Goal: Information Seeking & Learning: Learn about a topic

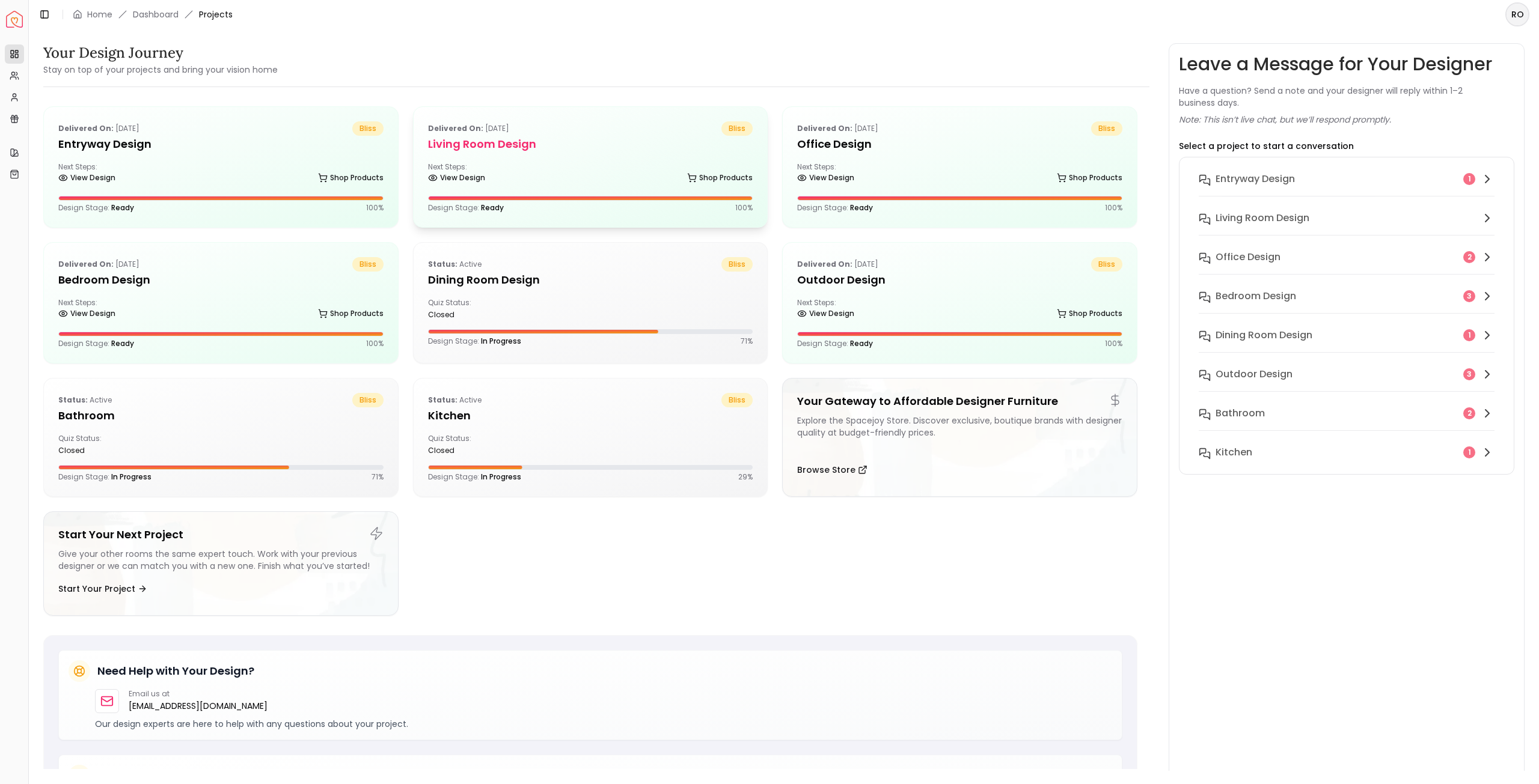
click at [516, 144] on h5 "Living Room design" at bounding box center [590, 144] width 325 height 17
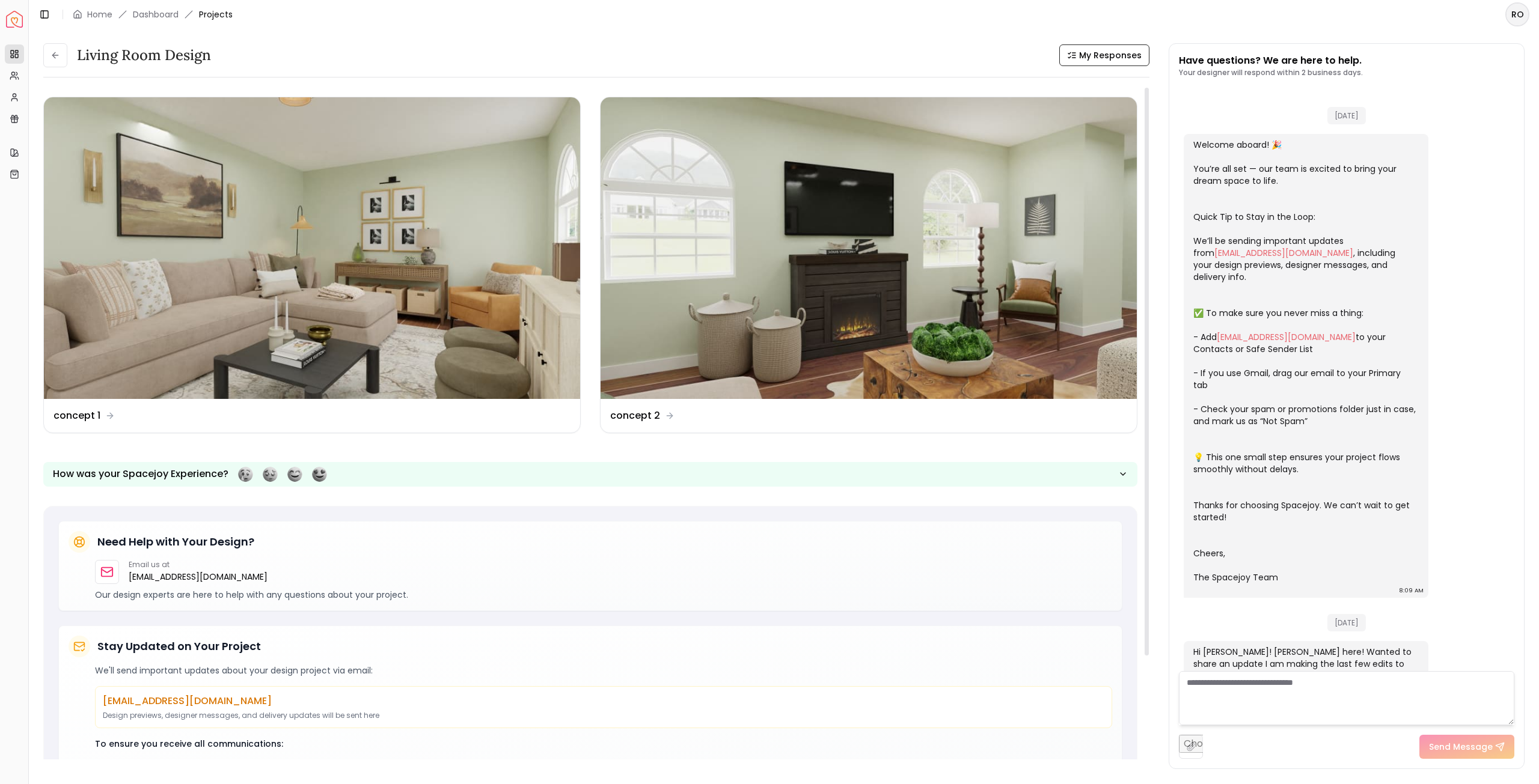
scroll to position [225, 0]
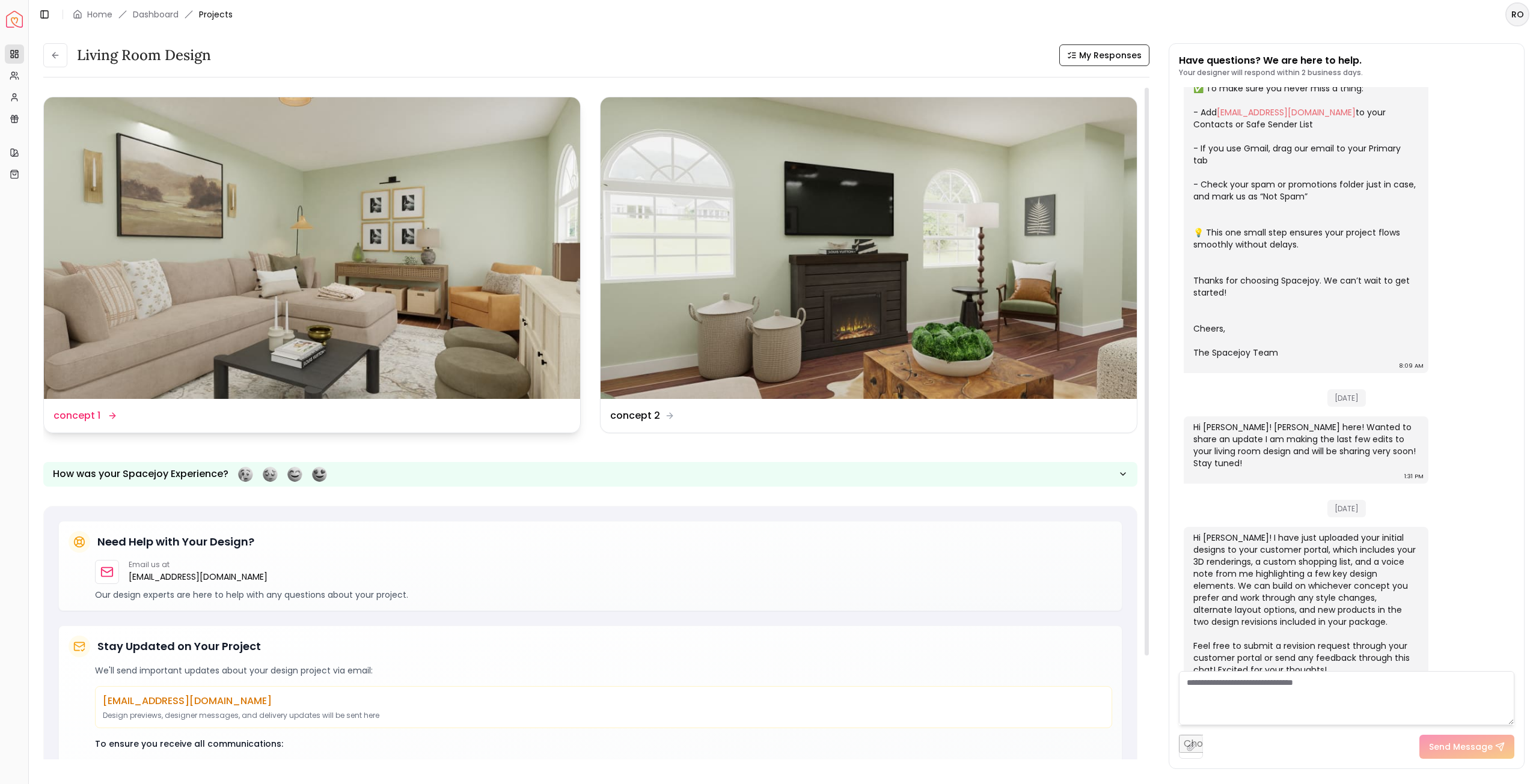
click at [511, 279] on img at bounding box center [312, 248] width 536 height 301
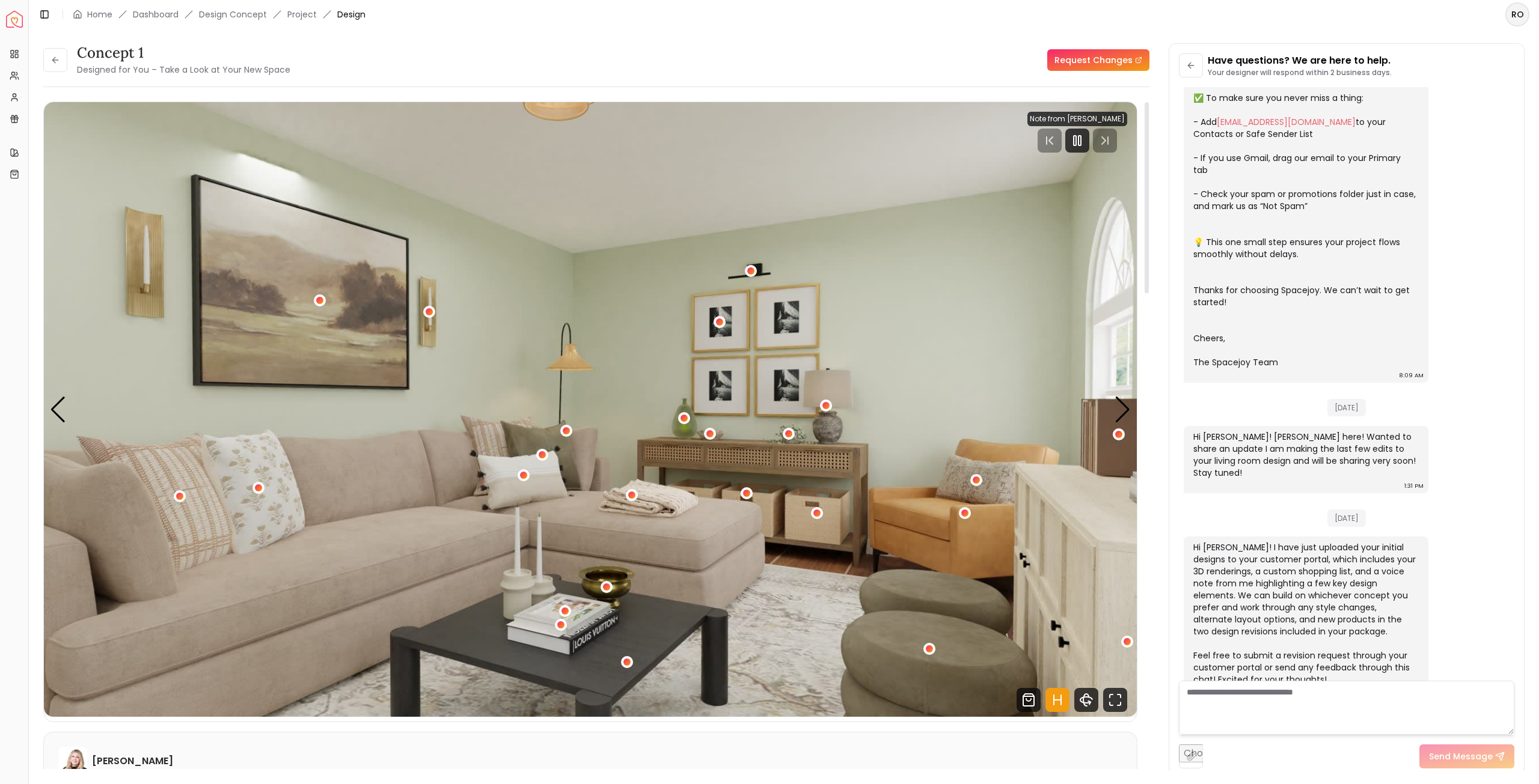
scroll to position [60, 0]
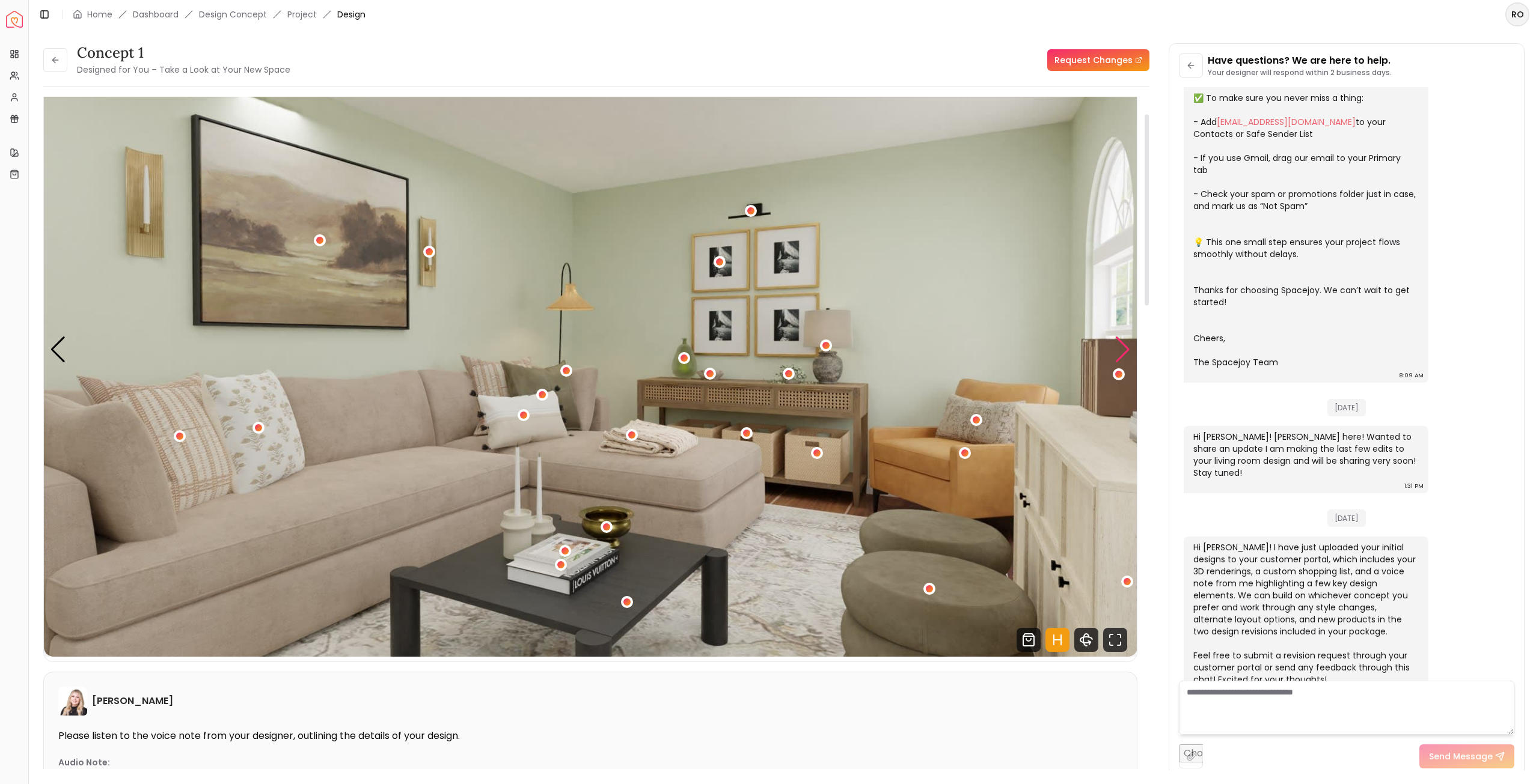
click at [1123, 351] on div "Next slide" at bounding box center [1122, 350] width 16 height 26
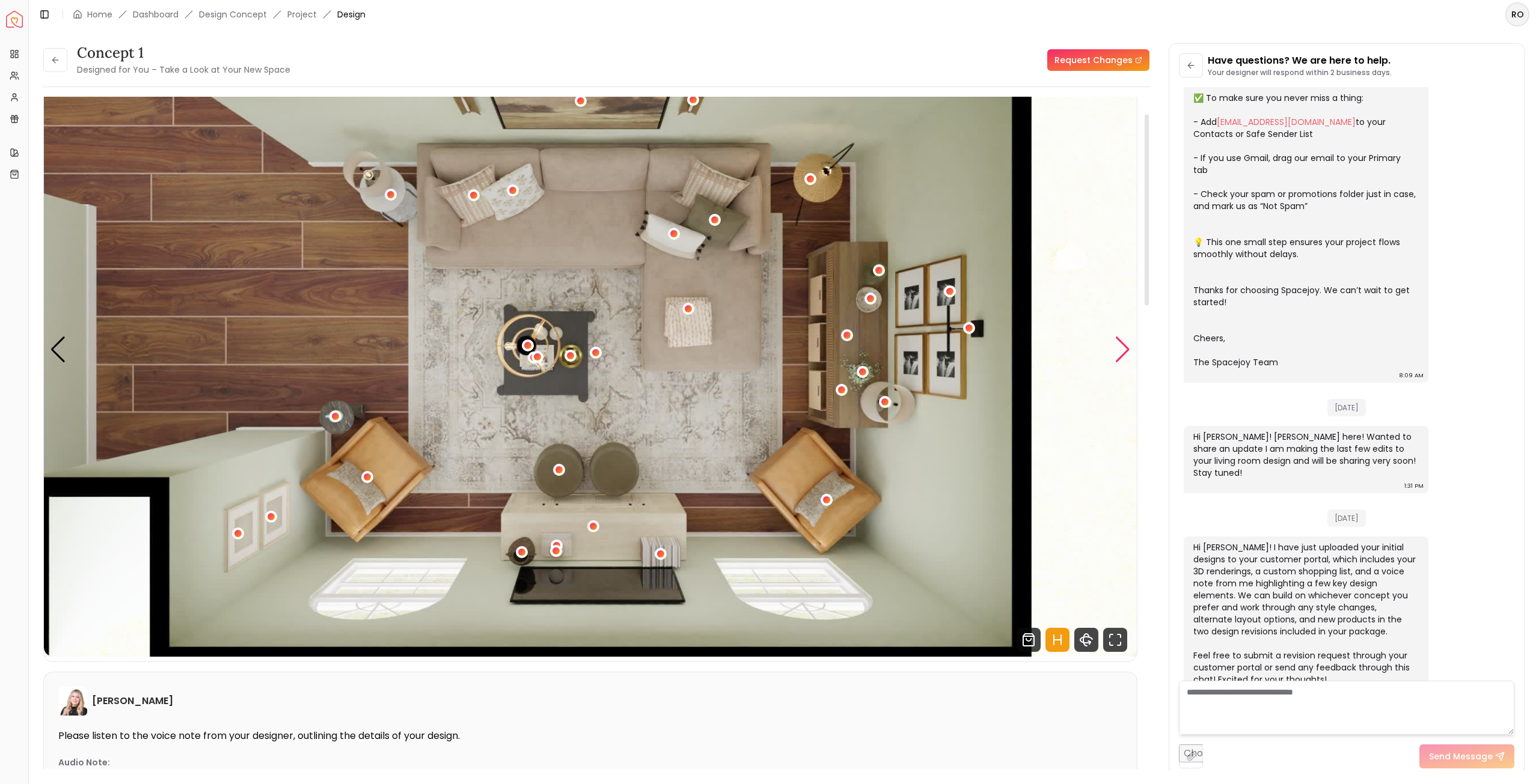
click at [1123, 351] on div "Next slide" at bounding box center [1122, 350] width 16 height 26
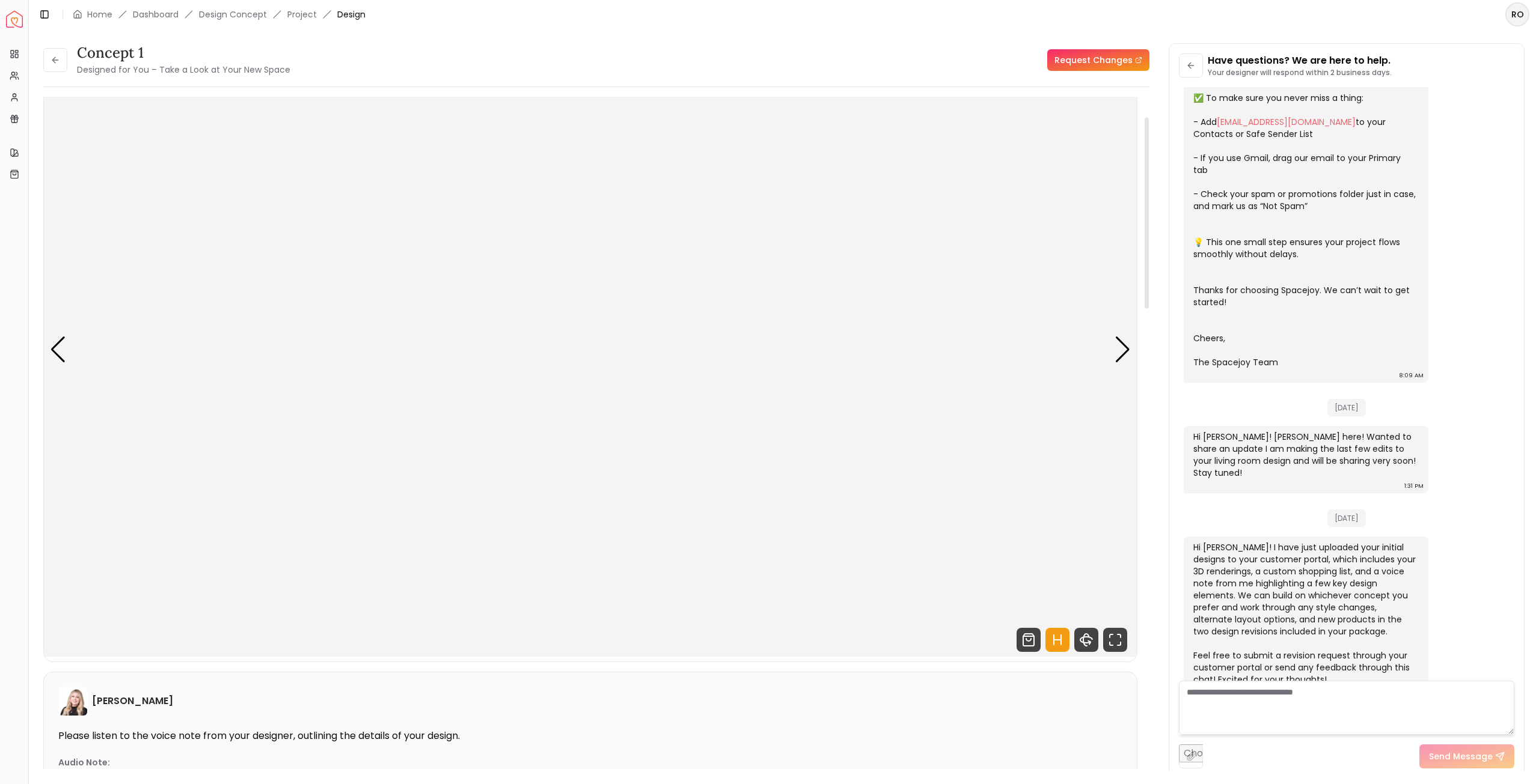
scroll to position [181, 0]
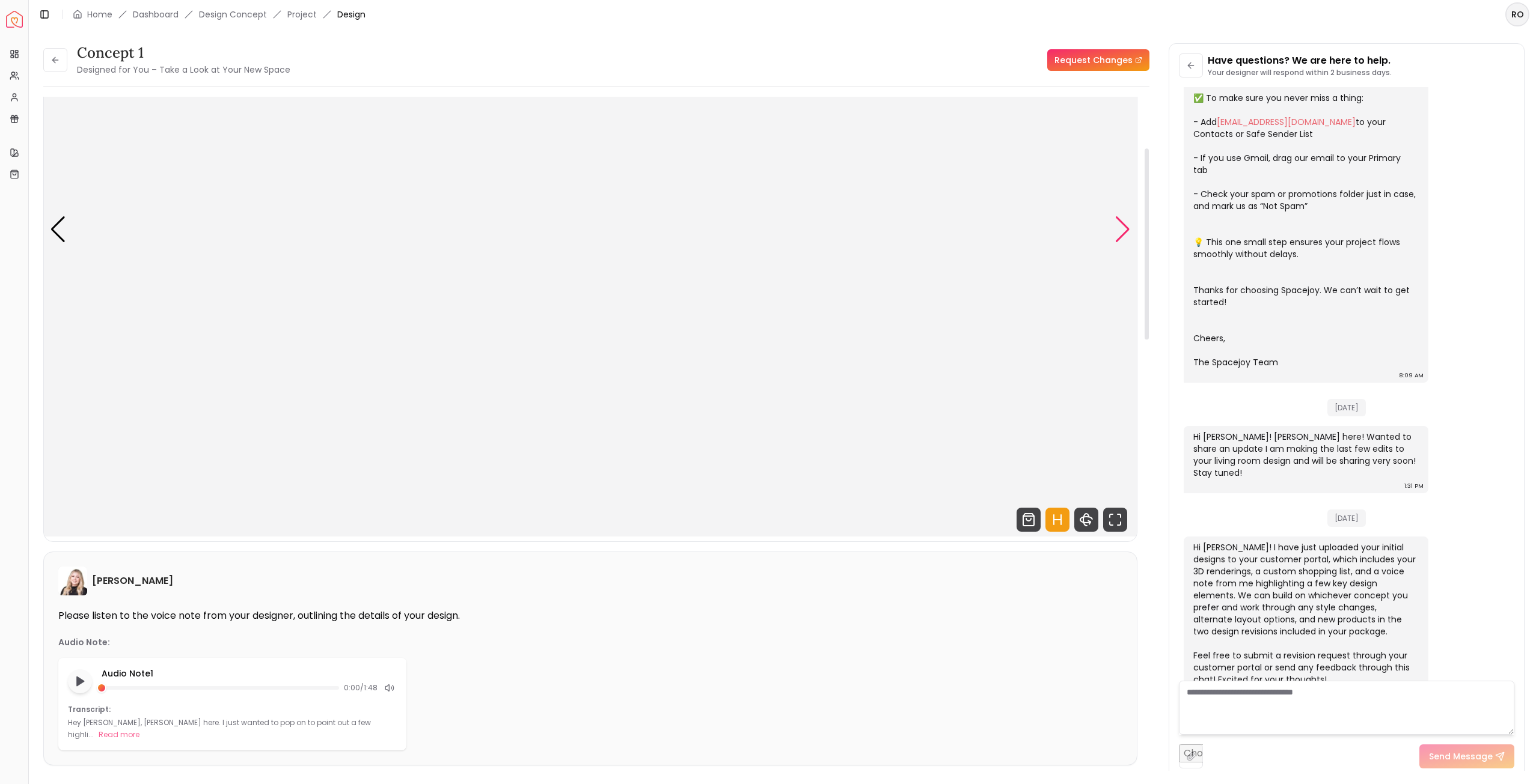
click at [1121, 221] on div "Next slide" at bounding box center [1122, 229] width 16 height 26
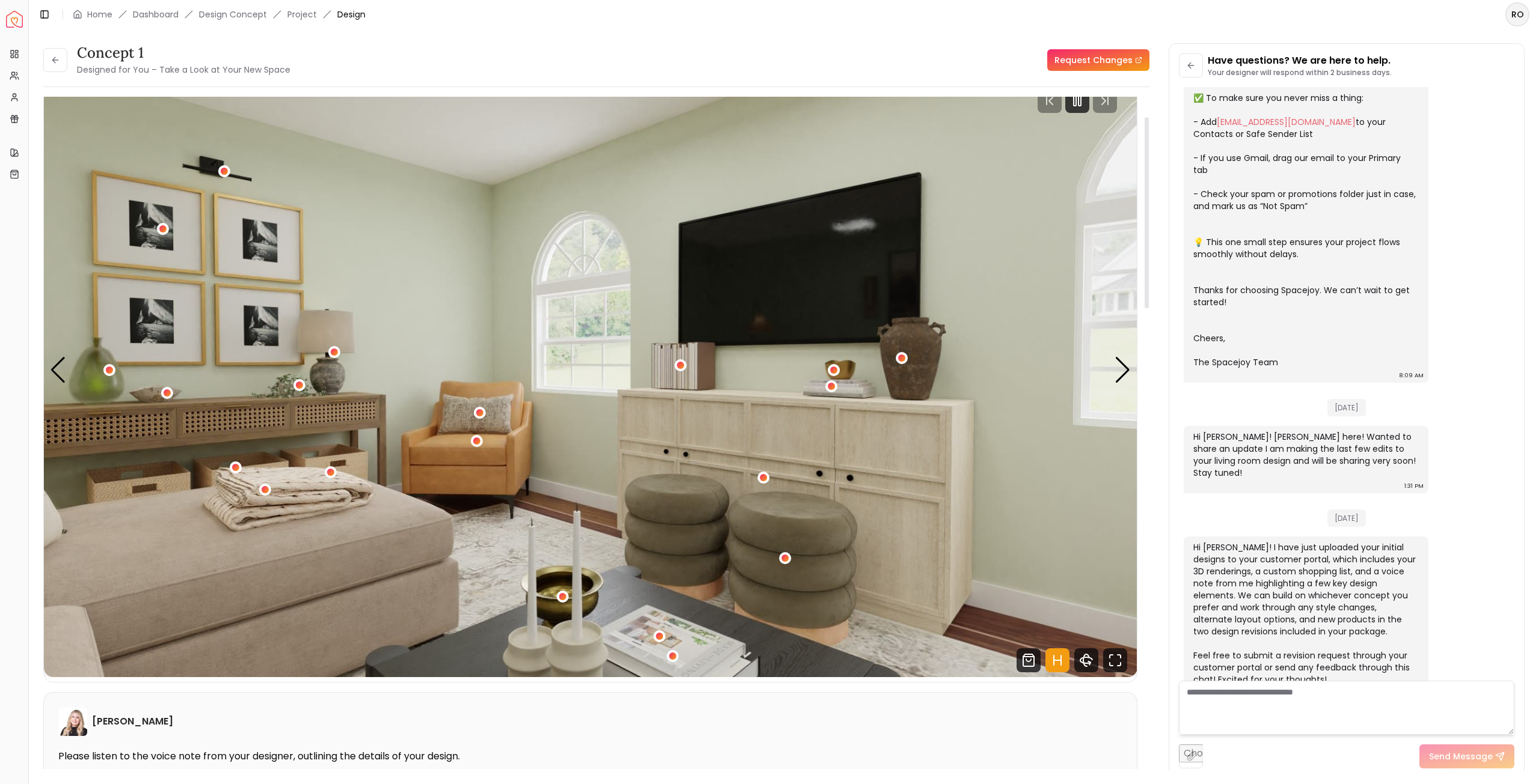
scroll to position [0, 0]
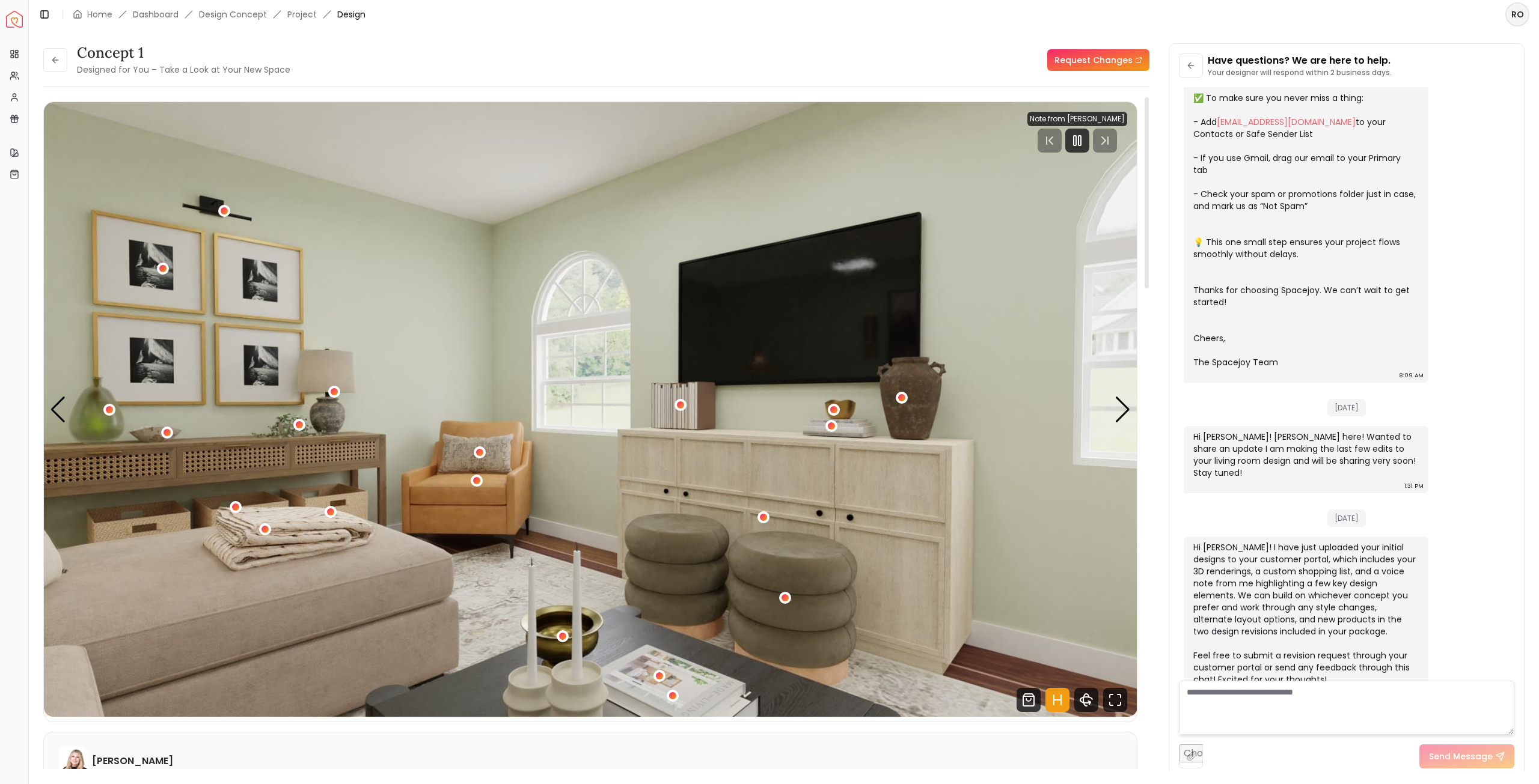
click at [1114, 407] on img "4 / 6" at bounding box center [590, 409] width 1093 height 615
click at [1129, 408] on div "Next slide" at bounding box center [1122, 409] width 16 height 26
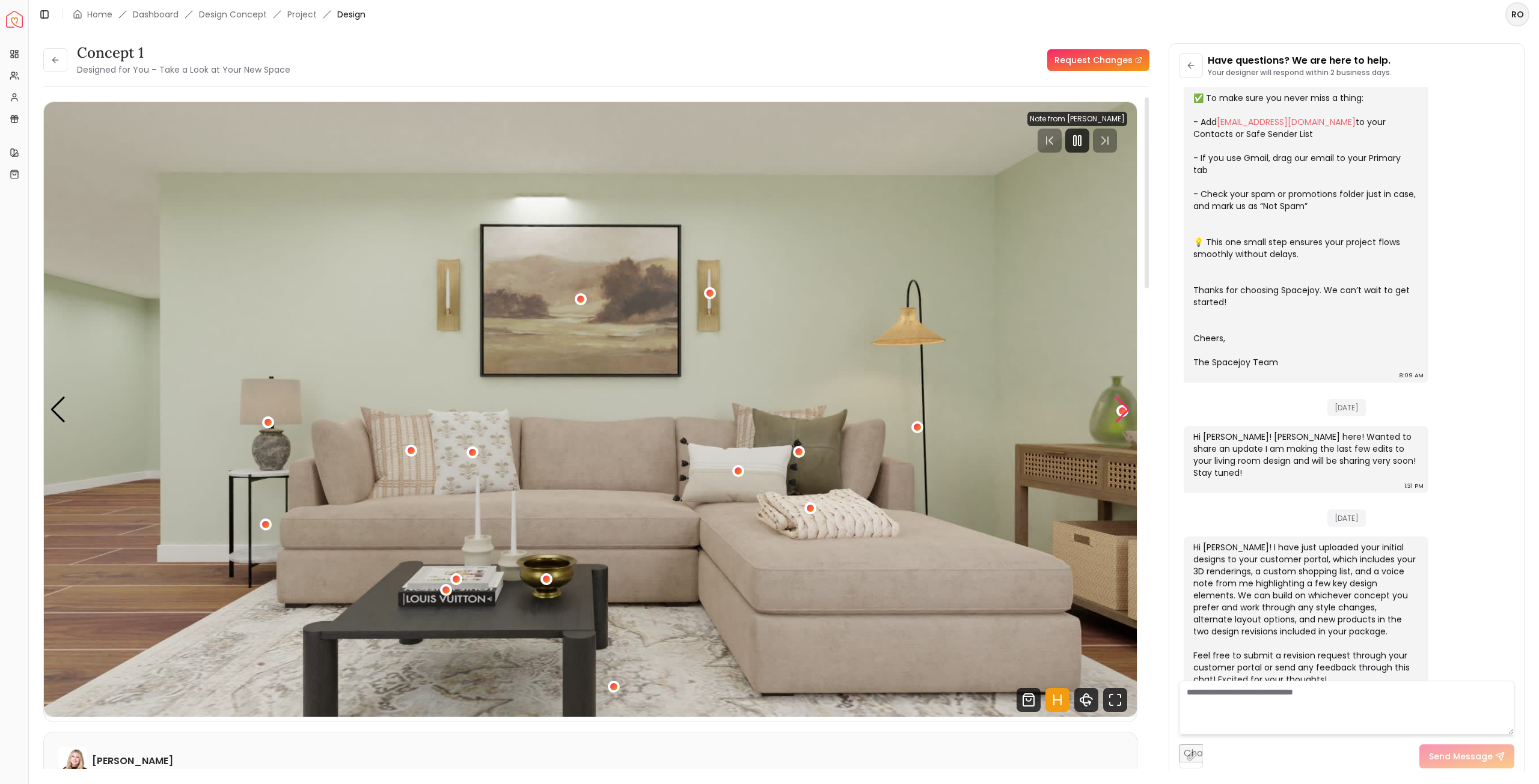
click at [1129, 408] on div "Next slide" at bounding box center [1122, 409] width 16 height 26
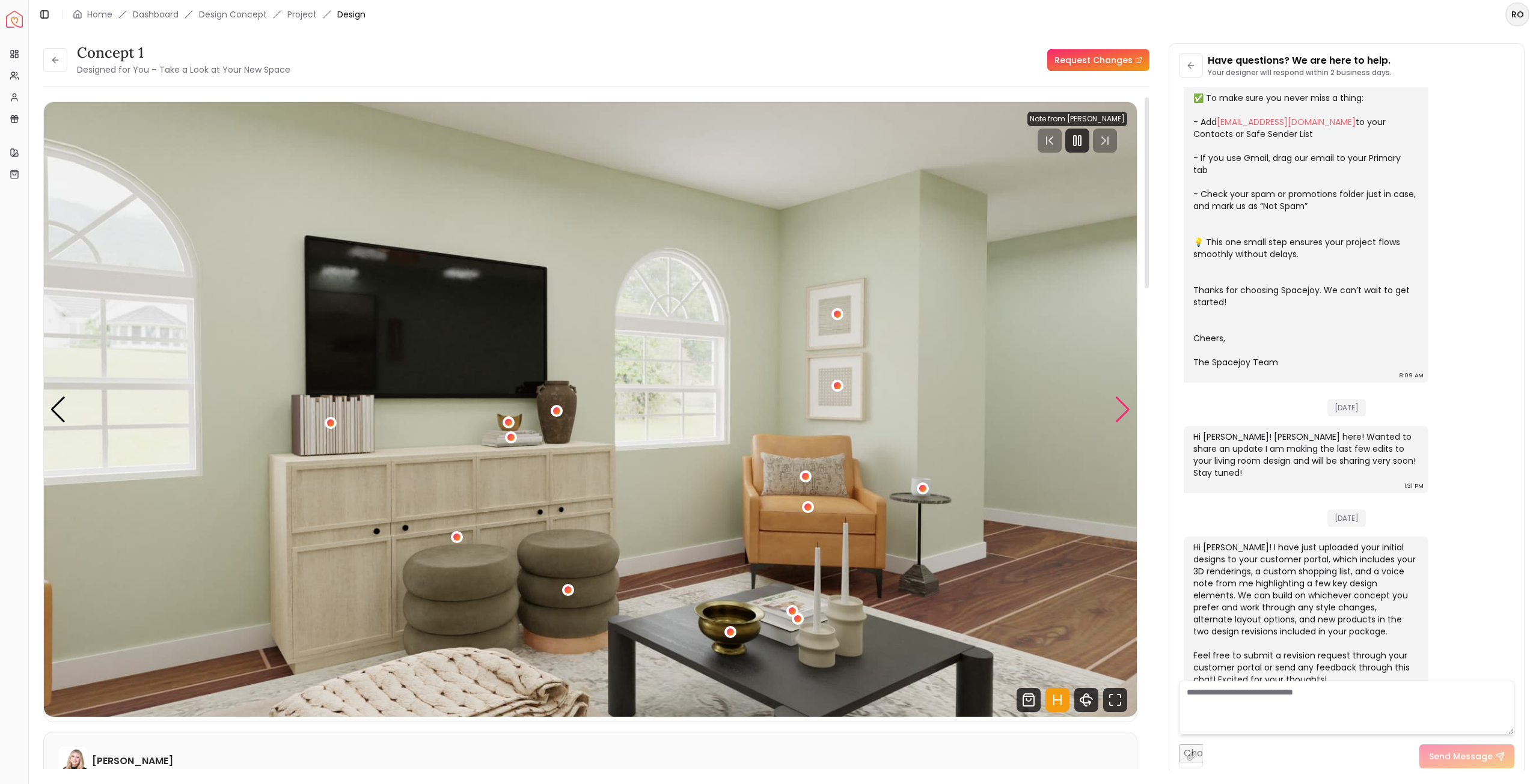
click at [1129, 408] on div "Next slide" at bounding box center [1122, 409] width 16 height 26
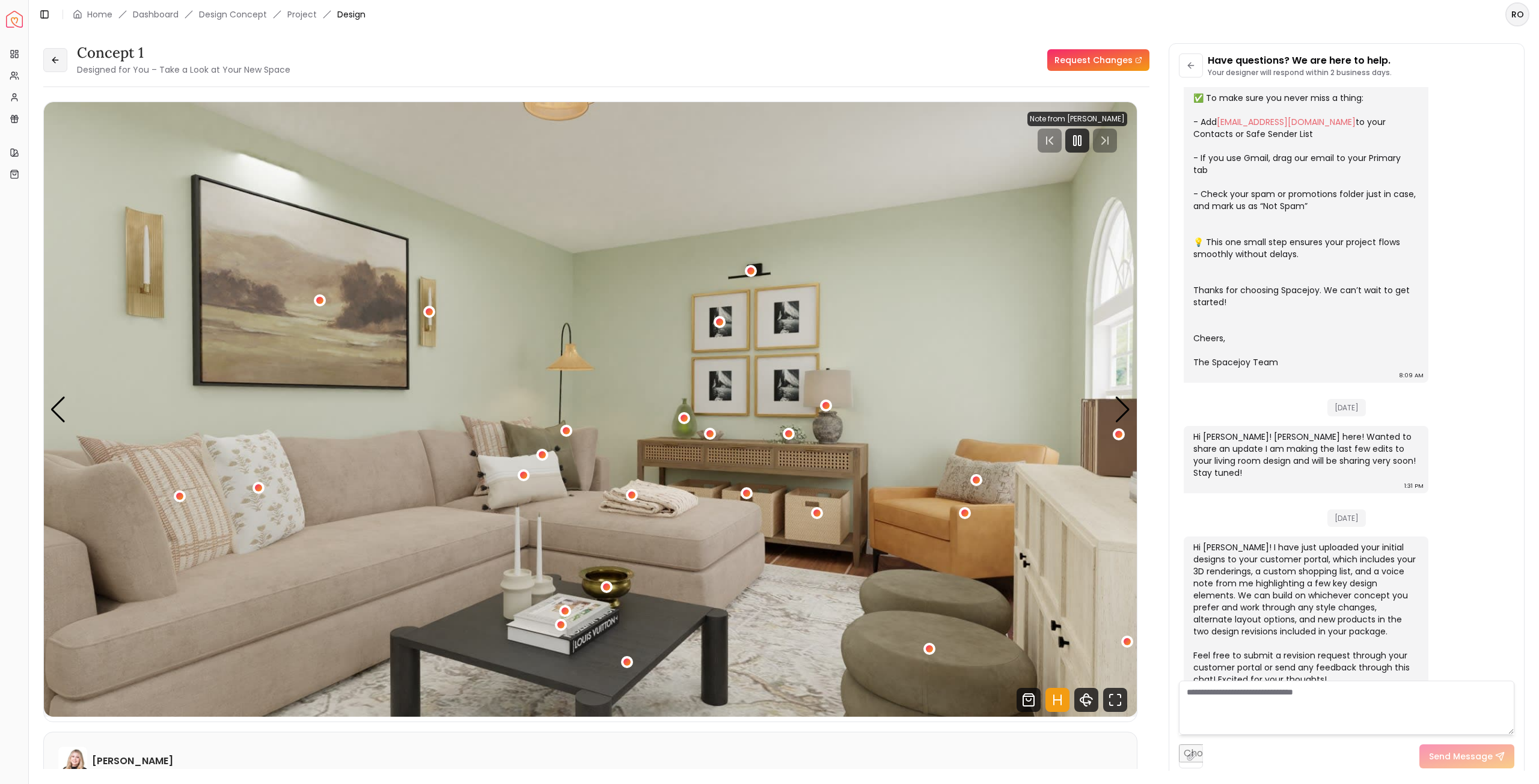
click at [63, 58] on button at bounding box center [55, 60] width 24 height 24
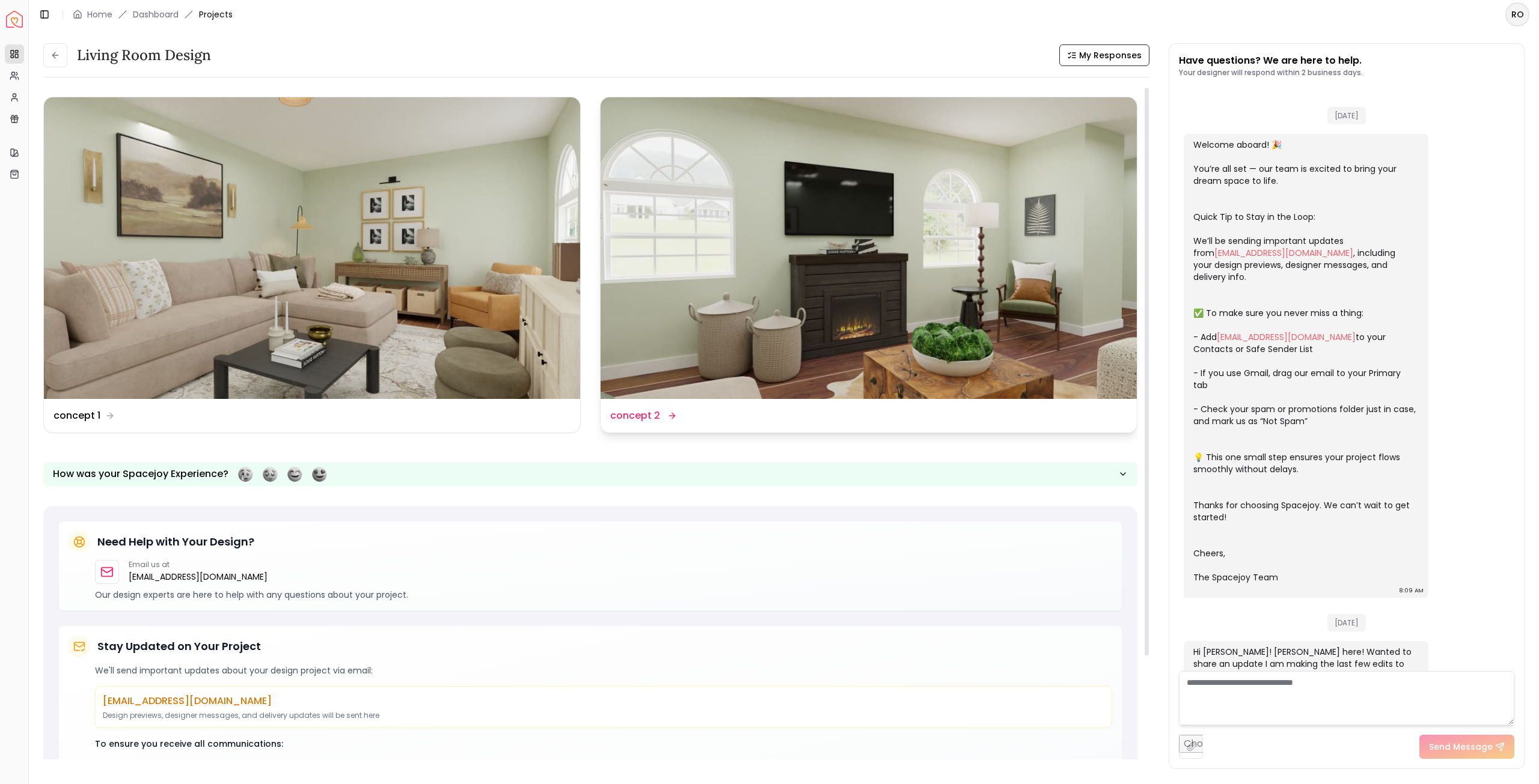
scroll to position [225, 0]
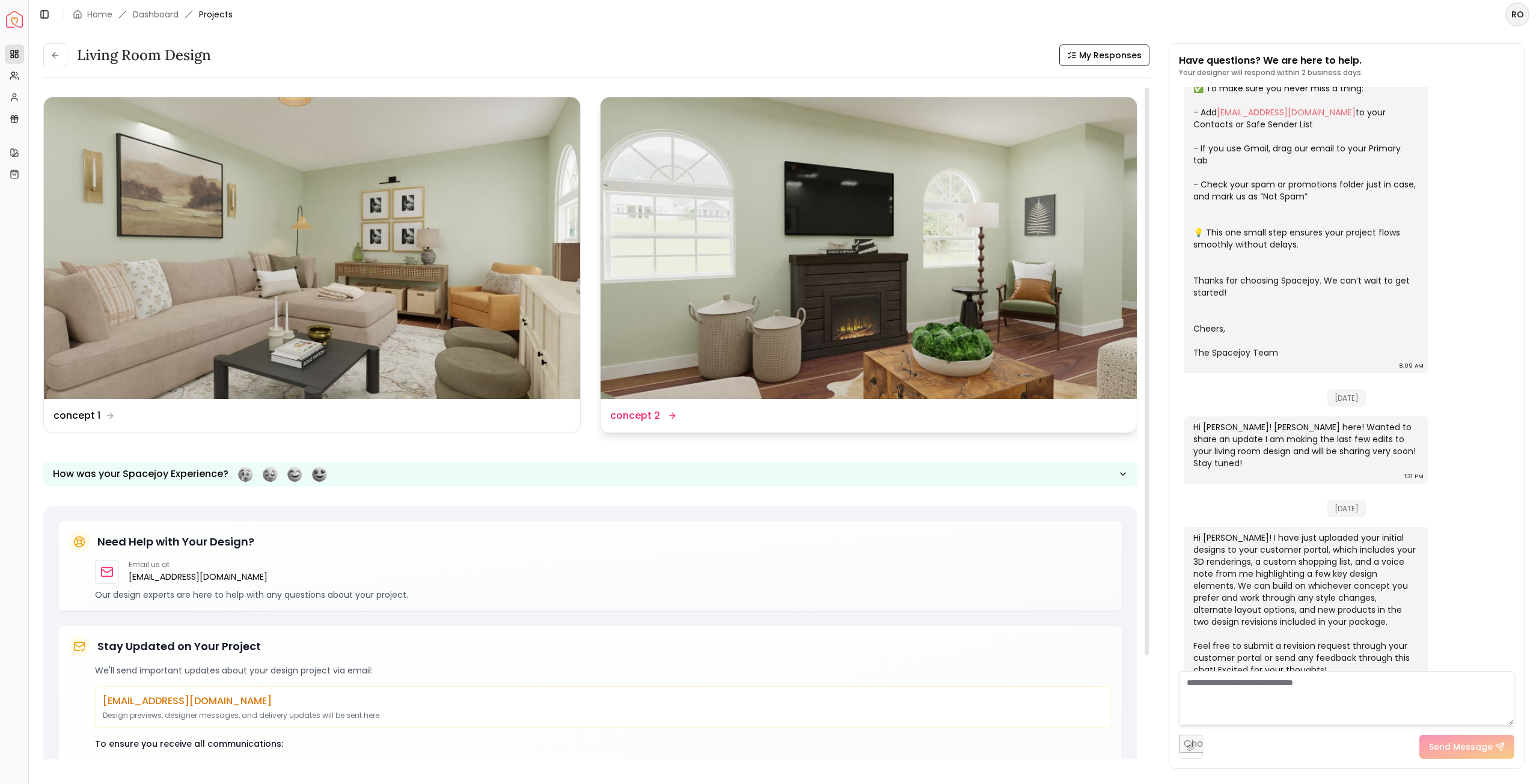
click at [673, 225] on img at bounding box center [869, 248] width 536 height 301
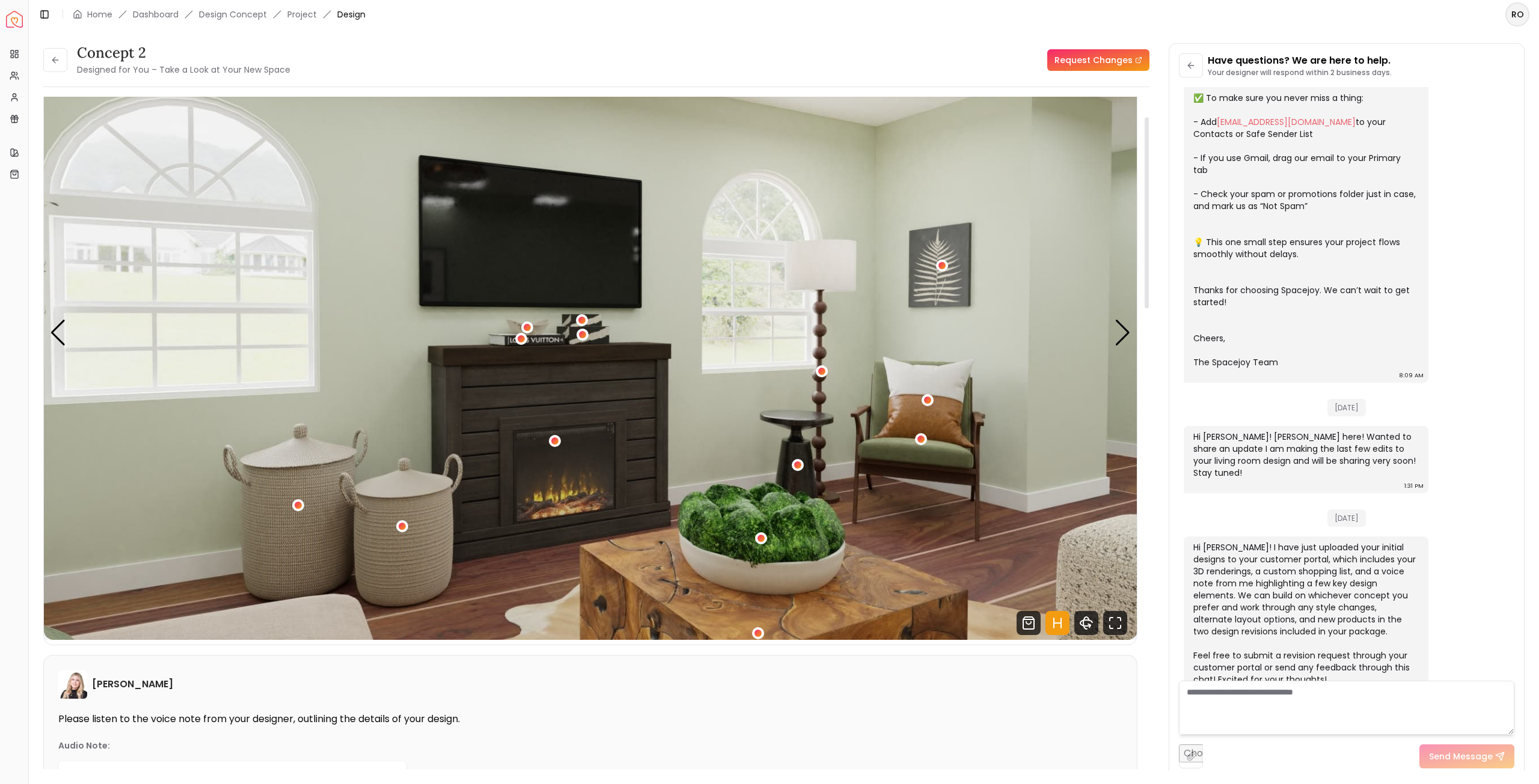
scroll to position [60, 0]
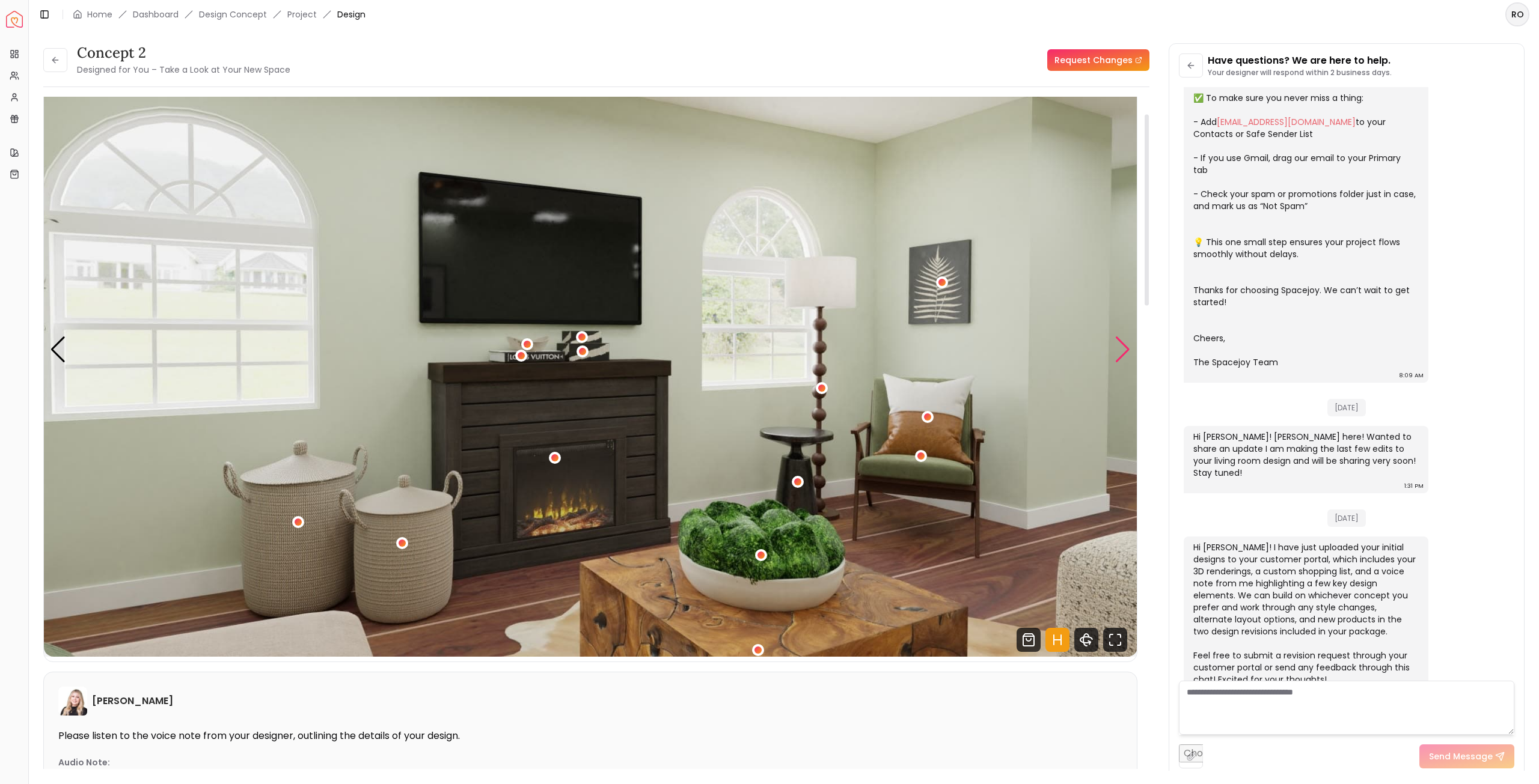
click at [1123, 347] on div "Next slide" at bounding box center [1122, 350] width 16 height 26
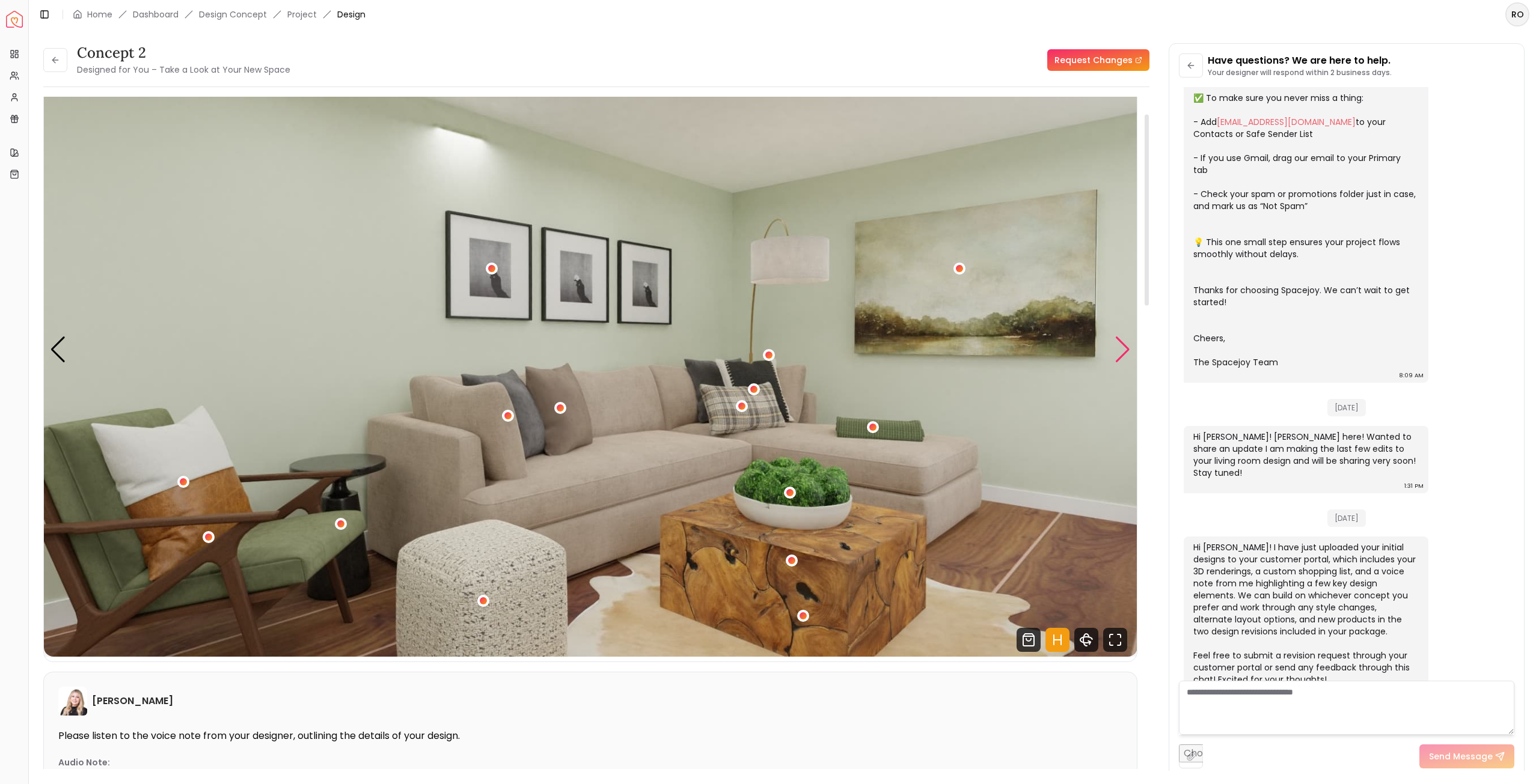
click at [1123, 347] on div "Next slide" at bounding box center [1122, 350] width 16 height 26
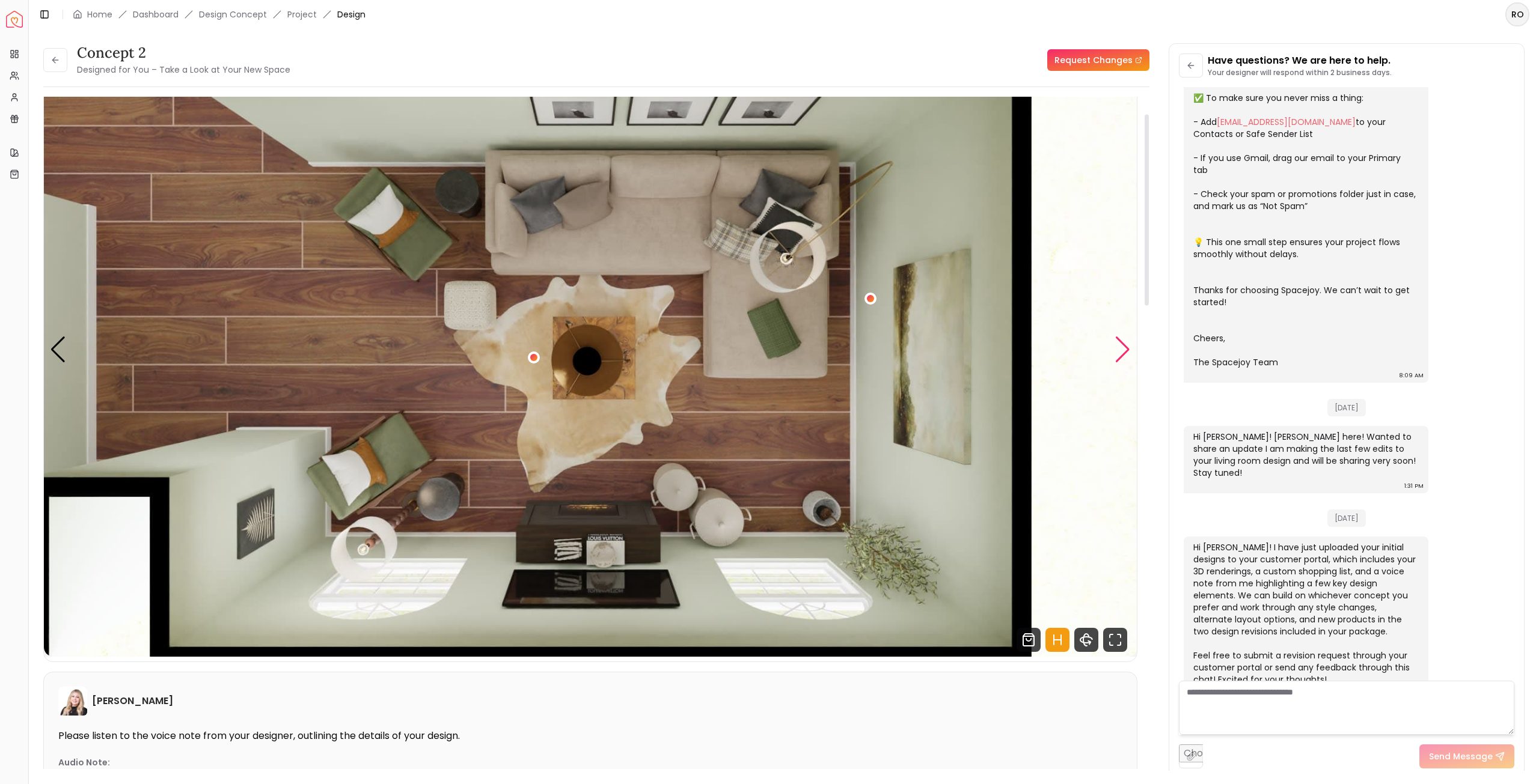
click at [1123, 347] on div "Next slide" at bounding box center [1122, 350] width 16 height 26
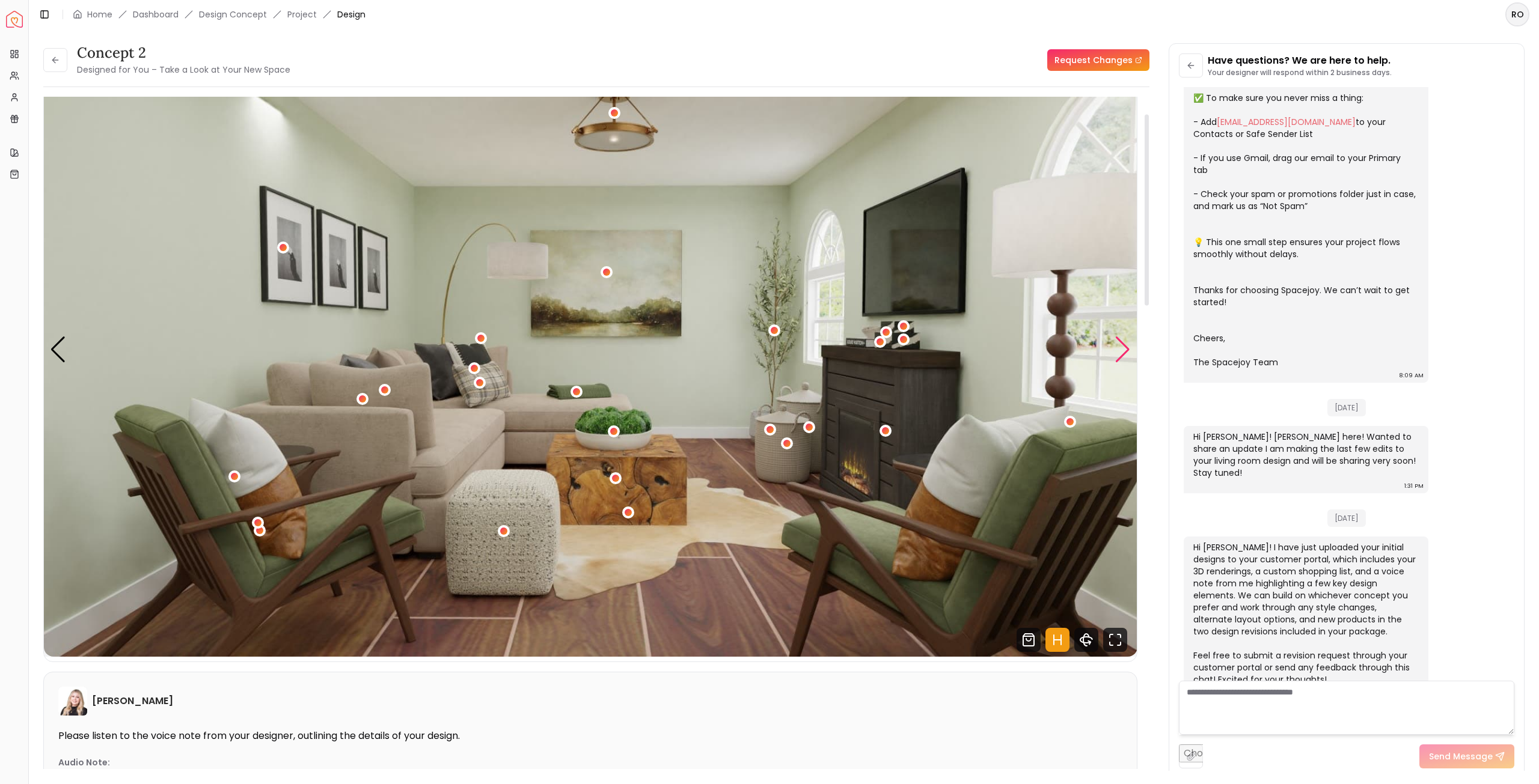
click at [1123, 347] on div "Next slide" at bounding box center [1122, 350] width 16 height 26
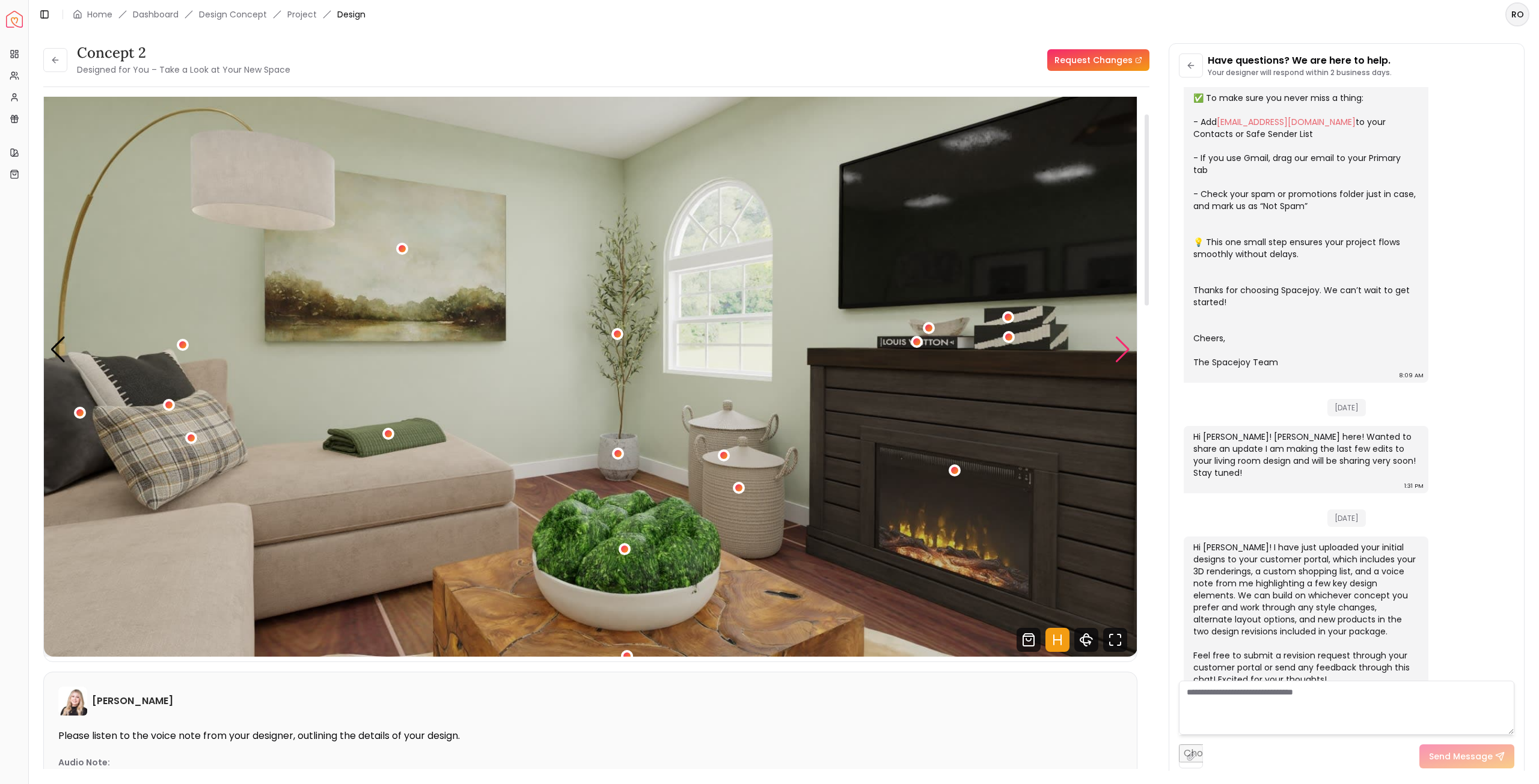
click at [1123, 347] on div "Next slide" at bounding box center [1122, 350] width 16 height 26
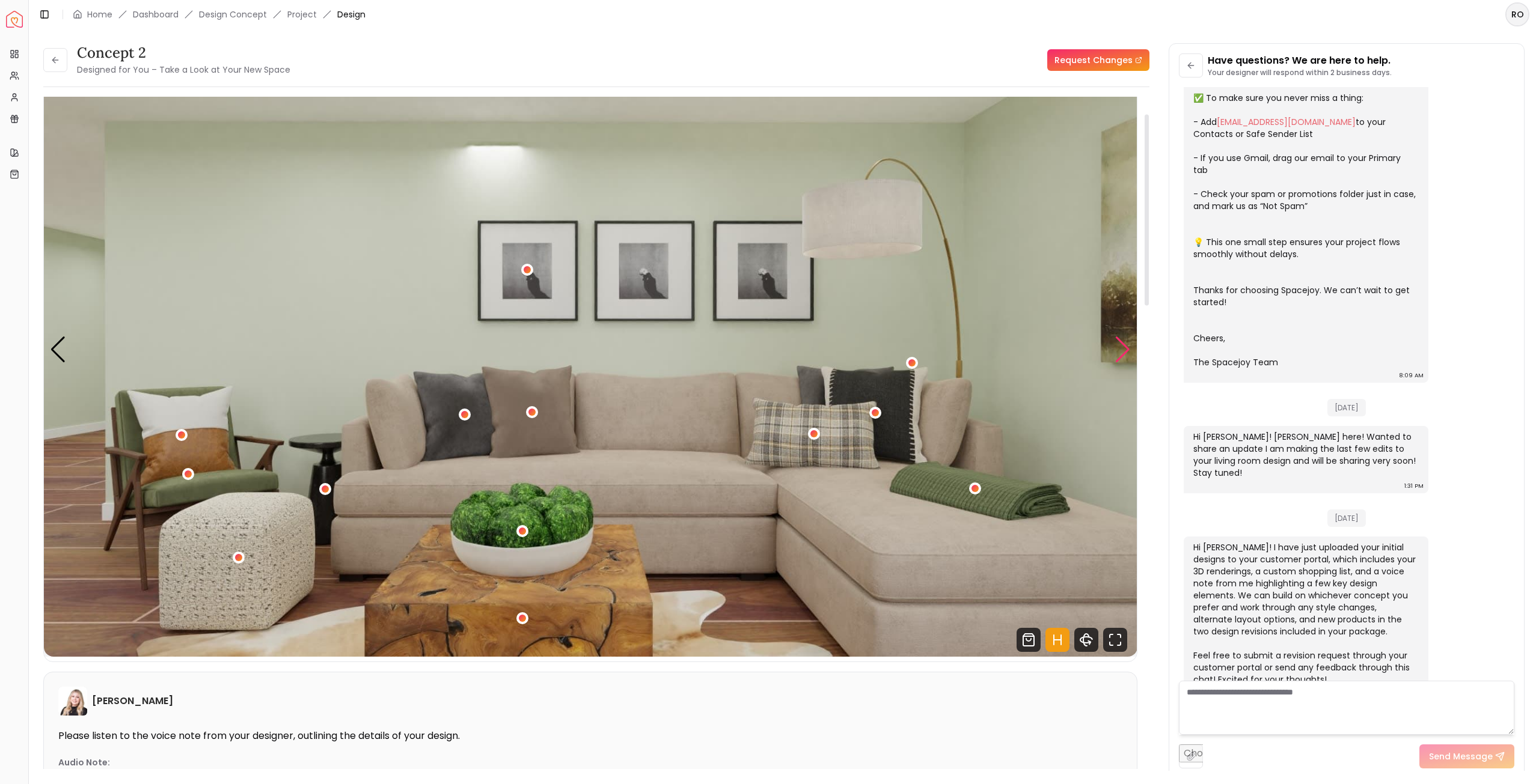
click at [1123, 347] on div "Next slide" at bounding box center [1122, 350] width 16 height 26
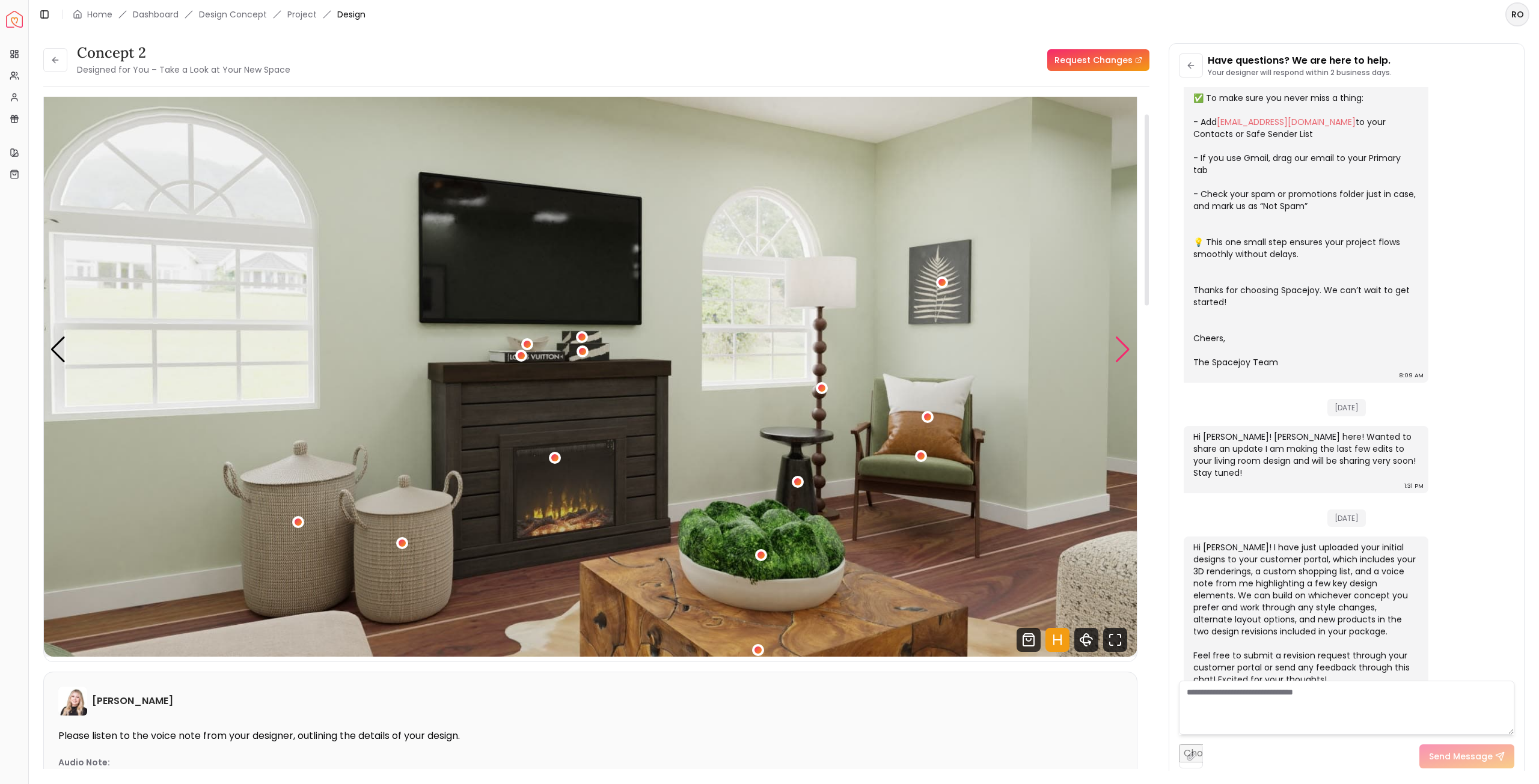
click at [1123, 347] on div "Next slide" at bounding box center [1122, 350] width 16 height 26
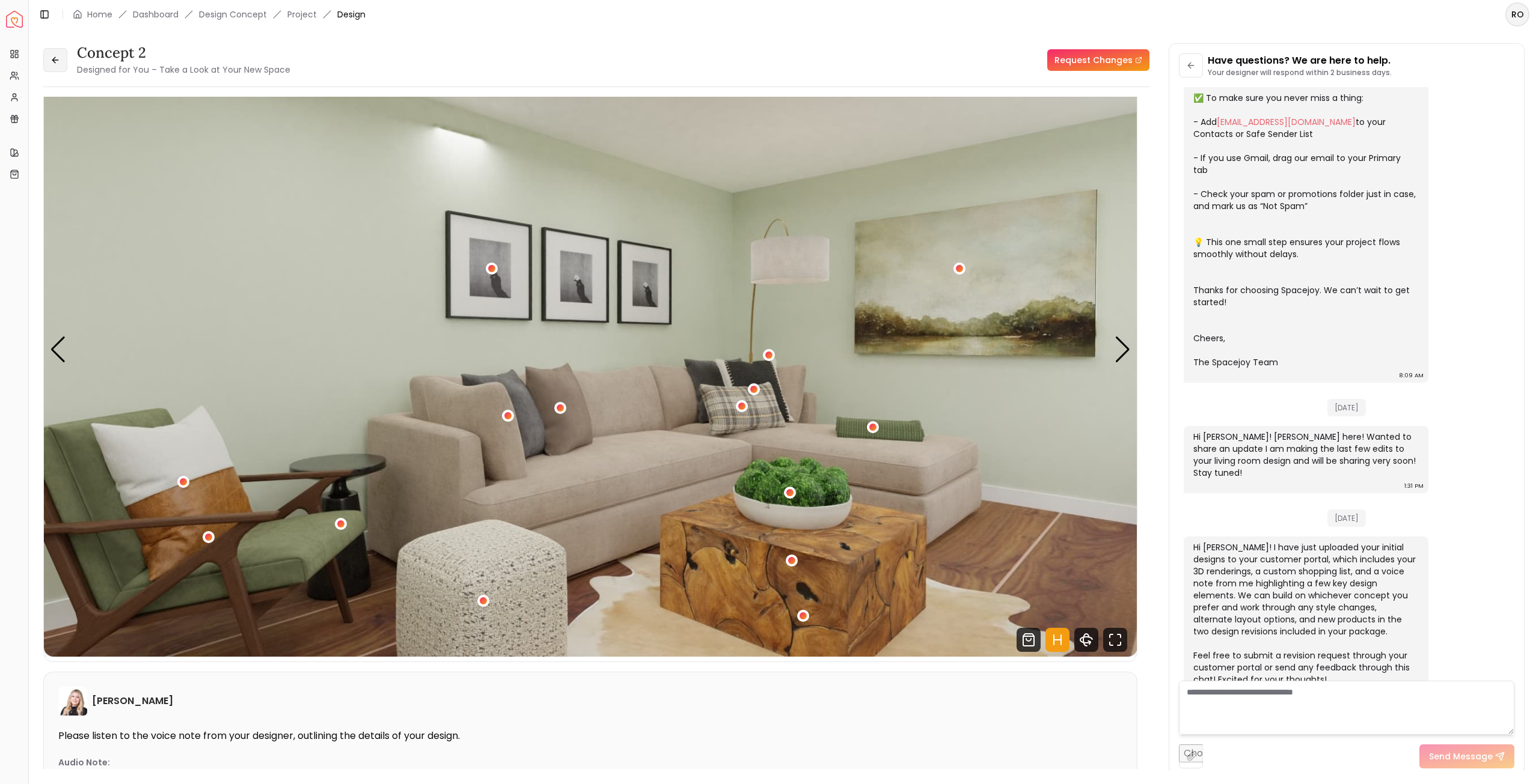
click at [51, 60] on icon at bounding box center [55, 60] width 10 height 10
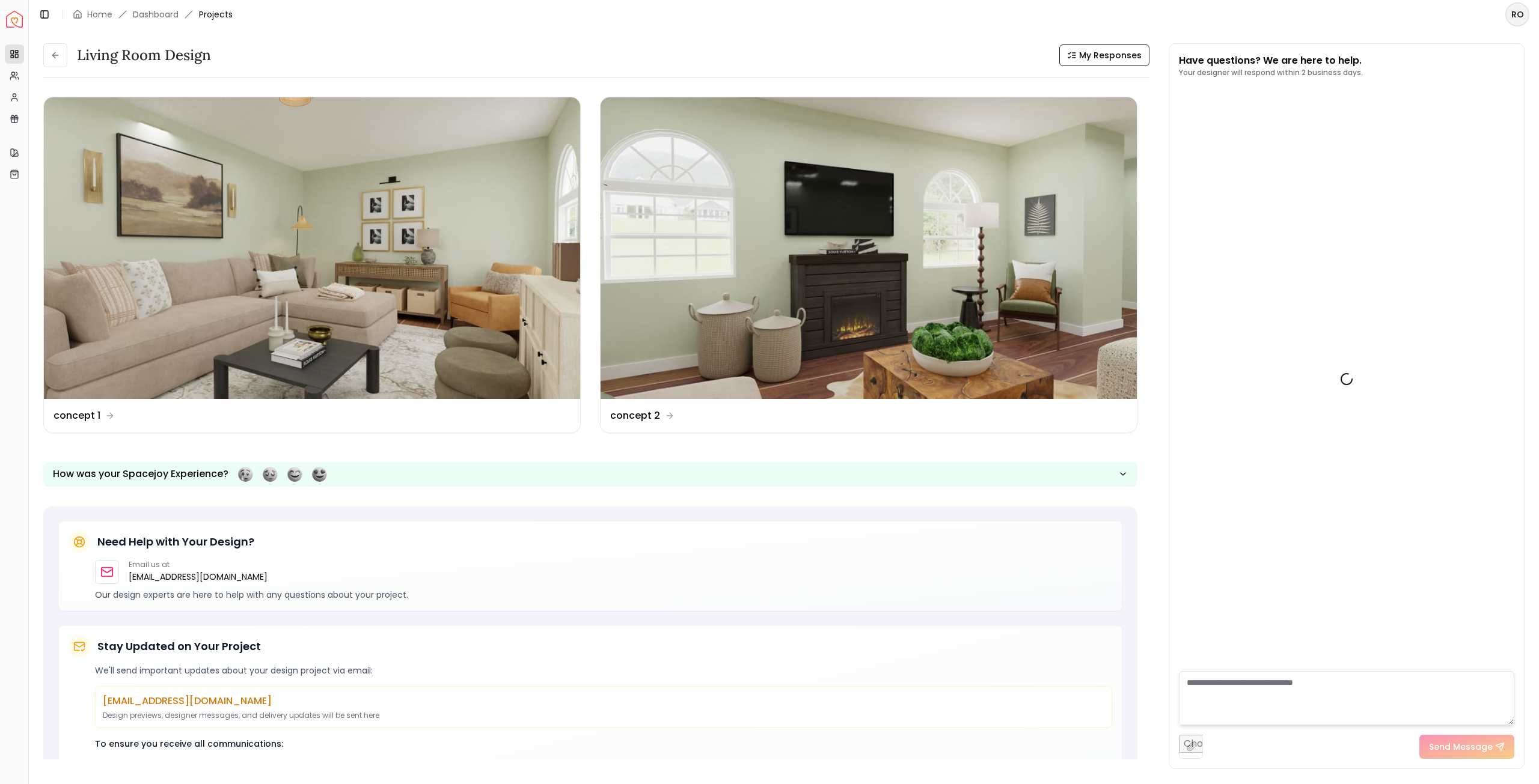
scroll to position [225, 0]
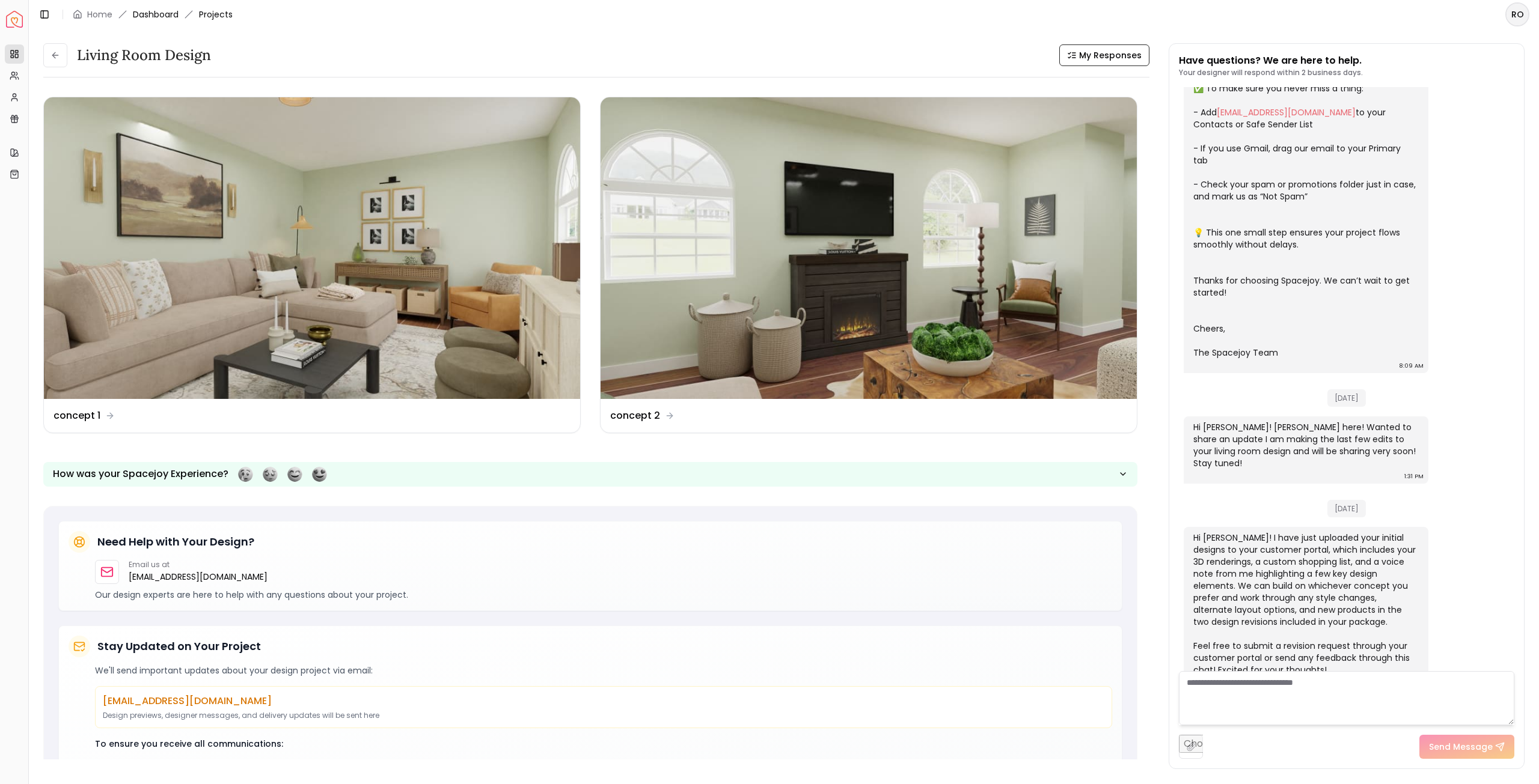
click at [146, 14] on link "Dashboard" at bounding box center [156, 14] width 45 height 12
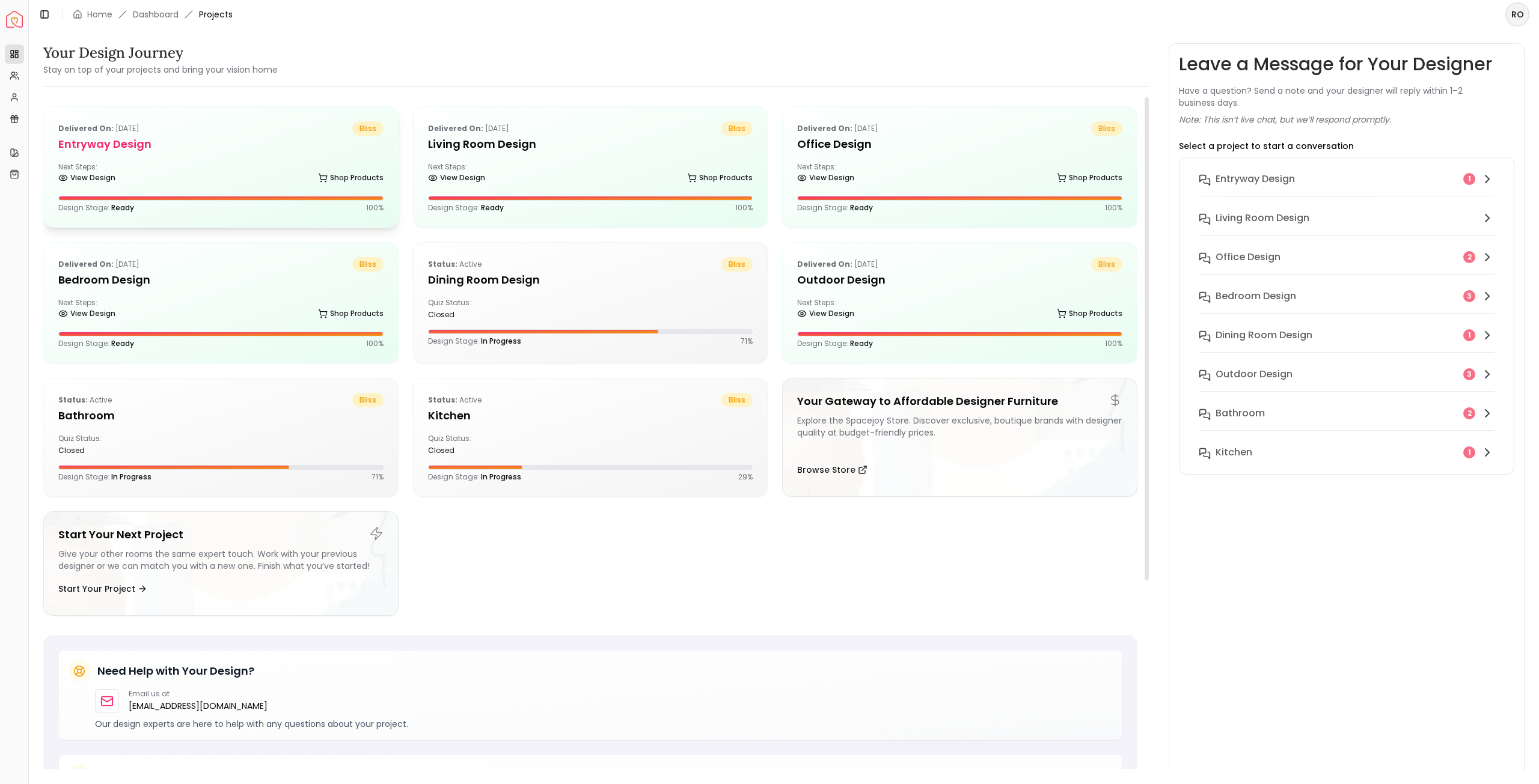
click at [159, 171] on div "Next Steps: View Design Shop Products" at bounding box center [221, 174] width 325 height 24
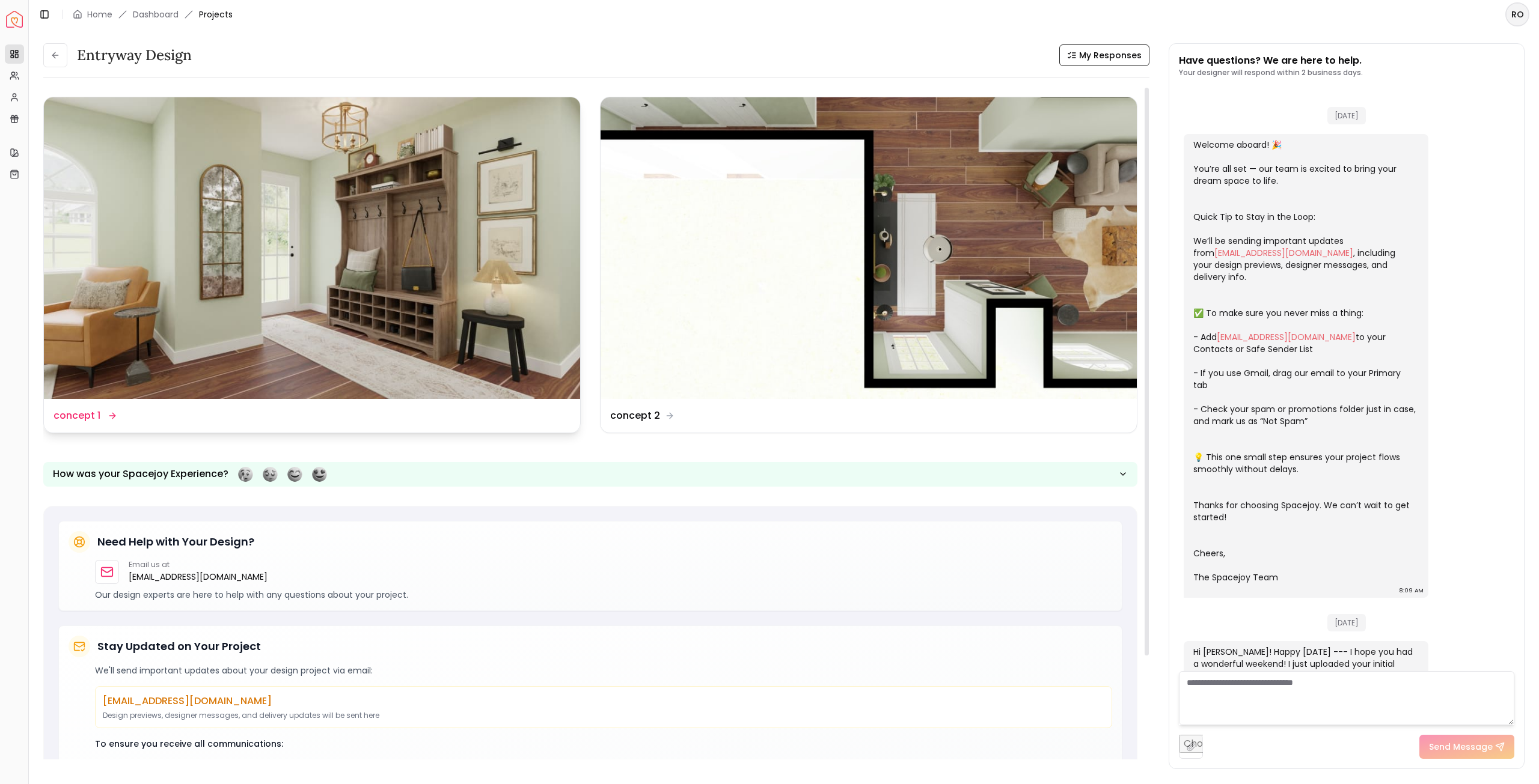
scroll to position [282, 0]
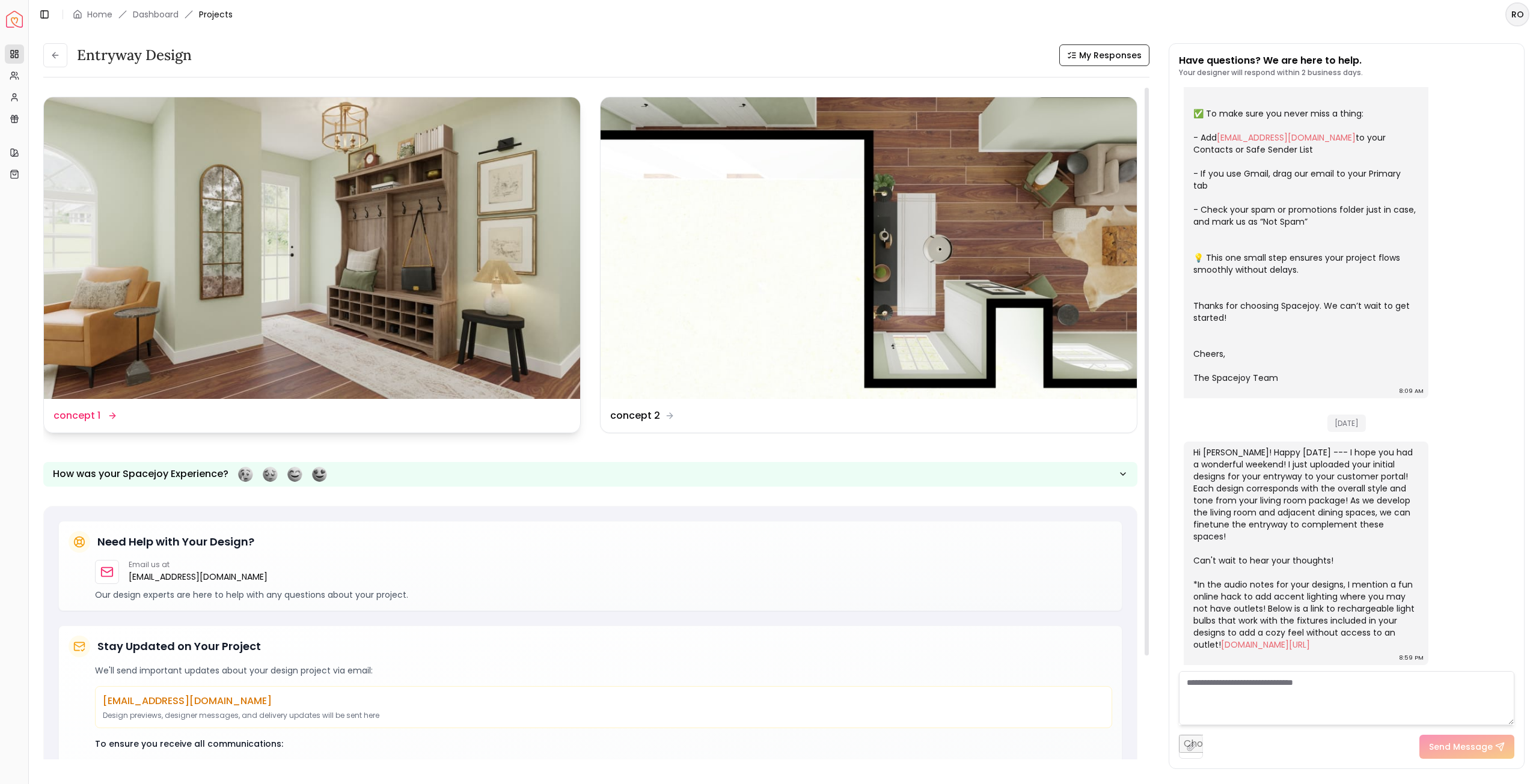
click at [404, 274] on img at bounding box center [312, 248] width 536 height 301
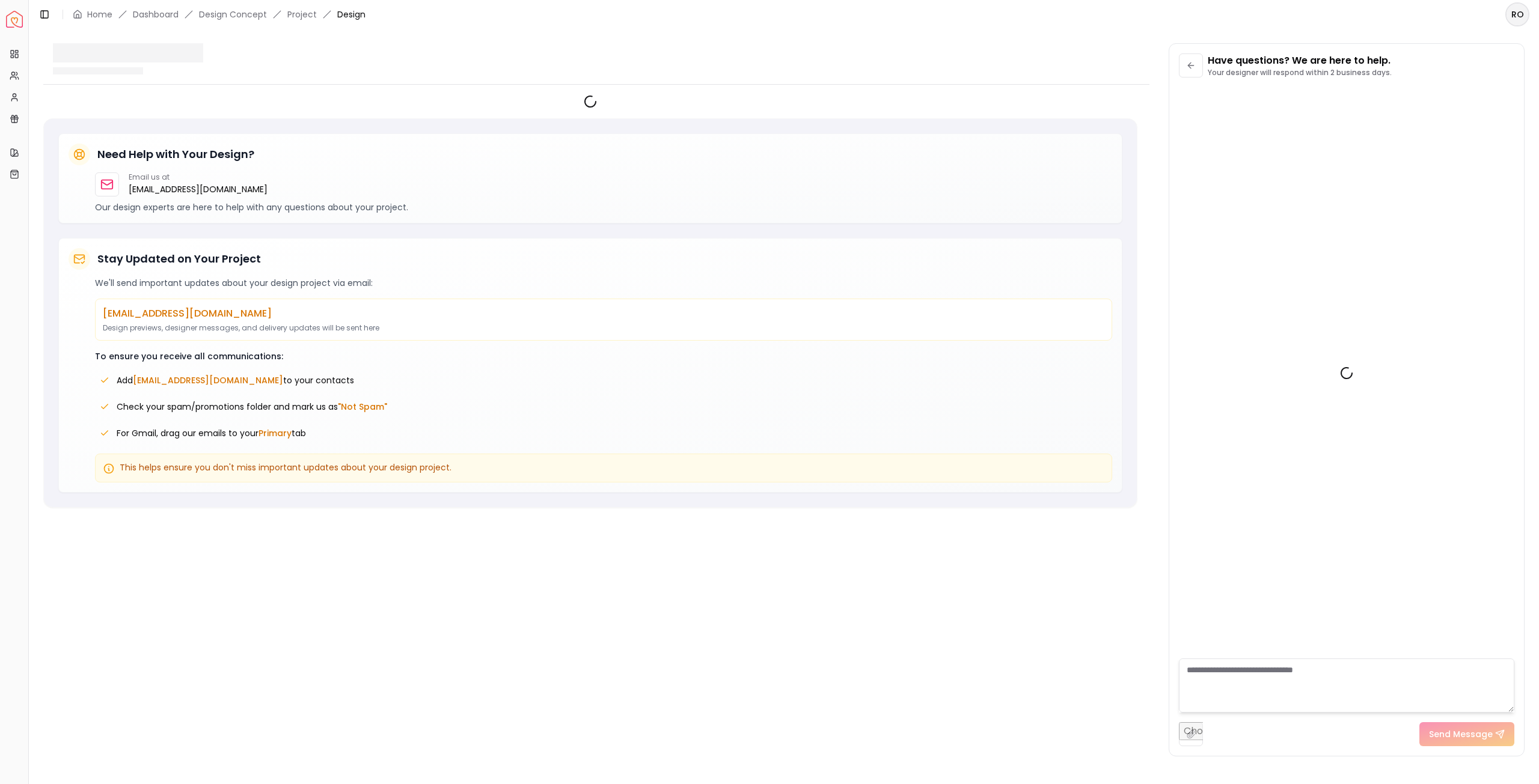
scroll to position [273, 0]
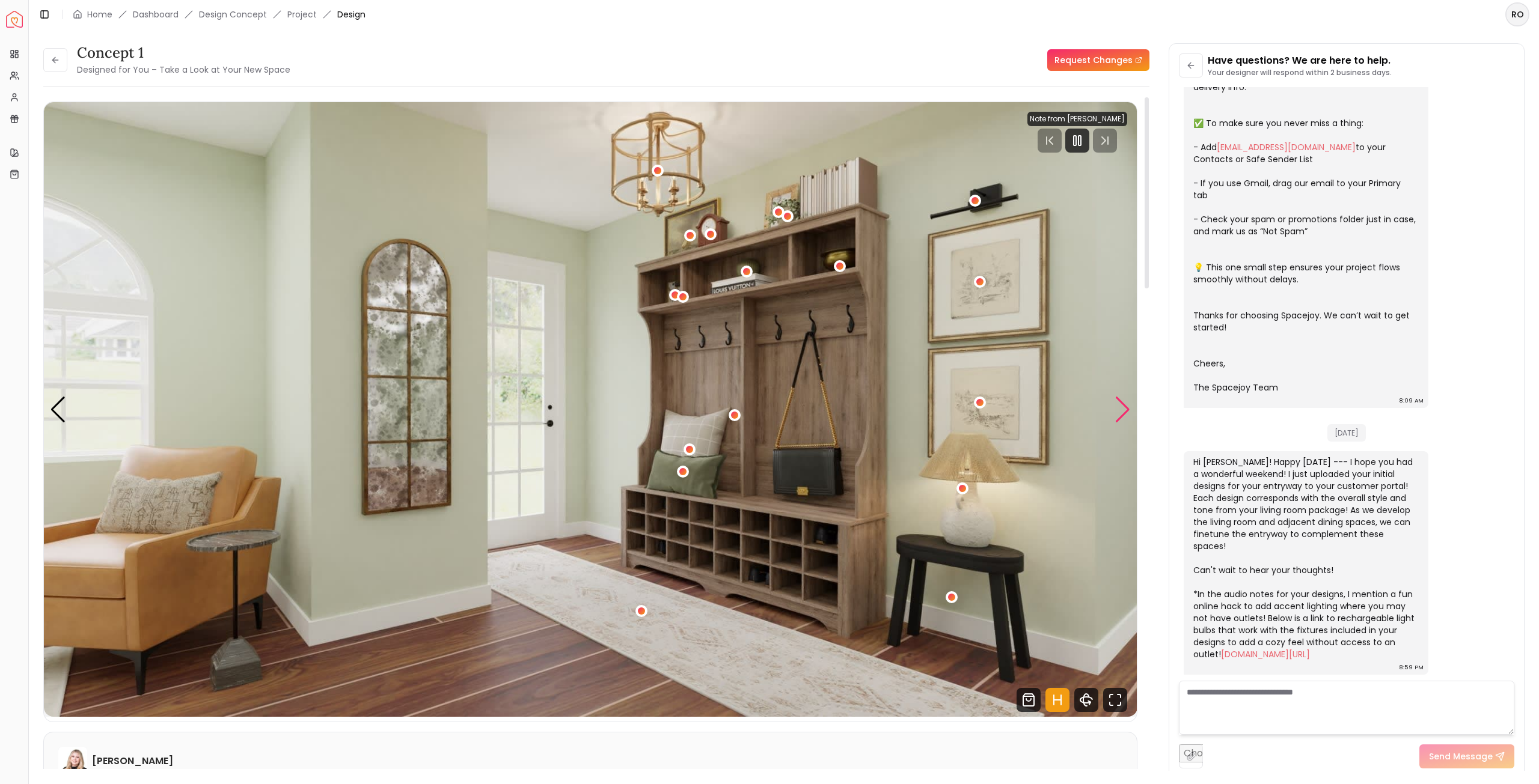
click at [1125, 410] on div "Next slide" at bounding box center [1122, 409] width 16 height 26
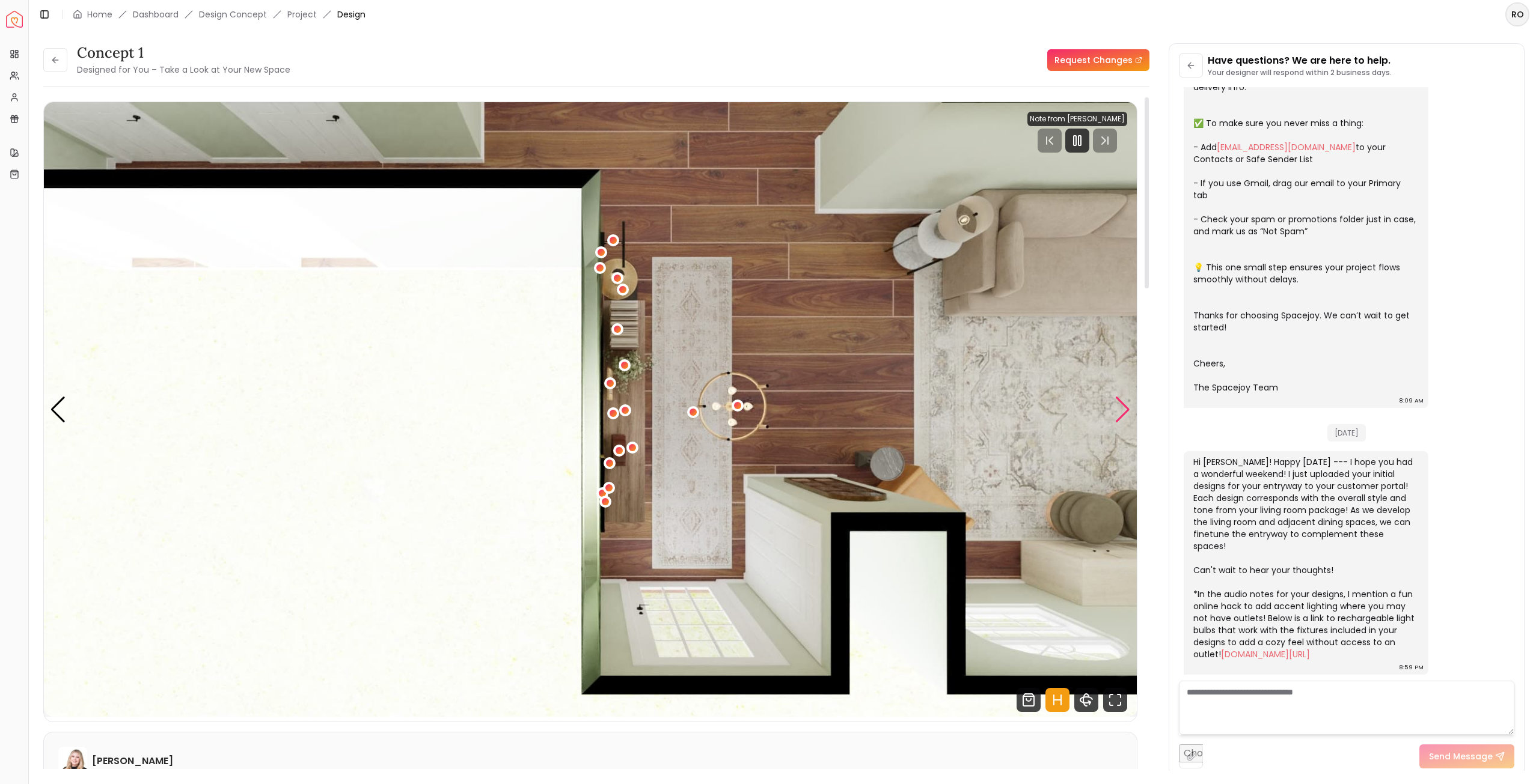
click at [1125, 410] on div "Next slide" at bounding box center [1122, 409] width 16 height 26
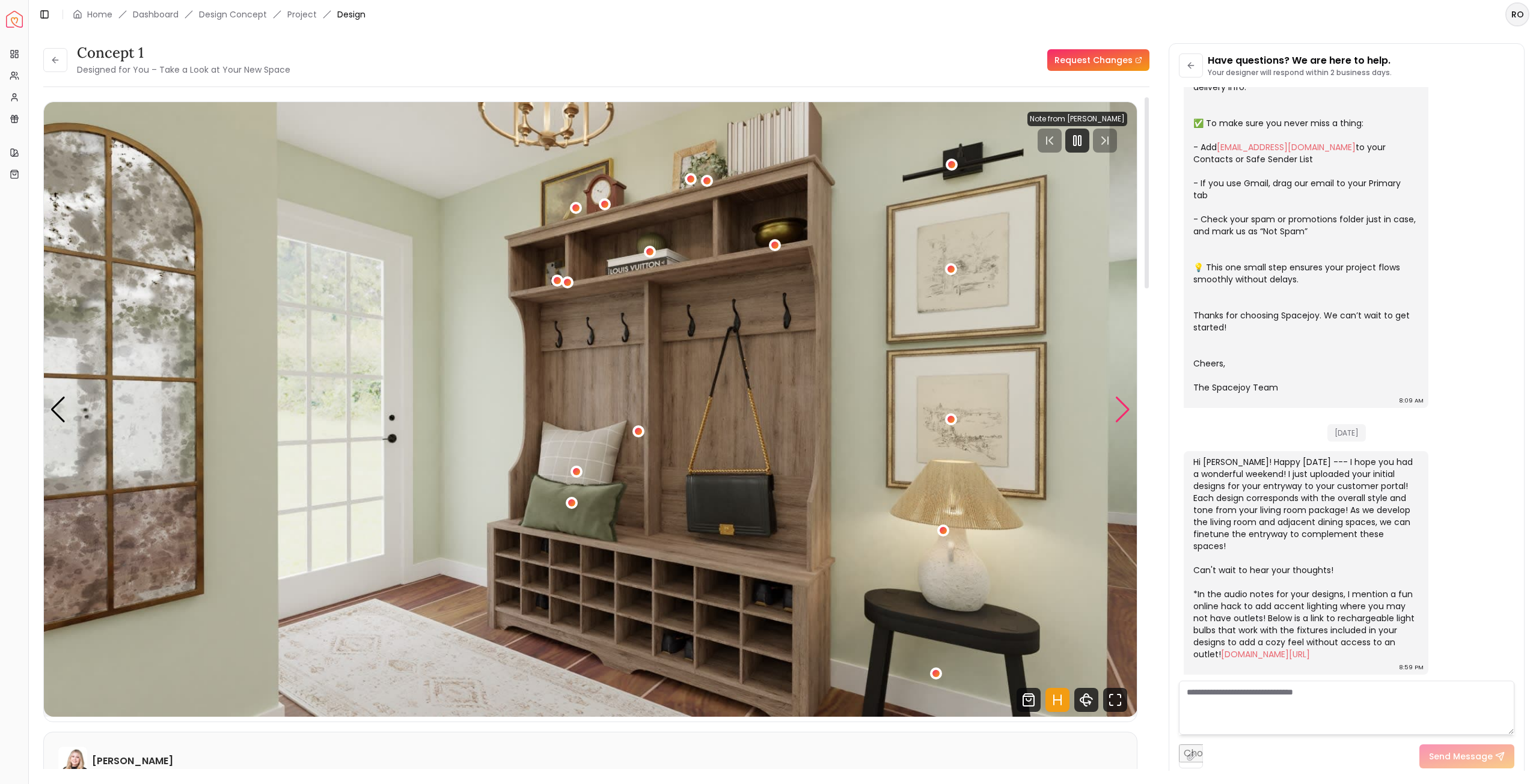
click at [1125, 410] on div "Next slide" at bounding box center [1122, 409] width 16 height 26
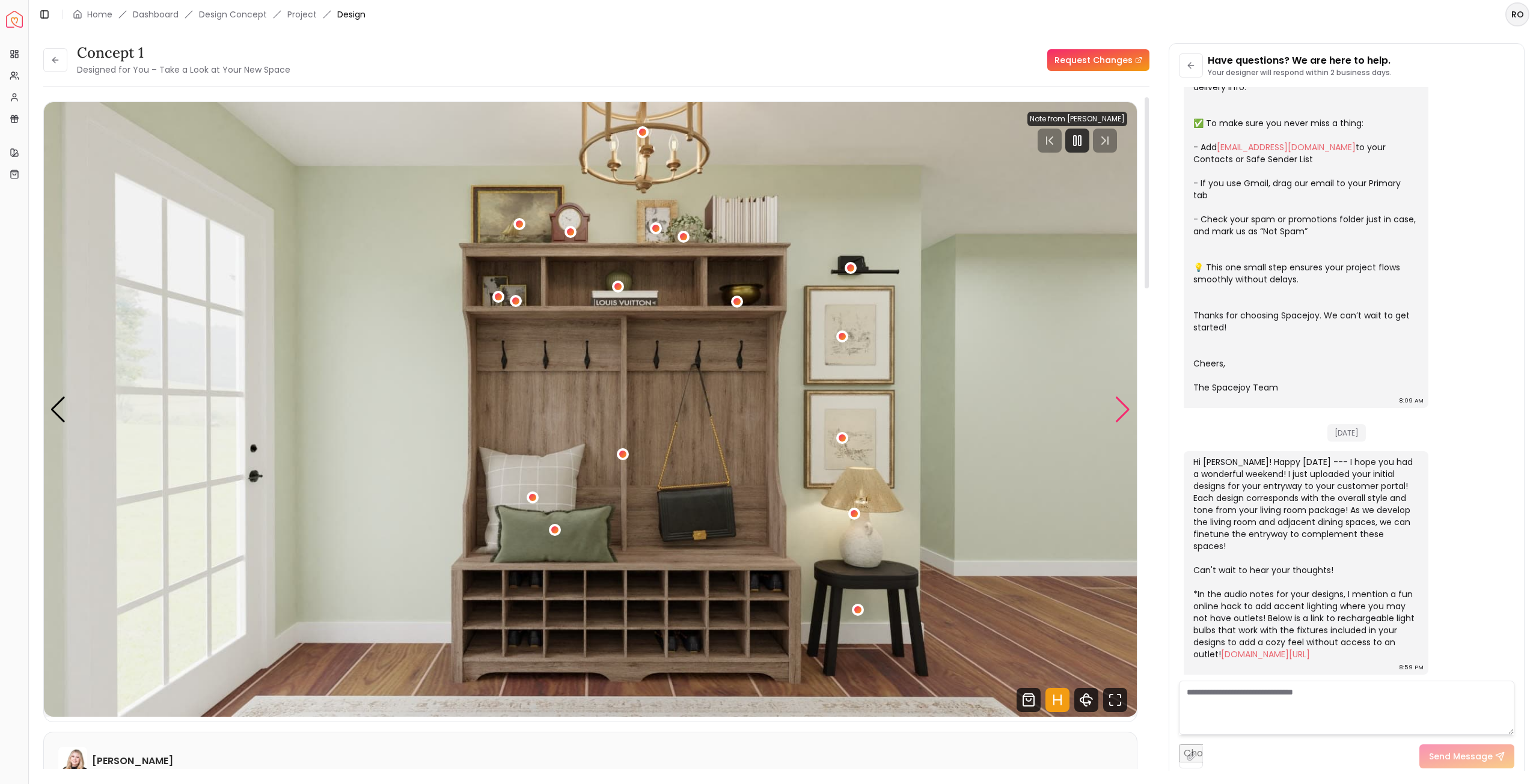
click at [1125, 410] on div "Next slide" at bounding box center [1122, 409] width 16 height 26
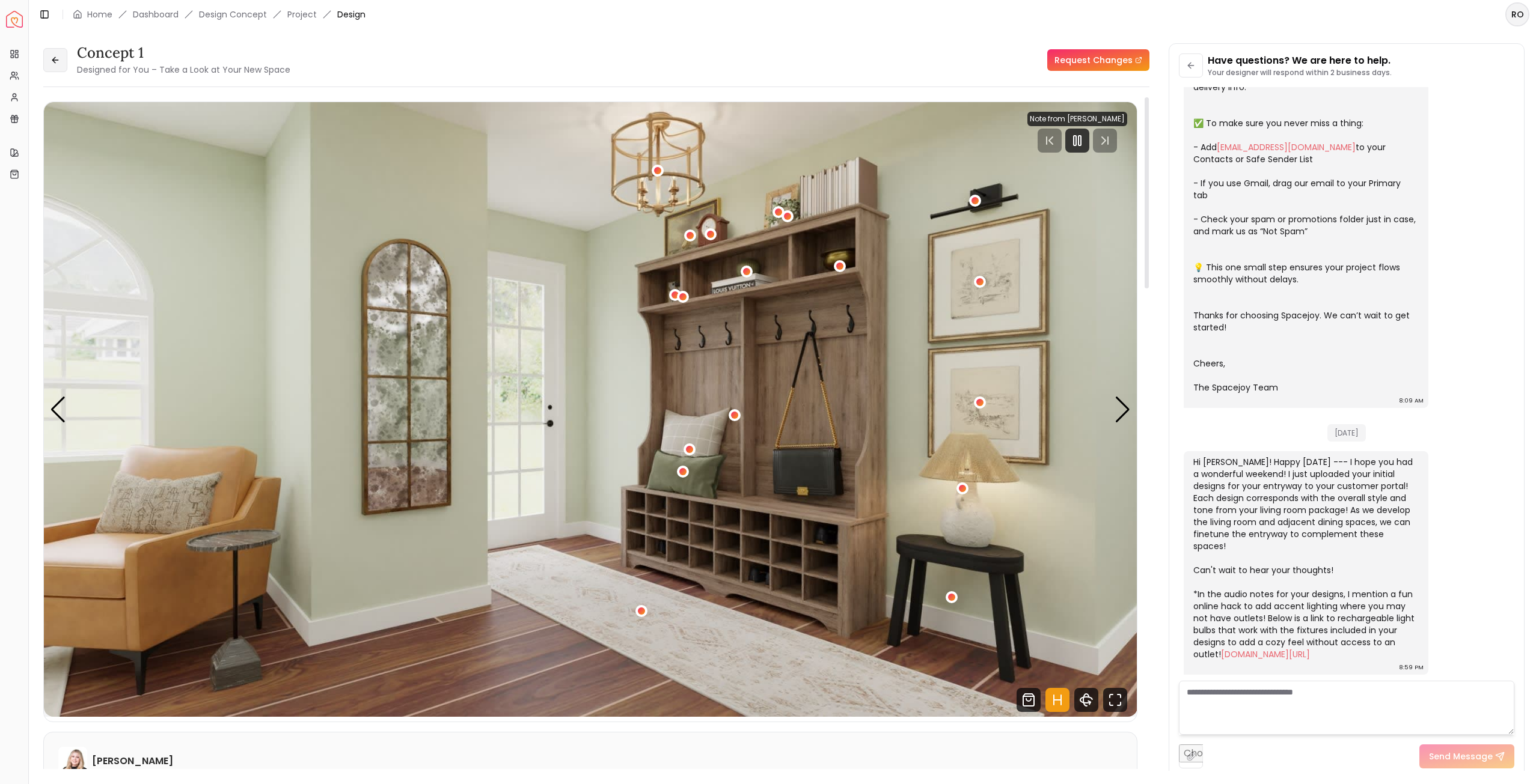
click at [60, 64] on button at bounding box center [55, 60] width 24 height 24
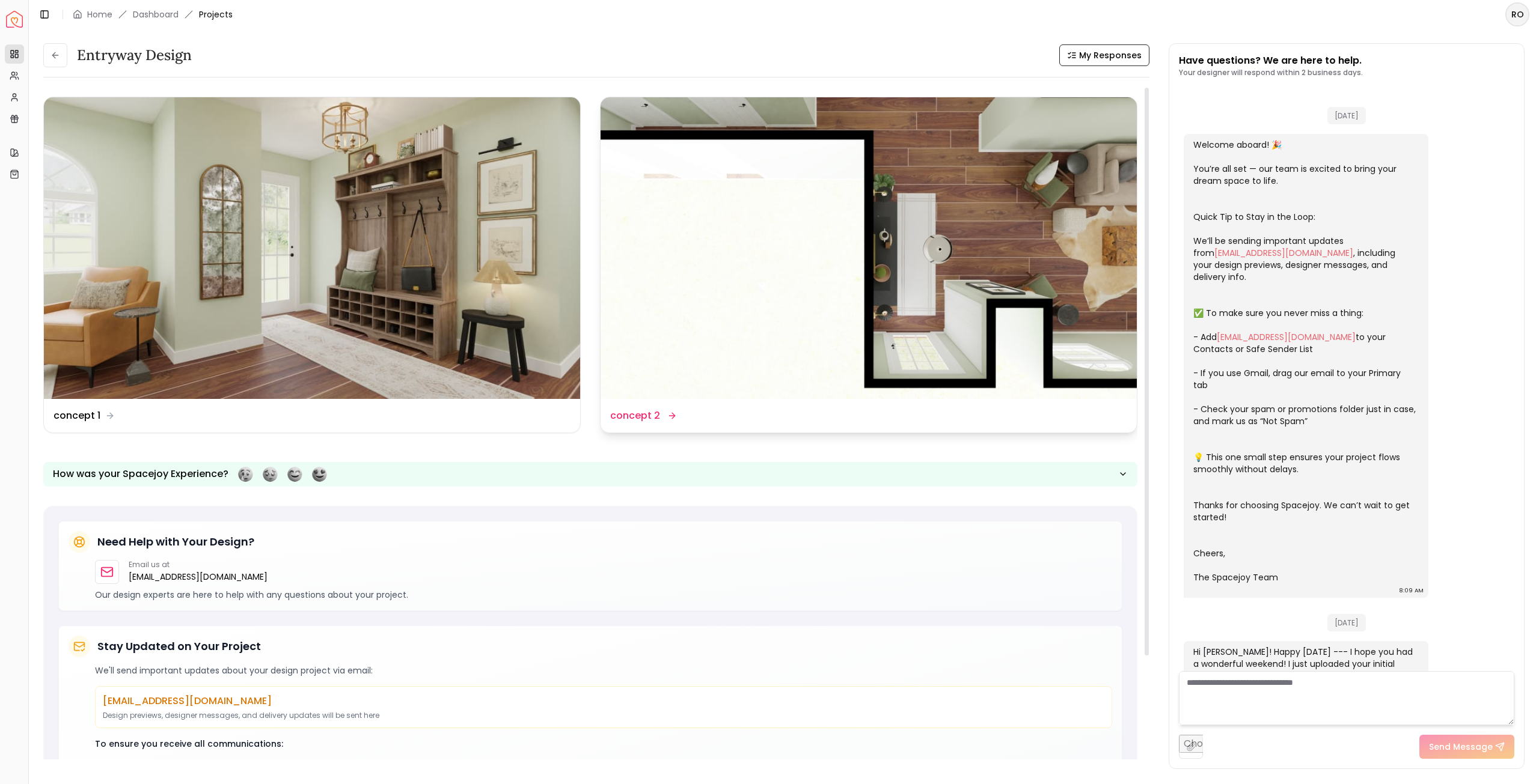
scroll to position [282, 0]
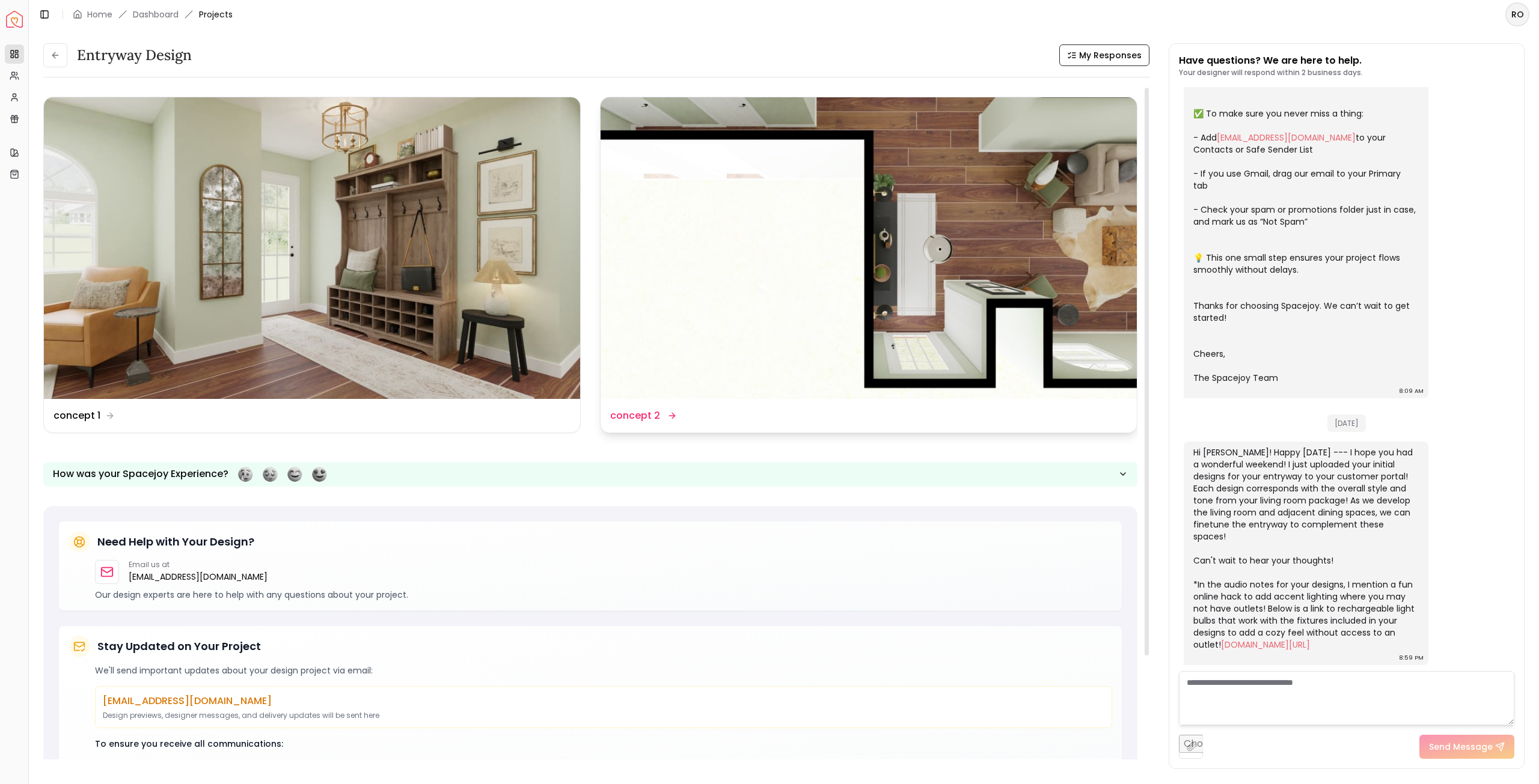
click at [917, 181] on img at bounding box center [869, 248] width 536 height 301
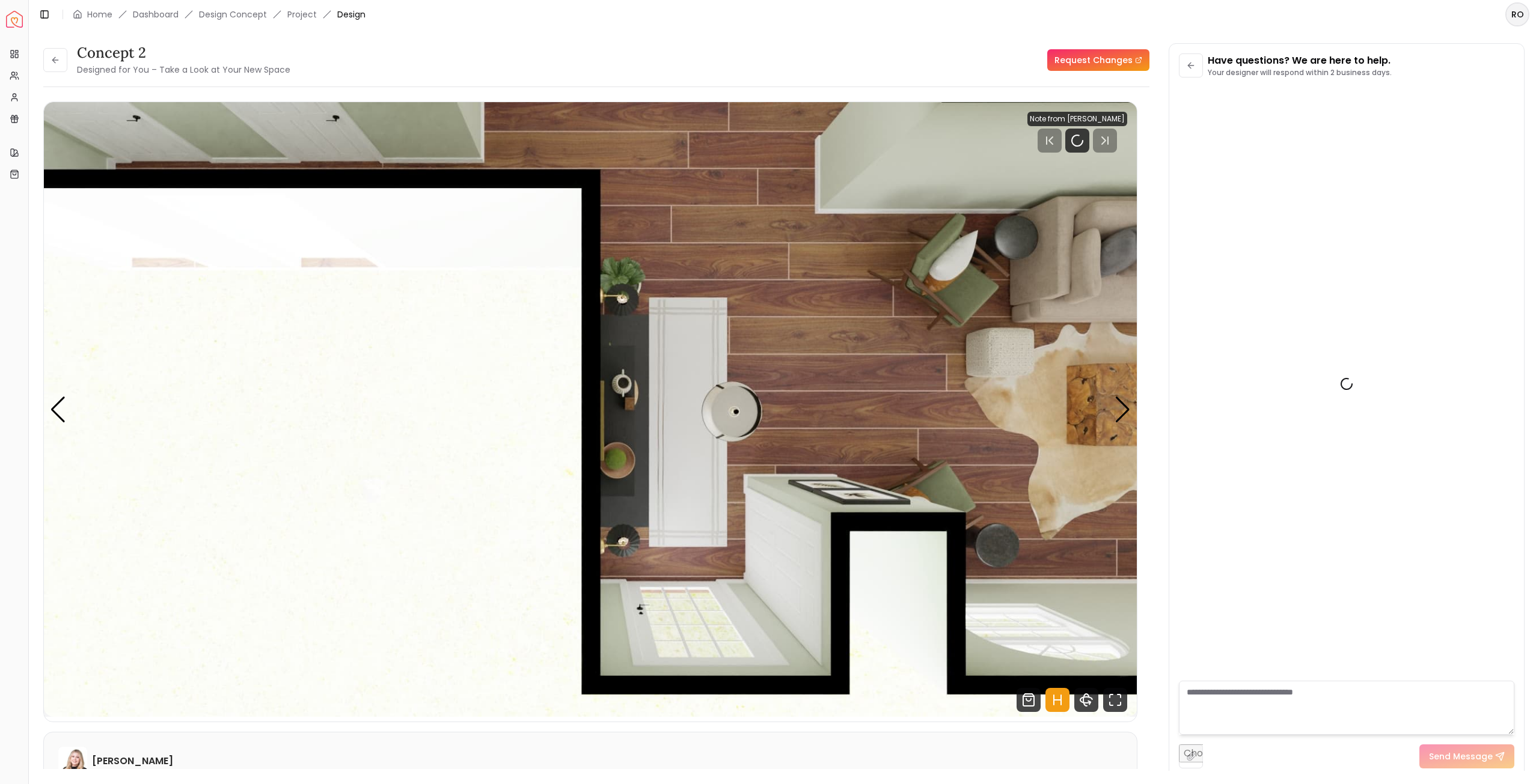
scroll to position [273, 0]
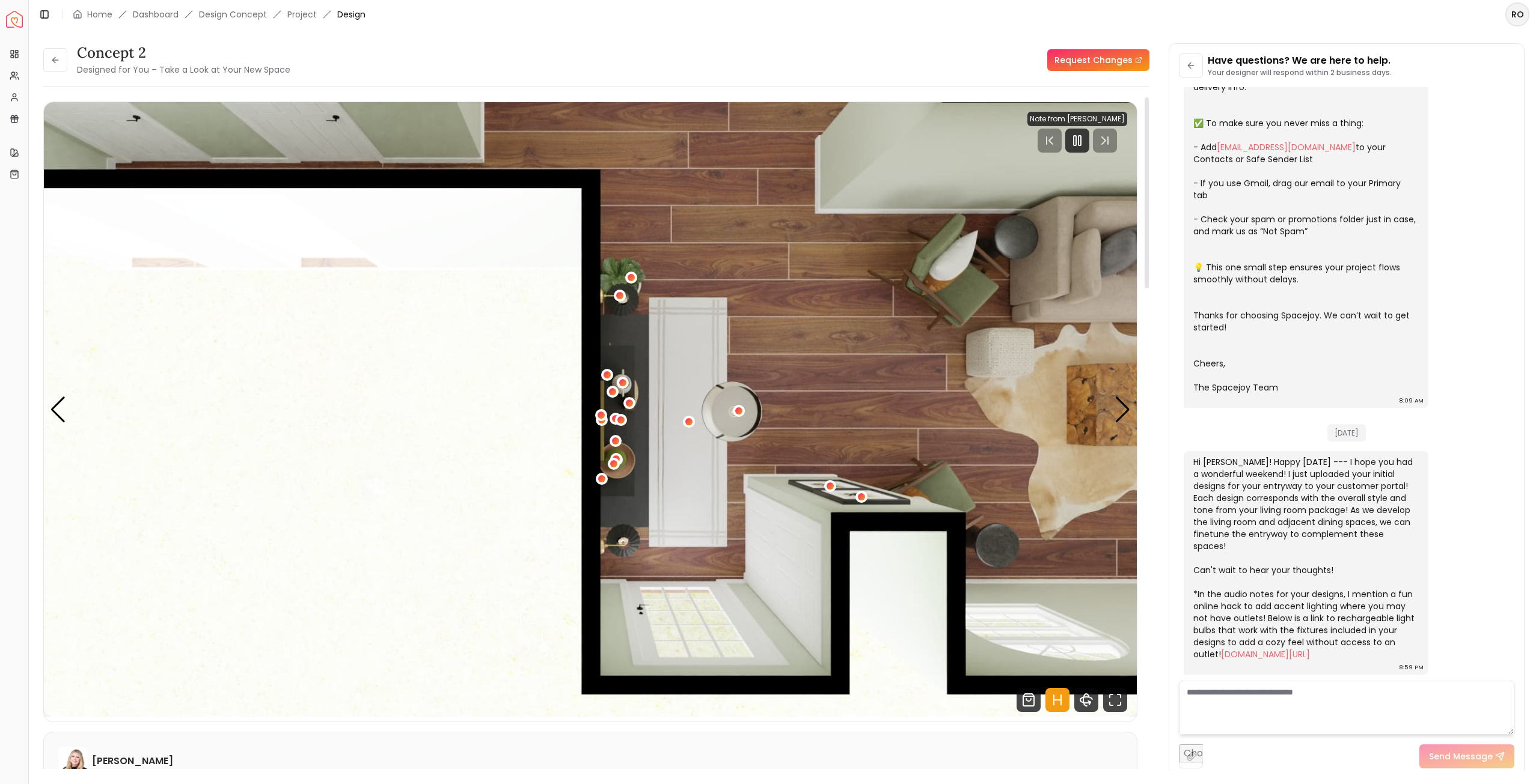
click at [1114, 412] on img "1 / 4" at bounding box center [590, 409] width 1093 height 615
click at [63, 419] on div "Previous slide" at bounding box center [57, 409] width 16 height 26
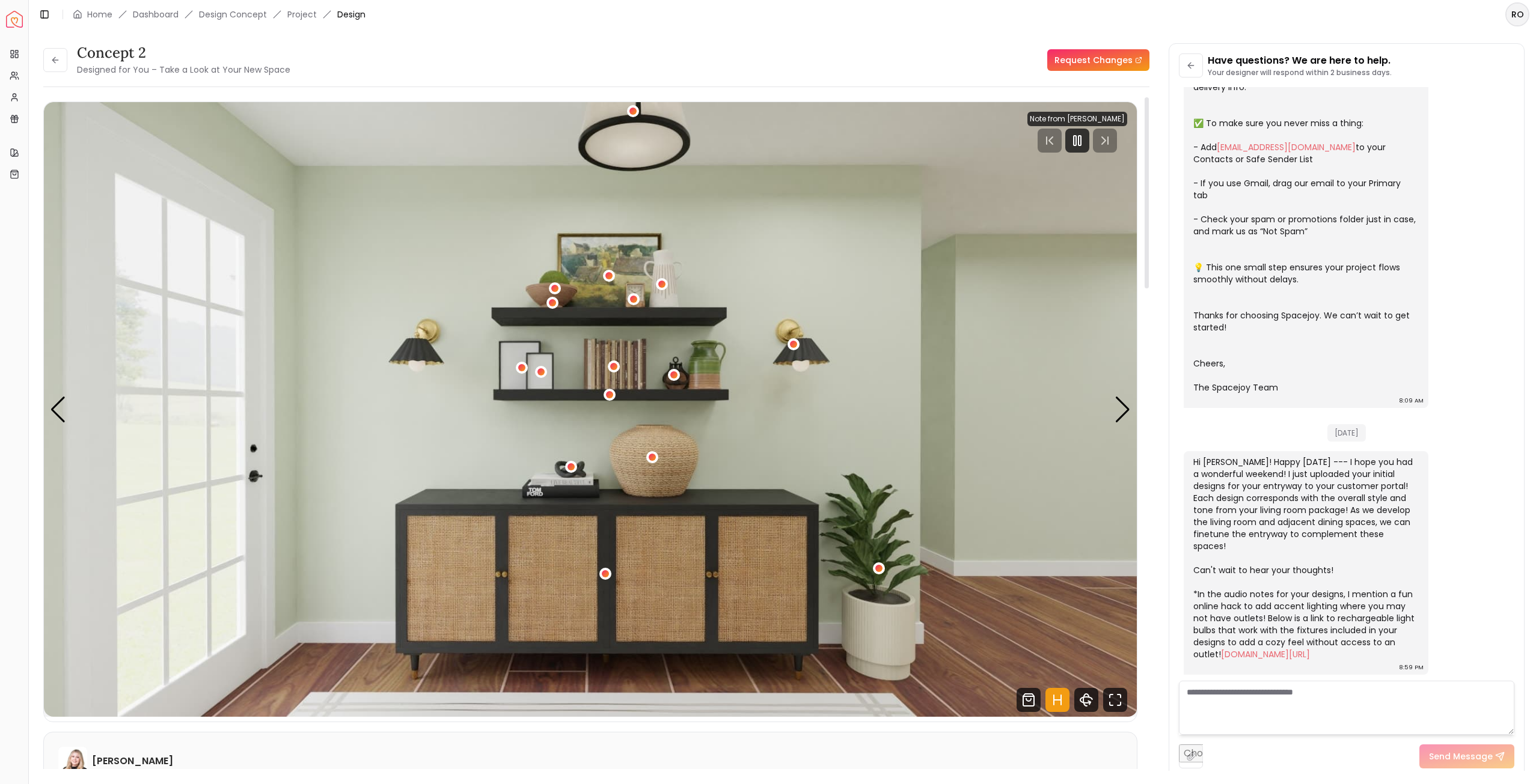
click at [1112, 406] on img "4 / 4" at bounding box center [590, 409] width 1093 height 615
click at [1125, 413] on div "Next slide" at bounding box center [1122, 409] width 16 height 26
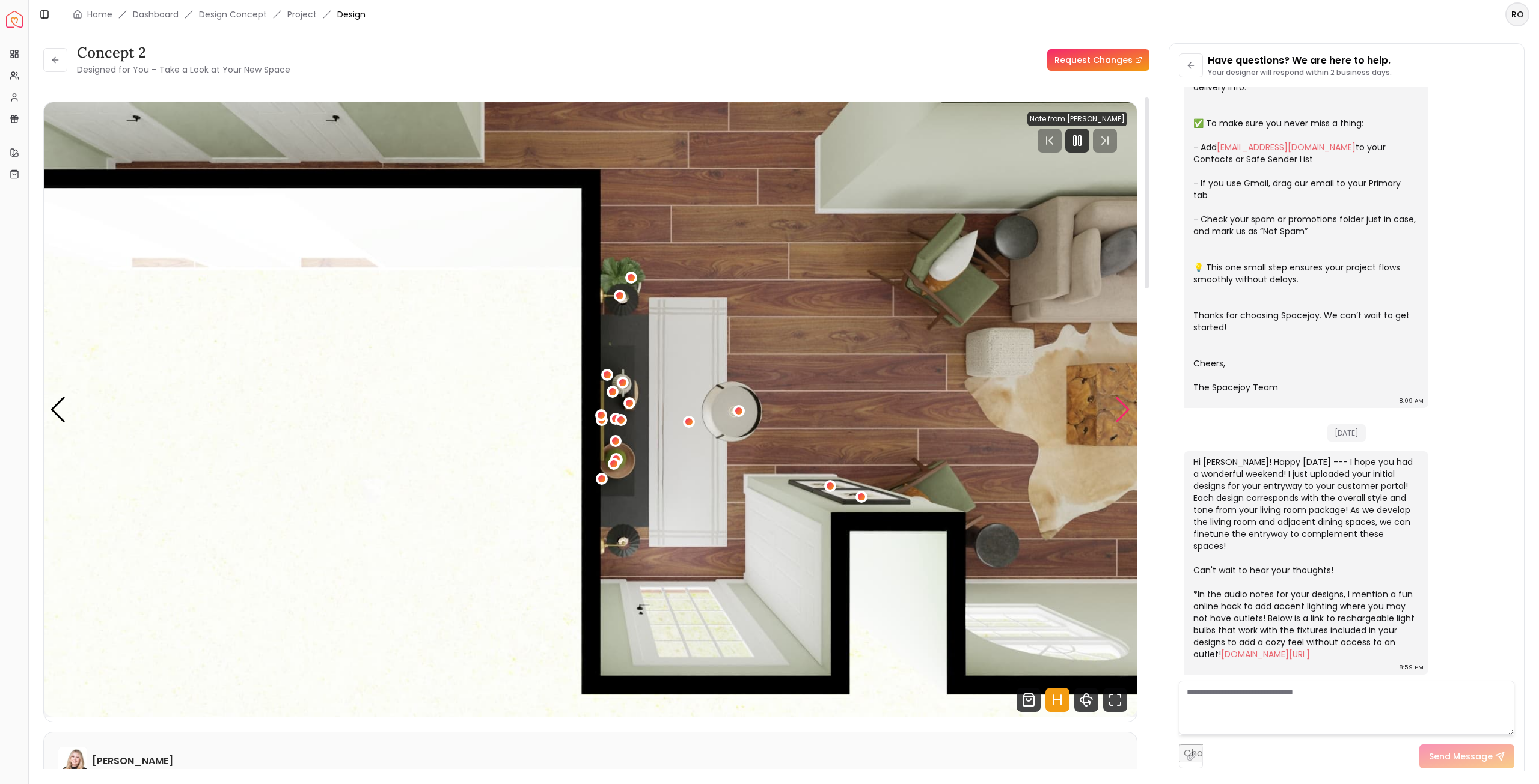
click at [1125, 413] on div "Next slide" at bounding box center [1122, 409] width 16 height 26
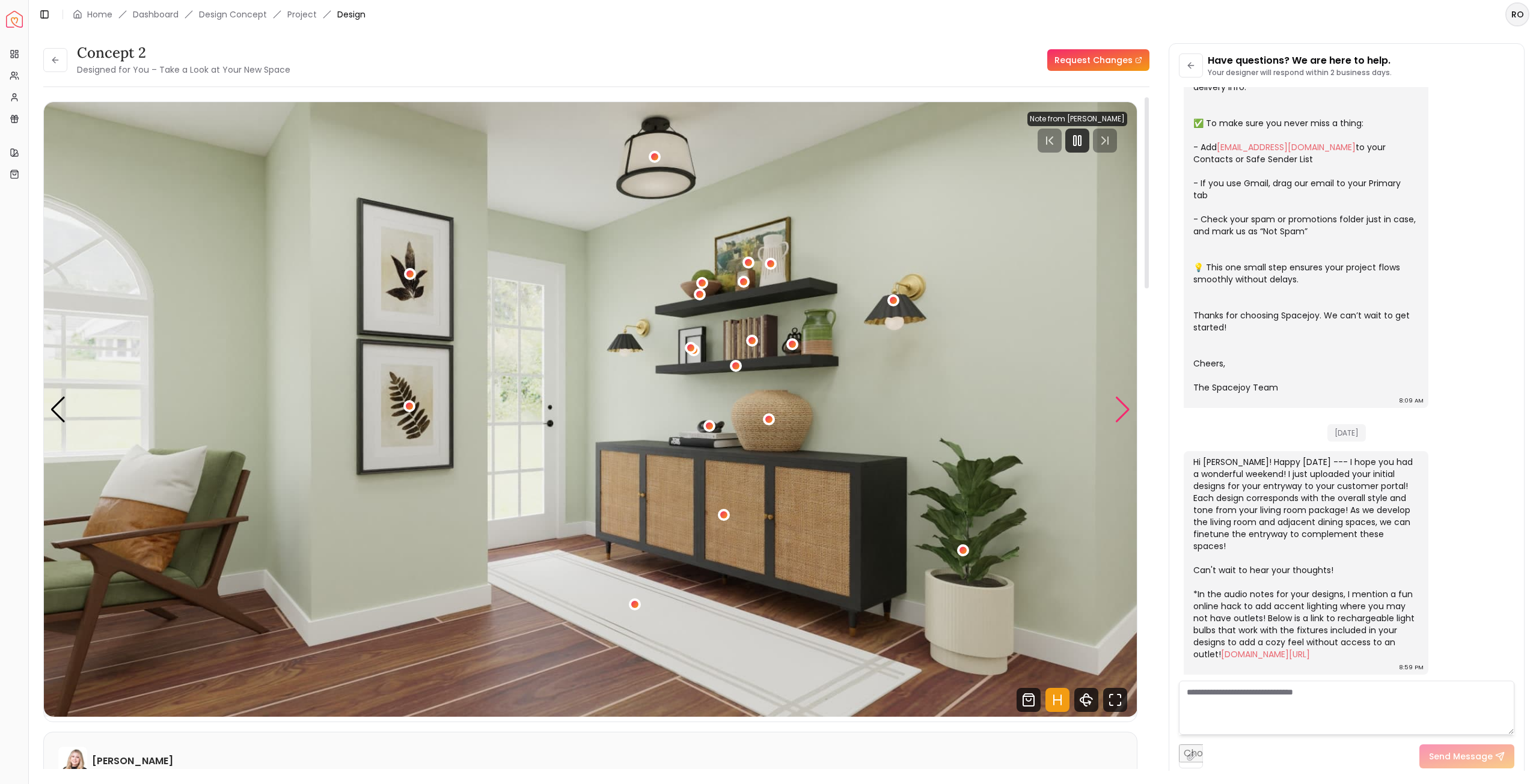
click at [1125, 413] on div "Next slide" at bounding box center [1122, 409] width 16 height 26
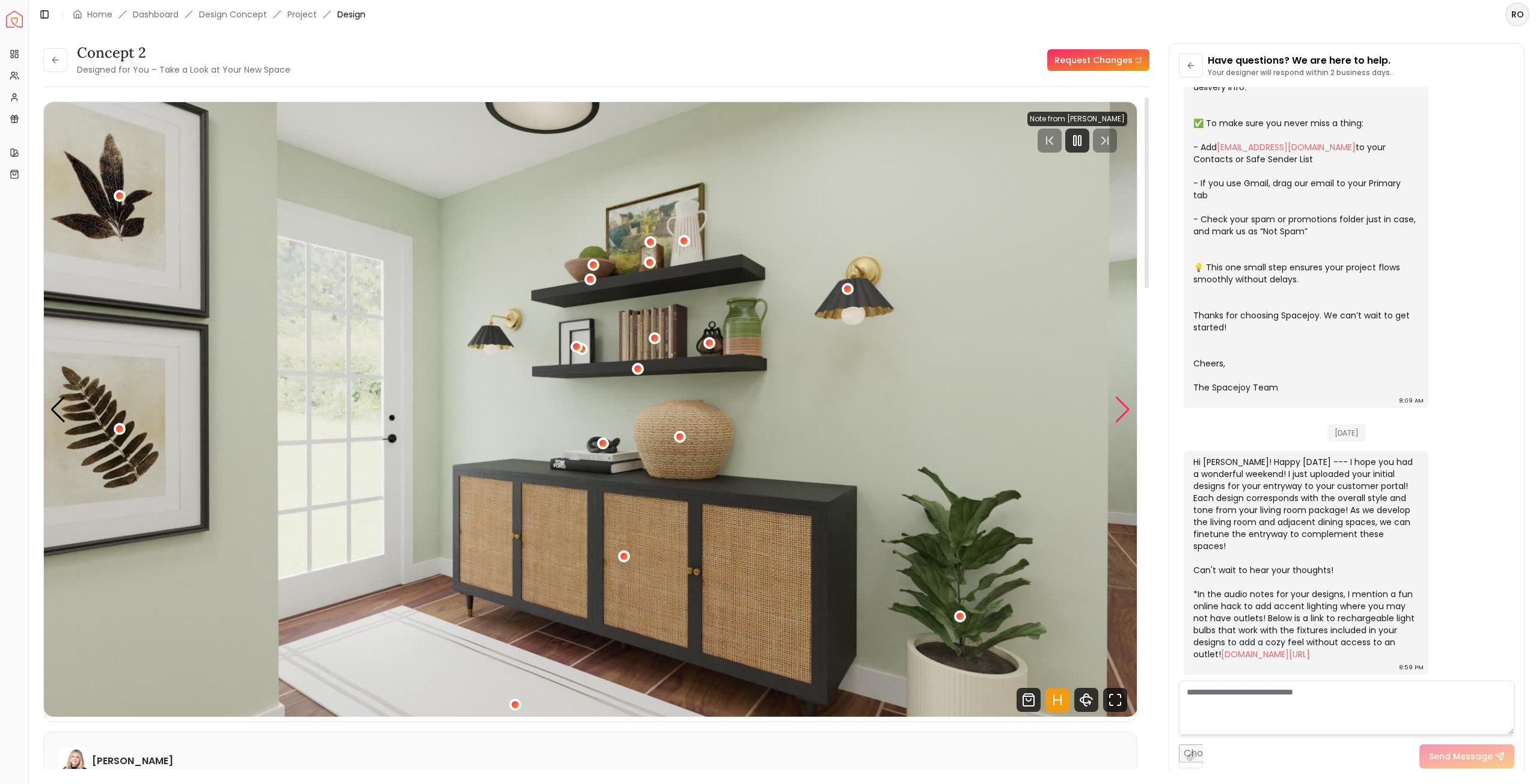
click at [1125, 413] on div "Next slide" at bounding box center [1122, 409] width 16 height 26
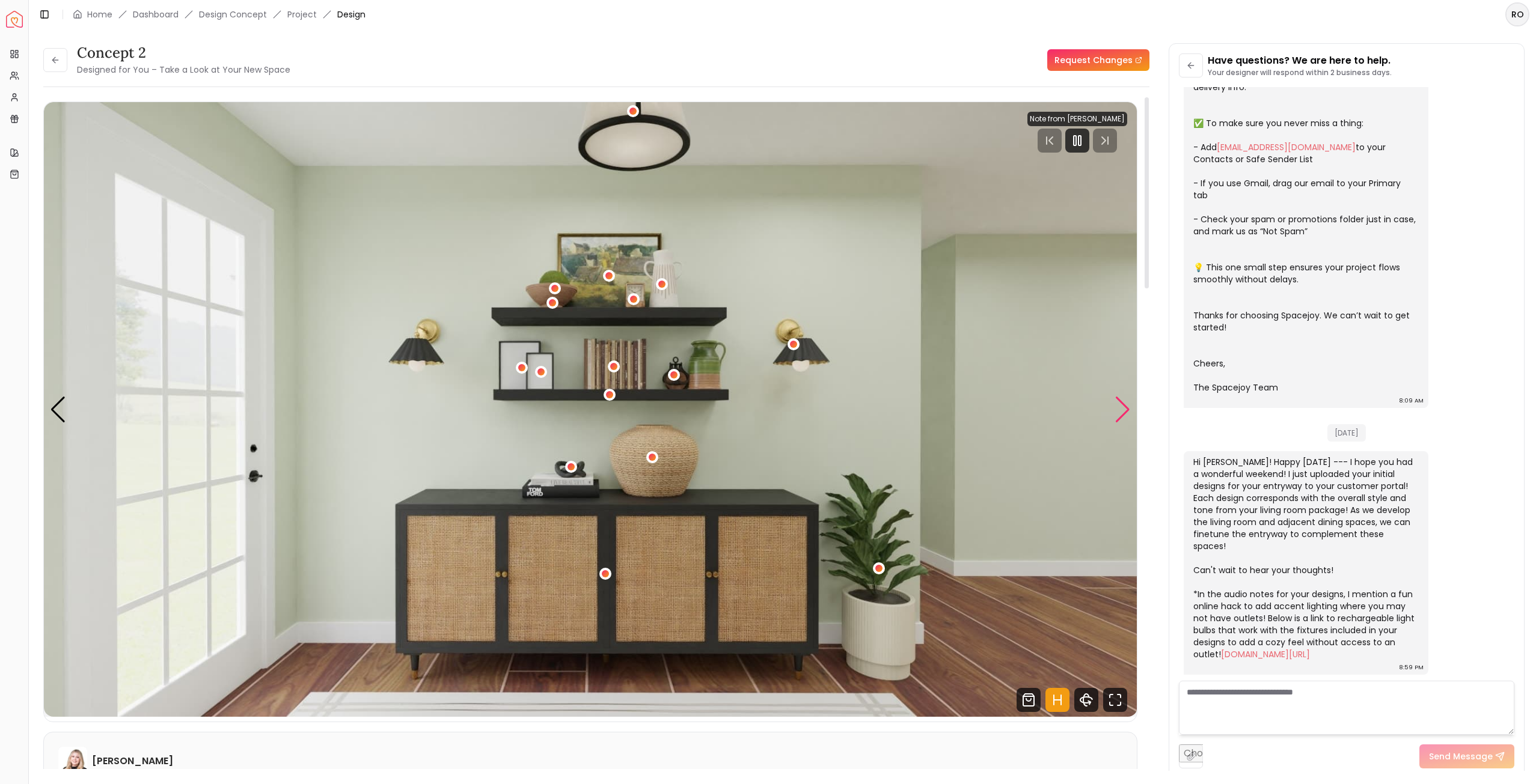
click at [1125, 413] on div "Next slide" at bounding box center [1122, 409] width 16 height 26
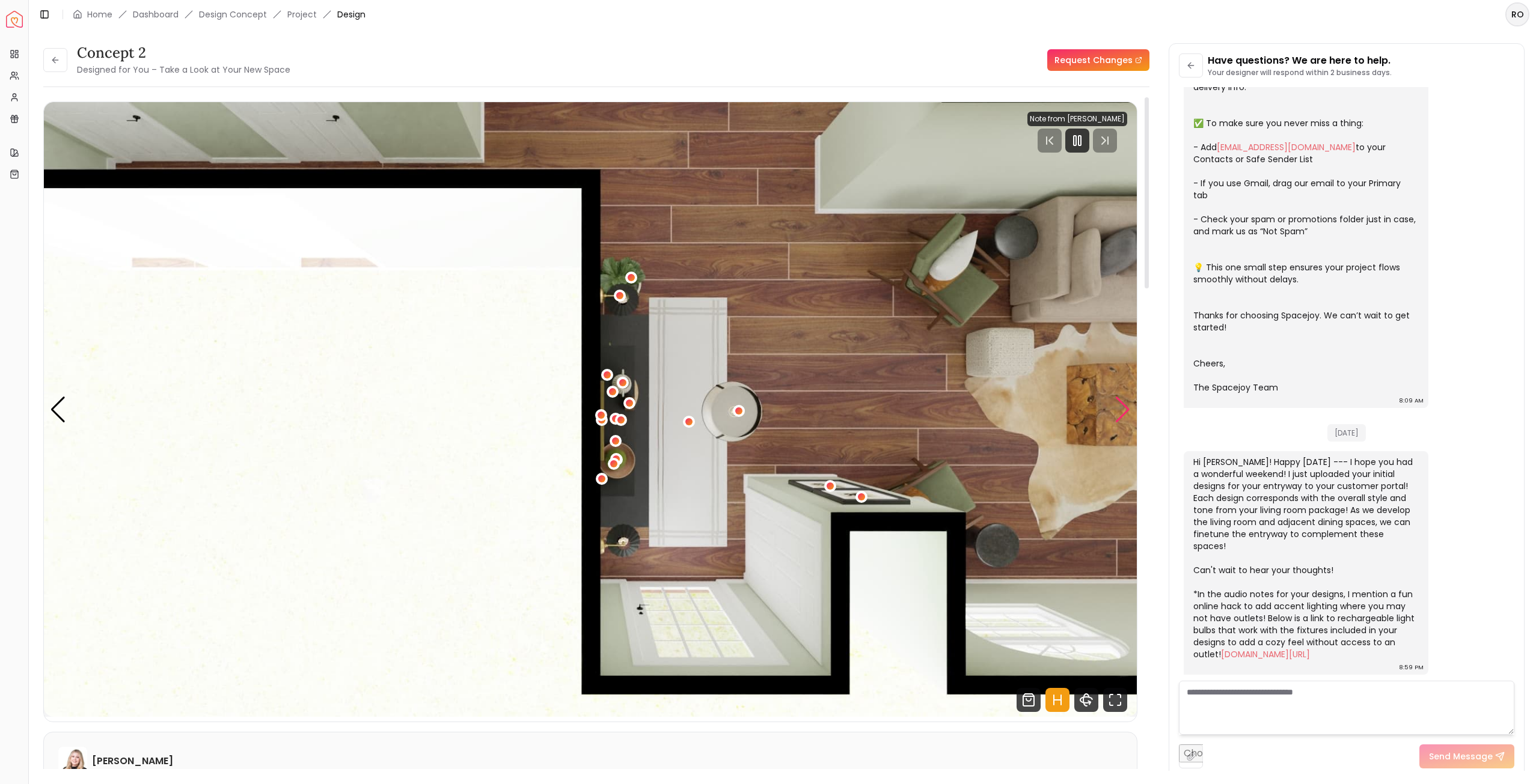
click at [1125, 413] on div "Next slide" at bounding box center [1122, 409] width 16 height 26
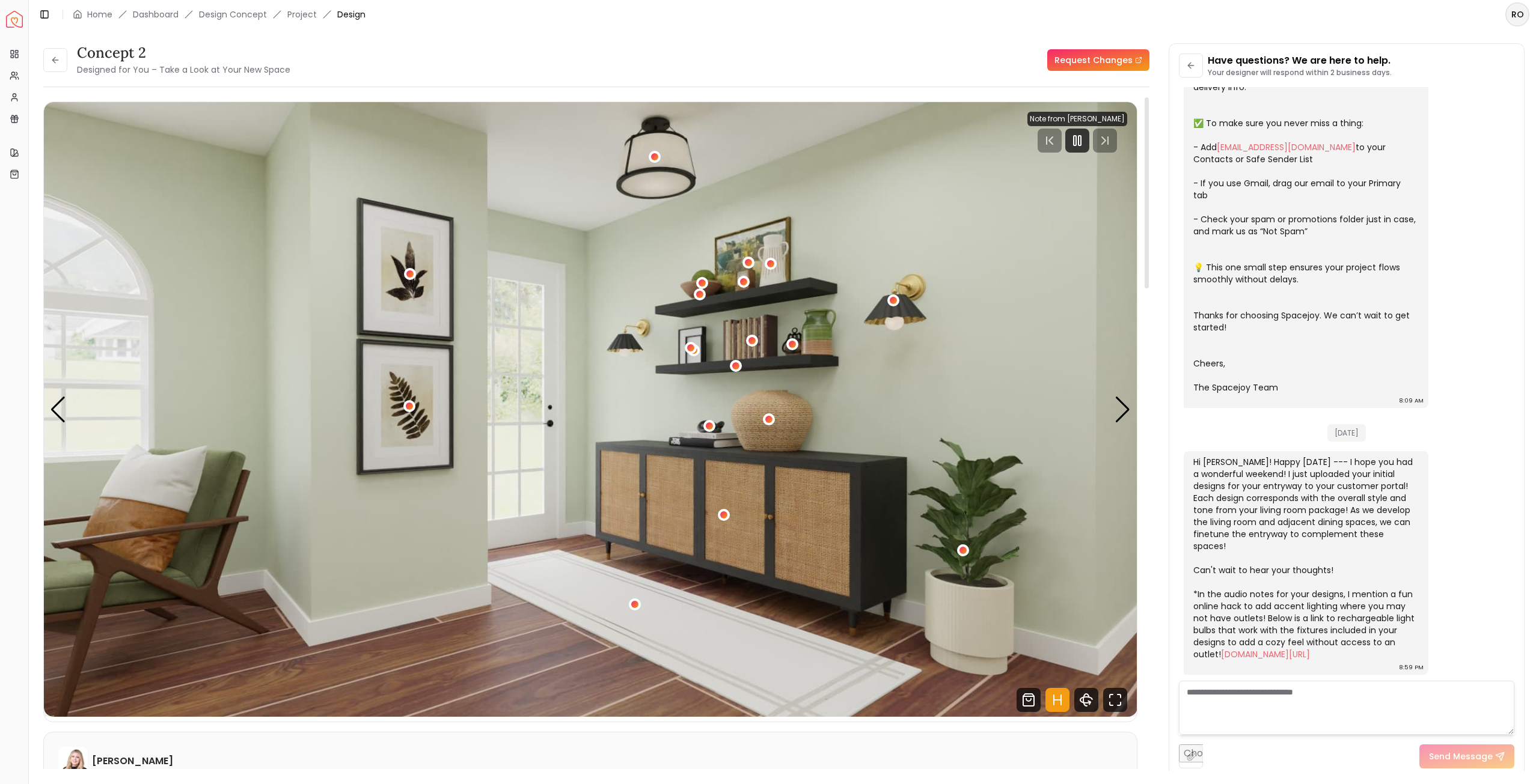
click at [73, 63] on div "concept 2 Designed for You – Take a Look at Your New Space" at bounding box center [166, 60] width 247 height 34
click at [54, 57] on icon at bounding box center [55, 60] width 10 height 10
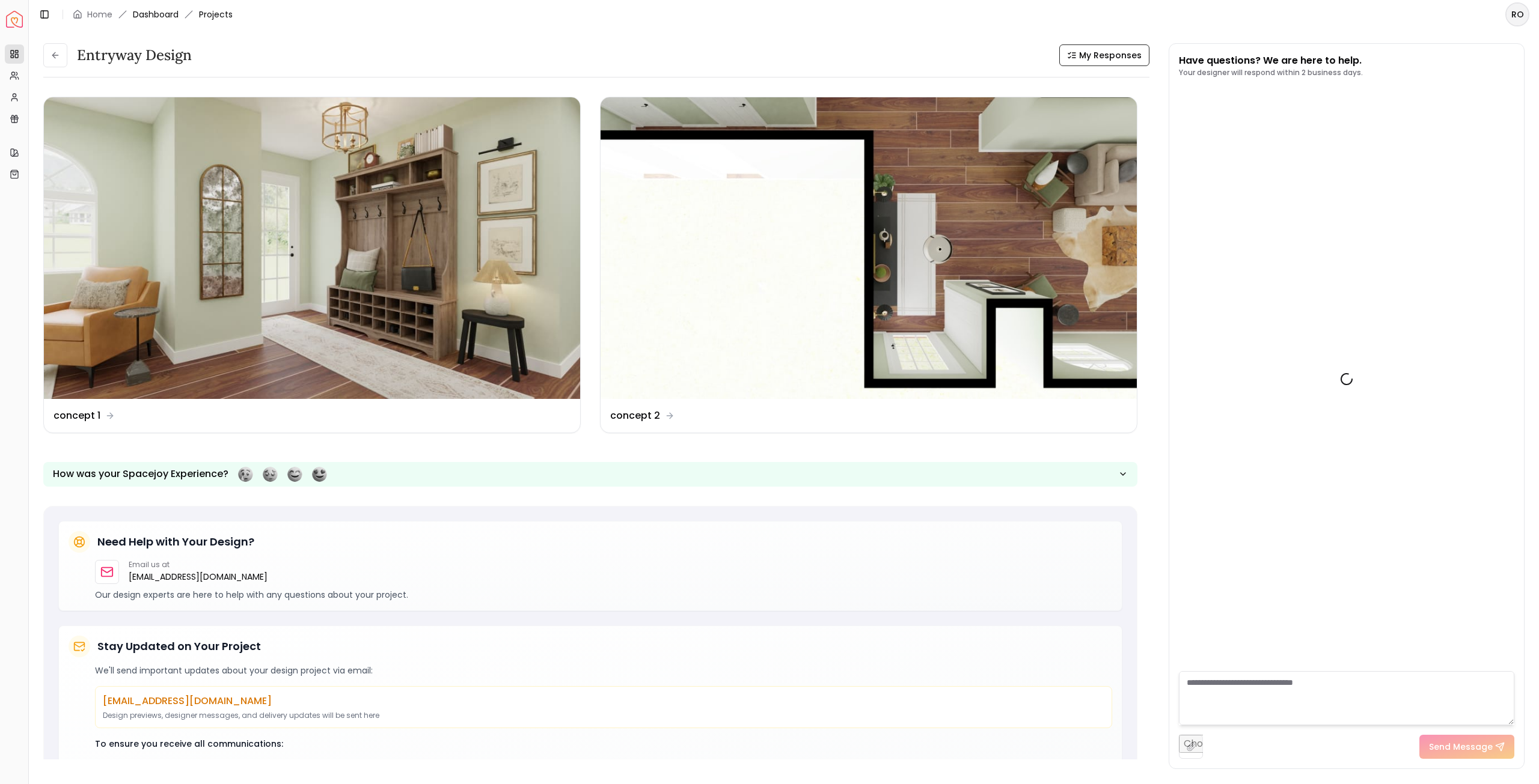
scroll to position [282, 0]
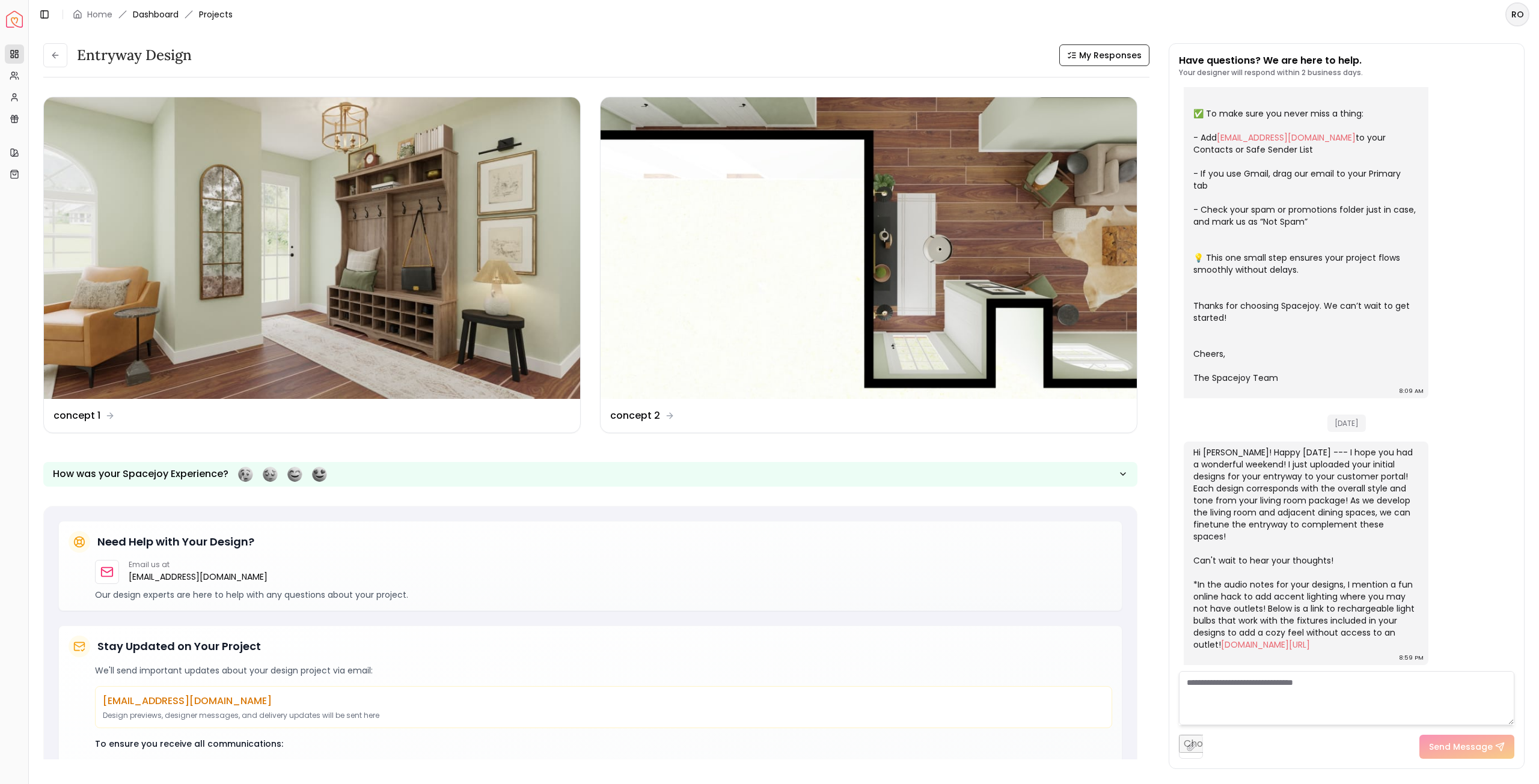
click at [165, 10] on link "Dashboard" at bounding box center [156, 14] width 45 height 12
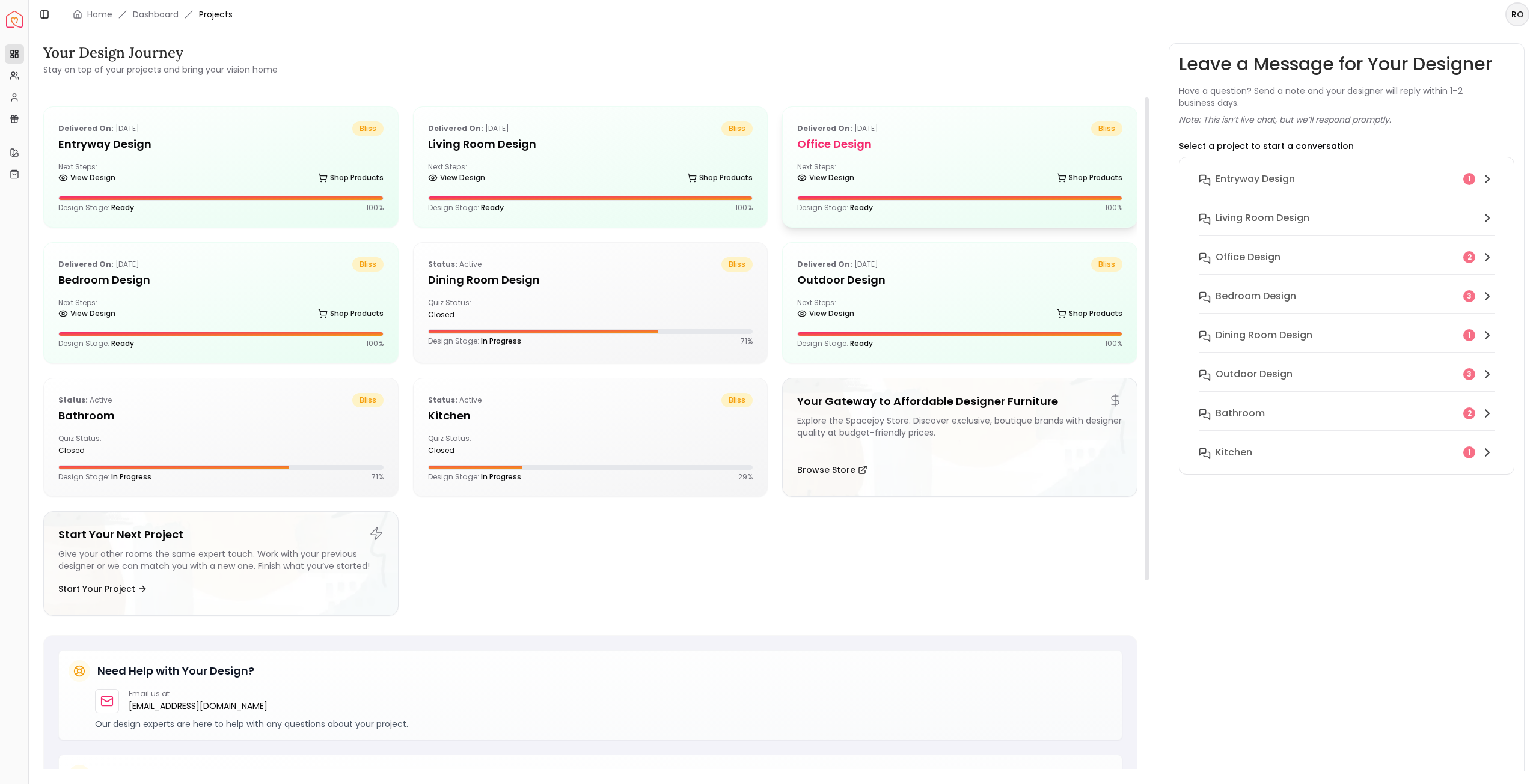
click at [909, 140] on h5 "Office design" at bounding box center [960, 144] width 325 height 17
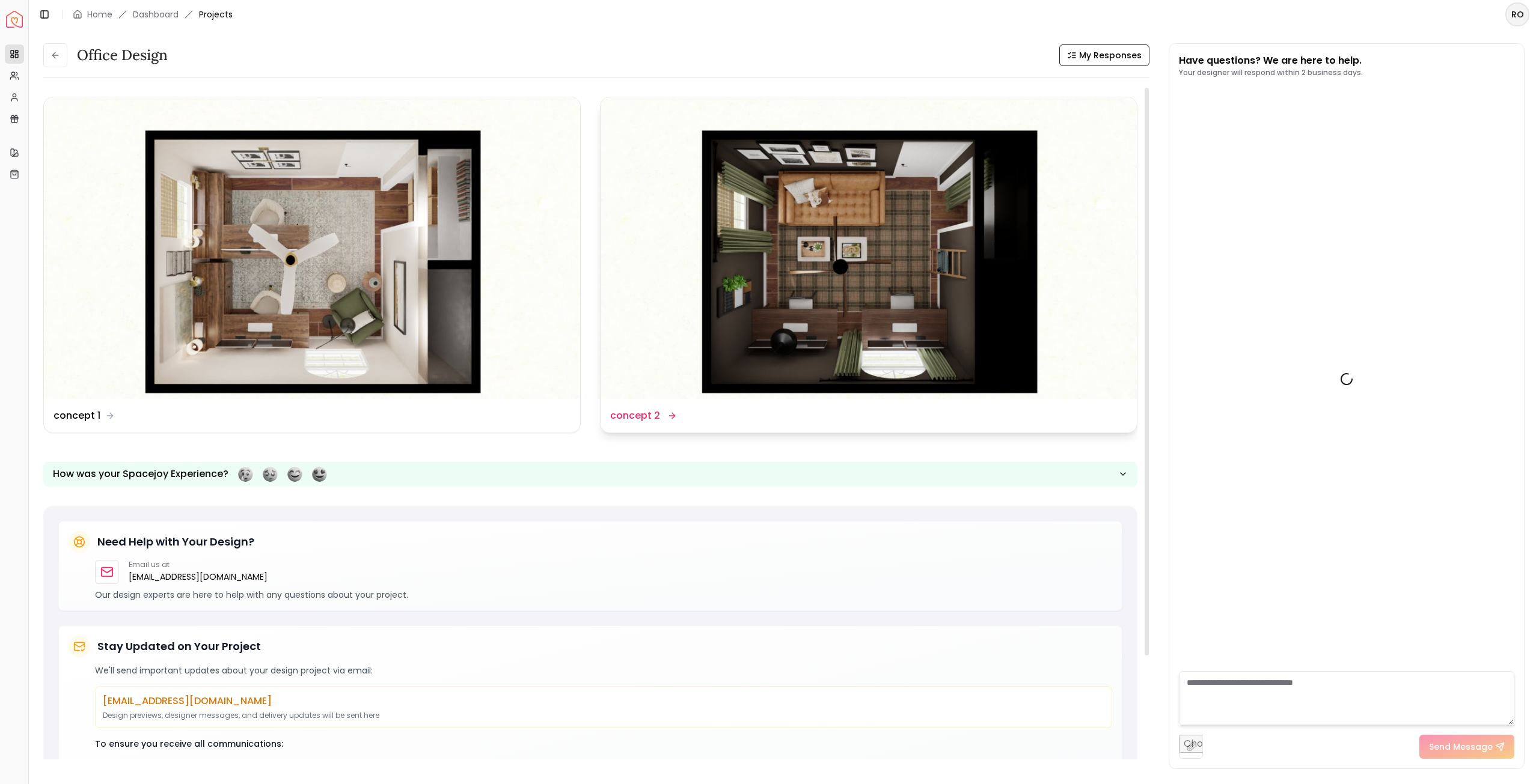
scroll to position [189, 0]
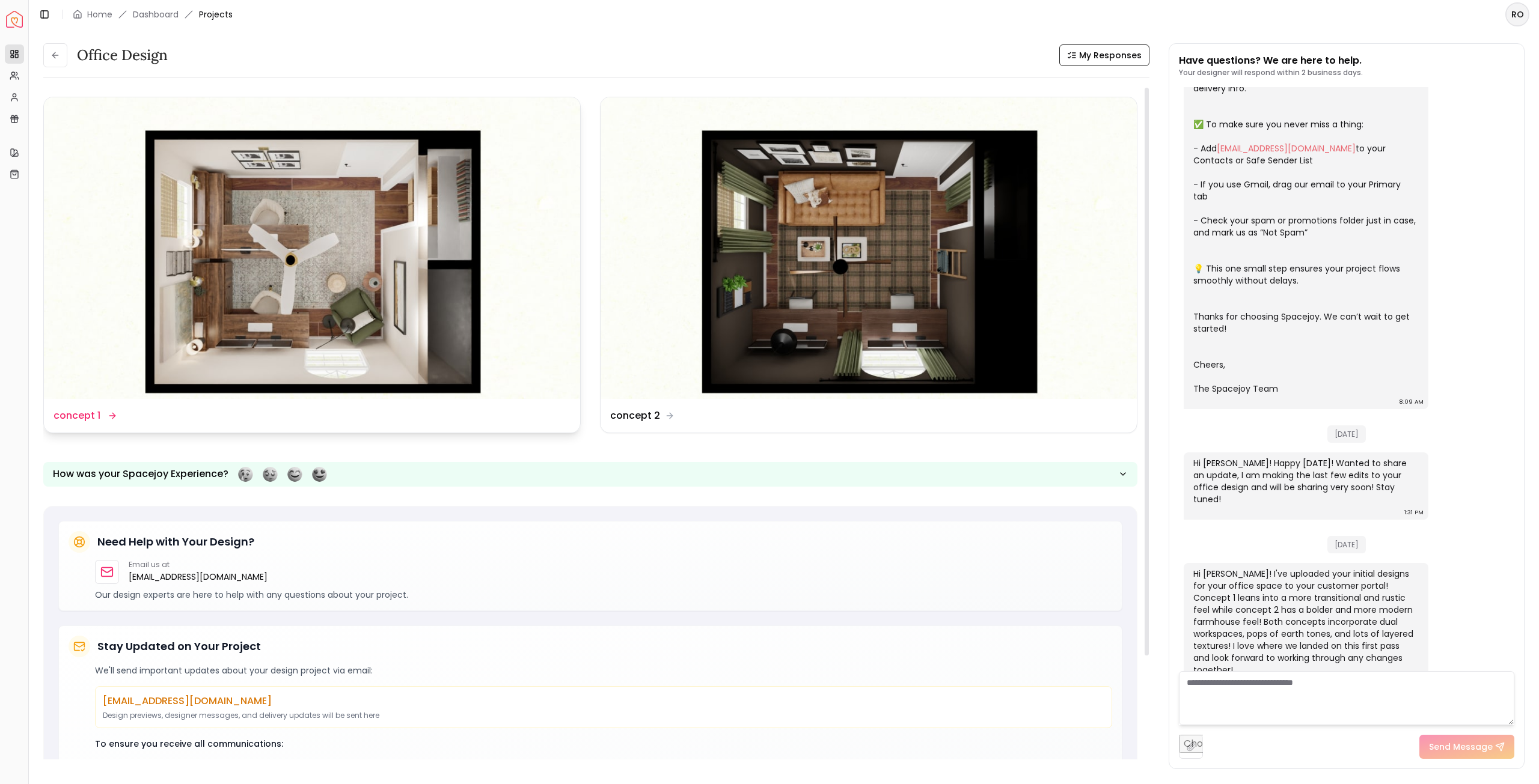
click at [423, 312] on img at bounding box center [312, 248] width 536 height 301
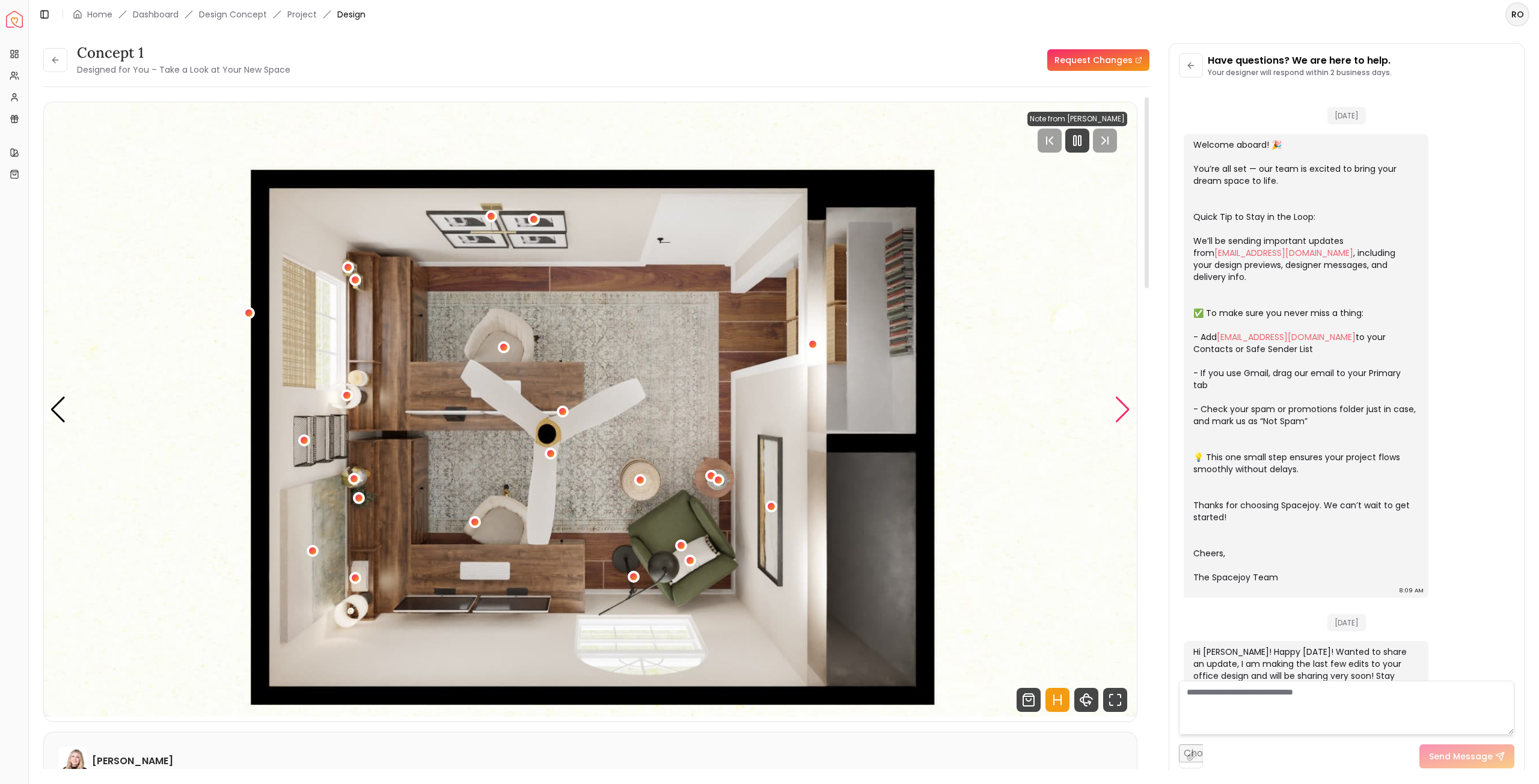
scroll to position [179, 0]
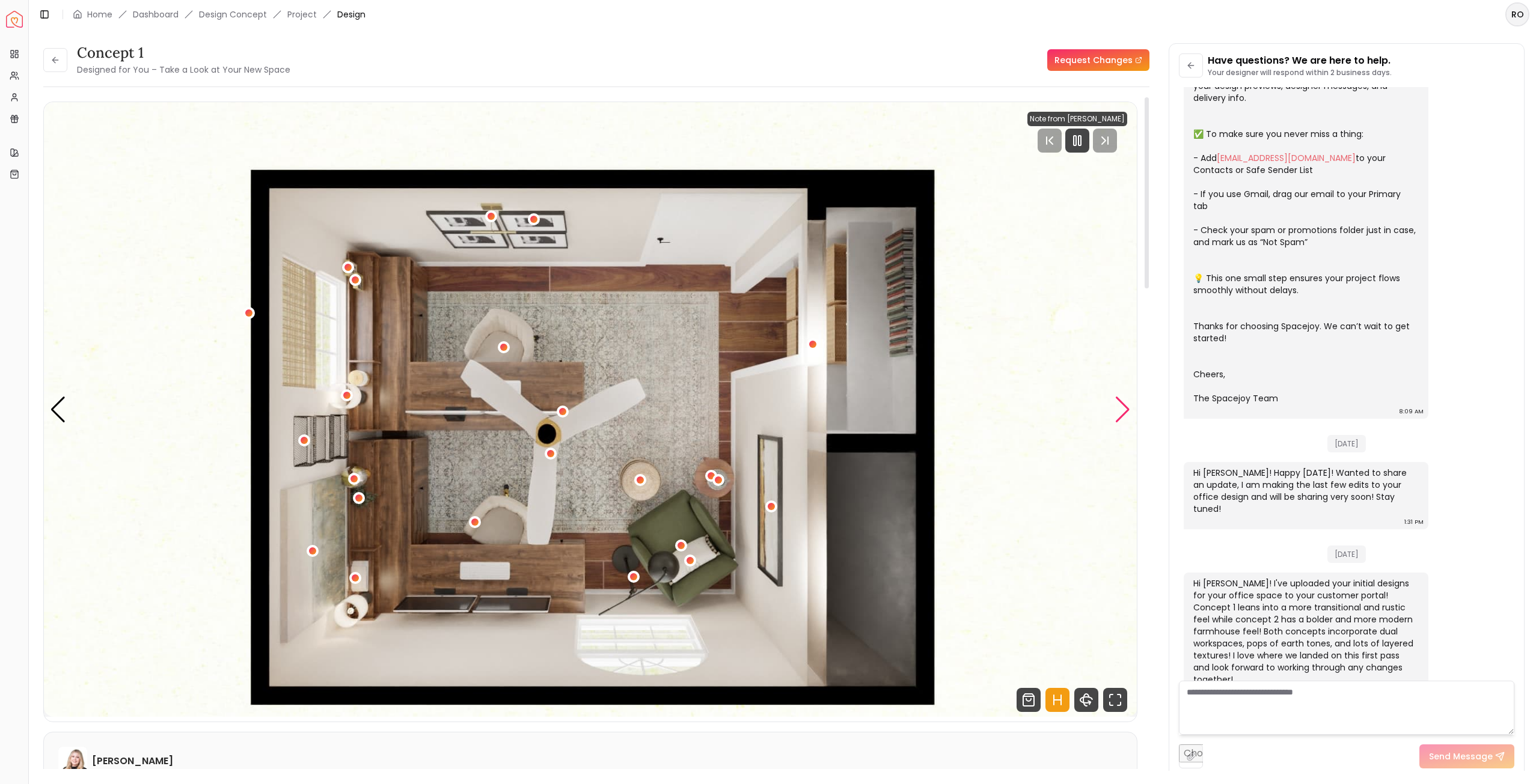
click at [1118, 415] on div "Next slide" at bounding box center [1122, 409] width 16 height 26
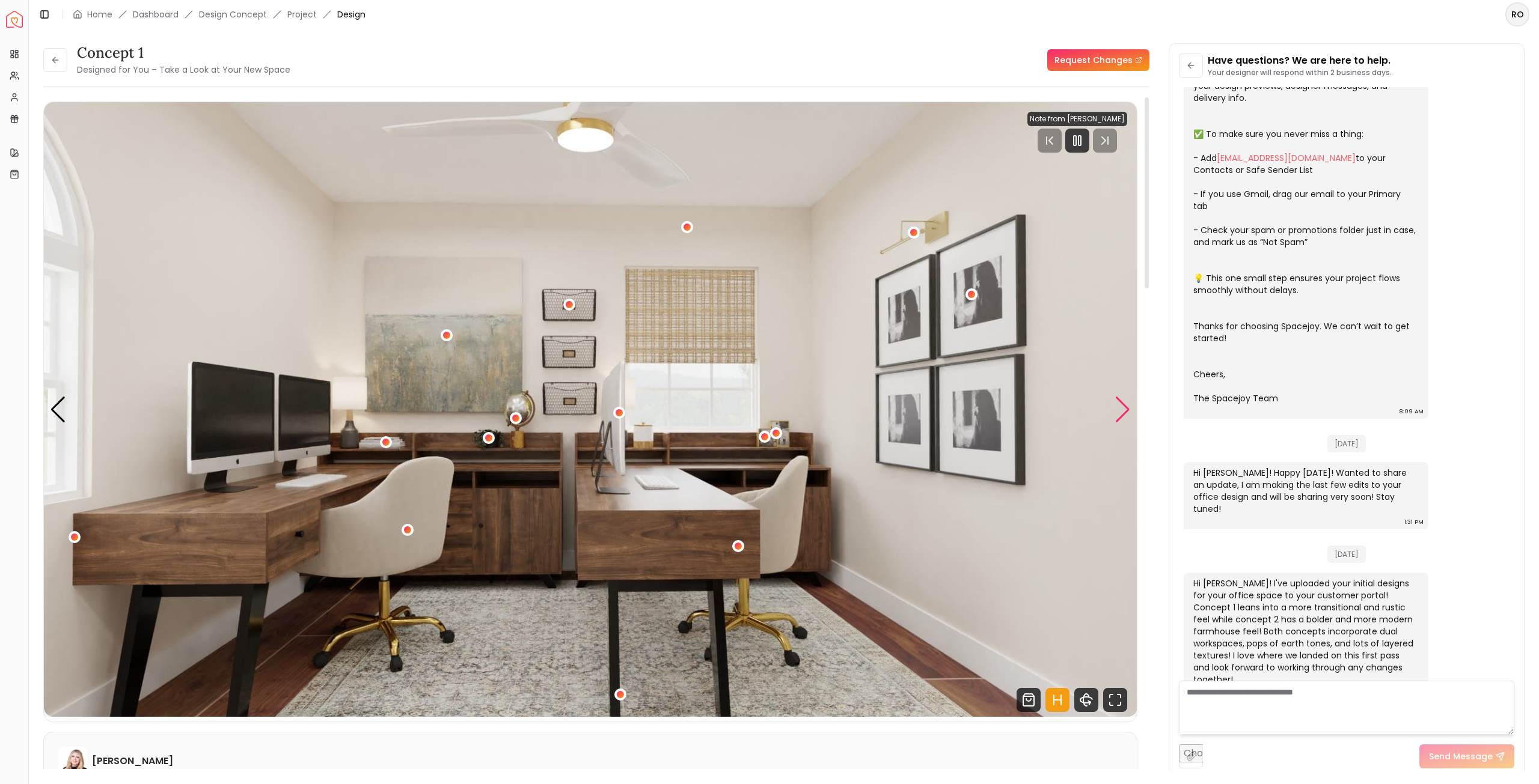
click at [1130, 407] on div "Next slide" at bounding box center [1122, 409] width 16 height 26
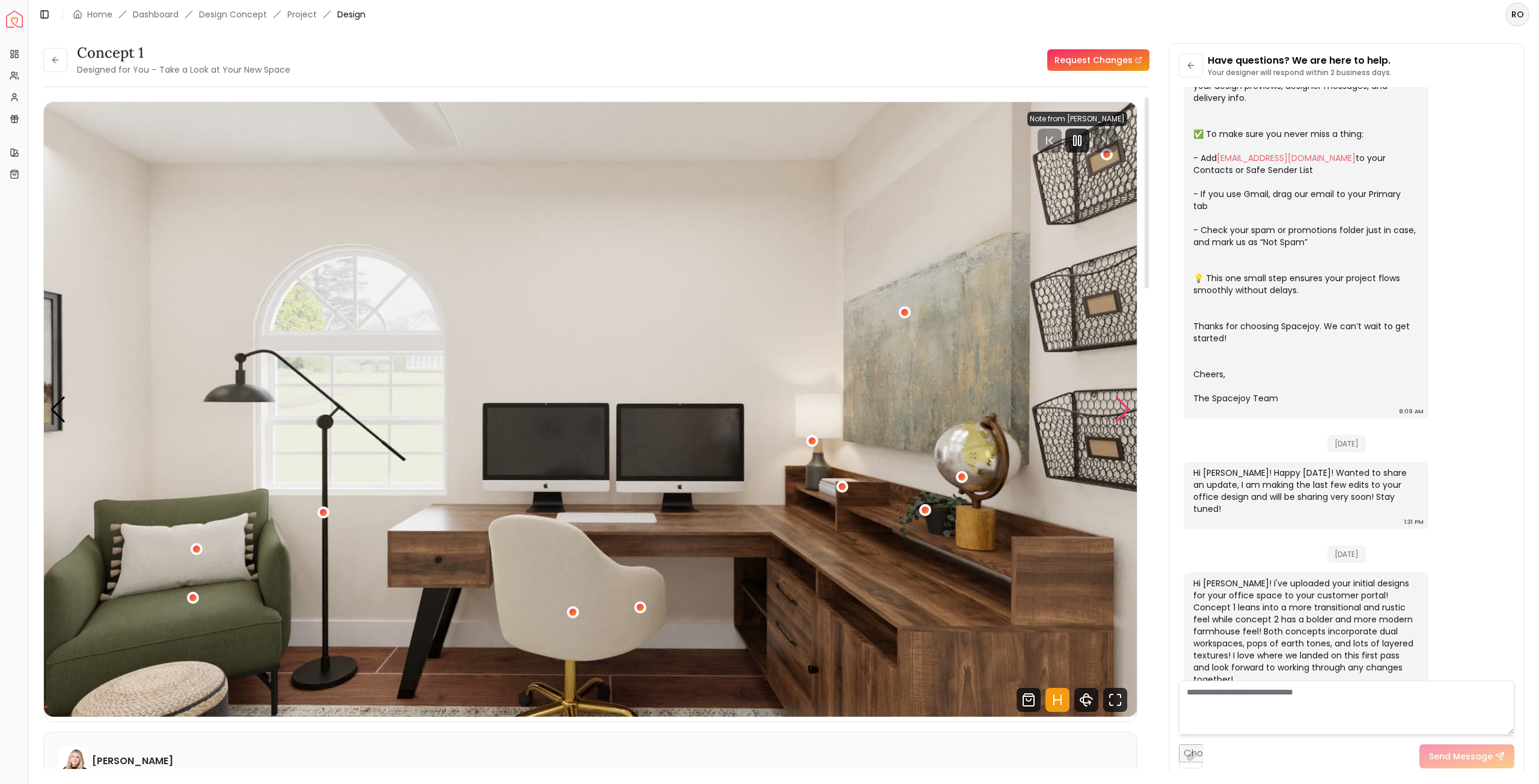
click at [1130, 407] on div "Next slide" at bounding box center [1122, 409] width 16 height 26
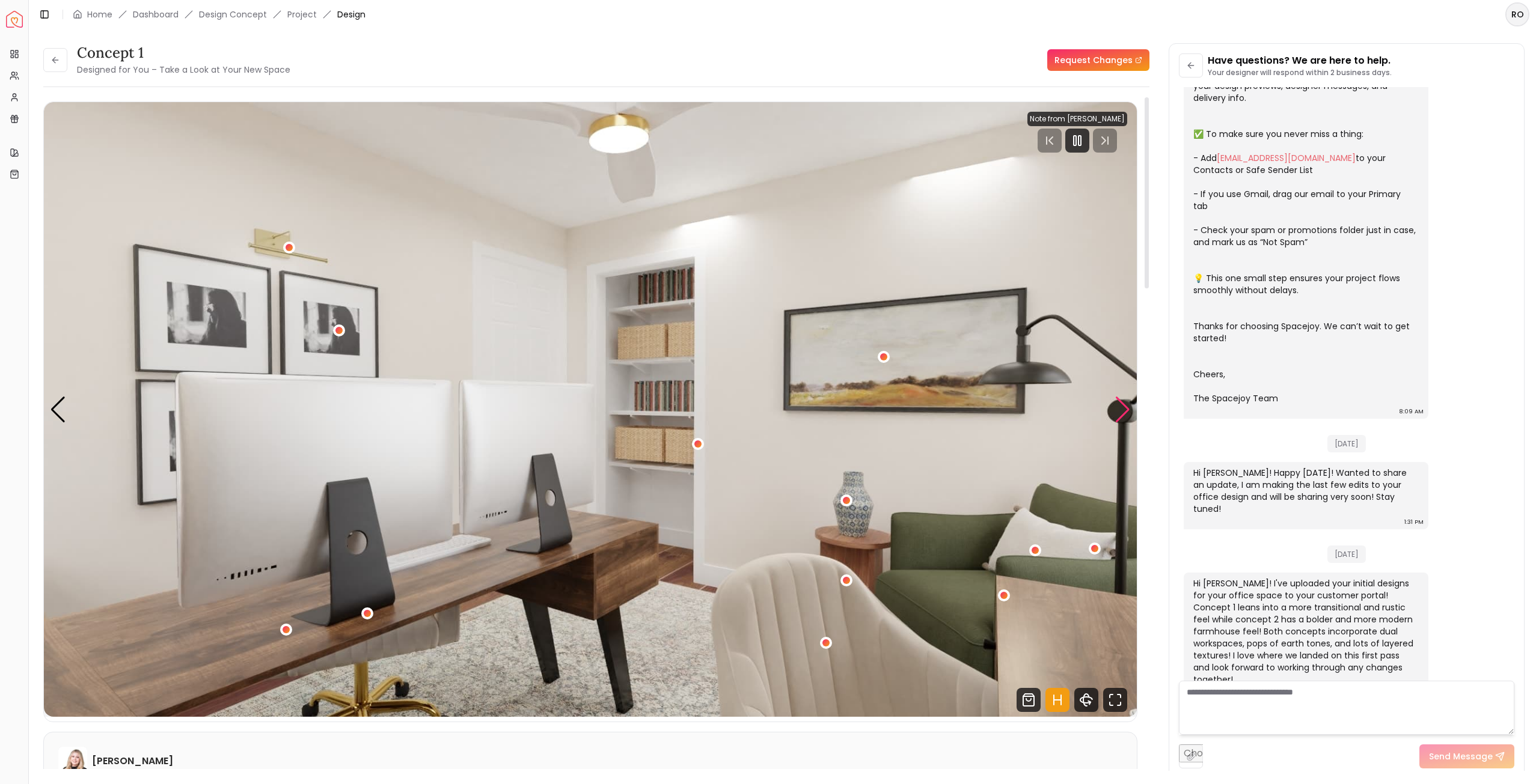
click at [1130, 407] on div "Next slide" at bounding box center [1122, 409] width 16 height 26
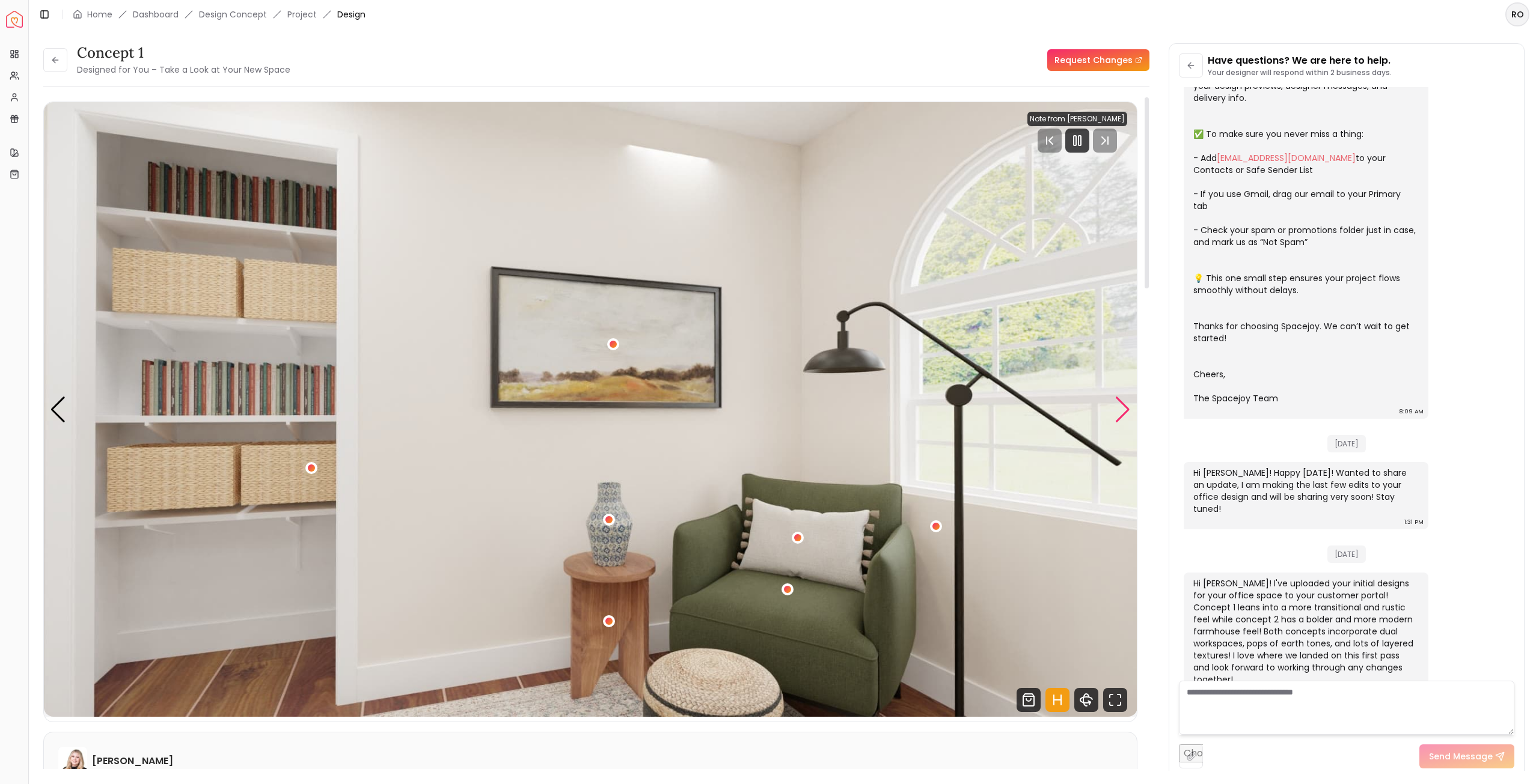
click at [1130, 407] on div "Next slide" at bounding box center [1122, 409] width 16 height 26
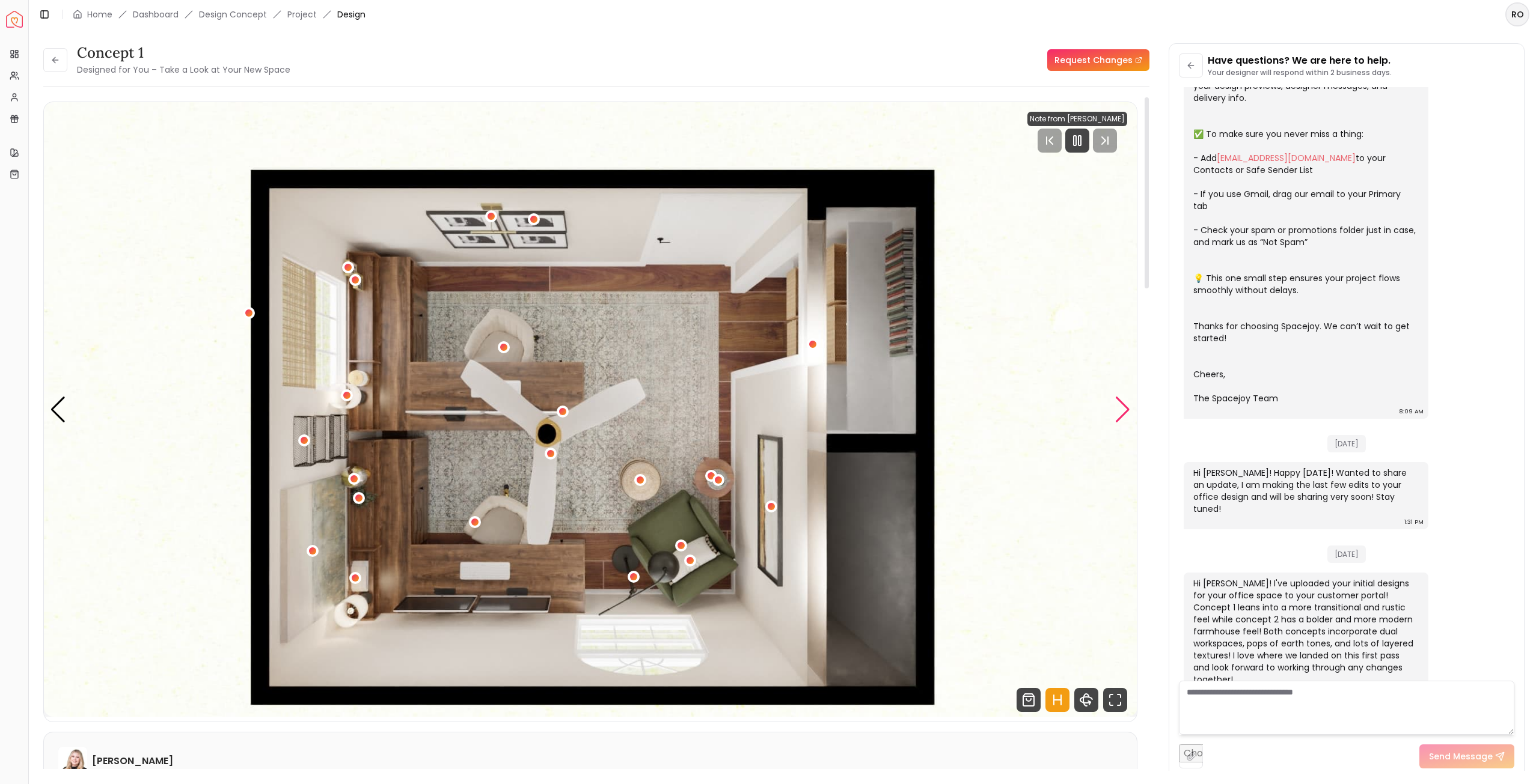
click at [1130, 407] on div "Next slide" at bounding box center [1122, 409] width 16 height 26
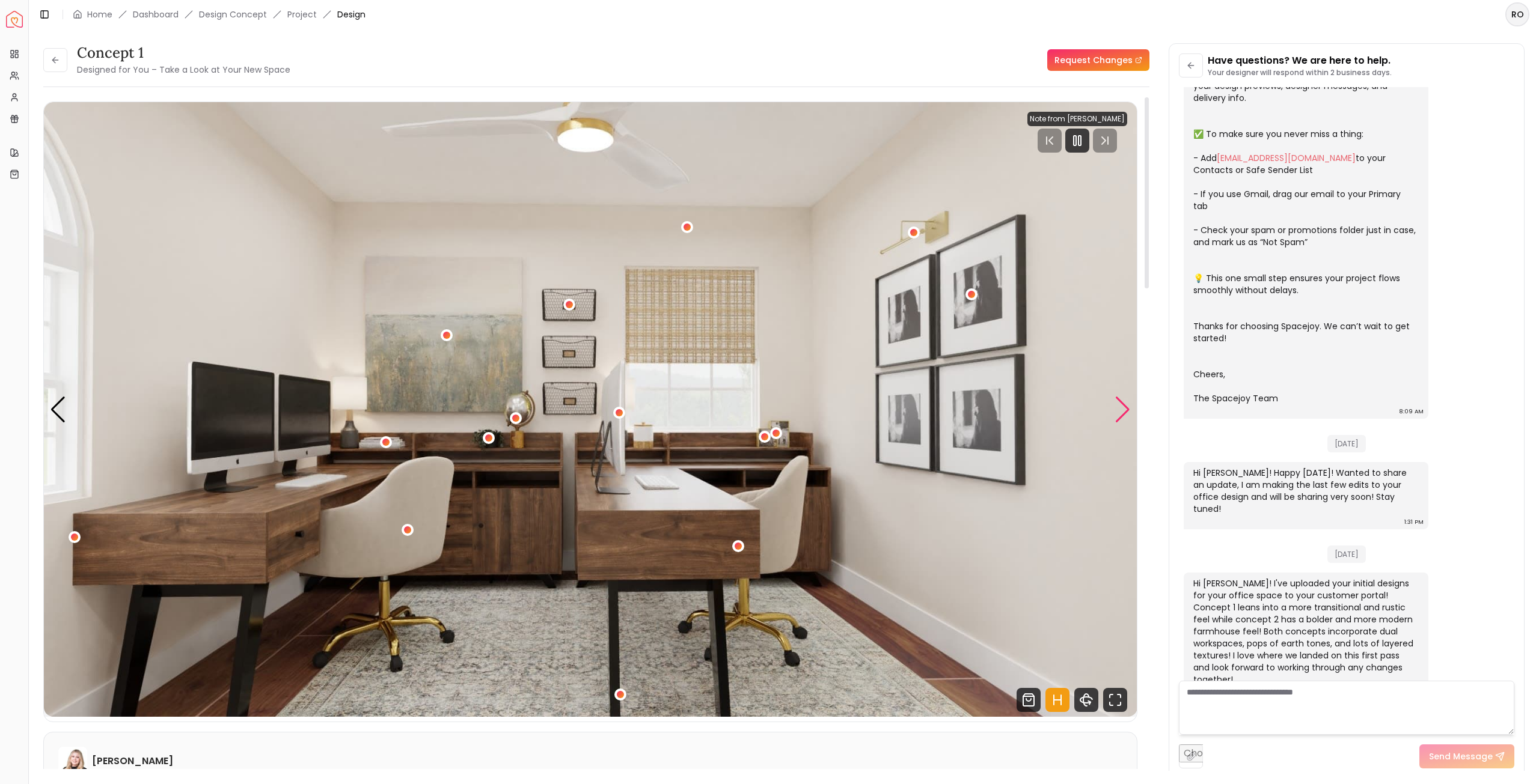
click at [1130, 407] on div "Next slide" at bounding box center [1122, 409] width 16 height 26
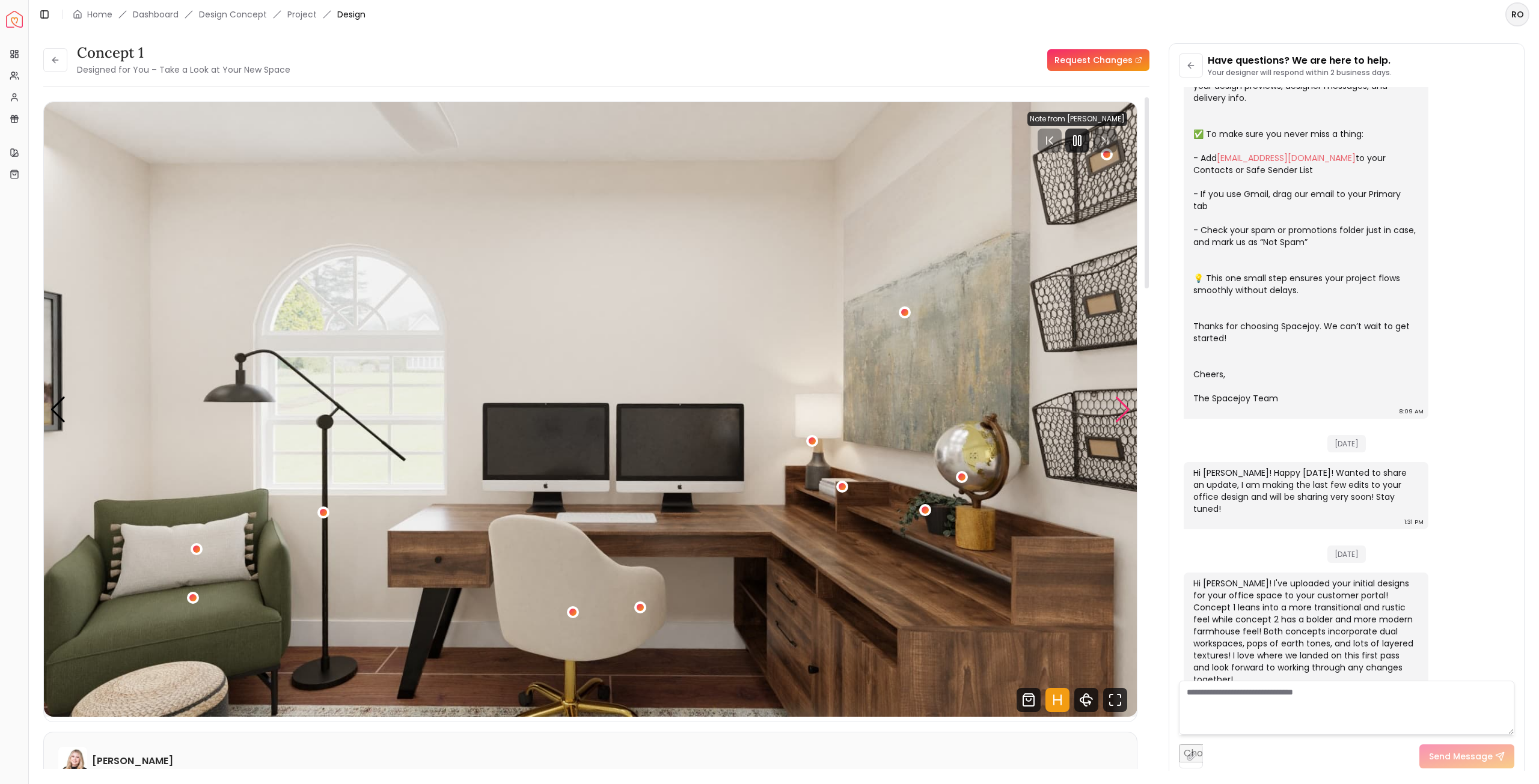
click at [1122, 407] on div "Next slide" at bounding box center [1122, 409] width 16 height 26
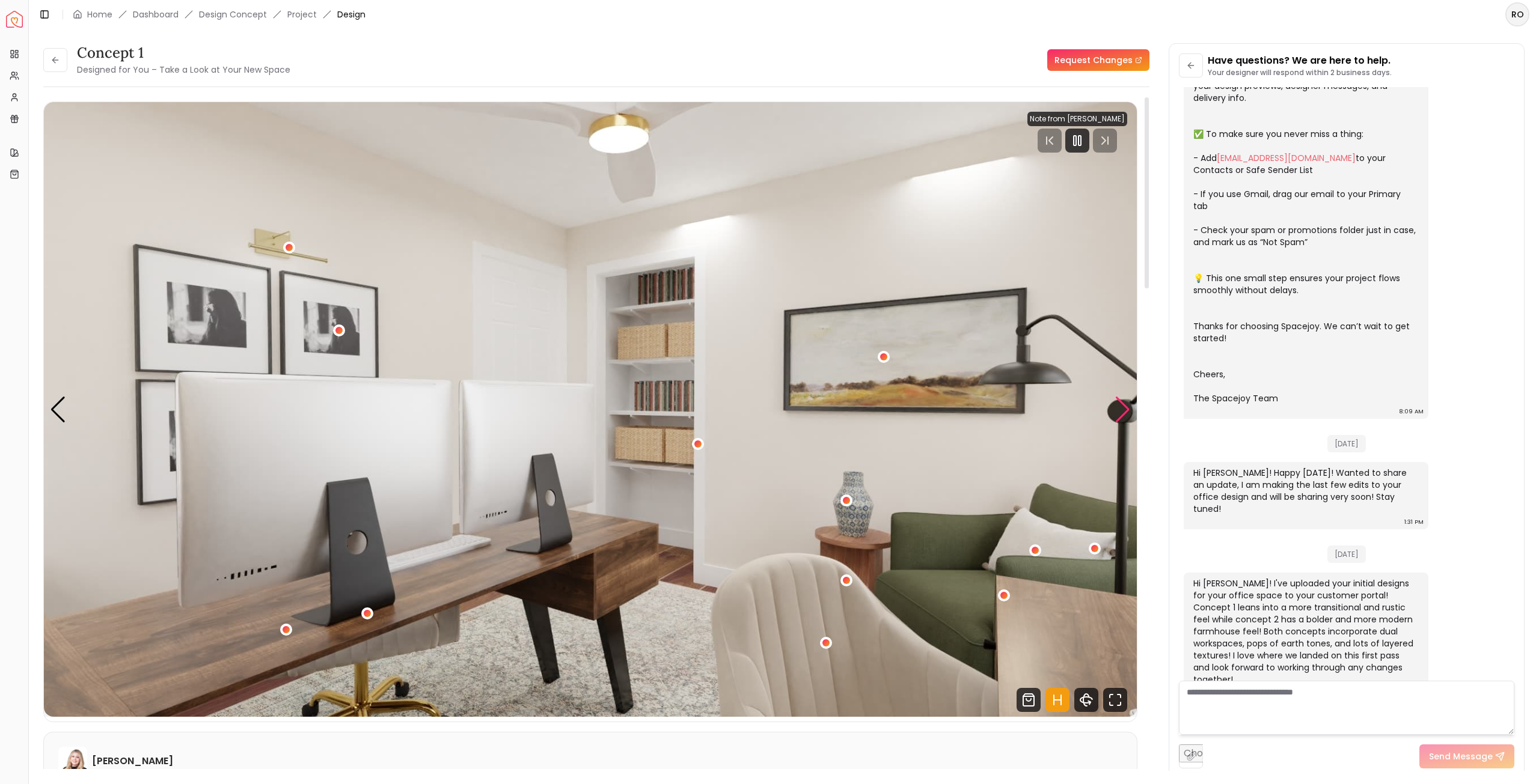
click at [1122, 407] on div "Next slide" at bounding box center [1122, 409] width 16 height 26
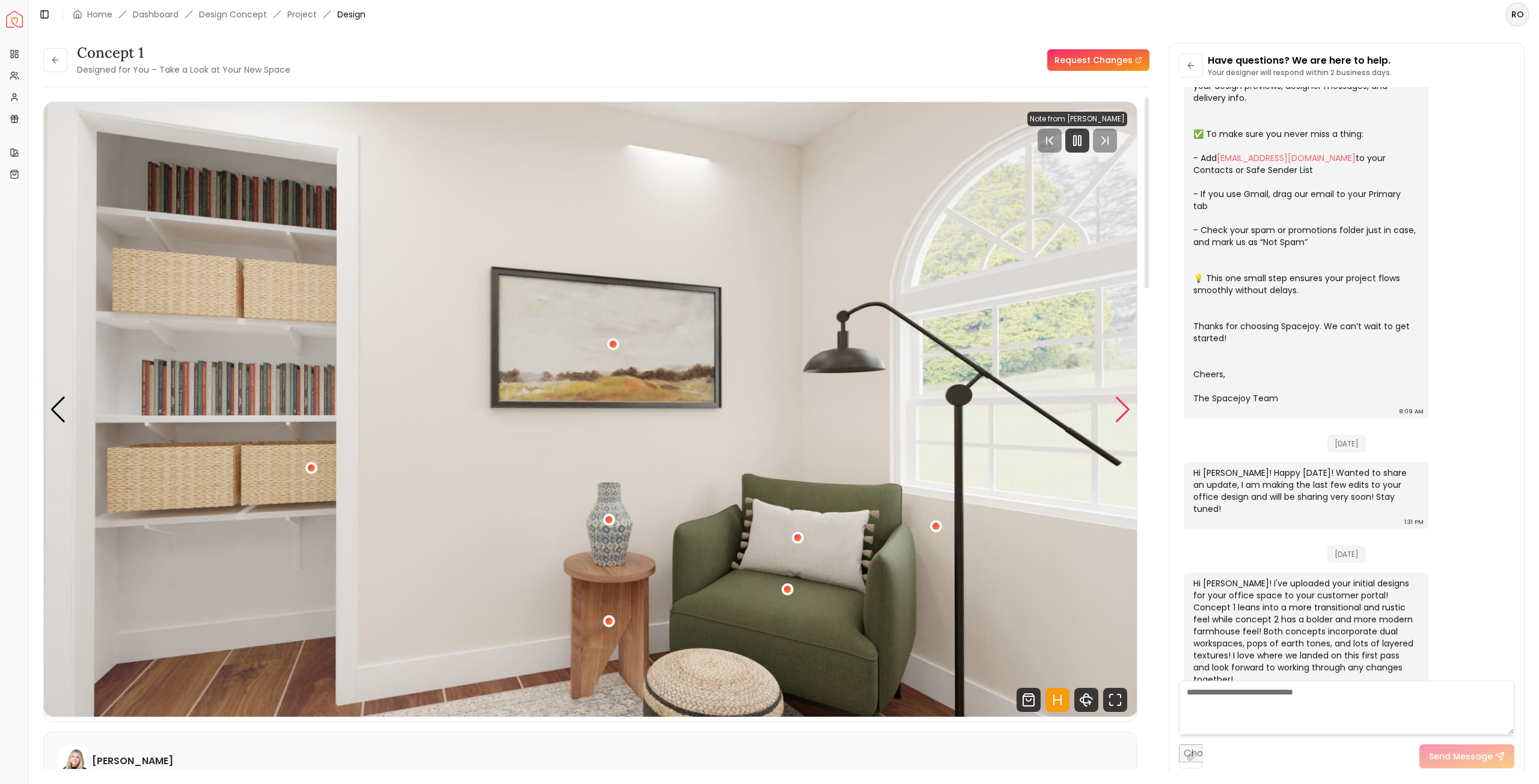
click at [1122, 407] on div "Next slide" at bounding box center [1122, 409] width 16 height 26
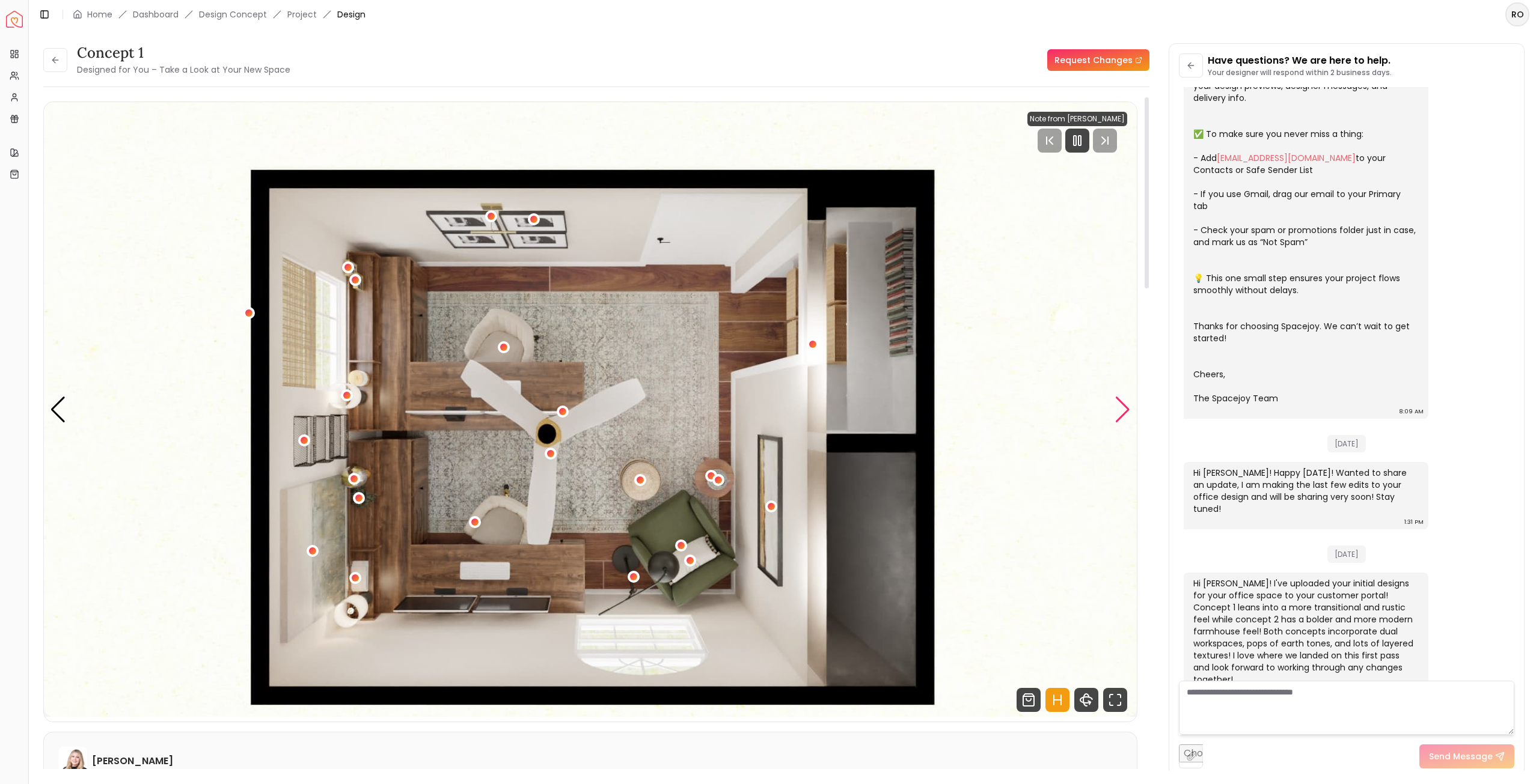
click at [1122, 407] on div "Next slide" at bounding box center [1122, 409] width 16 height 26
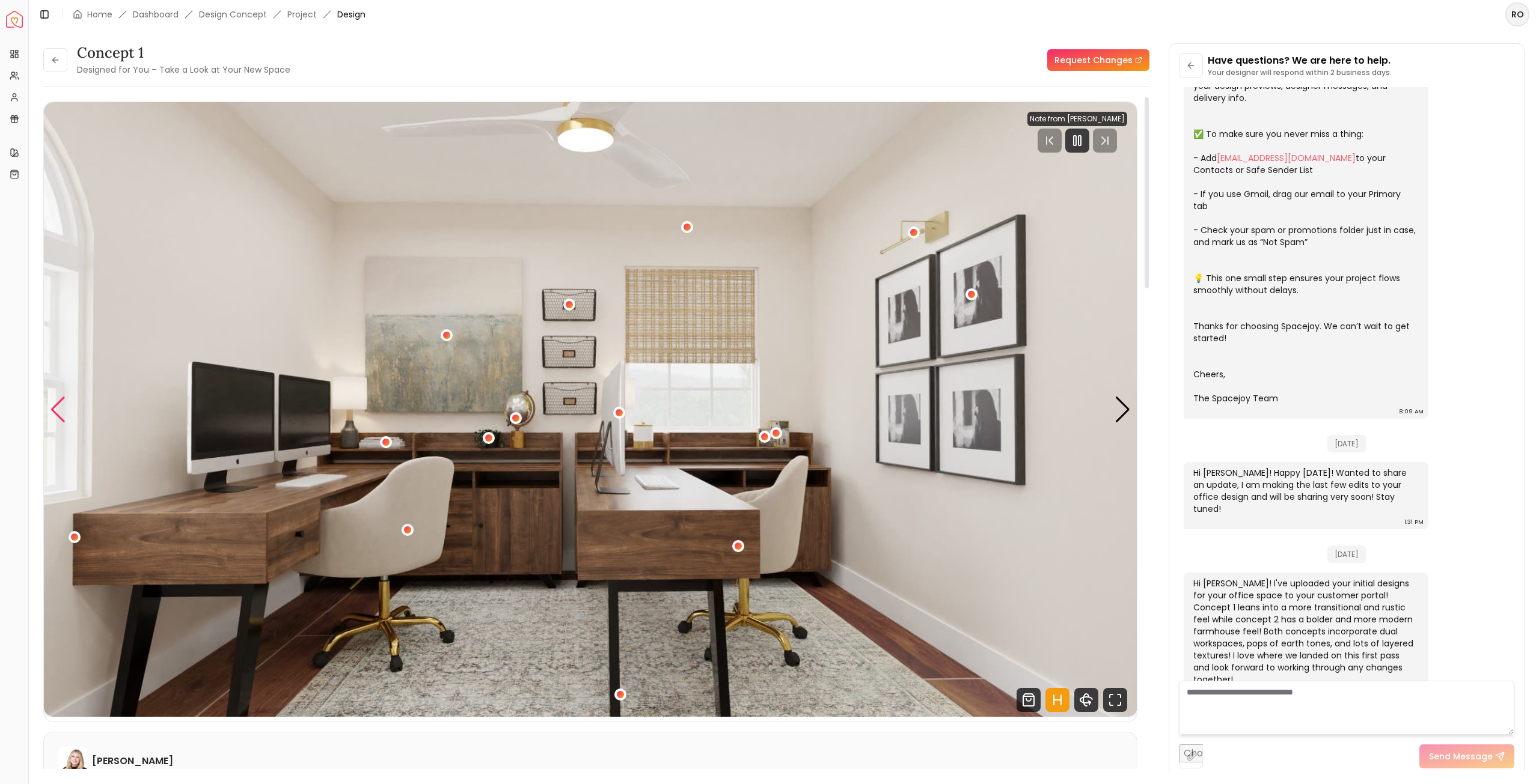
click at [58, 414] on div "Previous slide" at bounding box center [57, 409] width 16 height 26
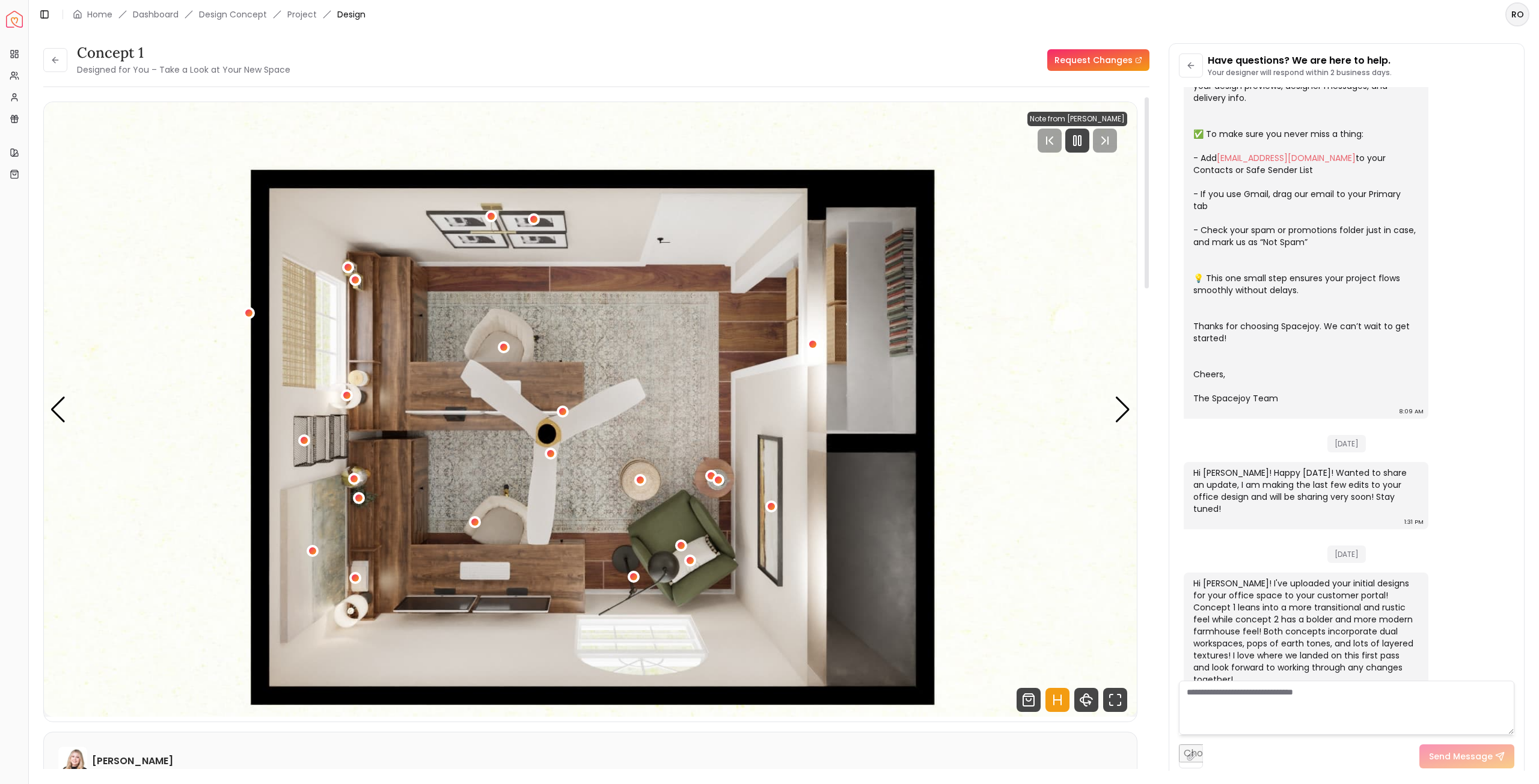
click at [1138, 421] on div "concept 1 Designed for You – Take a Look at Your New Space Request Changes Hots…" at bounding box center [596, 437] width 1106 height 682
click at [1117, 406] on div "Next slide" at bounding box center [1122, 409] width 16 height 26
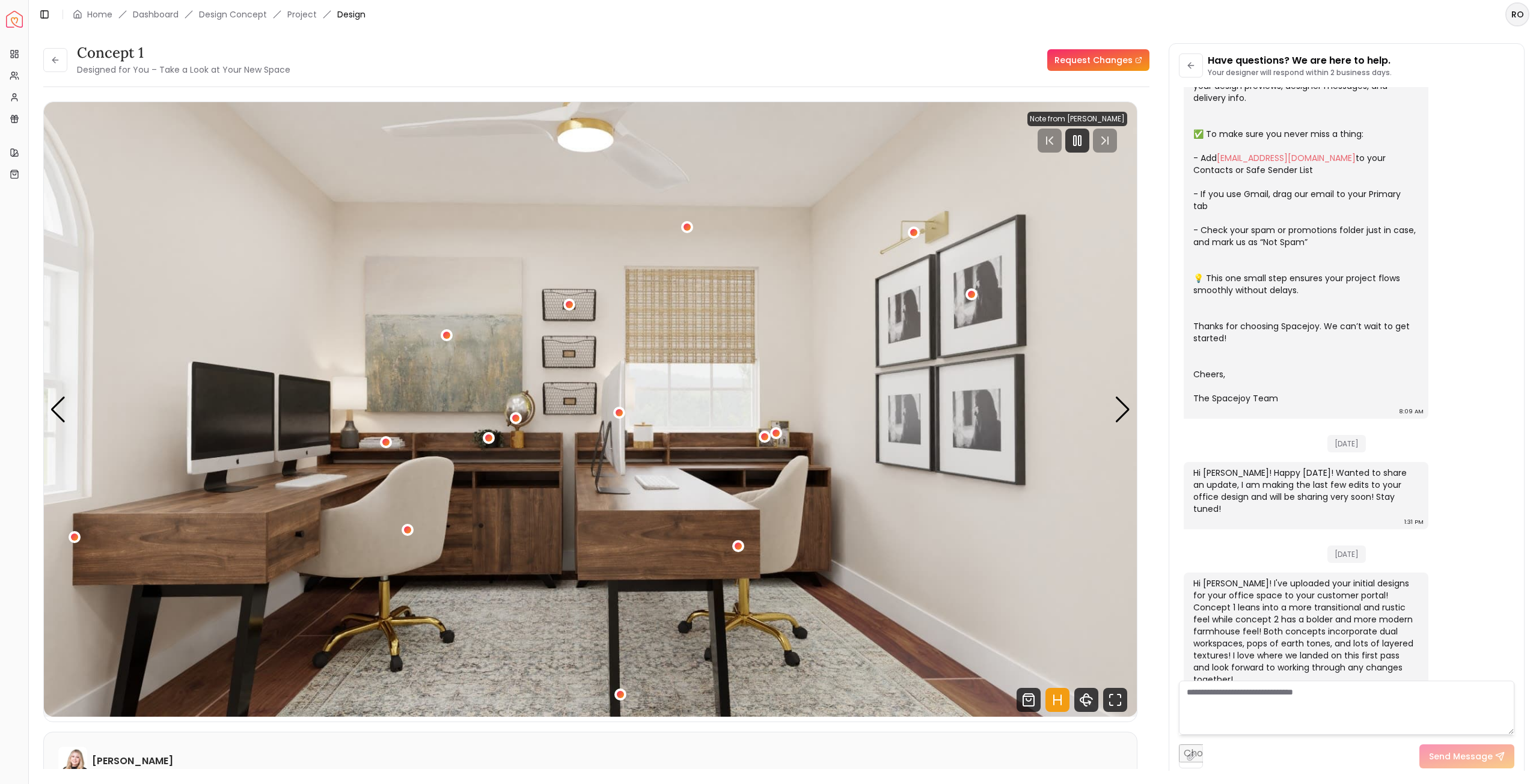
click at [57, 71] on button at bounding box center [55, 60] width 24 height 24
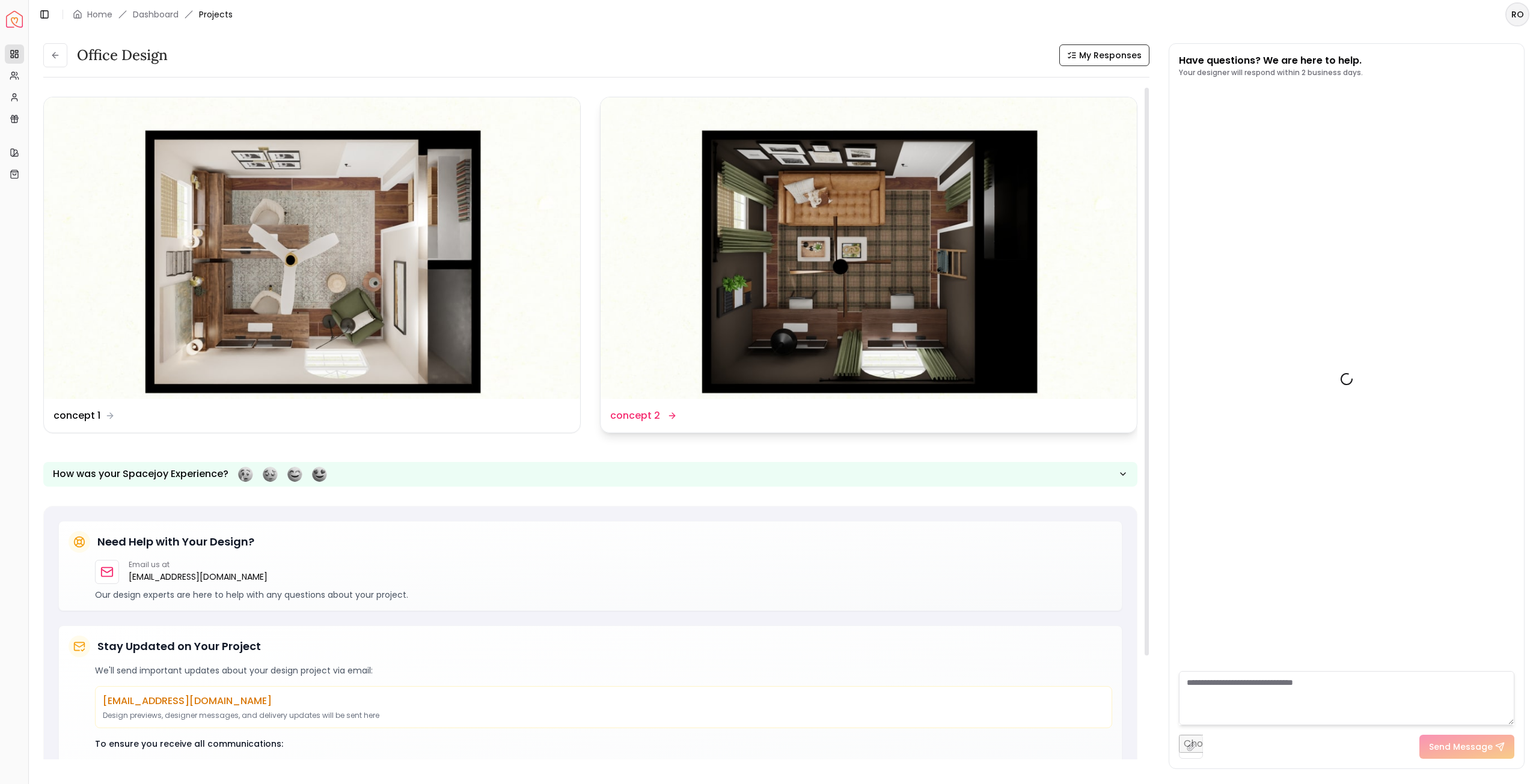
scroll to position [189, 0]
click at [933, 298] on img at bounding box center [869, 248] width 536 height 301
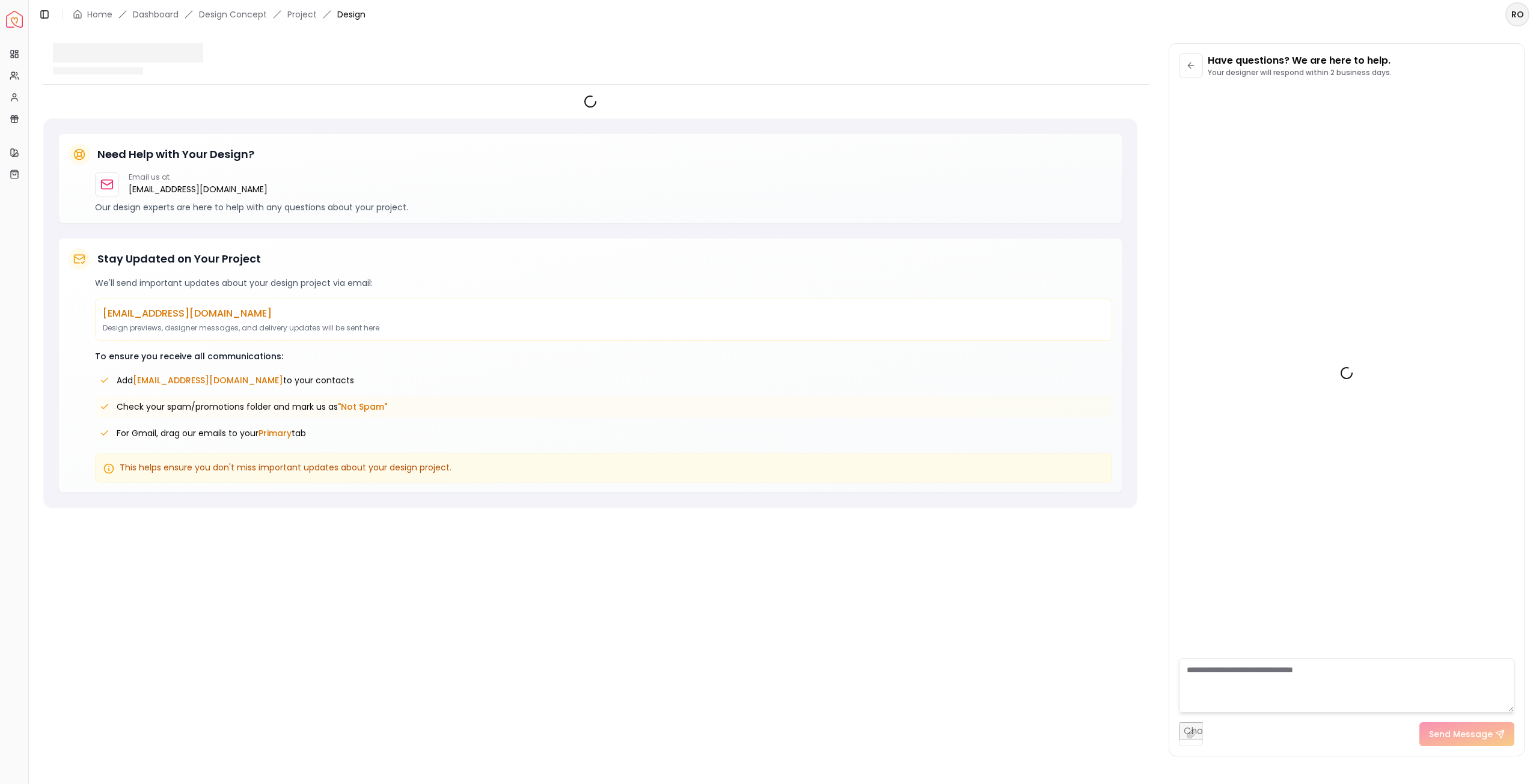
scroll to position [179, 0]
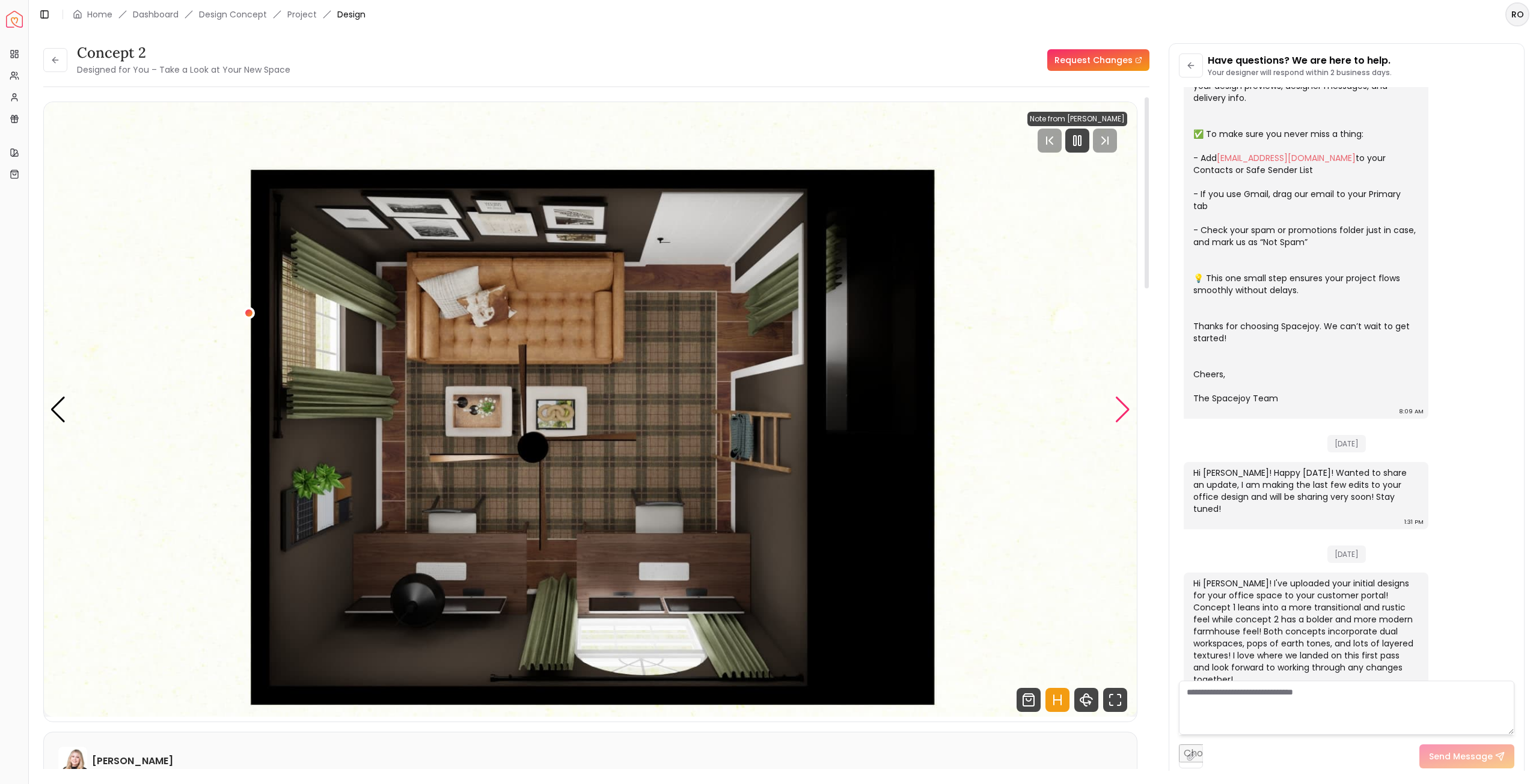
click at [1120, 404] on div "Next slide" at bounding box center [1122, 409] width 16 height 26
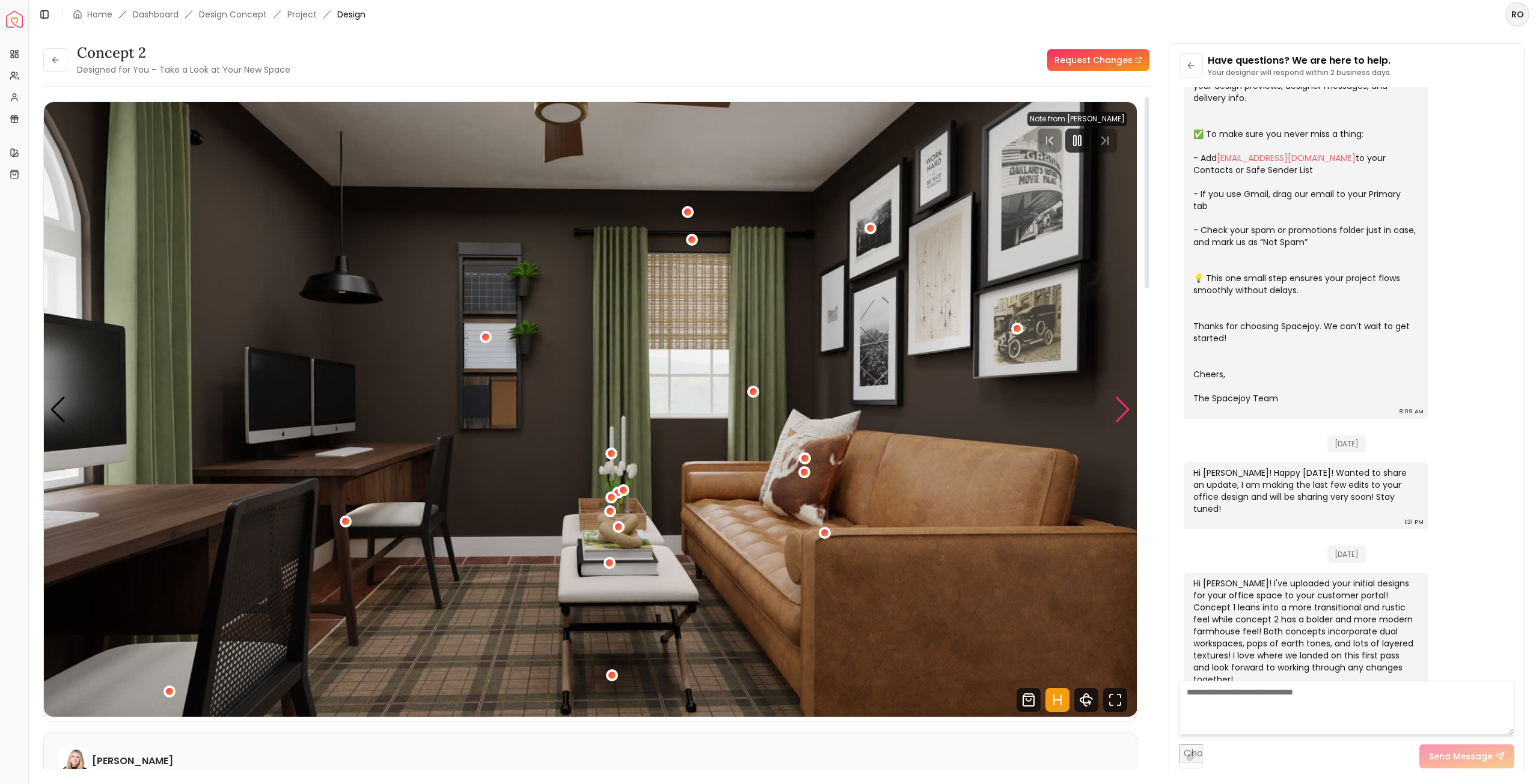
click at [1120, 404] on div "Next slide" at bounding box center [1122, 409] width 16 height 26
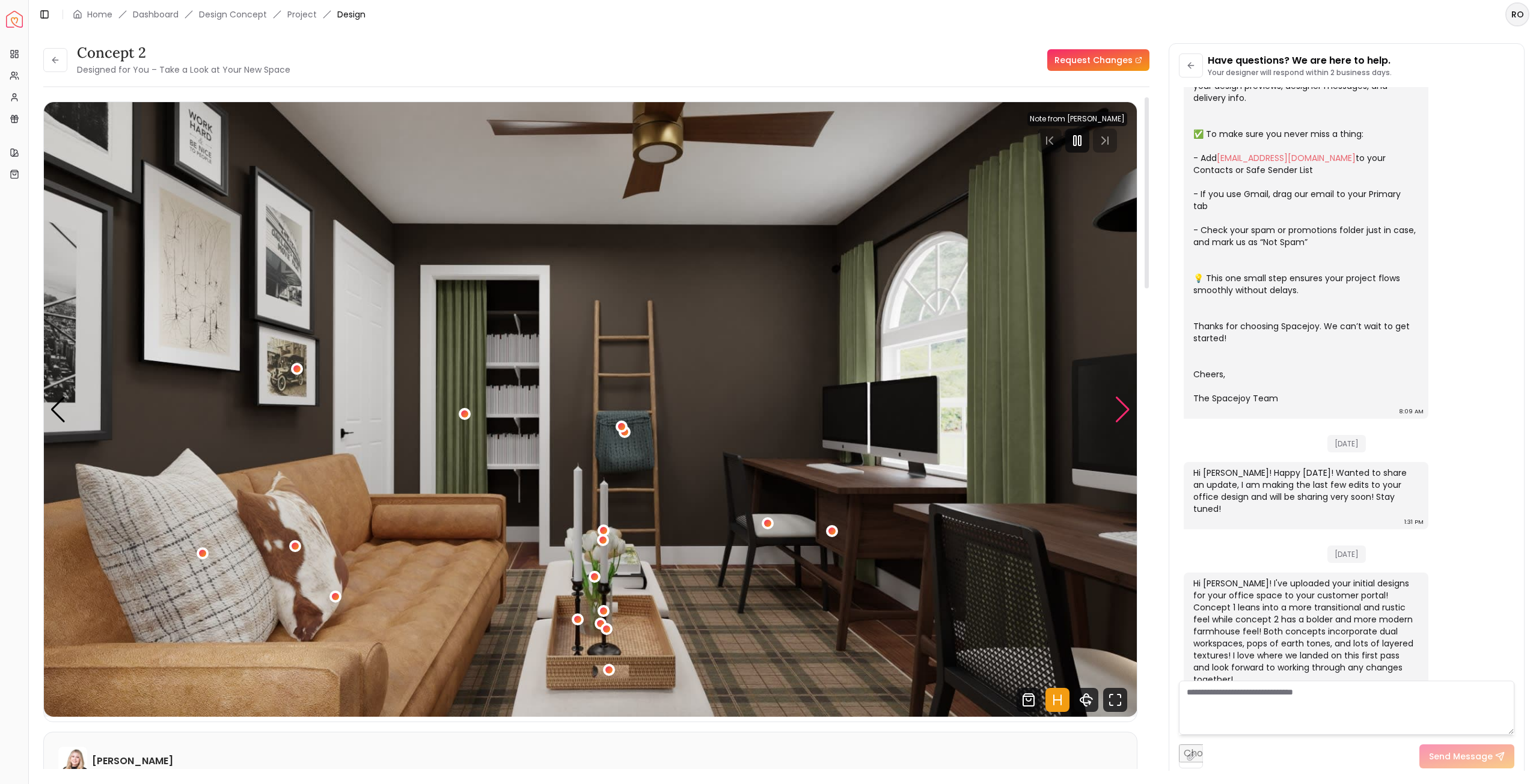
click at [1120, 404] on div "Next slide" at bounding box center [1122, 409] width 16 height 26
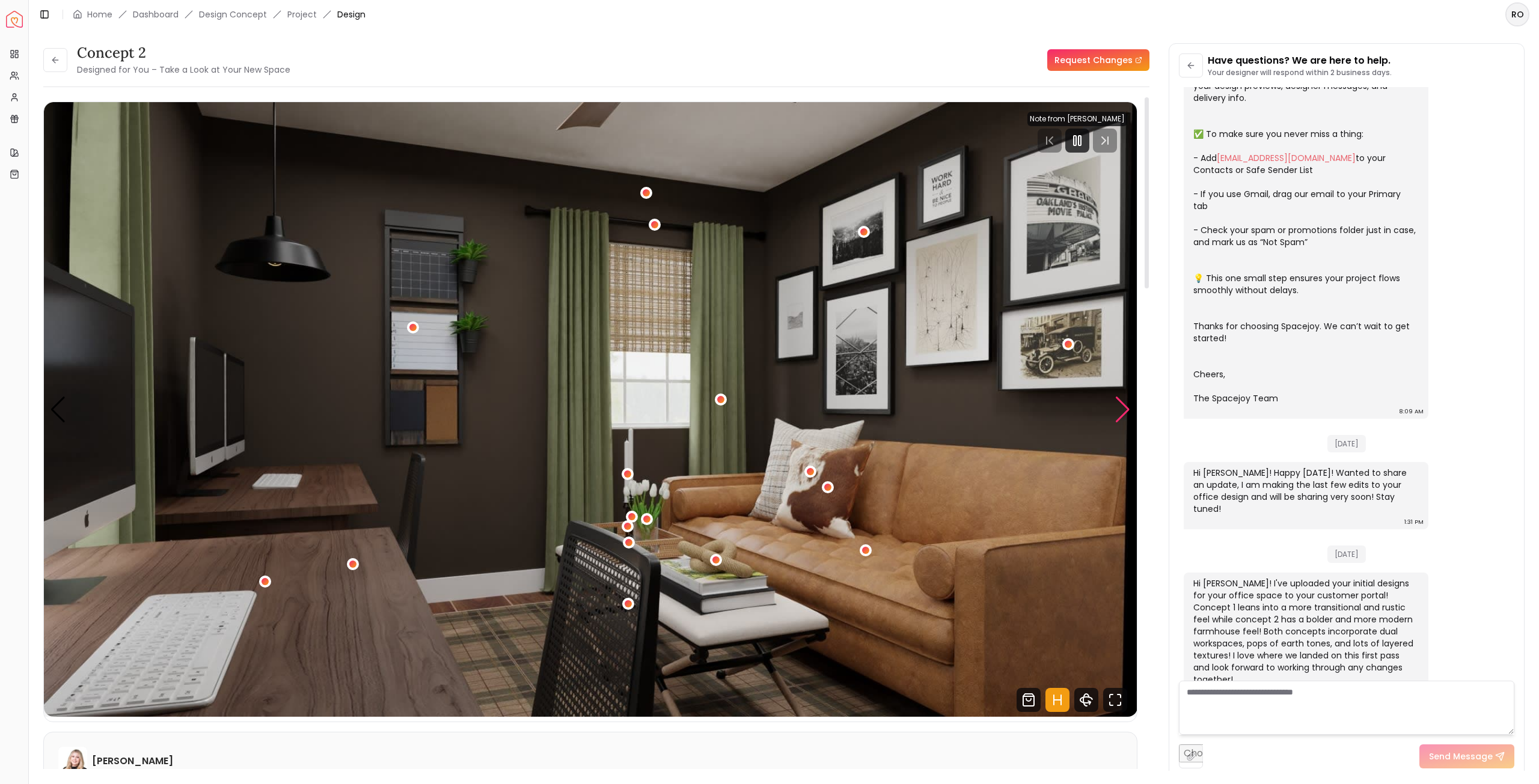
click at [1120, 404] on div "Next slide" at bounding box center [1122, 409] width 16 height 26
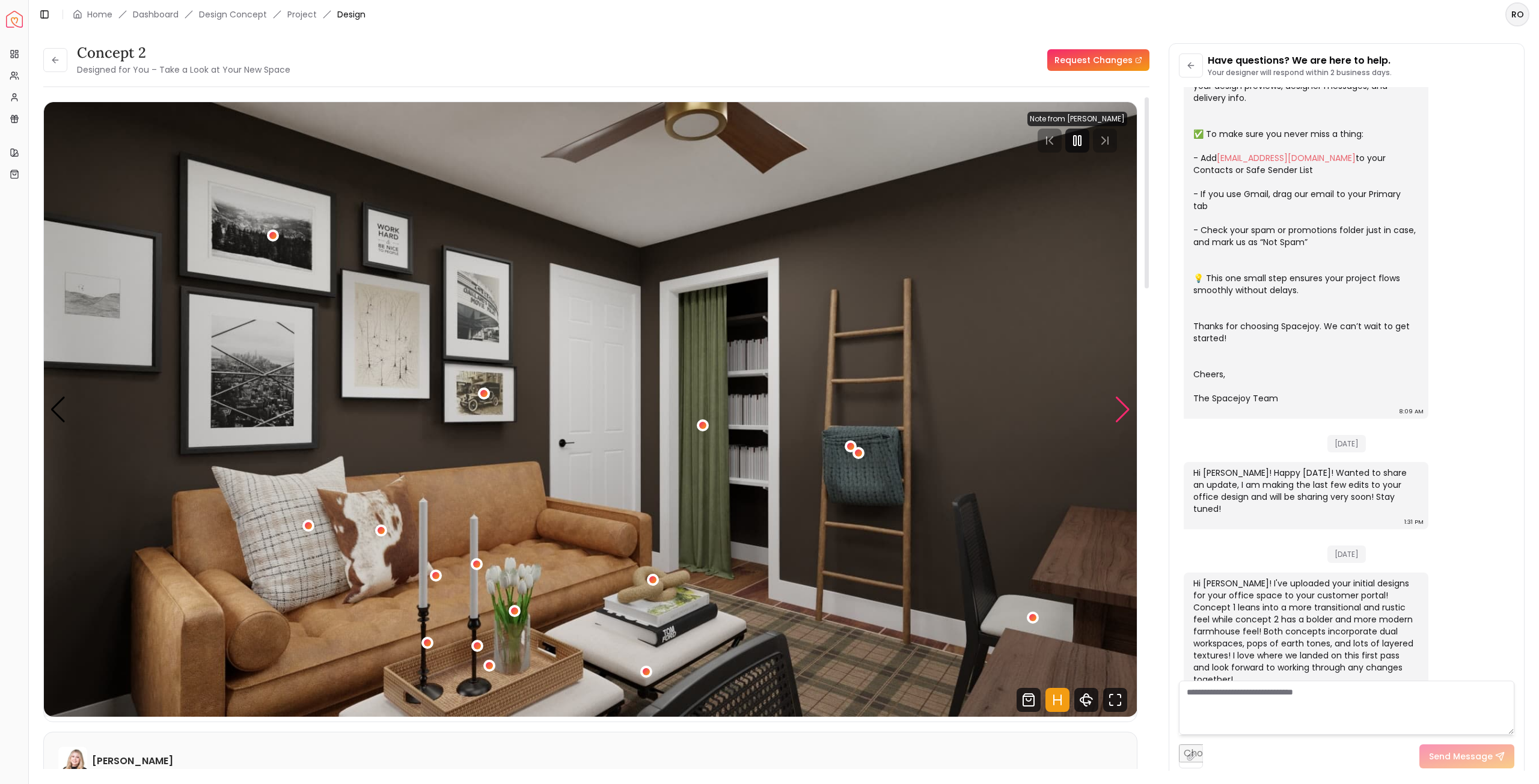
click at [1120, 404] on div "Next slide" at bounding box center [1122, 409] width 16 height 26
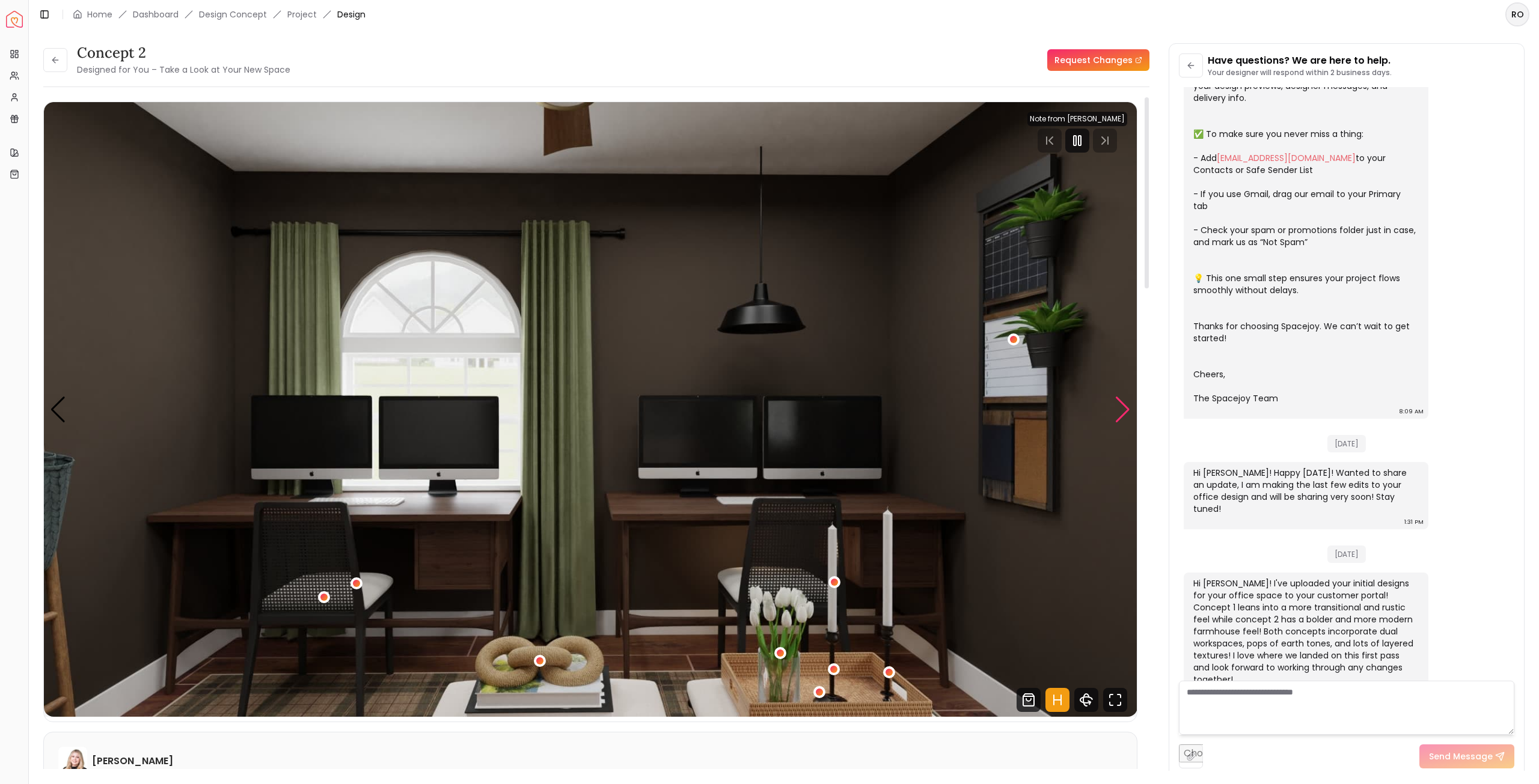
click at [1120, 404] on div "Next slide" at bounding box center [1122, 409] width 16 height 26
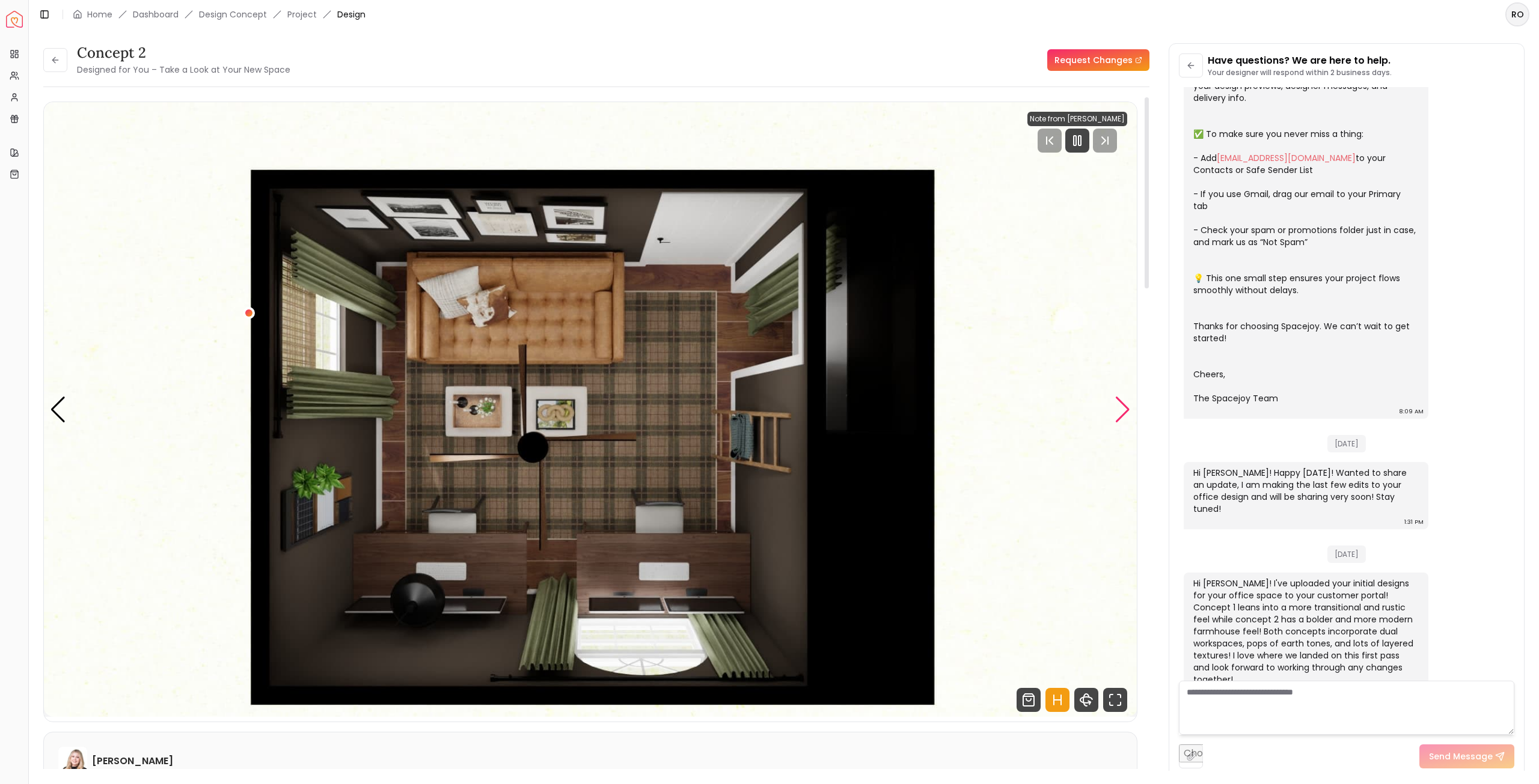
click at [1120, 404] on div "Next slide" at bounding box center [1122, 409] width 16 height 26
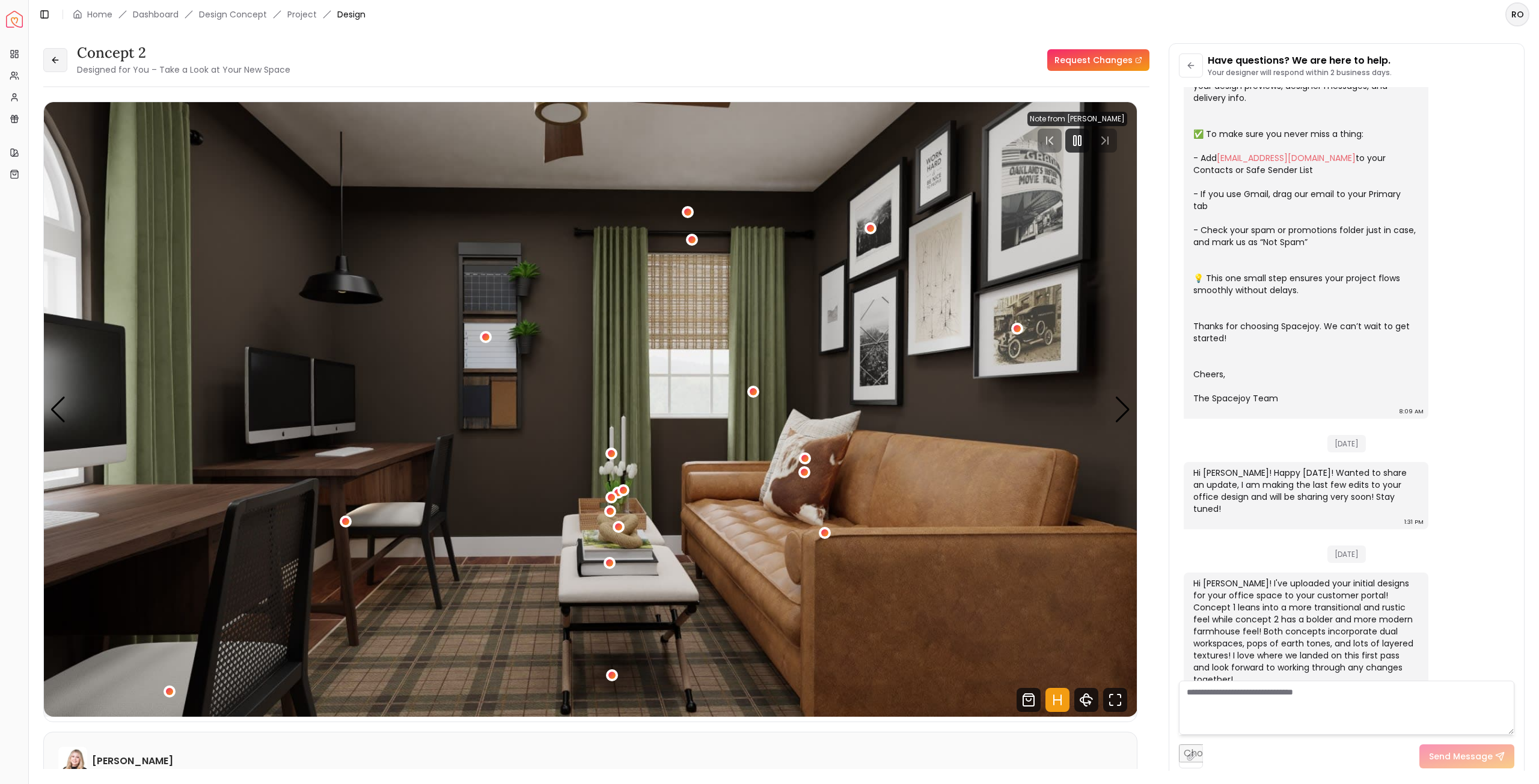
click at [53, 57] on icon at bounding box center [55, 60] width 10 height 10
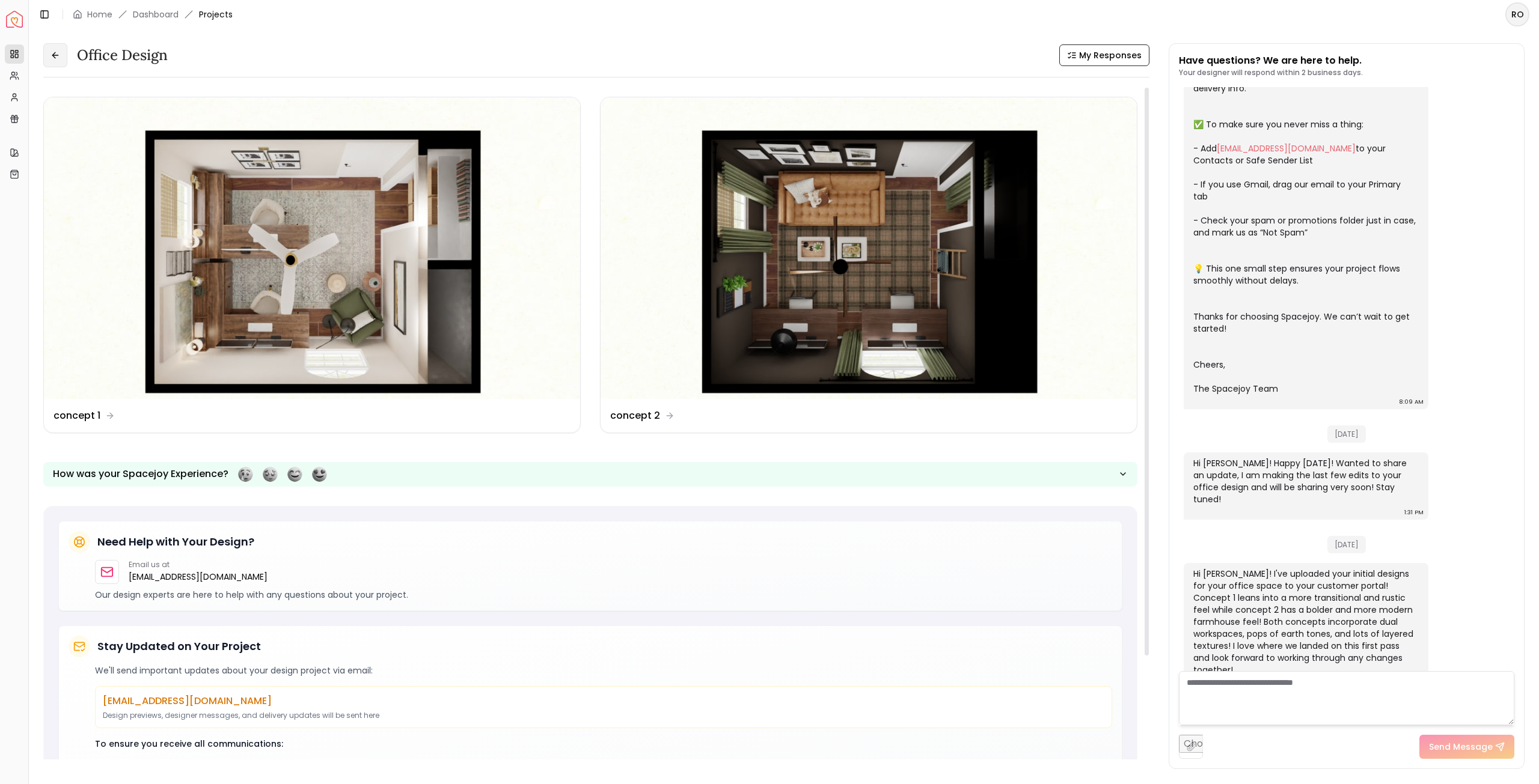
click at [50, 60] on button at bounding box center [55, 55] width 24 height 24
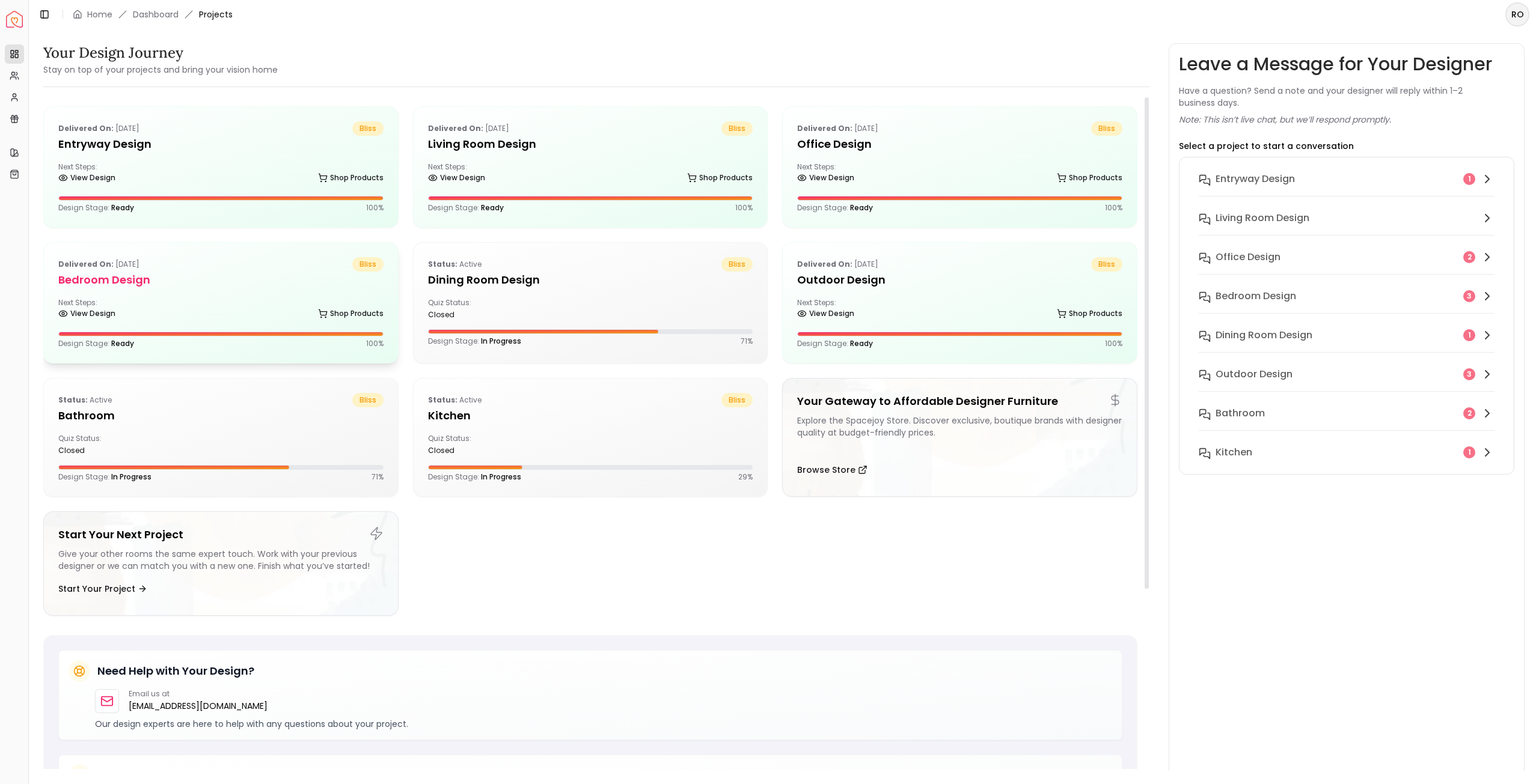
click at [260, 288] on div "Delivered on: Aug 12, 2025 bliss Bedroom design Next Steps: View Design Shop Pr…" at bounding box center [221, 302] width 354 height 120
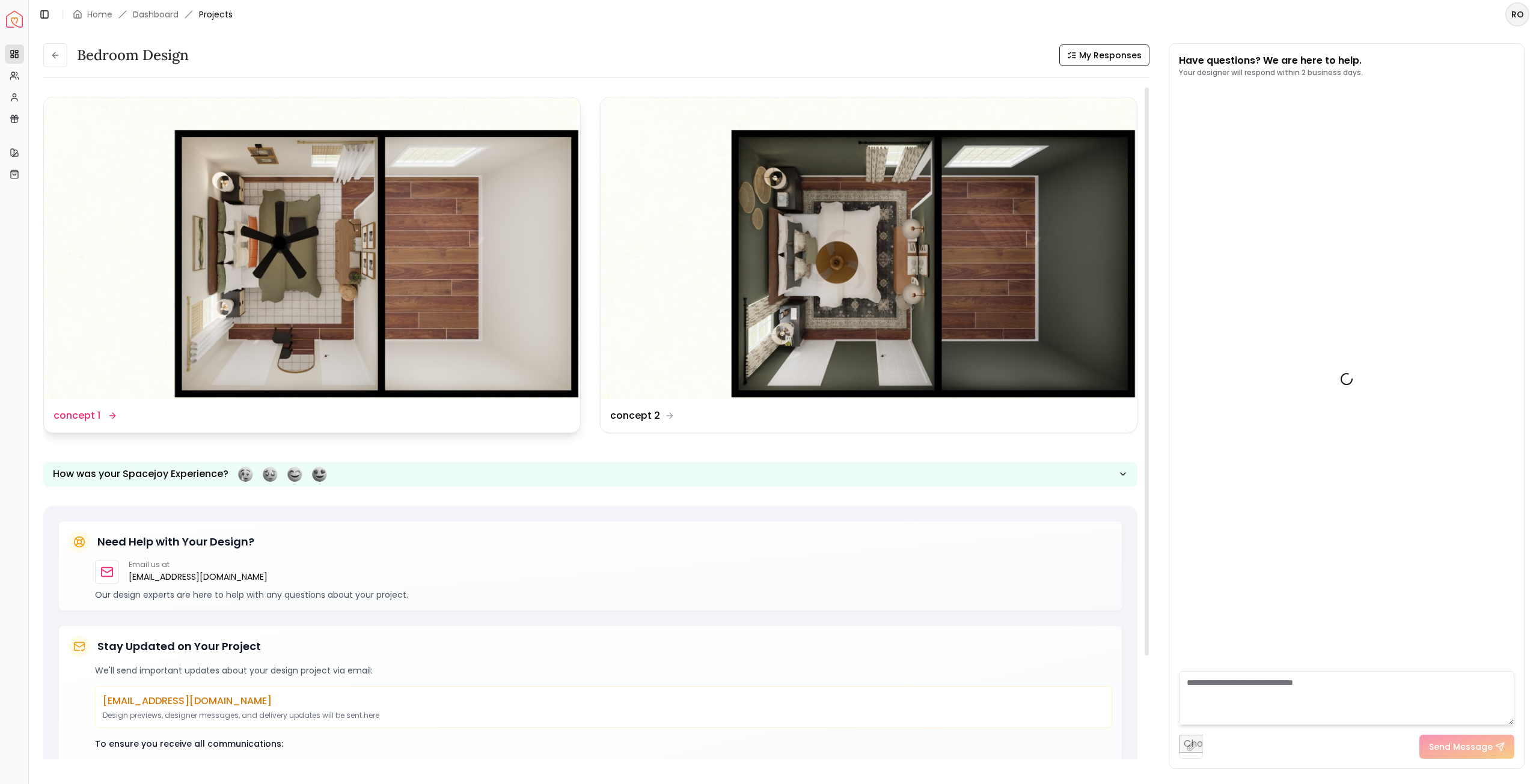
scroll to position [354, 0]
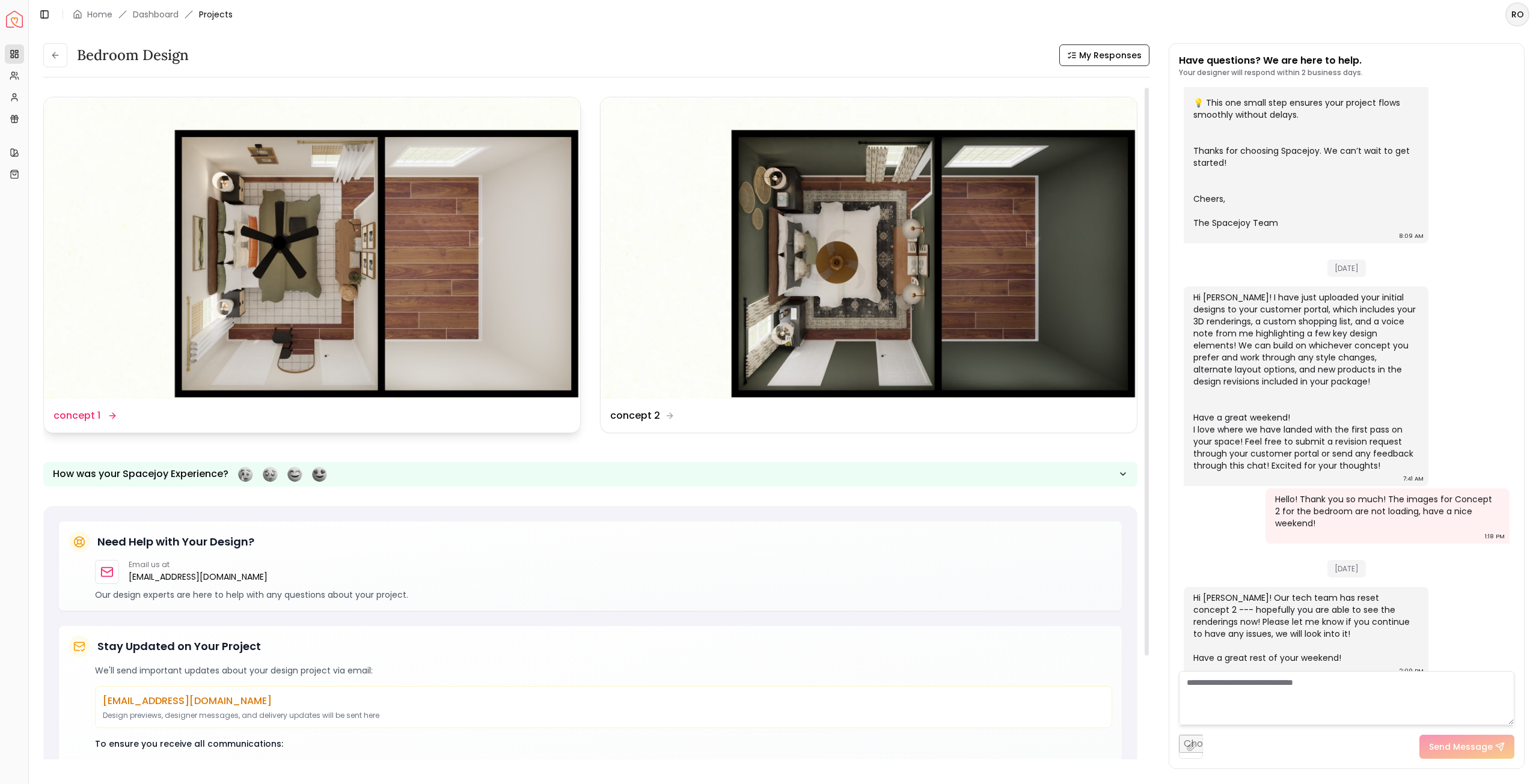
click at [541, 295] on img at bounding box center [312, 248] width 536 height 301
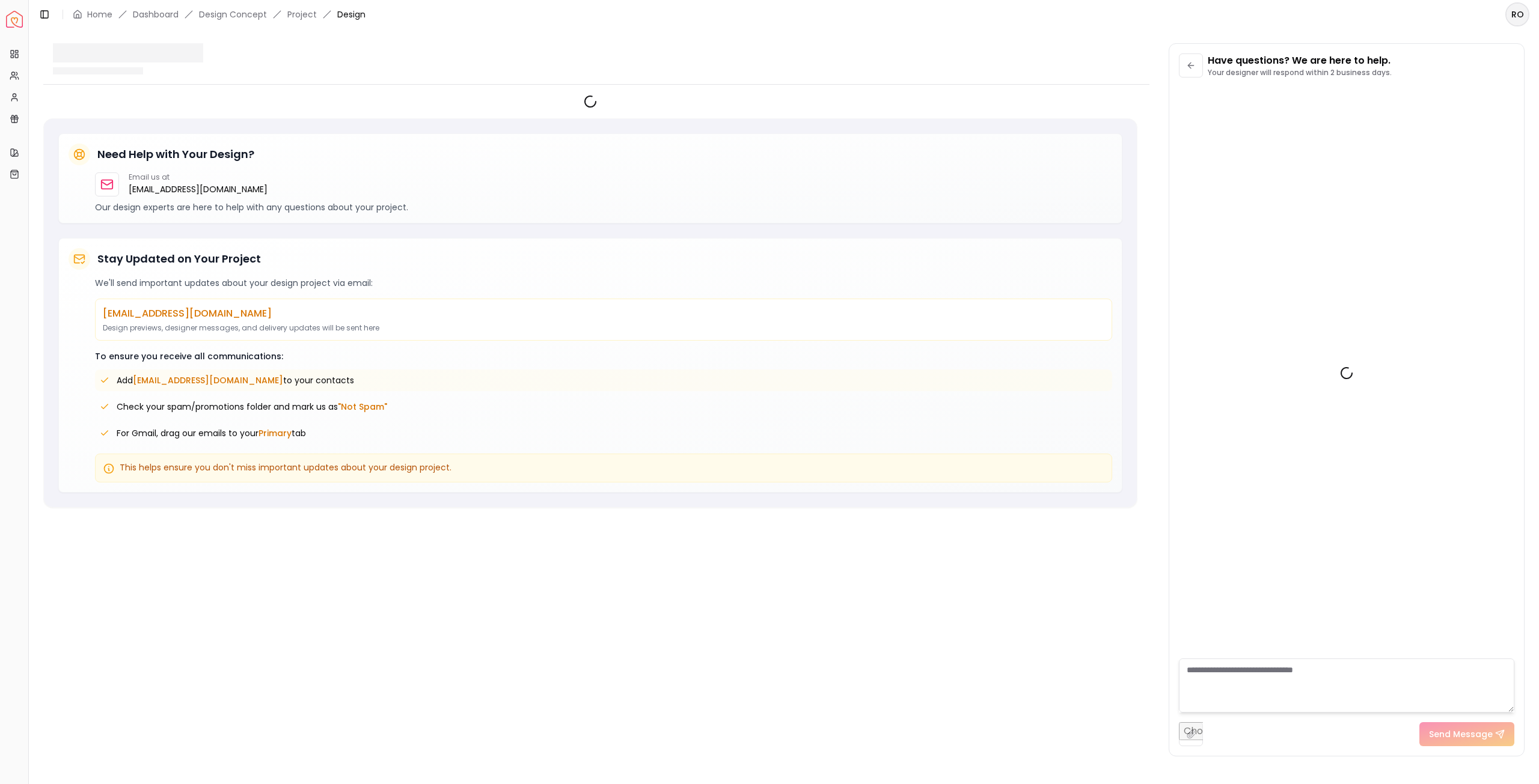
scroll to position [345, 0]
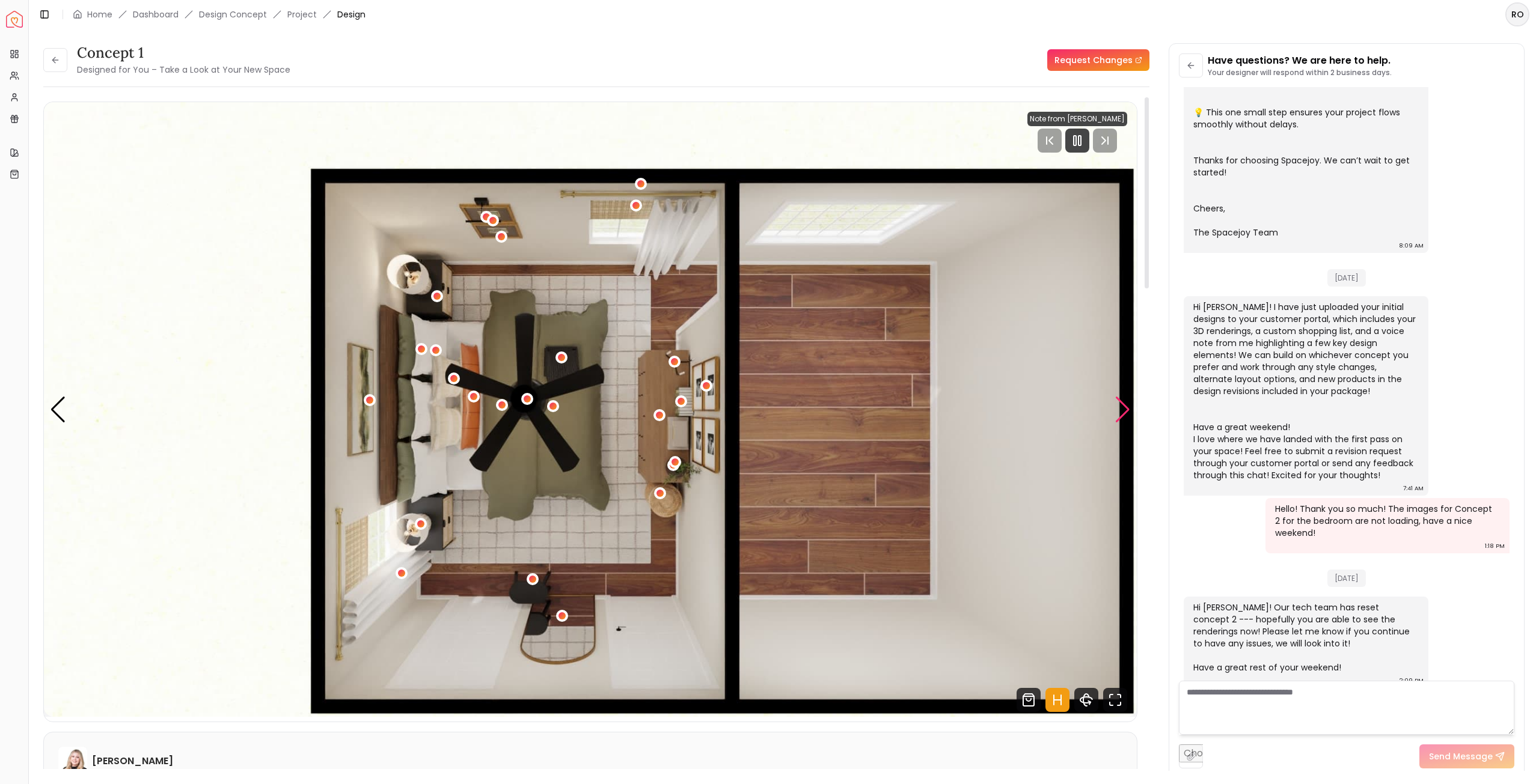
click at [1123, 413] on div "Next slide" at bounding box center [1122, 409] width 16 height 26
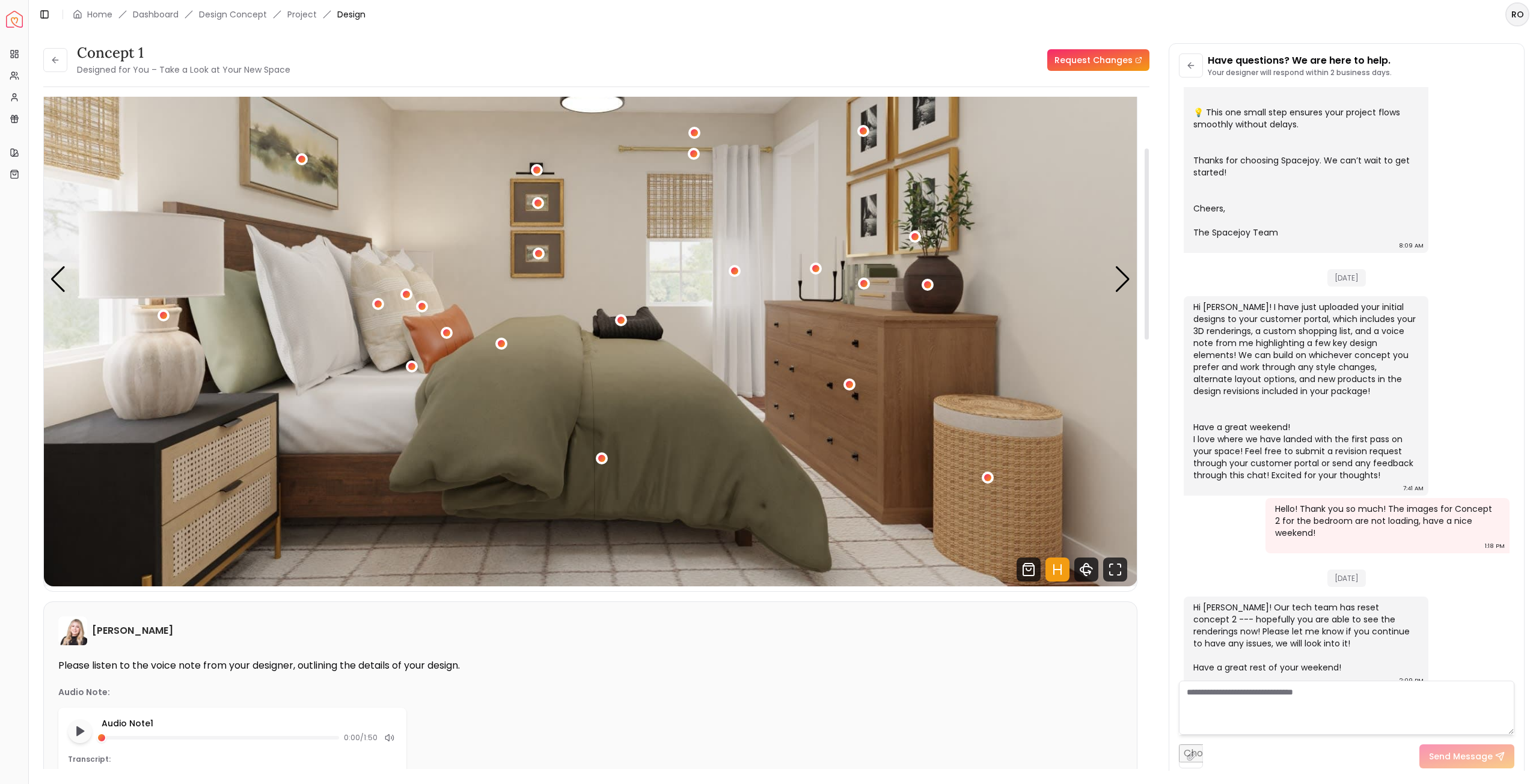
scroll to position [181, 0]
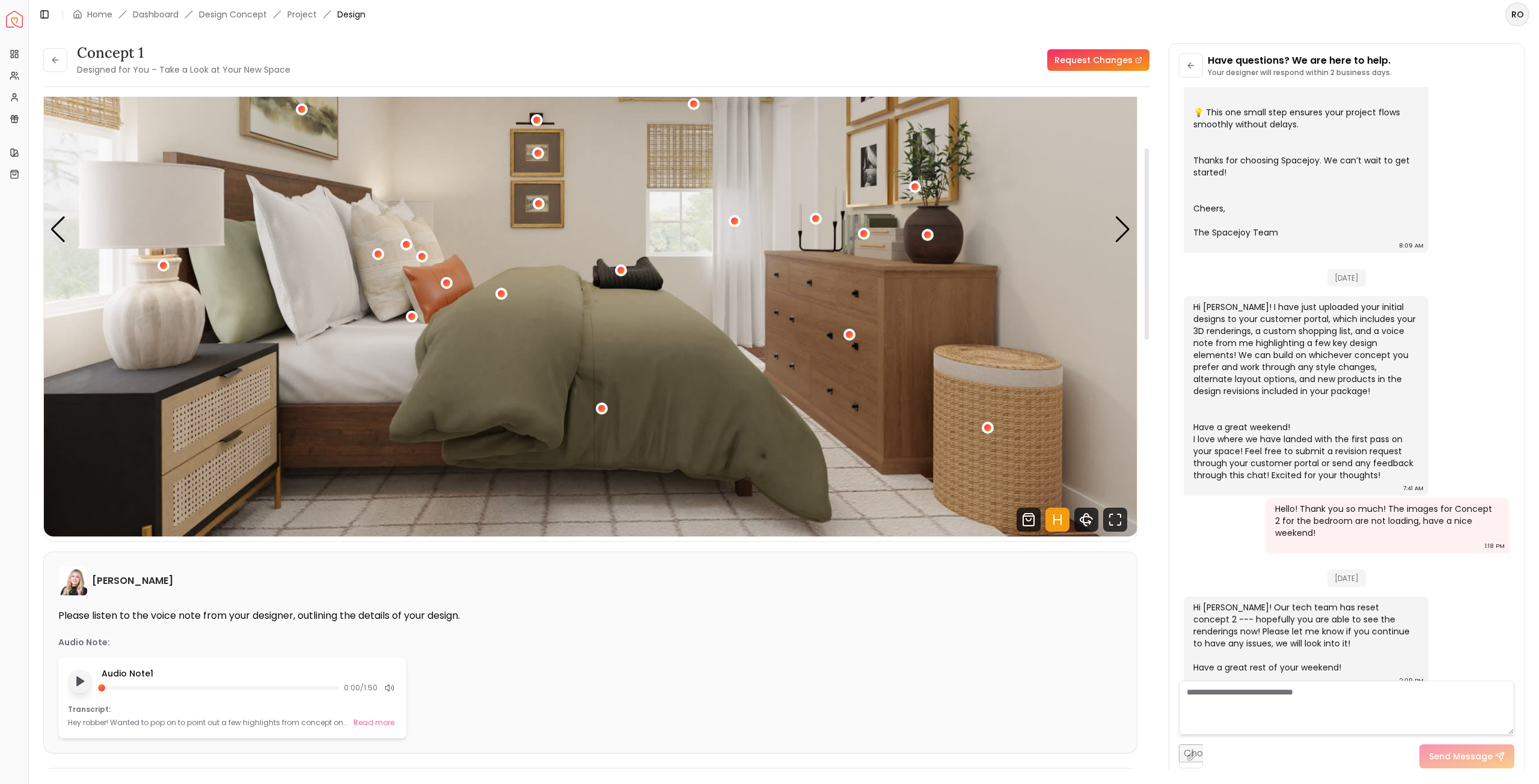
click at [86, 684] on button "Play audio note" at bounding box center [80, 681] width 24 height 24
click at [85, 684] on icon "Pause audio note" at bounding box center [80, 681] width 13 height 13
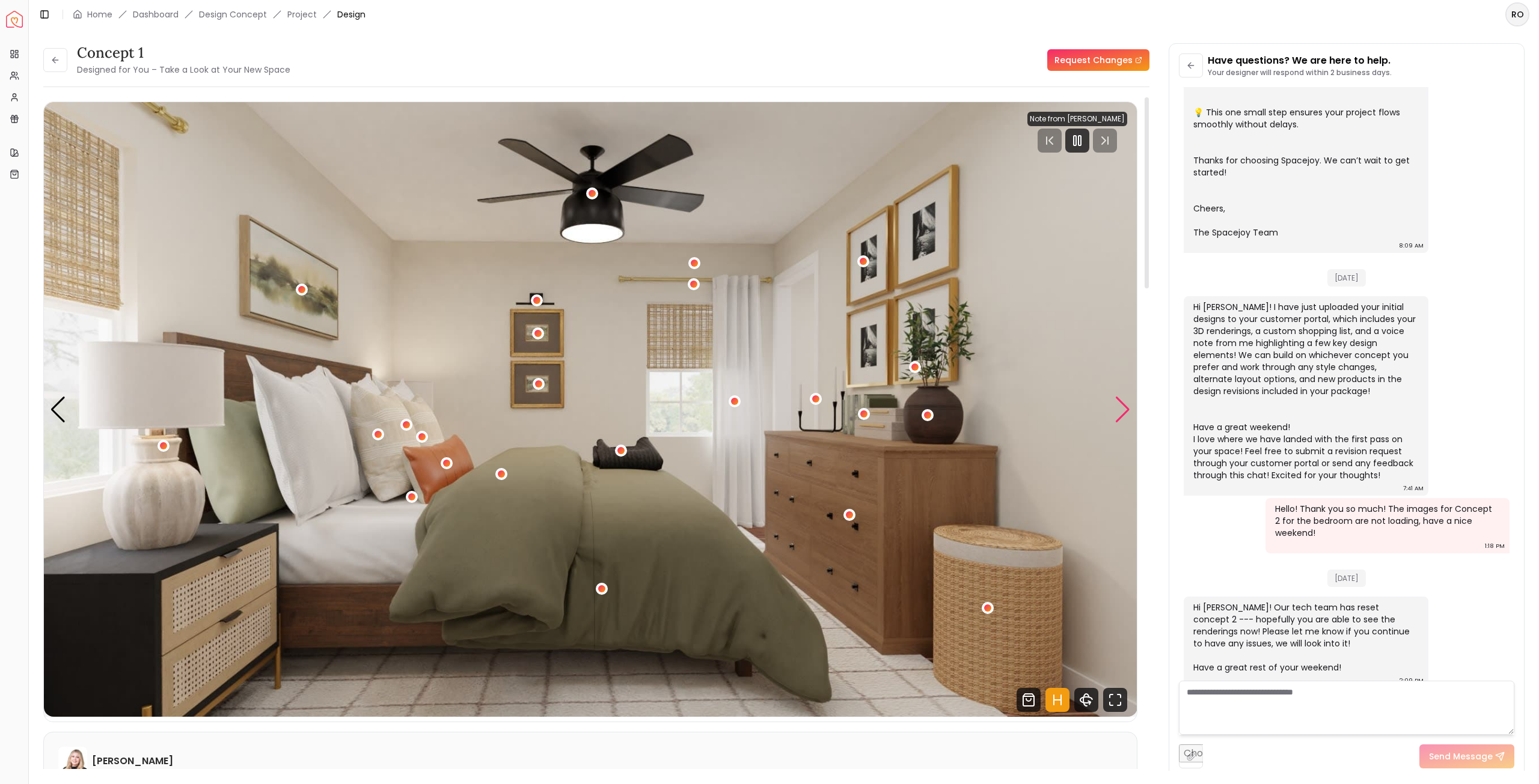
click at [1120, 407] on div "Next slide" at bounding box center [1122, 409] width 16 height 26
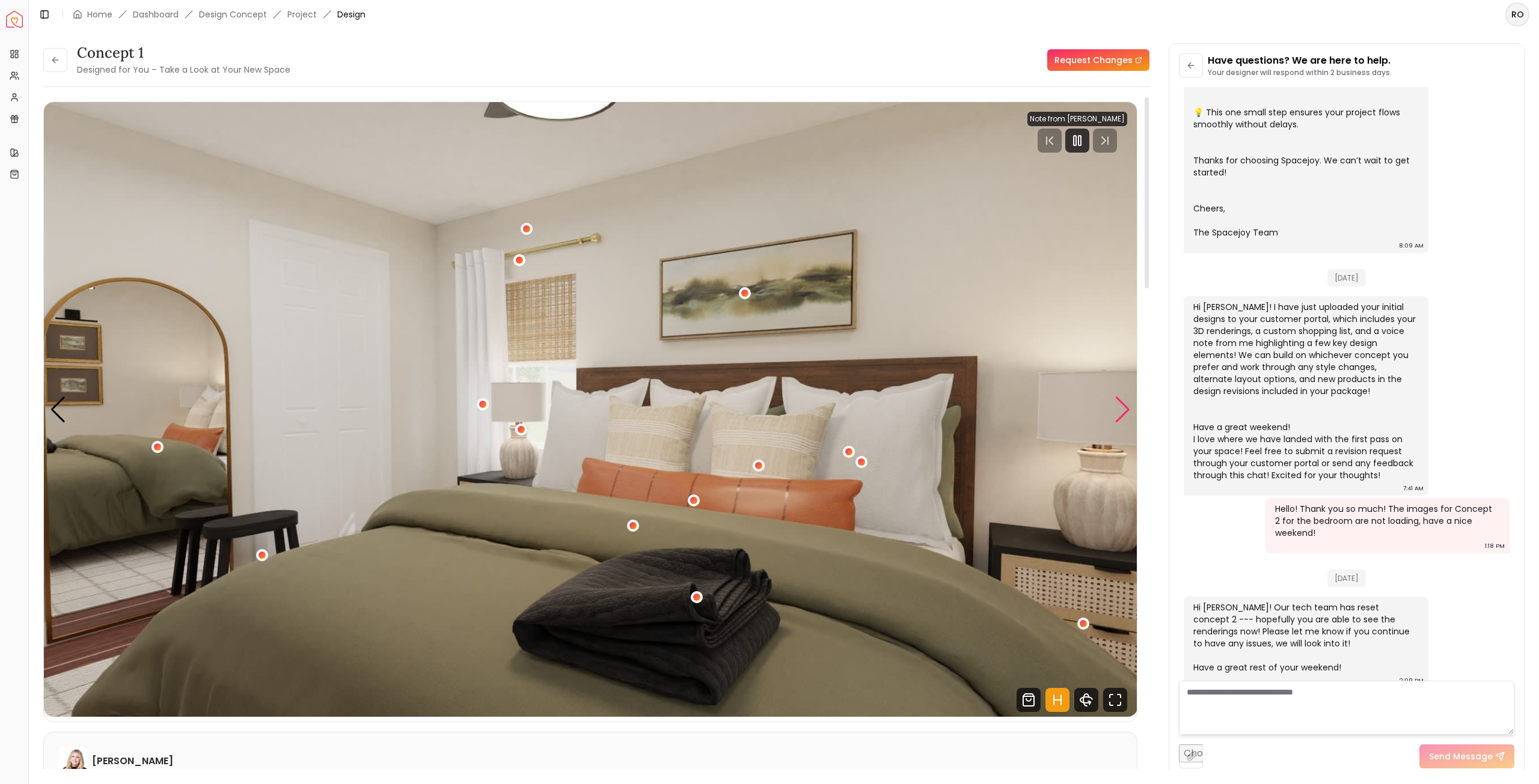
click at [1120, 407] on div "Next slide" at bounding box center [1122, 409] width 16 height 26
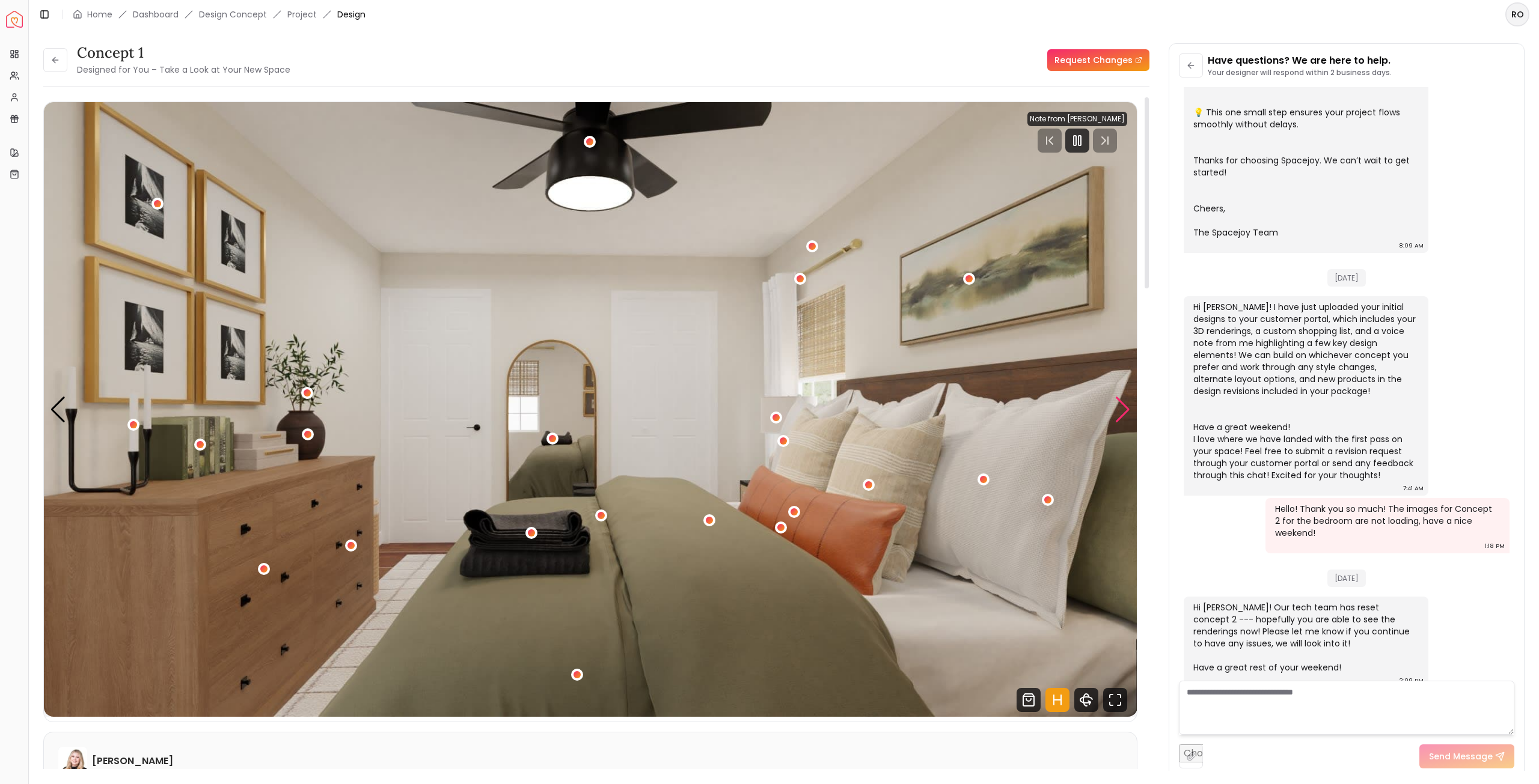
click at [1120, 407] on div "Next slide" at bounding box center [1122, 409] width 16 height 26
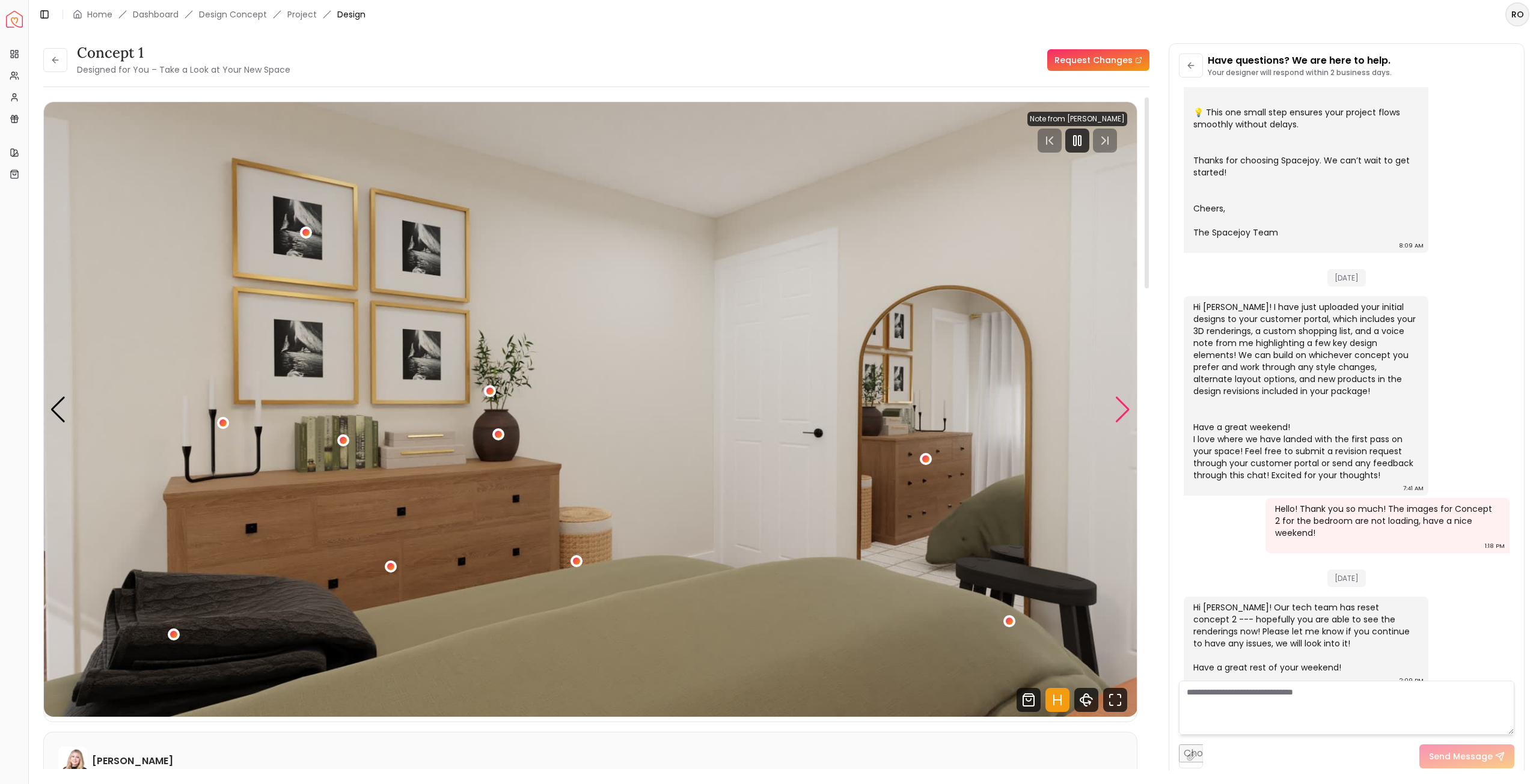
click at [1120, 407] on div "Next slide" at bounding box center [1122, 409] width 16 height 26
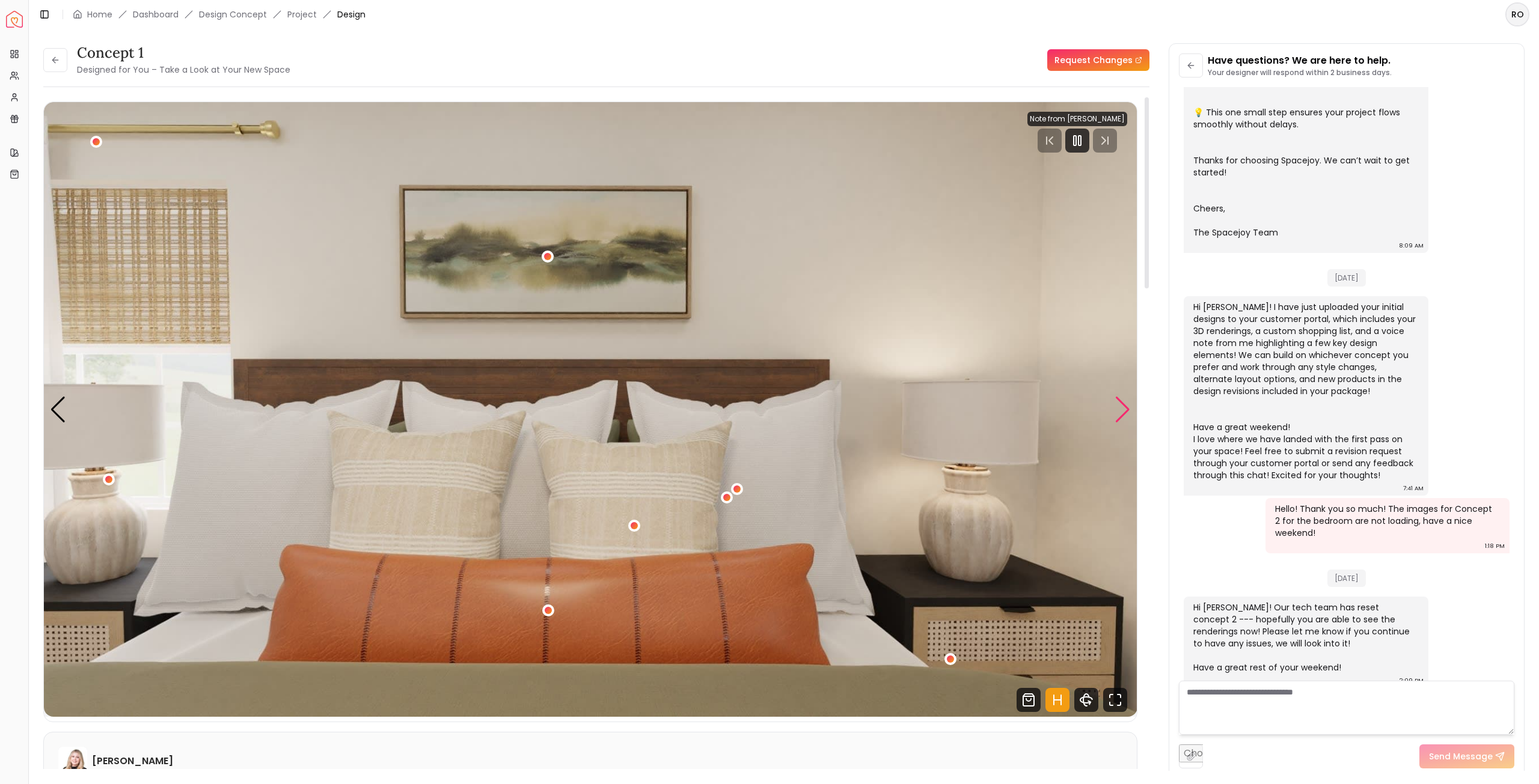
click at [1120, 407] on div "Next slide" at bounding box center [1122, 409] width 16 height 26
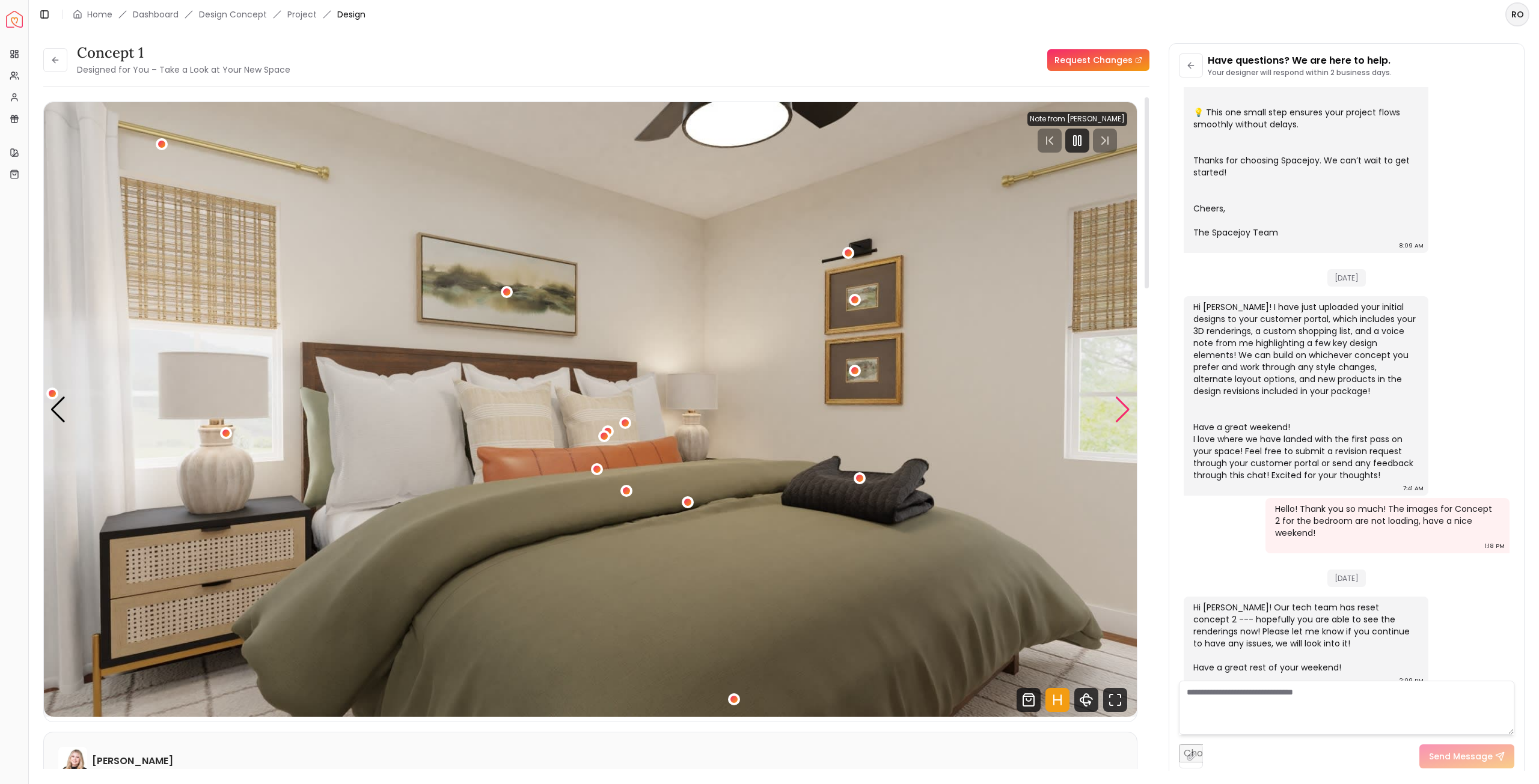
click at [1120, 407] on div "Next slide" at bounding box center [1122, 409] width 16 height 26
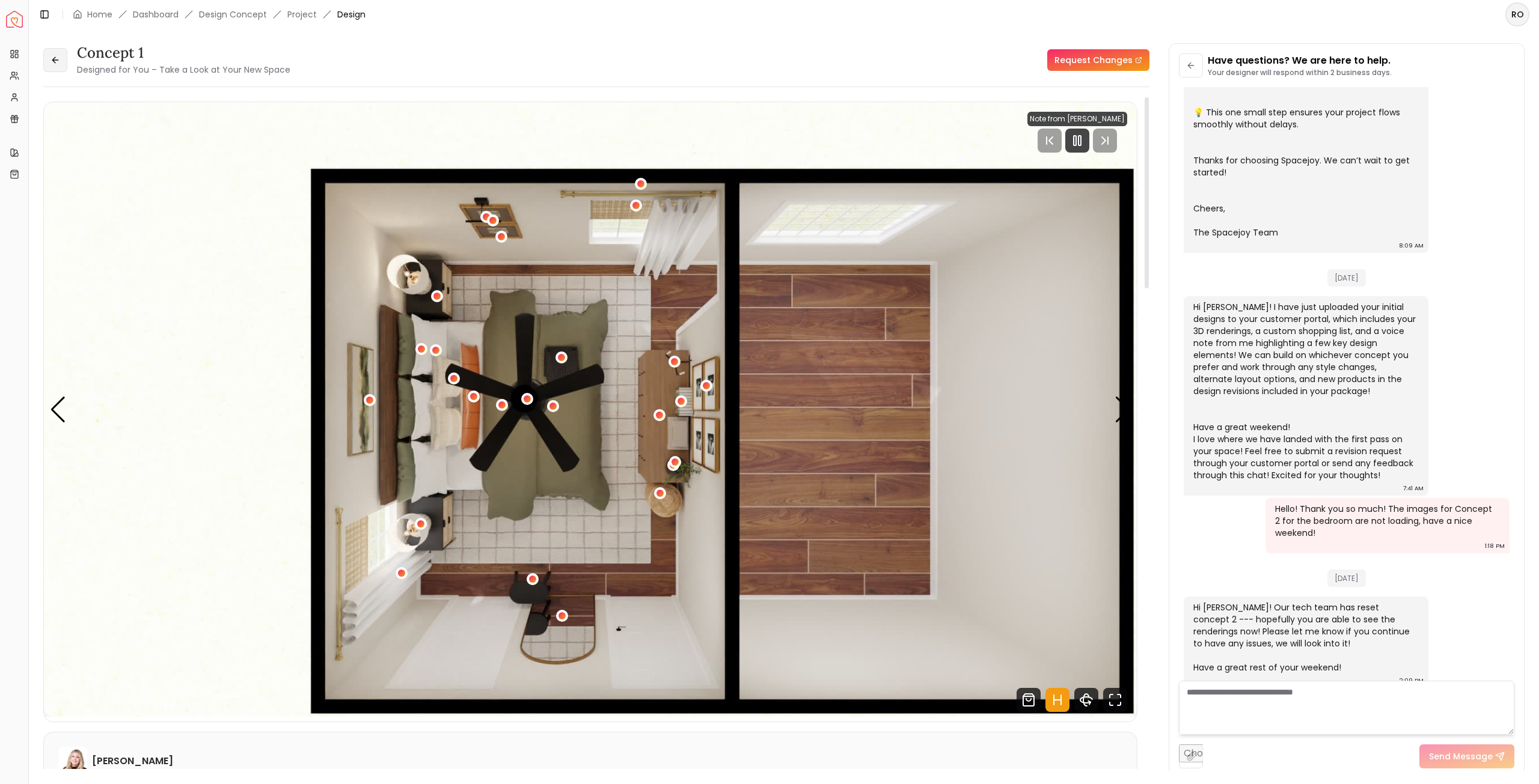
click at [52, 52] on button at bounding box center [55, 60] width 24 height 24
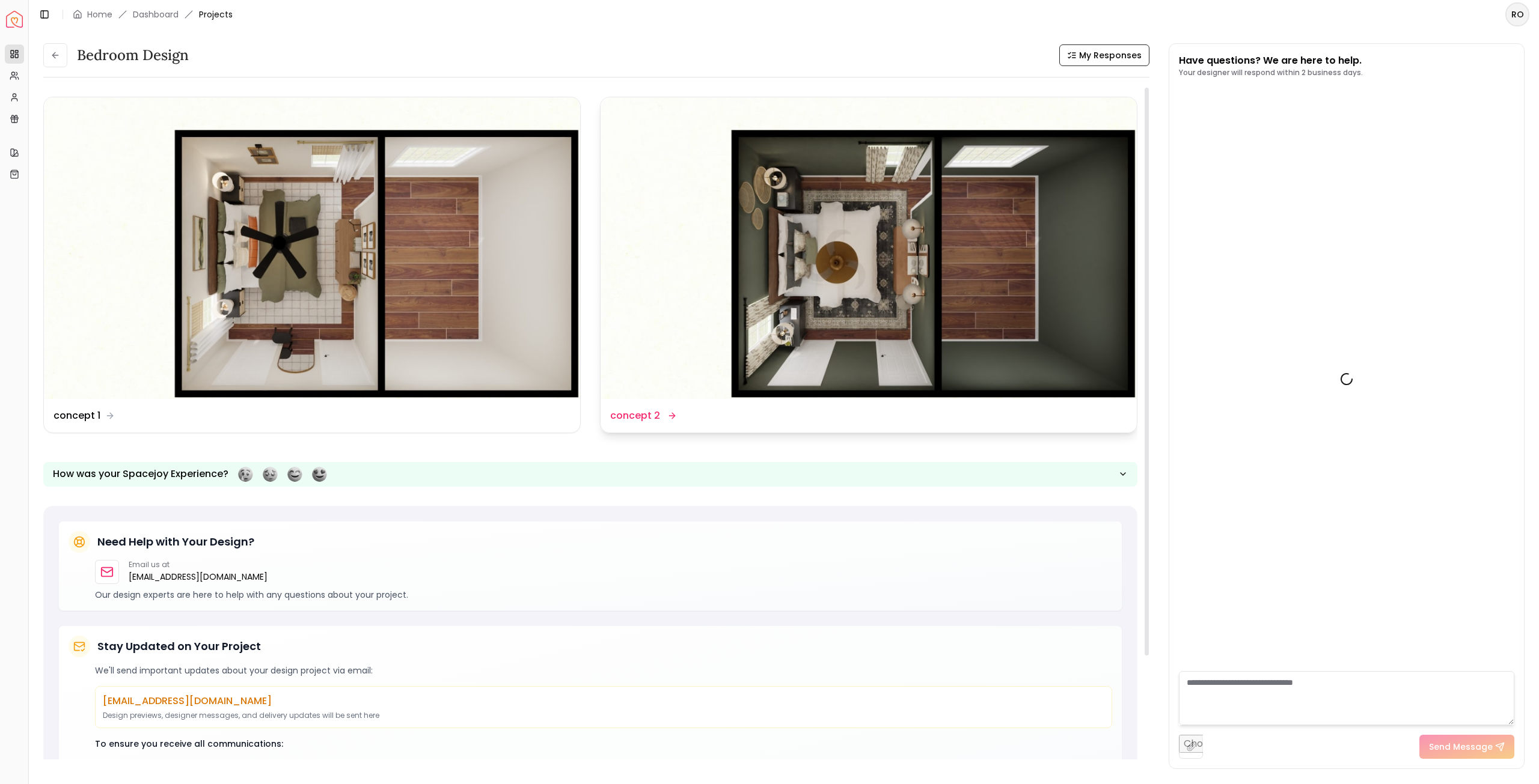
click at [897, 287] on img at bounding box center [869, 248] width 536 height 301
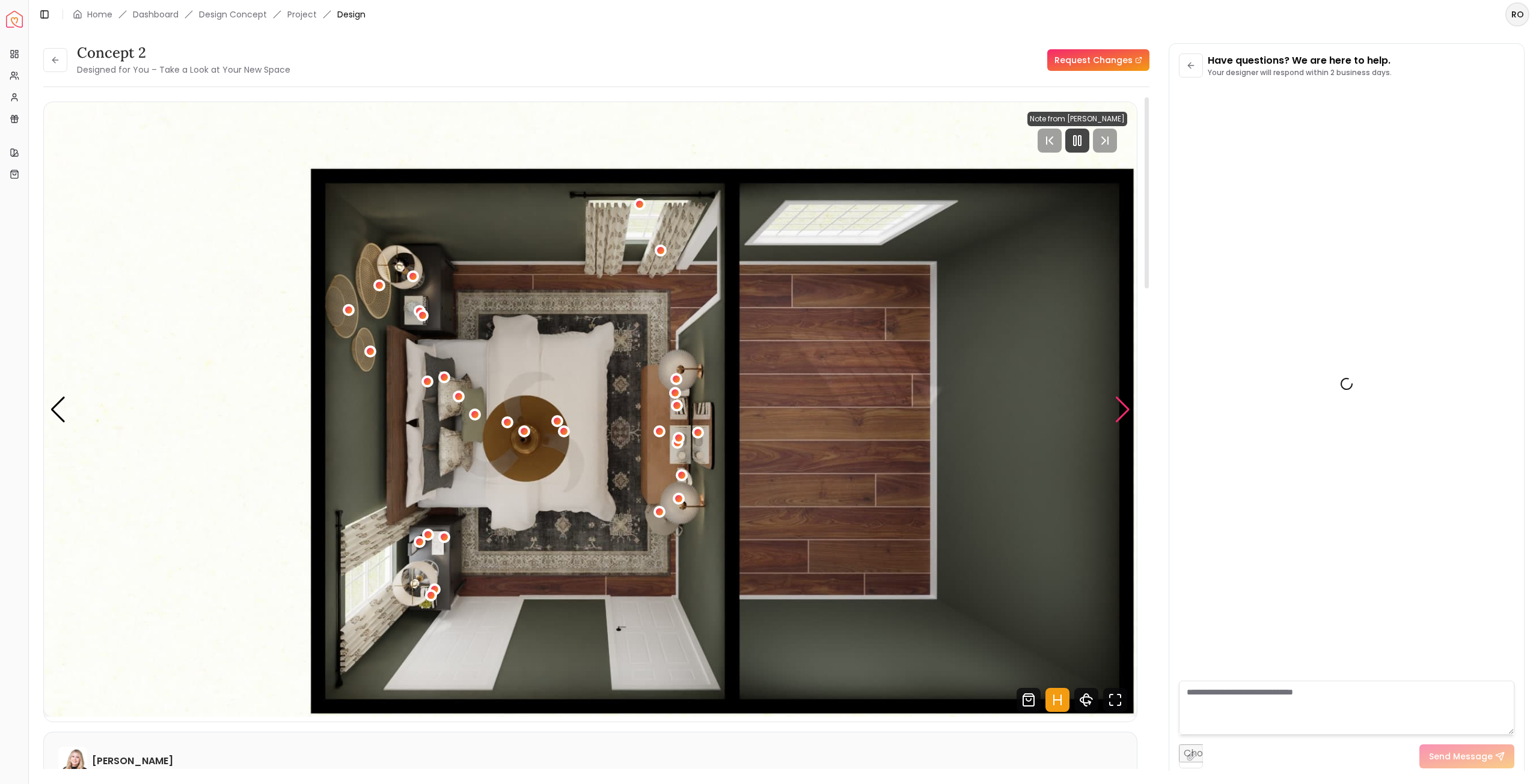
click at [1119, 412] on div "Next slide" at bounding box center [1122, 409] width 16 height 26
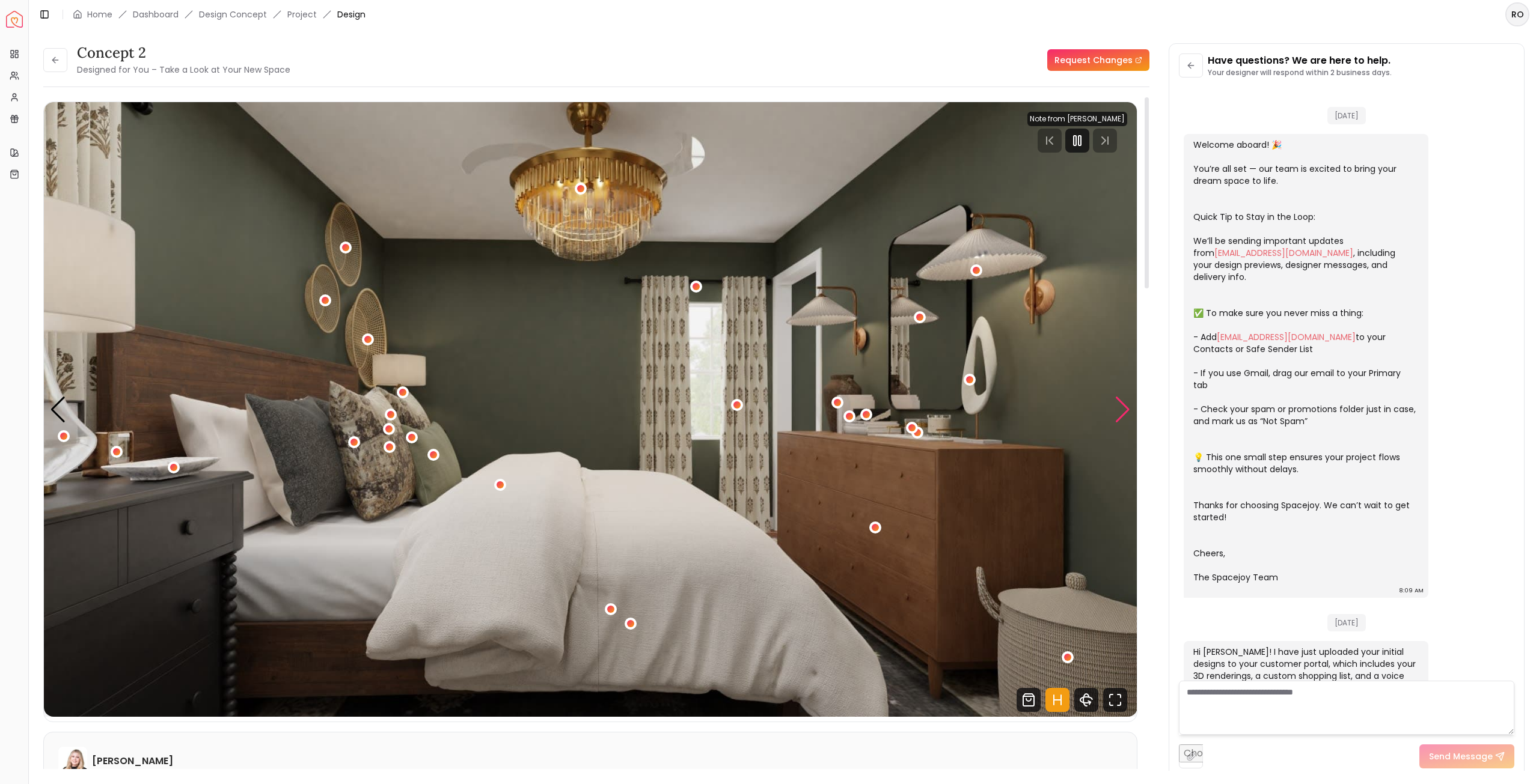
scroll to position [345, 0]
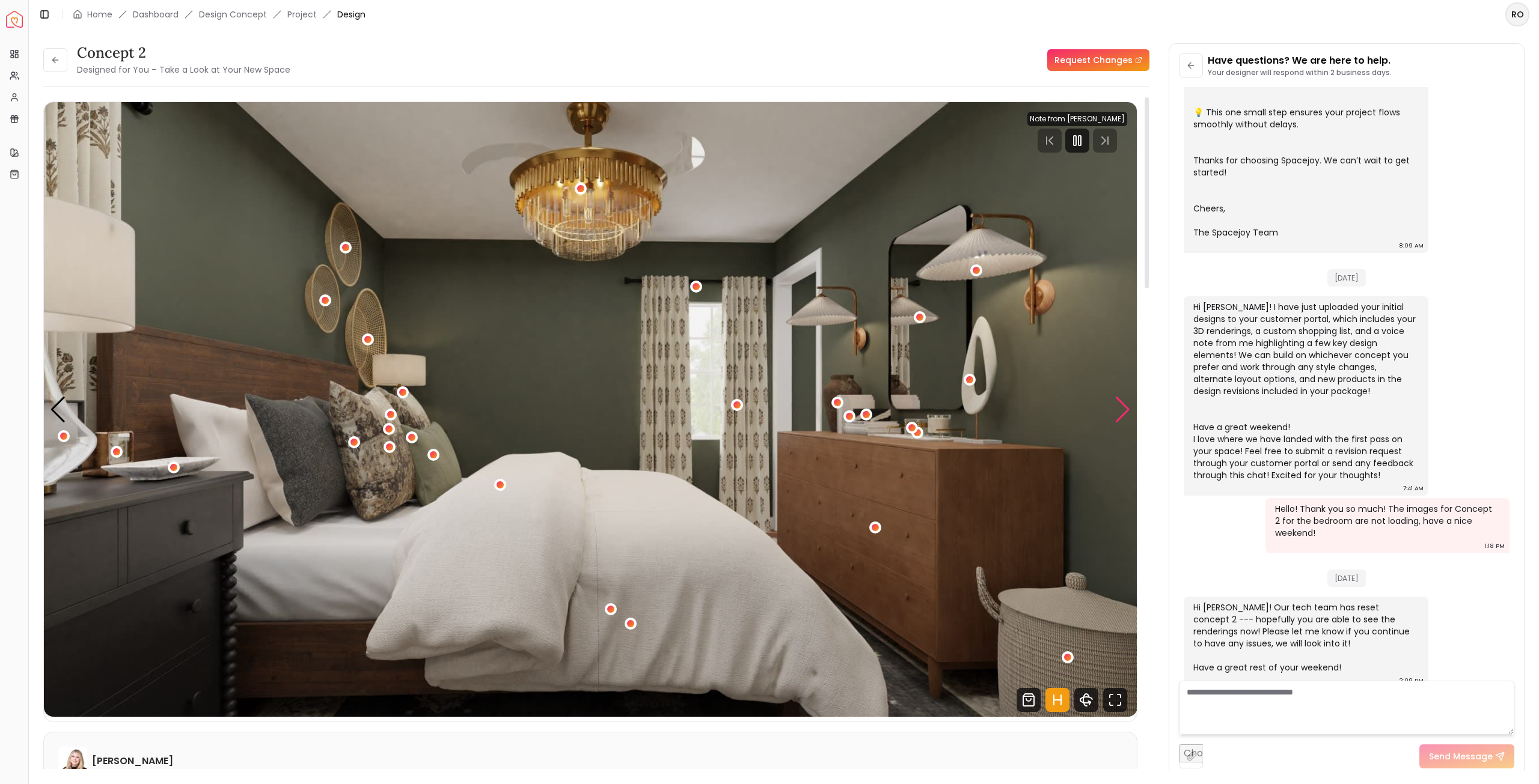
click at [1125, 404] on div "Next slide" at bounding box center [1122, 409] width 16 height 26
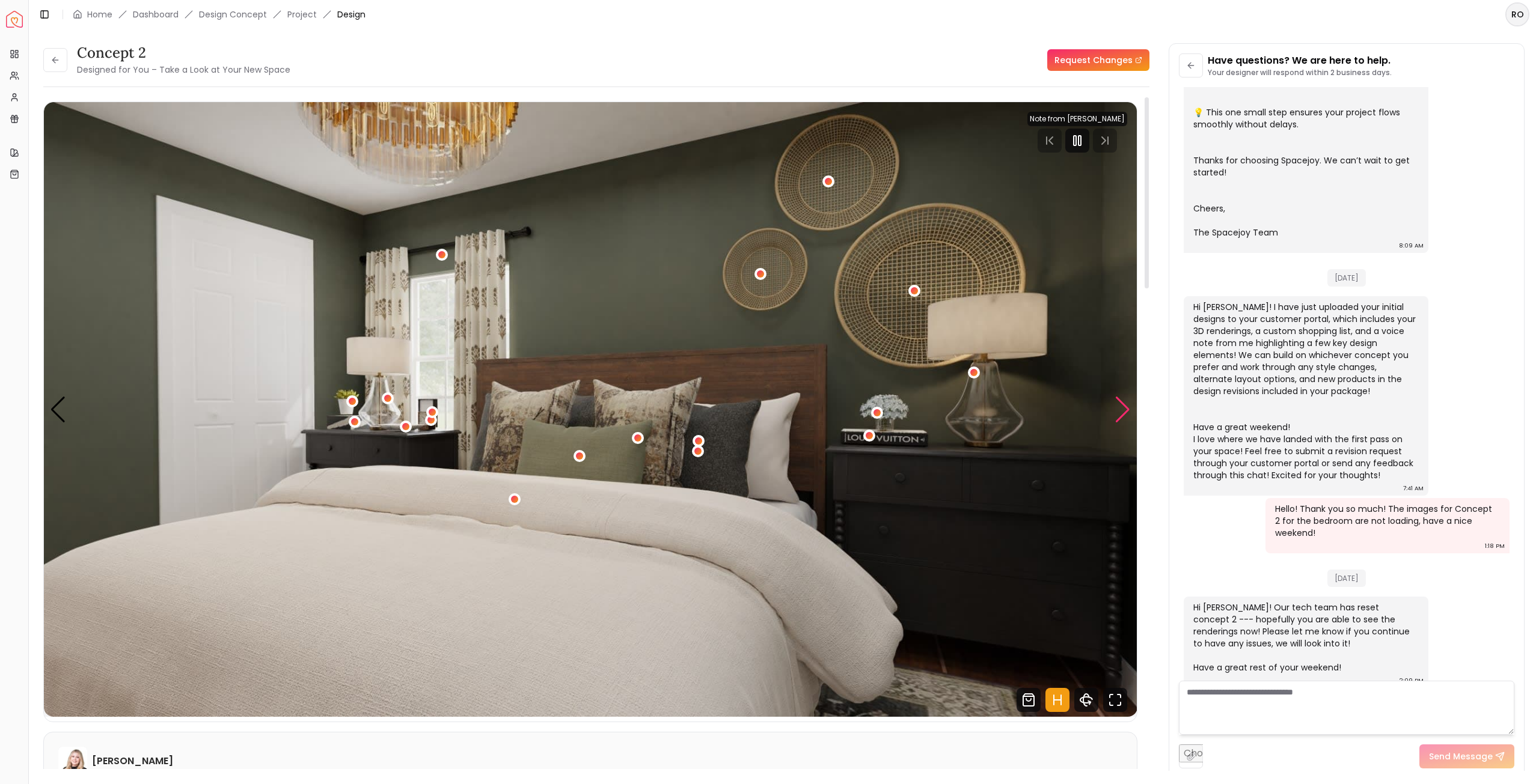
click at [1125, 404] on div "Next slide" at bounding box center [1122, 409] width 16 height 26
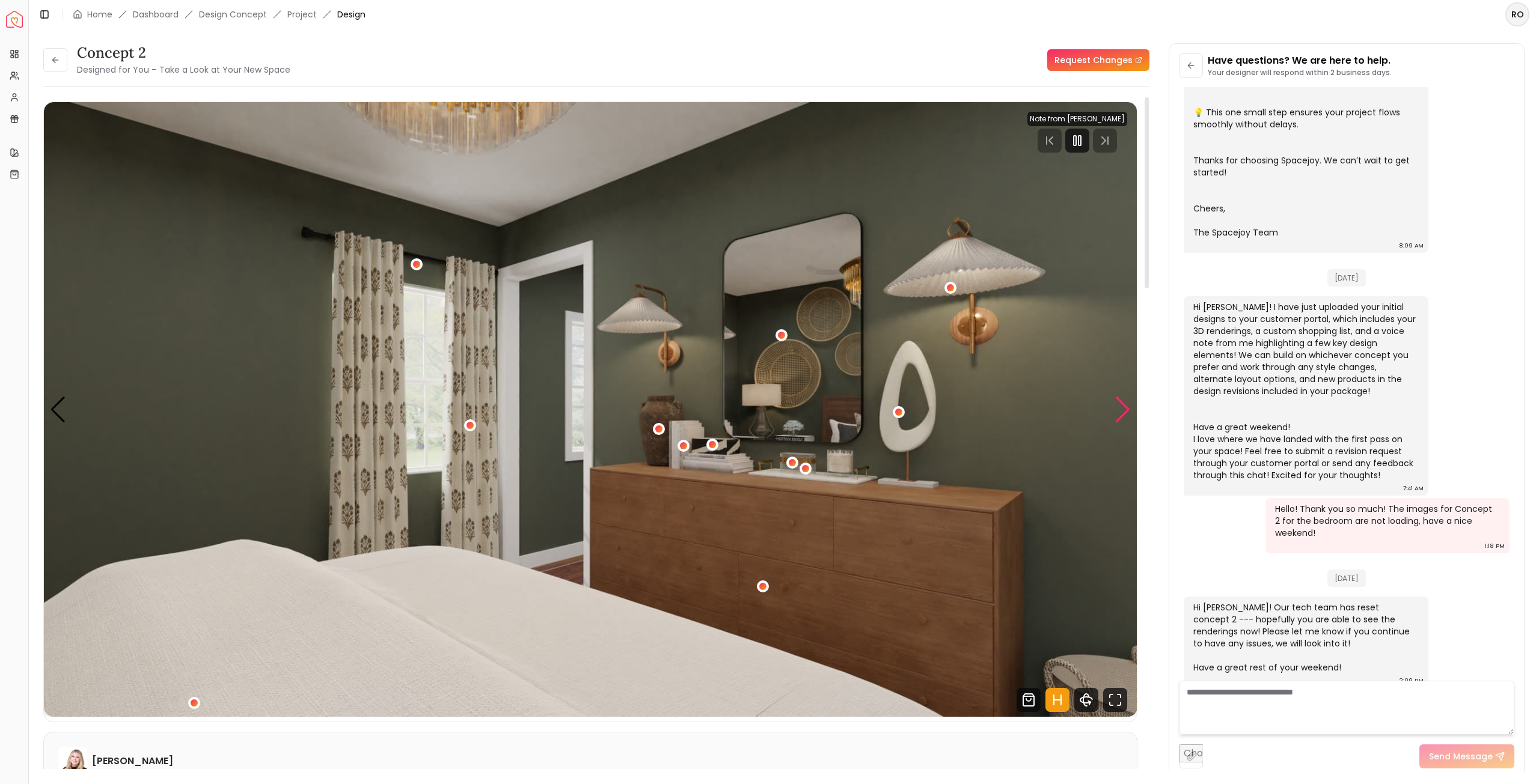
click at [1125, 404] on div "Next slide" at bounding box center [1122, 409] width 16 height 26
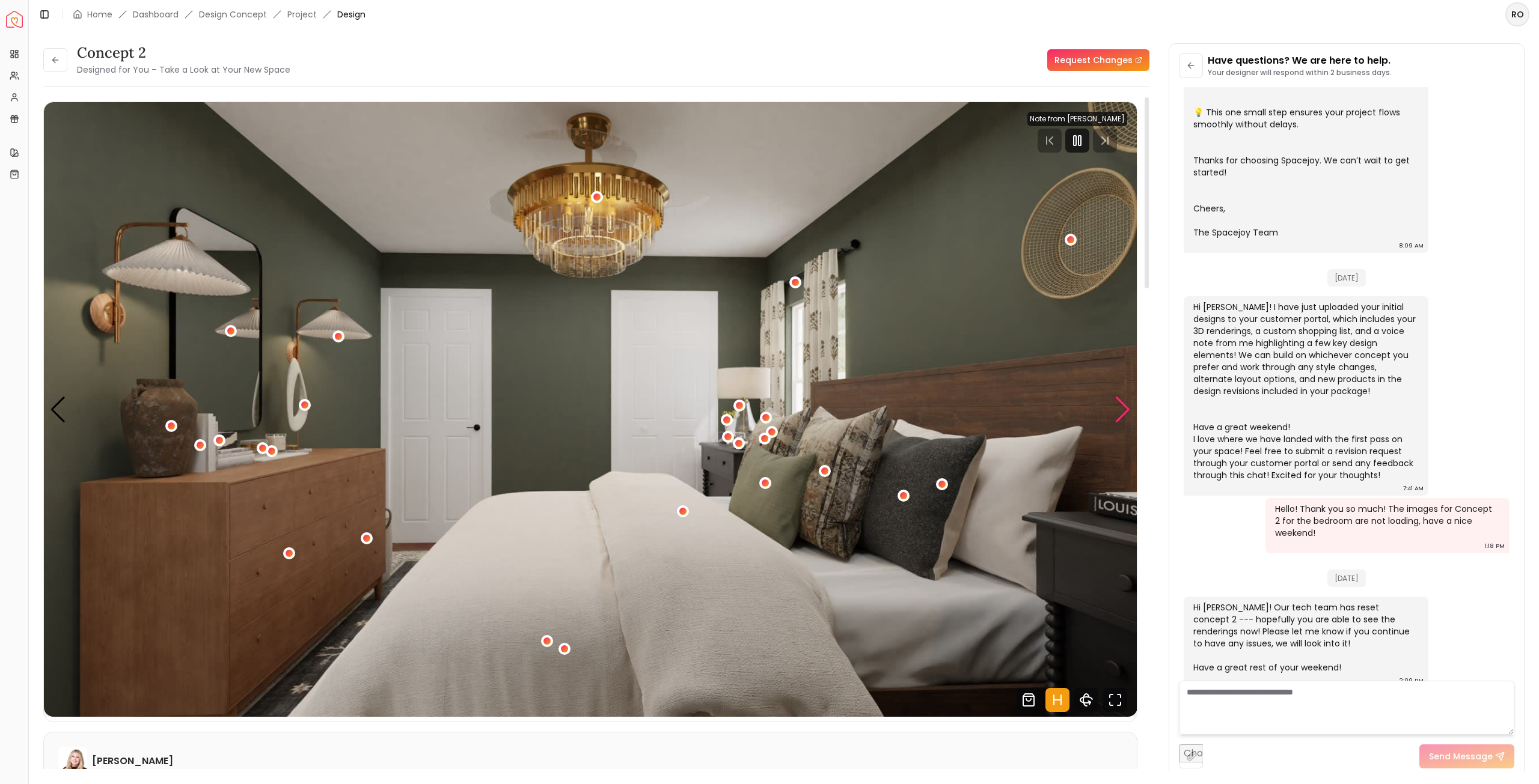
click at [1125, 404] on div "Next slide" at bounding box center [1122, 409] width 16 height 26
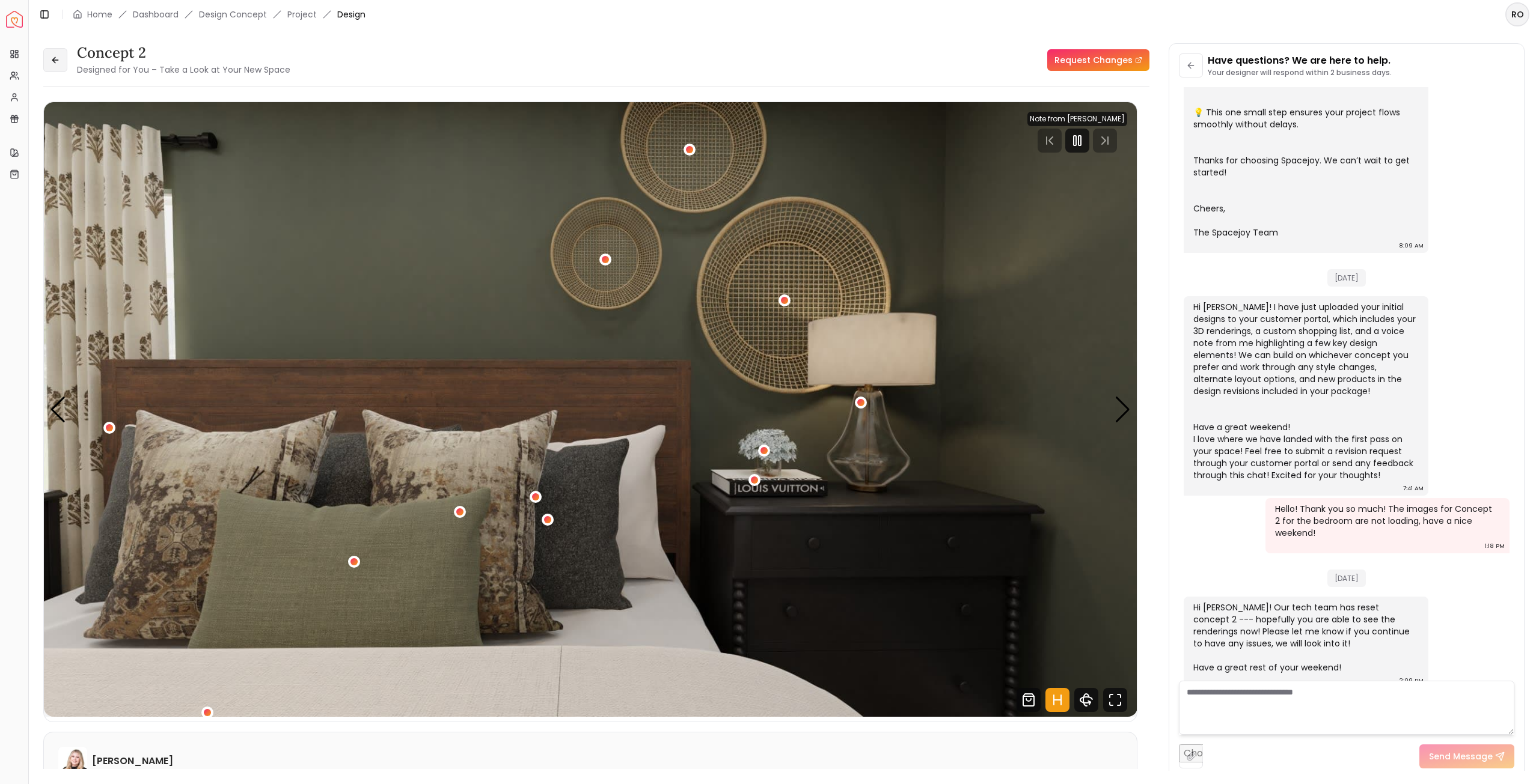
click at [51, 57] on icon at bounding box center [55, 60] width 10 height 10
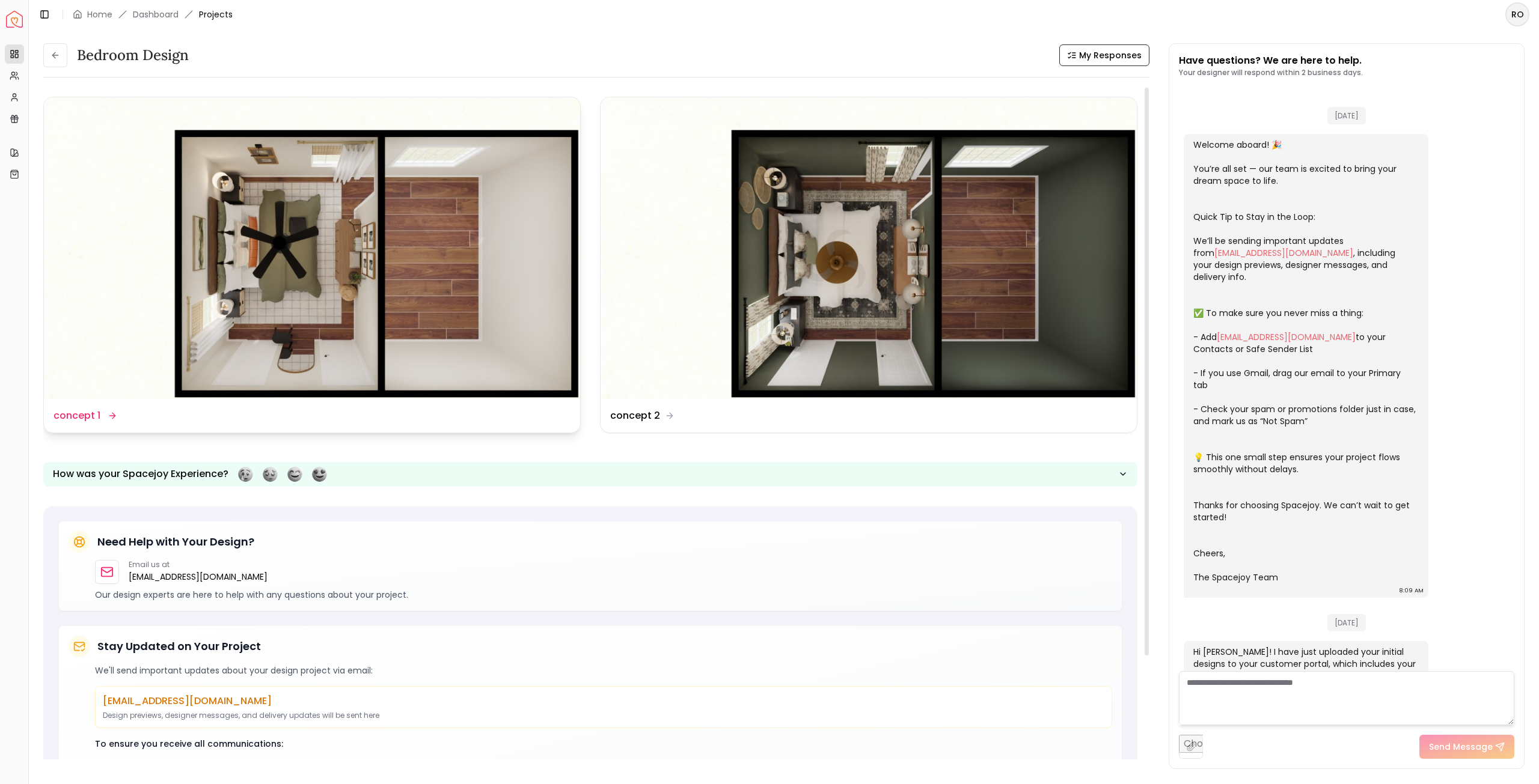
scroll to position [354, 0]
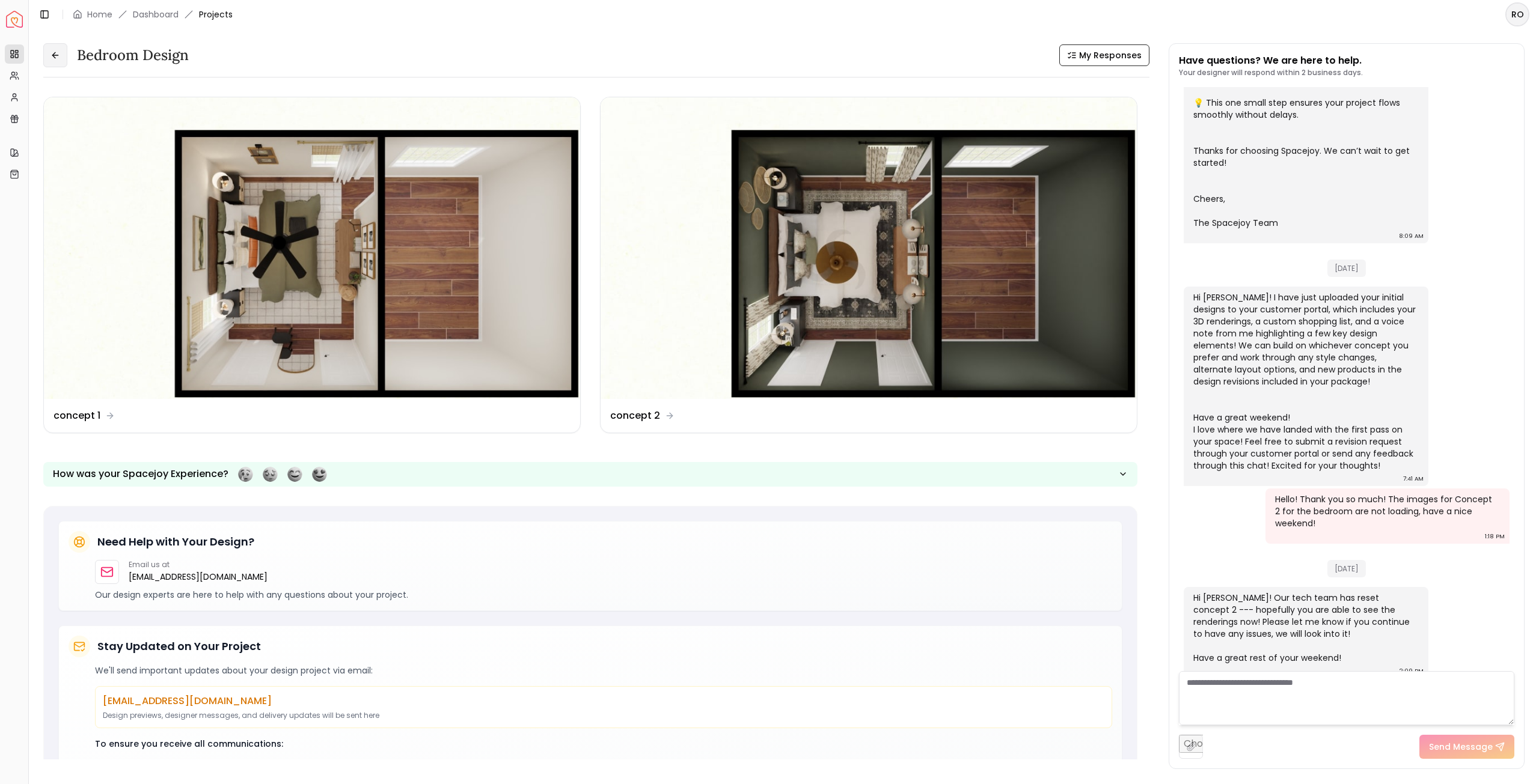
click at [59, 55] on button at bounding box center [55, 55] width 24 height 24
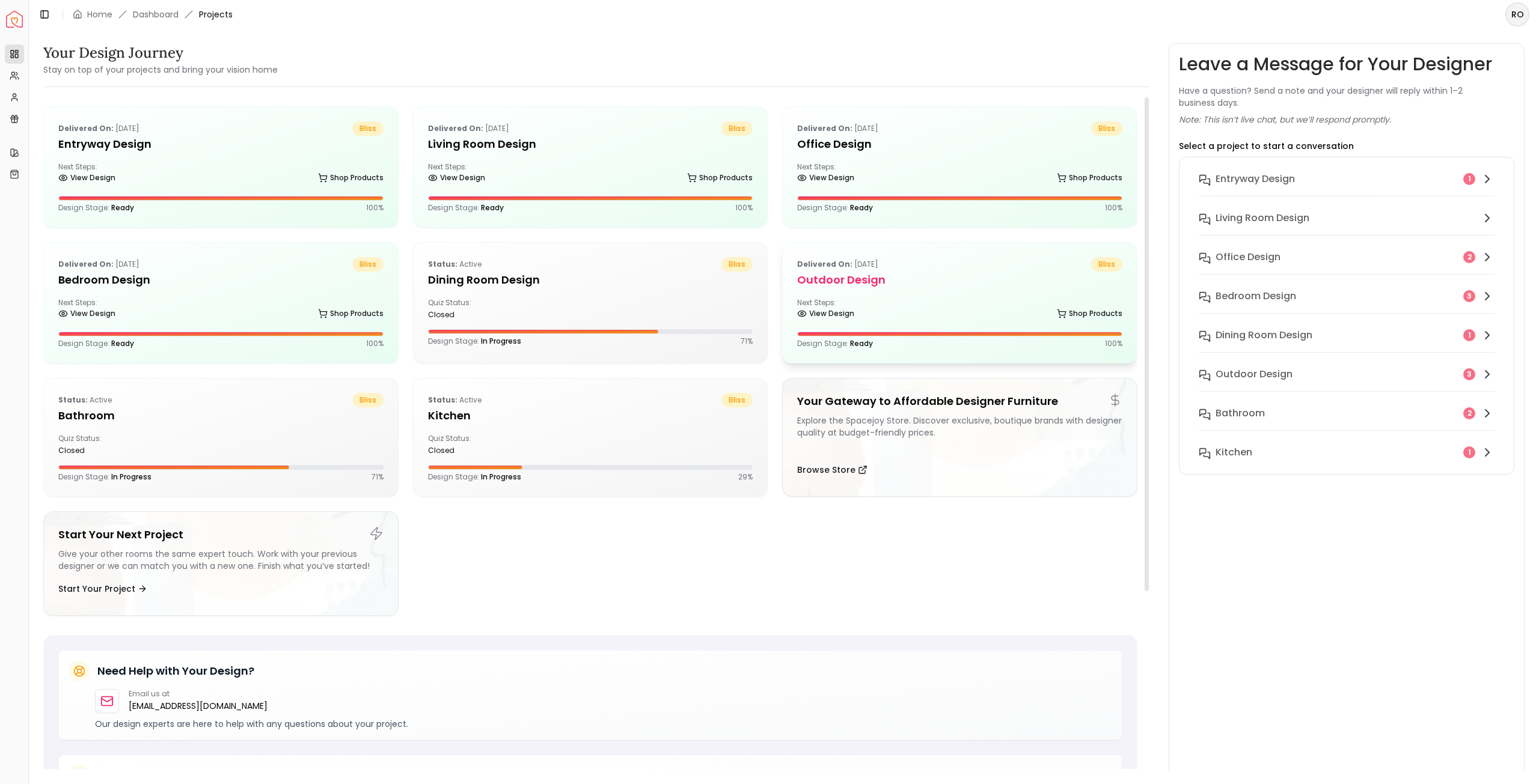
click at [884, 300] on div "Next Steps: View Design Shop Products" at bounding box center [960, 310] width 325 height 24
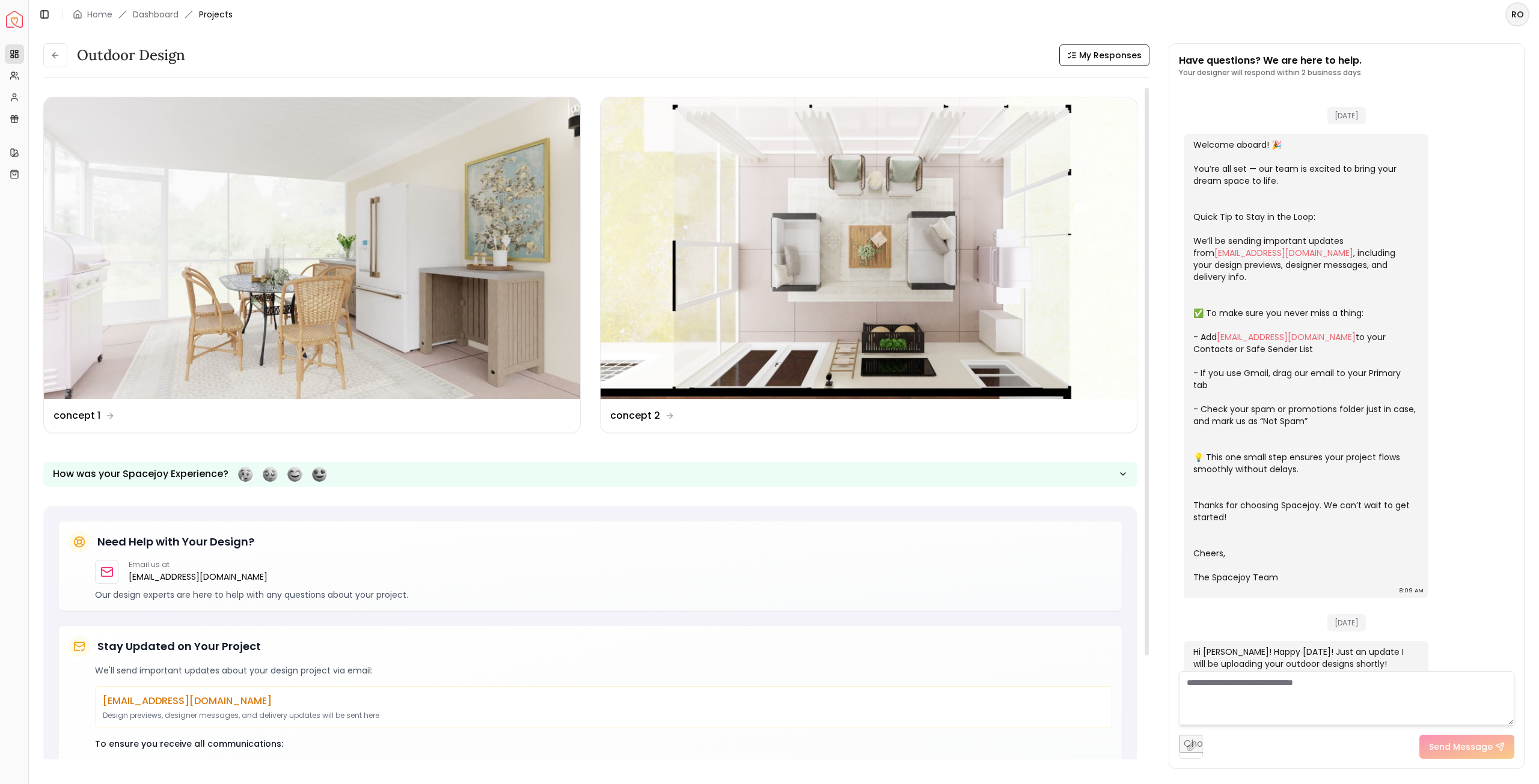
scroll to position [172, 0]
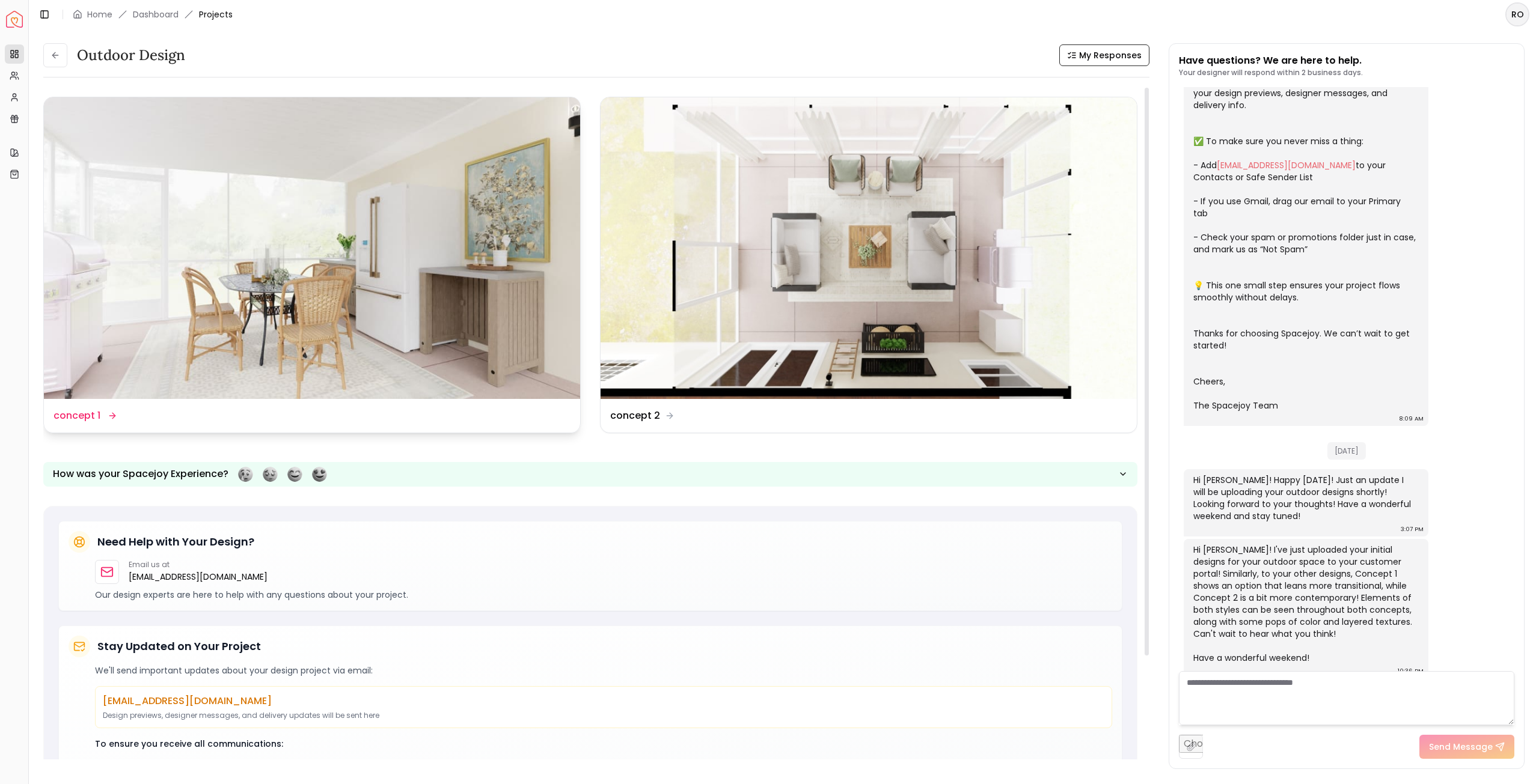
click at [338, 211] on img at bounding box center [312, 248] width 536 height 301
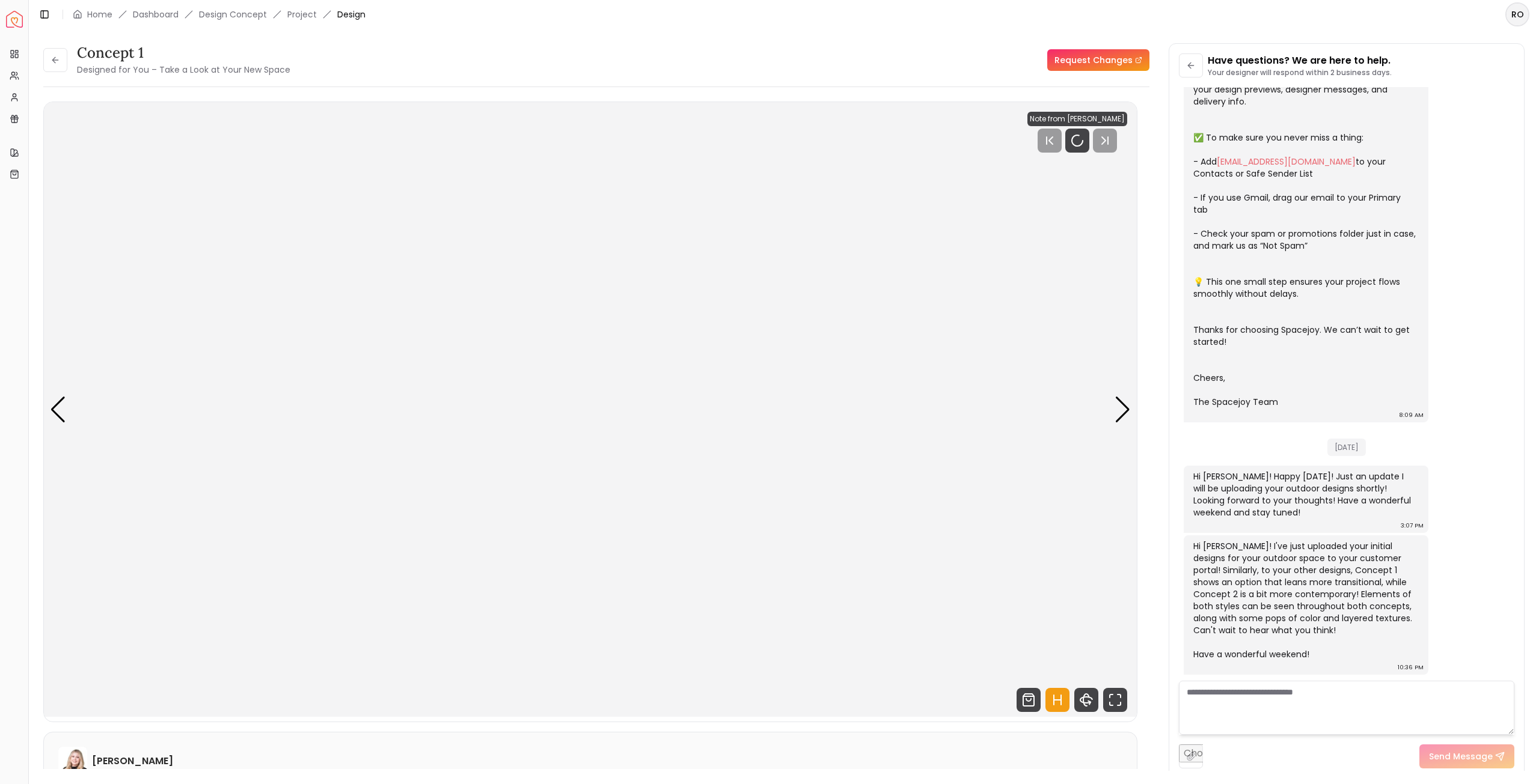
scroll to position [162, 0]
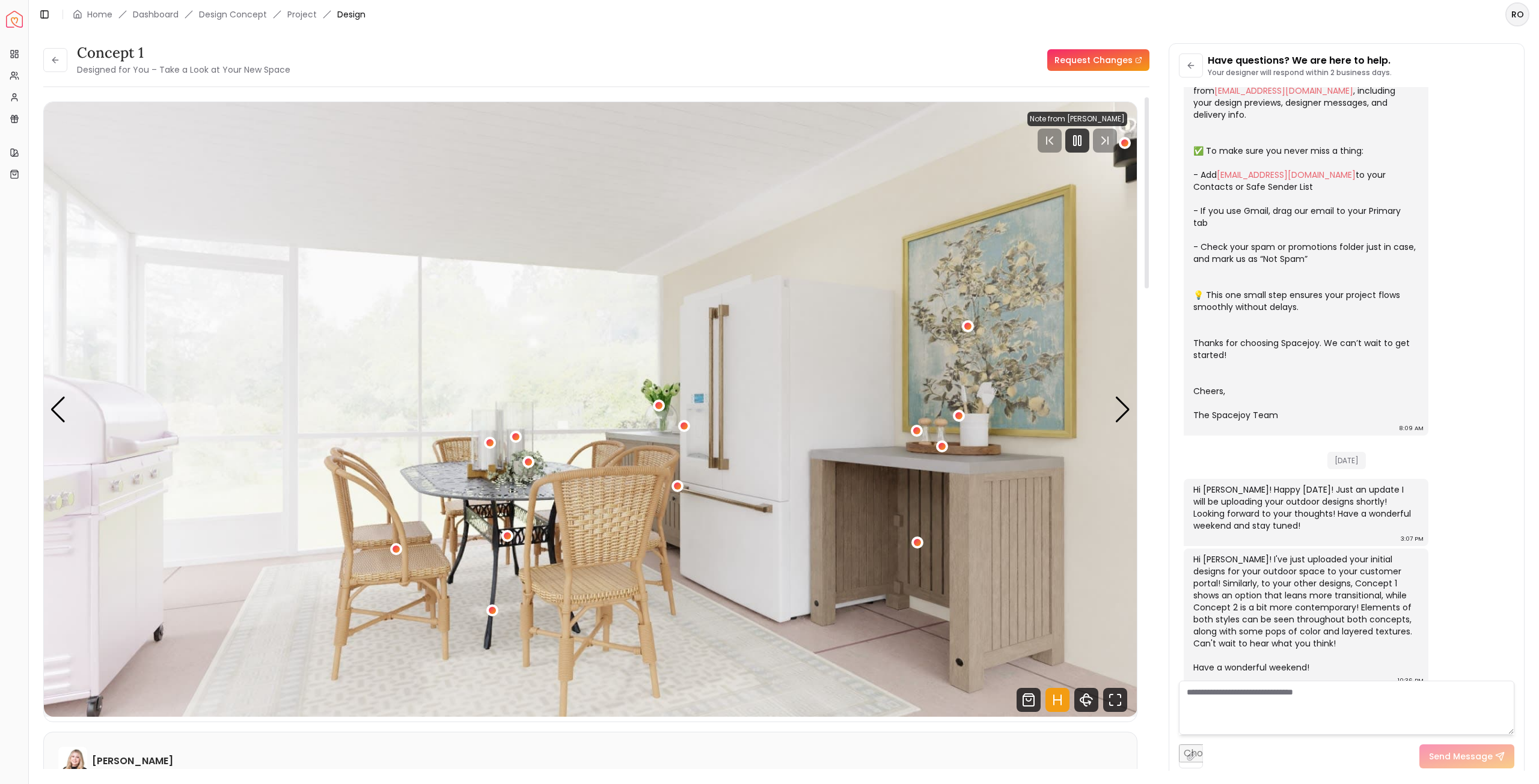
click at [1113, 406] on img "1 / 7" at bounding box center [590, 409] width 1093 height 615
click at [1122, 413] on div "Next slide" at bounding box center [1122, 409] width 16 height 26
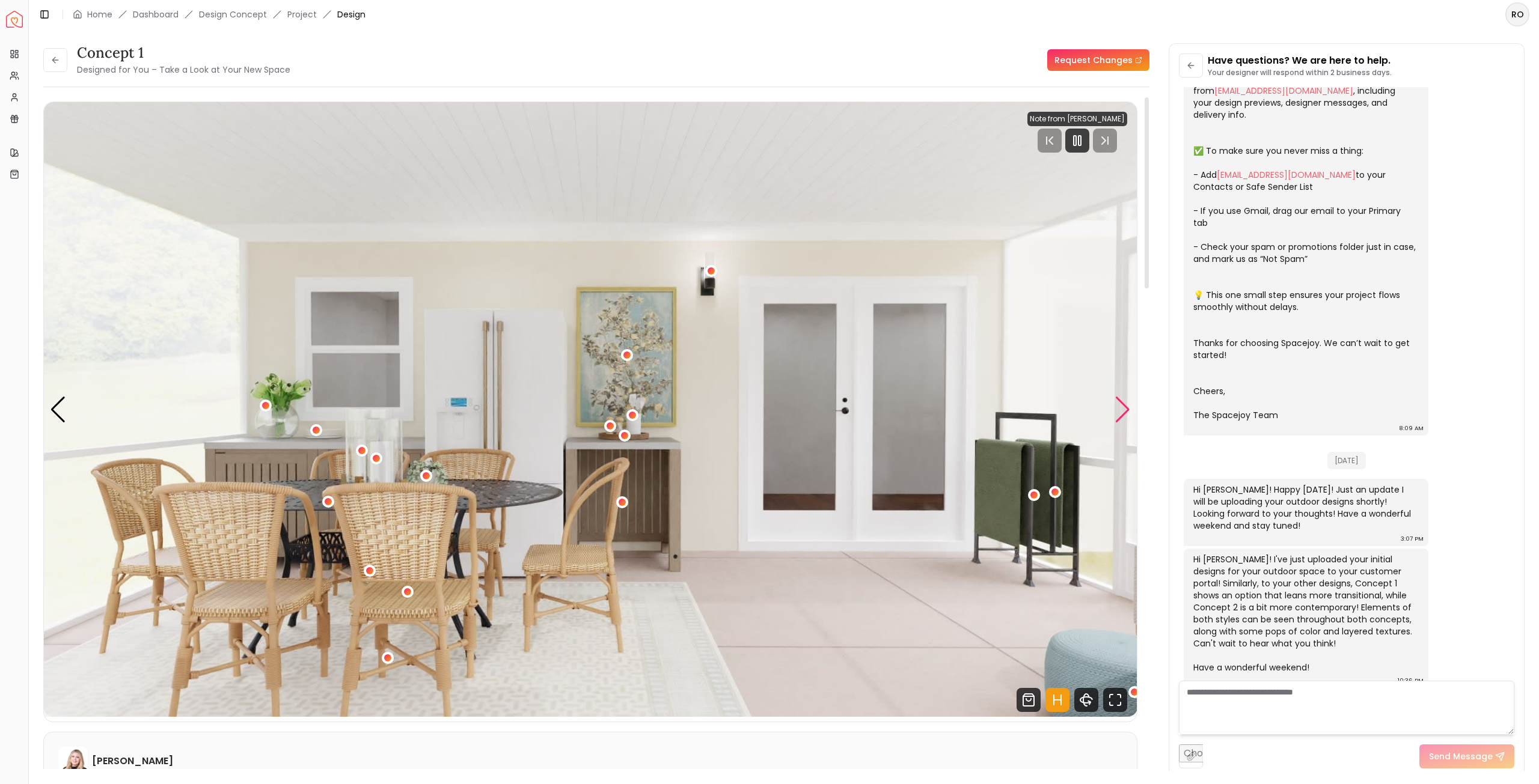
click at [1121, 412] on div "Next slide" at bounding box center [1122, 409] width 16 height 26
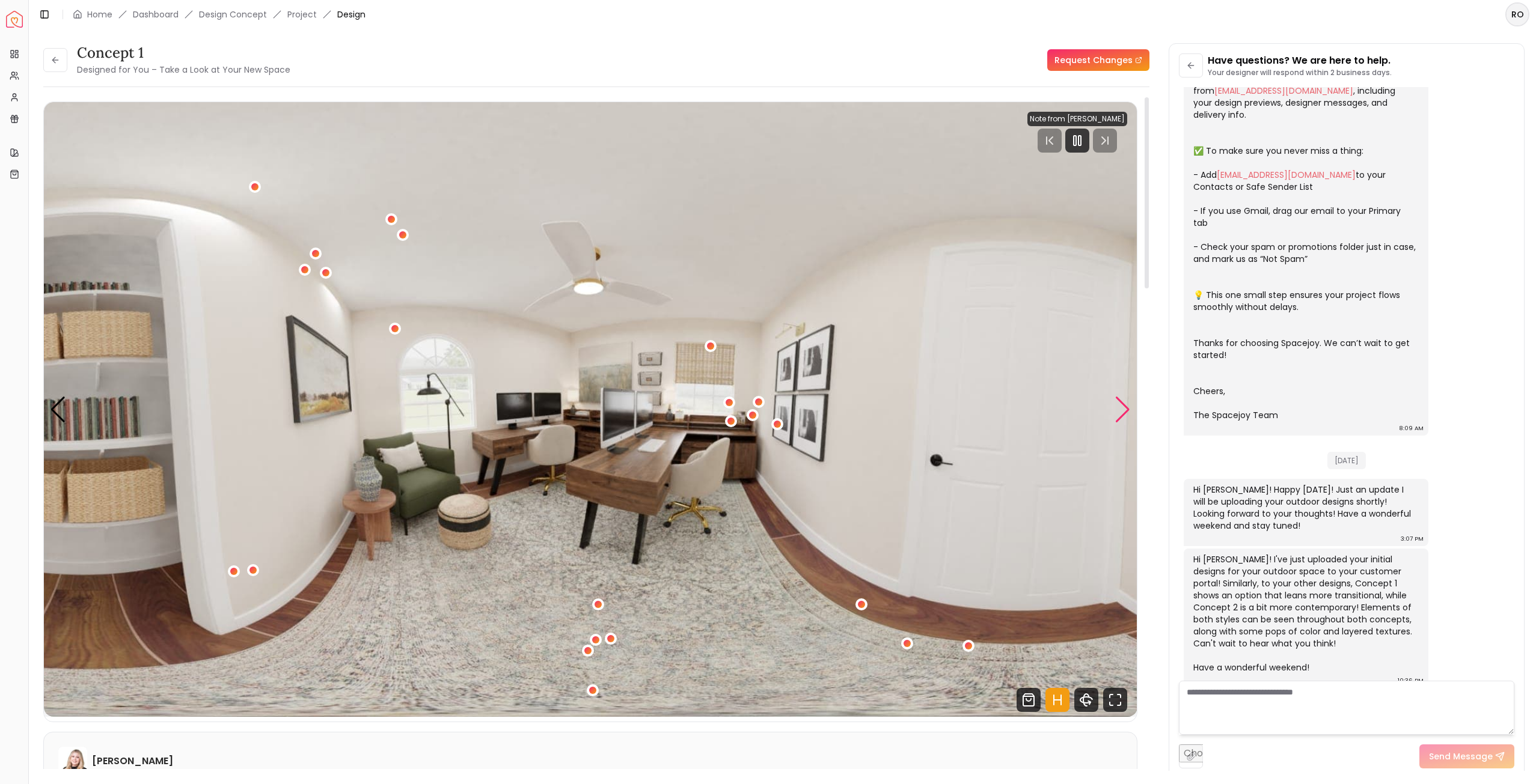
click at [1121, 412] on div "Next slide" at bounding box center [1122, 409] width 16 height 26
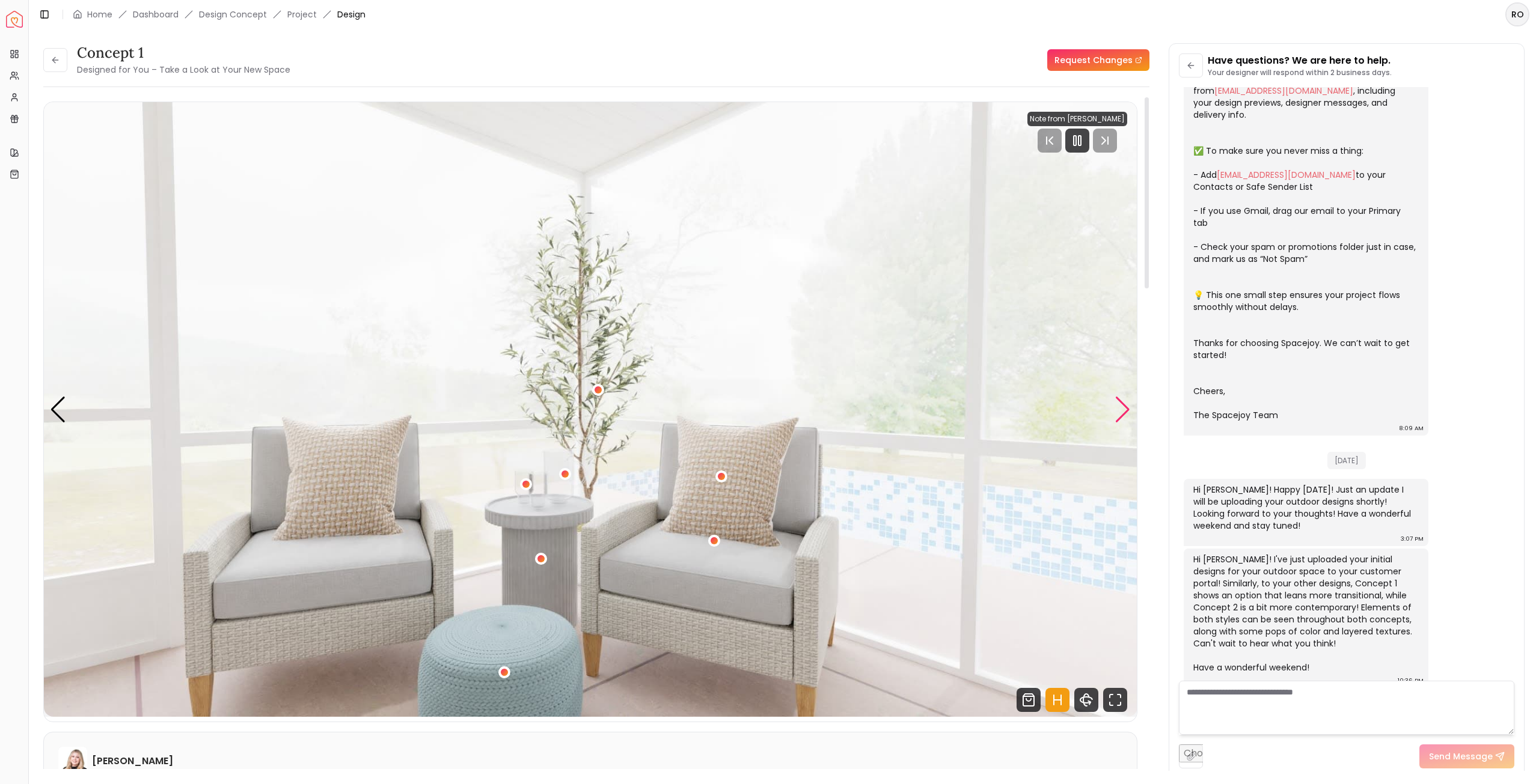
click at [1121, 412] on div "Next slide" at bounding box center [1122, 409] width 16 height 26
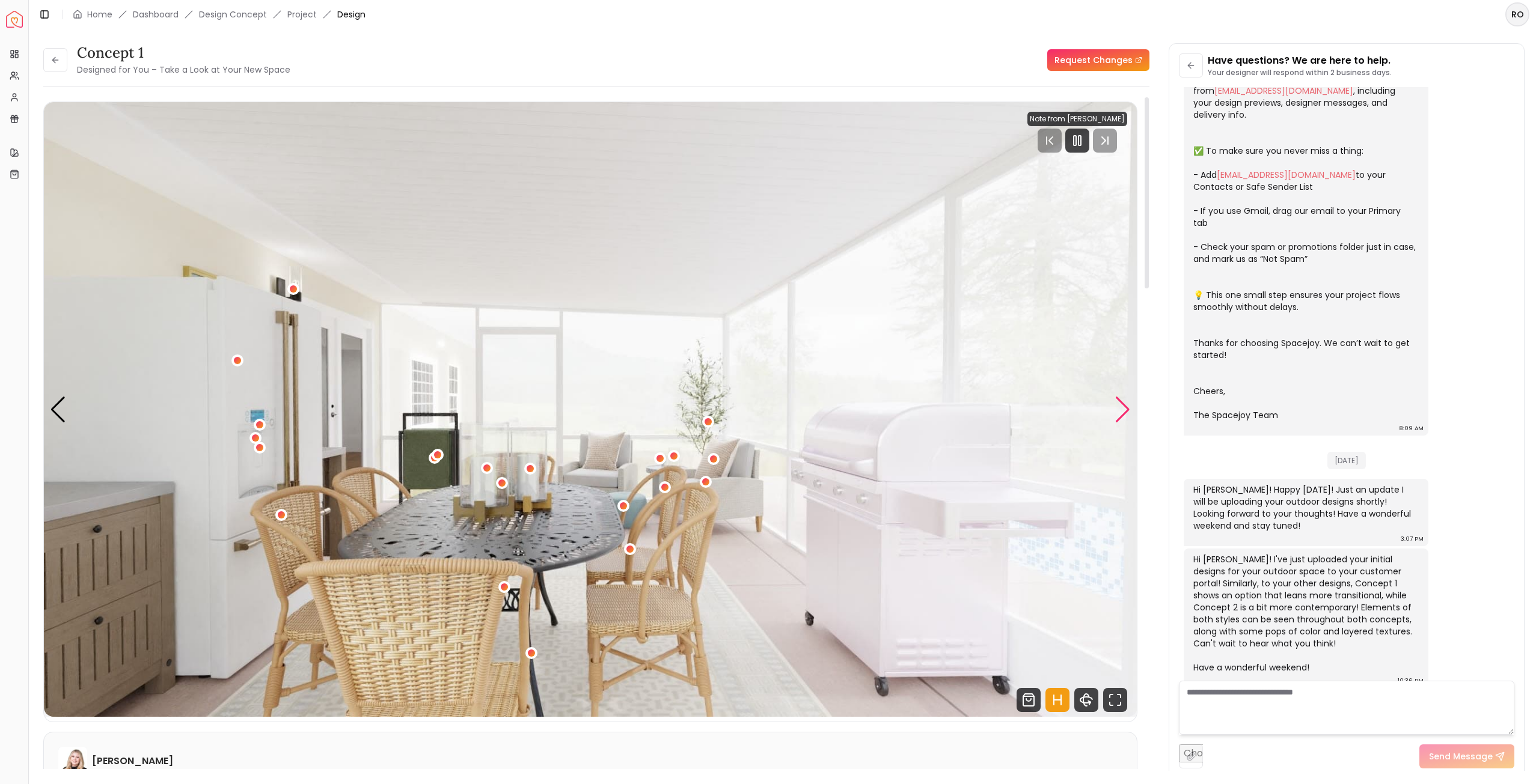
click at [1121, 412] on div "Next slide" at bounding box center [1122, 409] width 16 height 26
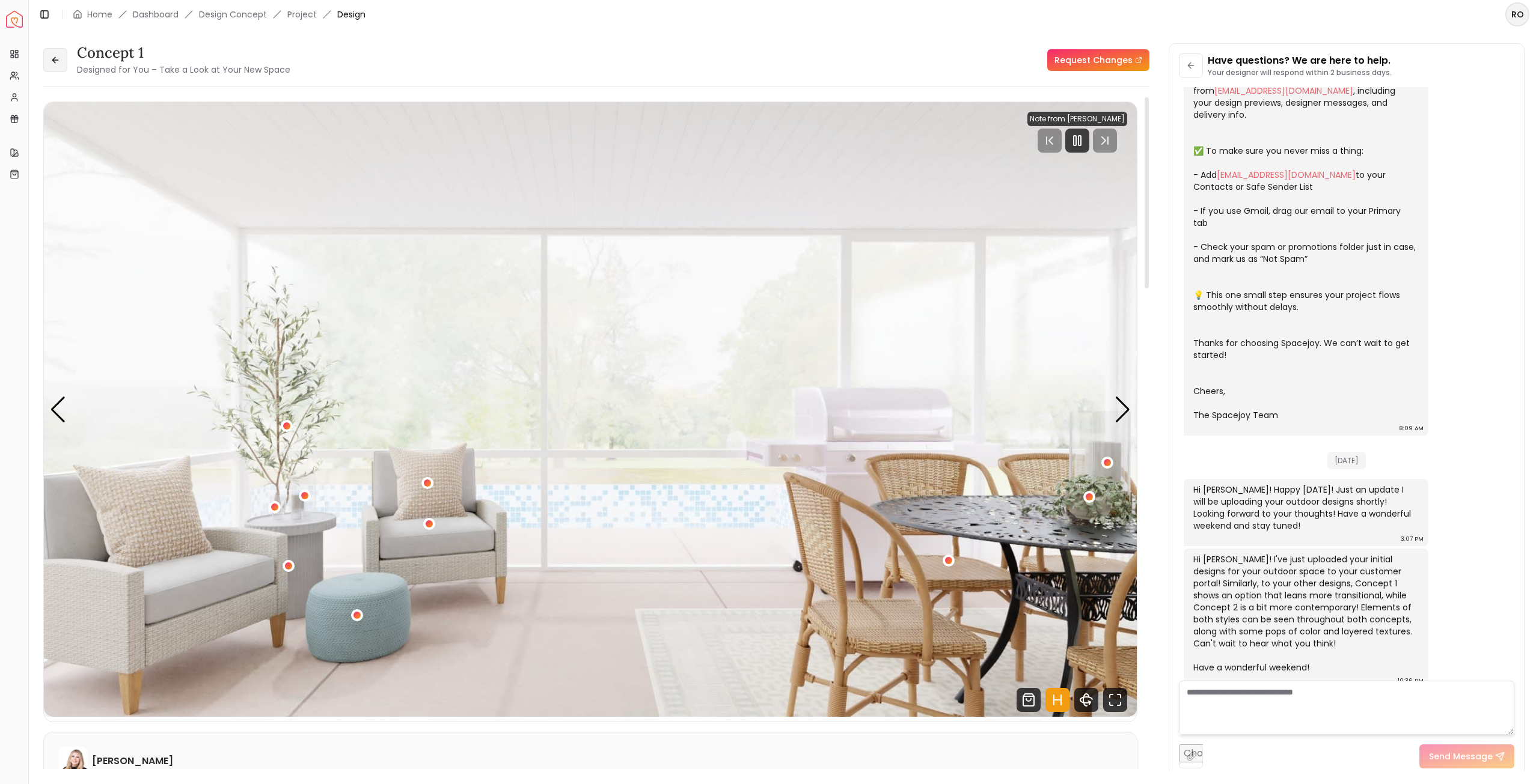
click at [54, 55] on icon at bounding box center [55, 60] width 10 height 10
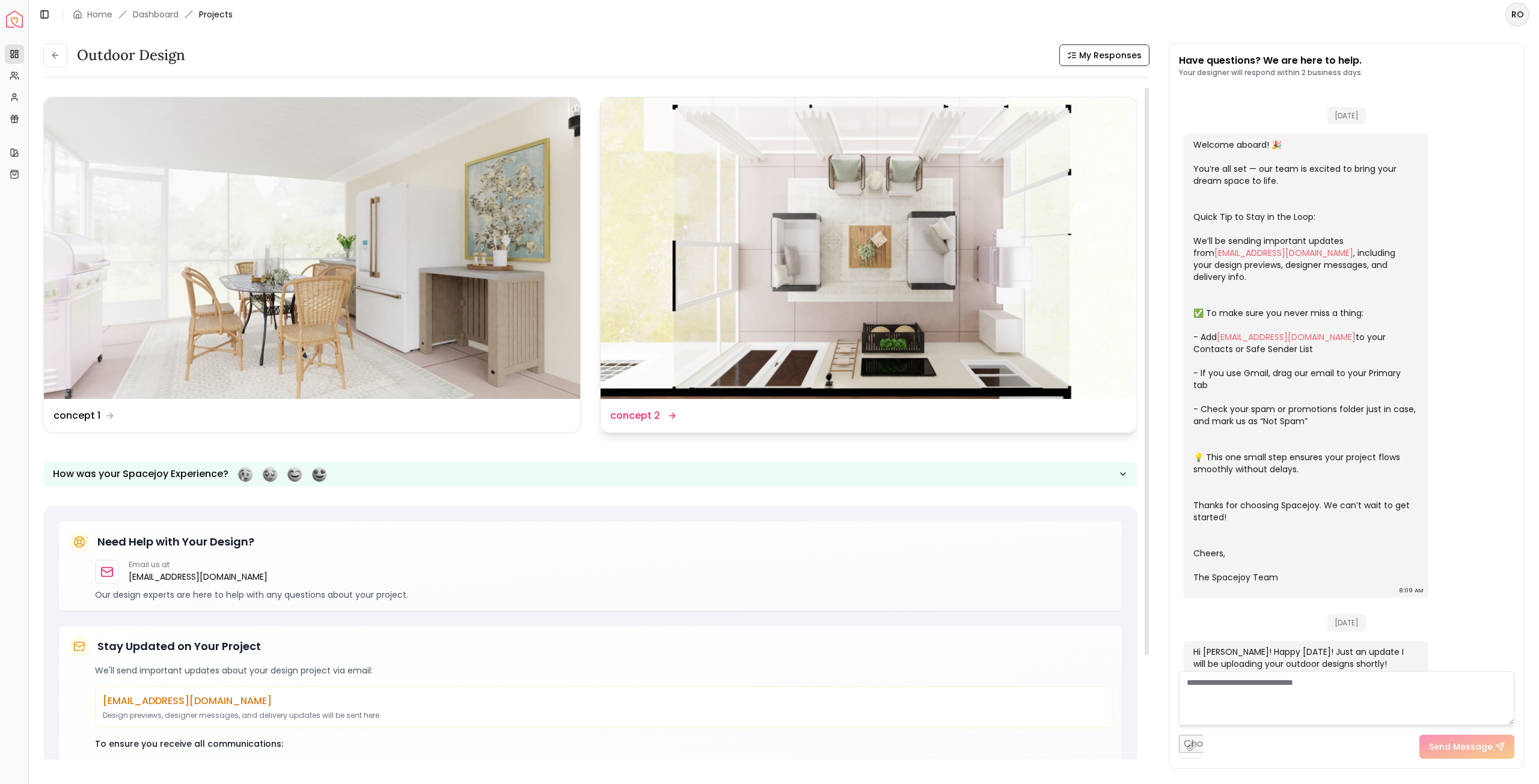
scroll to position [172, 0]
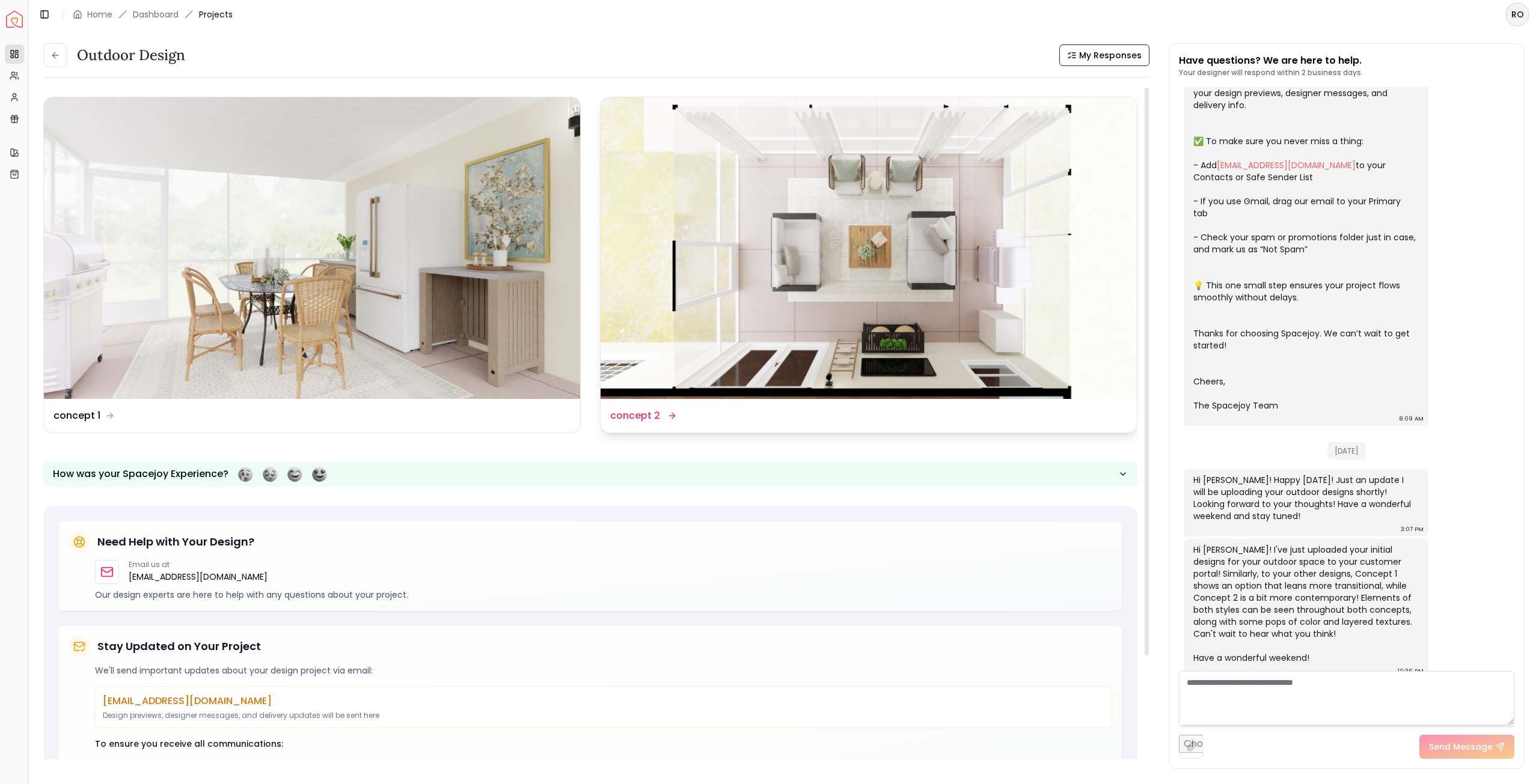
click at [783, 273] on img at bounding box center [869, 248] width 536 height 301
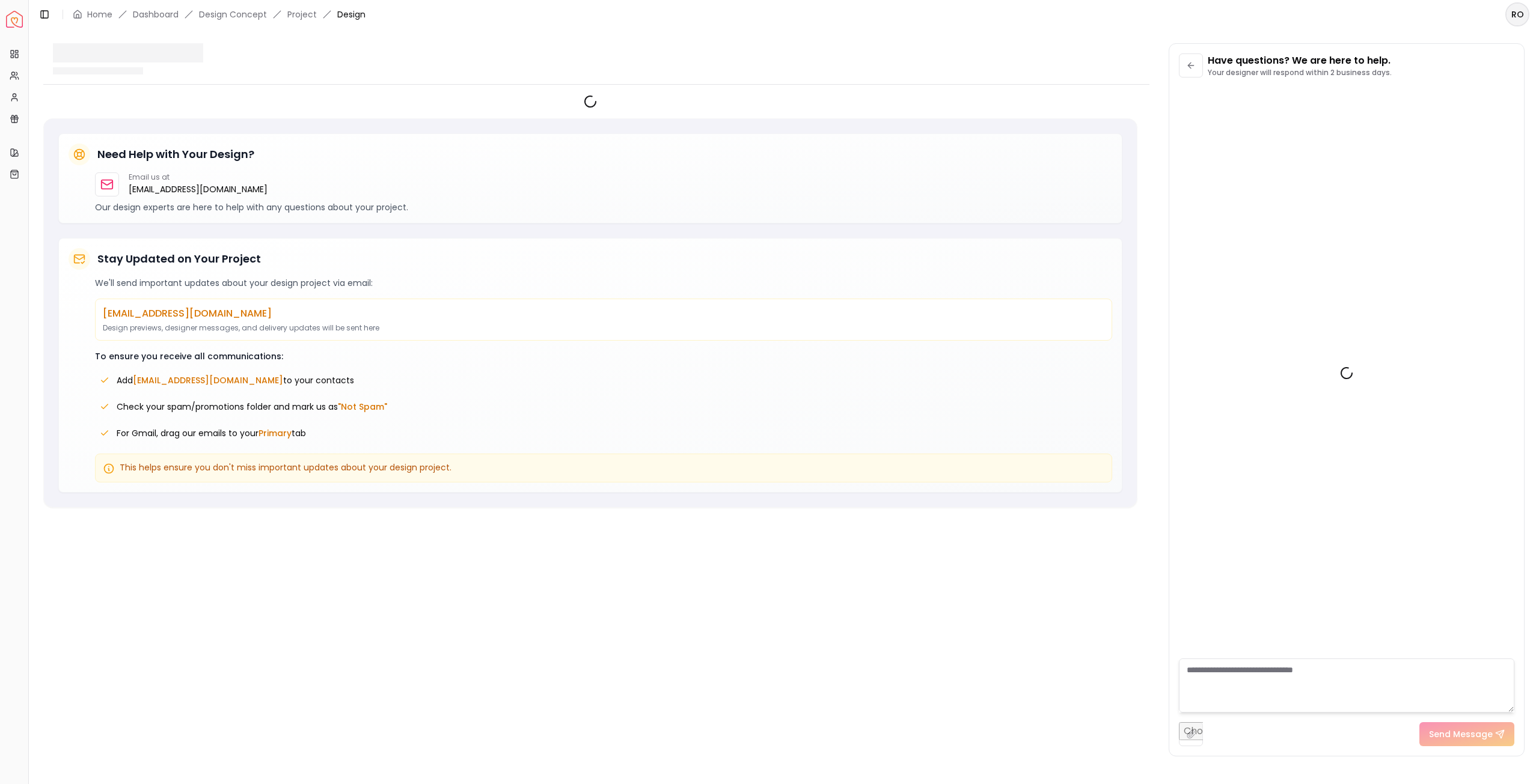
scroll to position [162, 0]
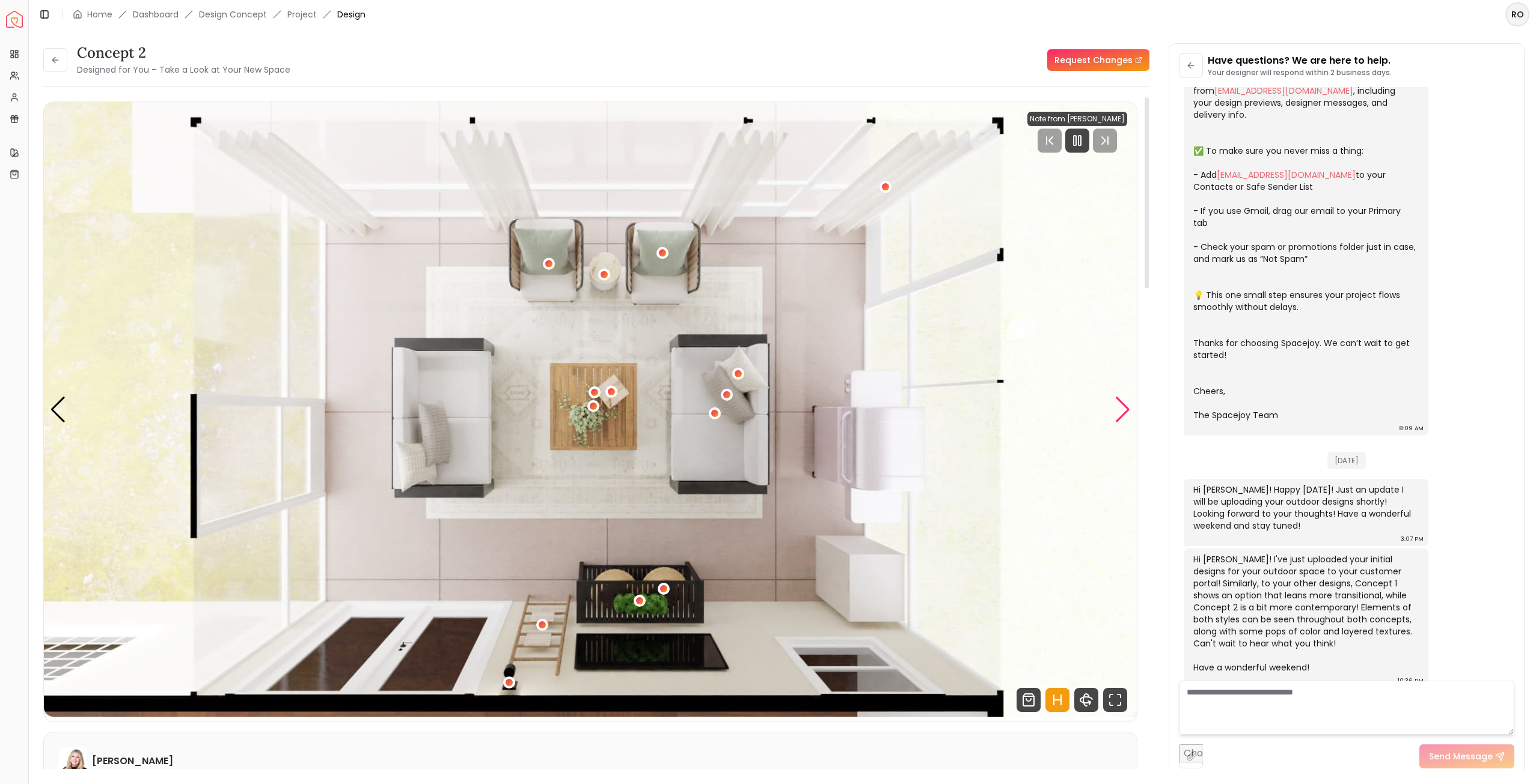
click at [1123, 412] on div "Next slide" at bounding box center [1122, 409] width 16 height 26
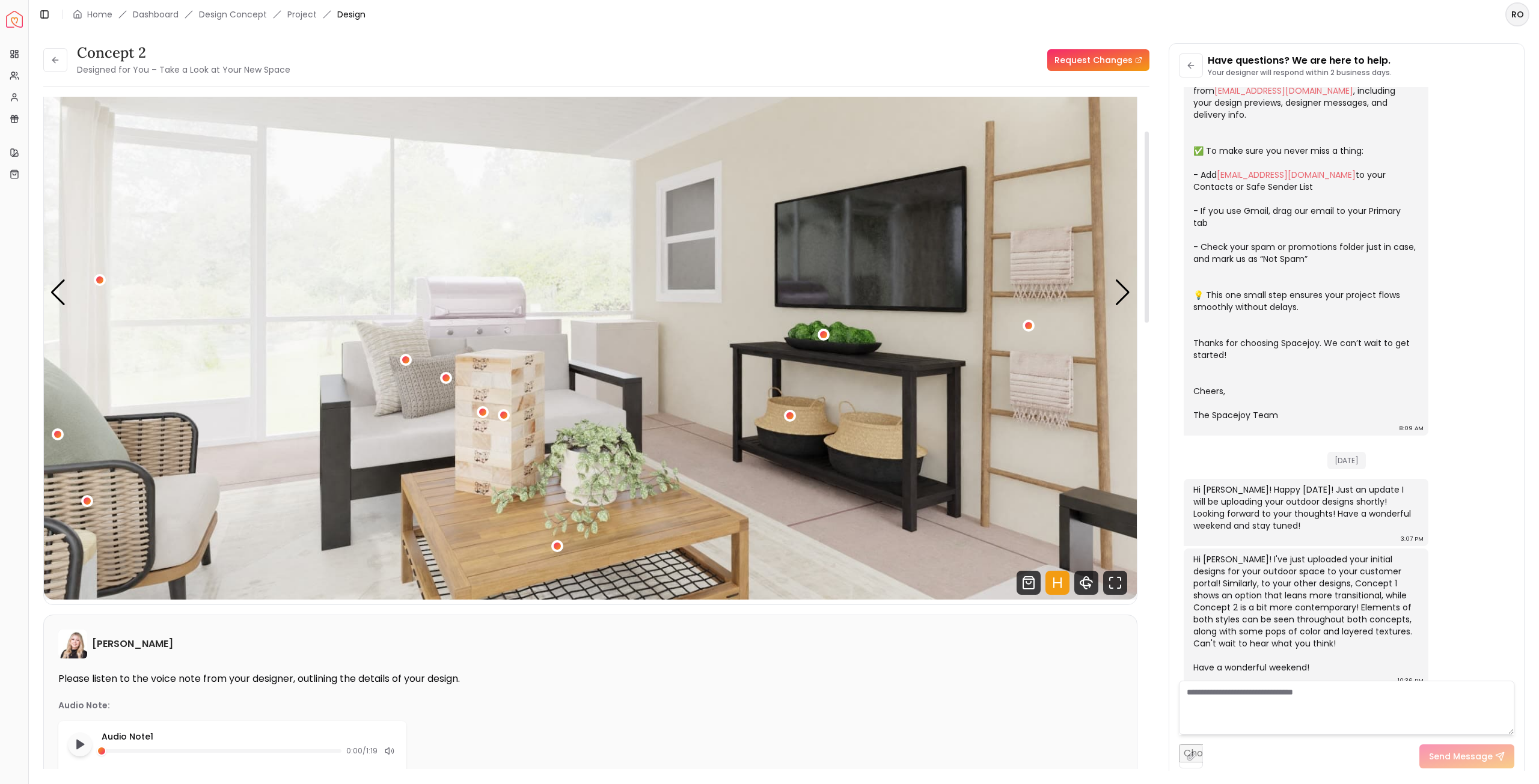
scroll to position [120, 0]
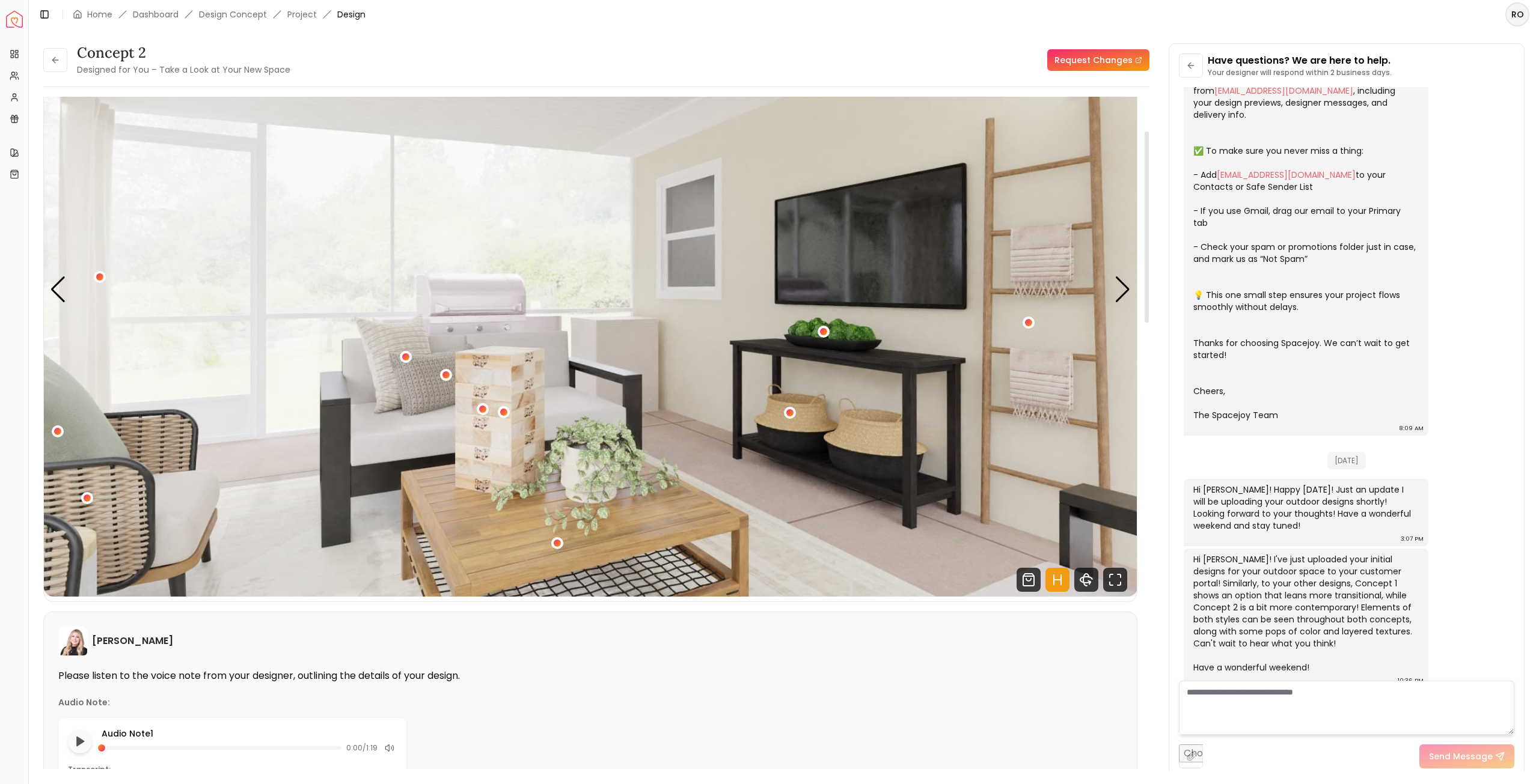
click at [1123, 275] on img "2 / 5" at bounding box center [590, 289] width 1093 height 615
click at [1120, 287] on div "Next slide" at bounding box center [1122, 289] width 16 height 26
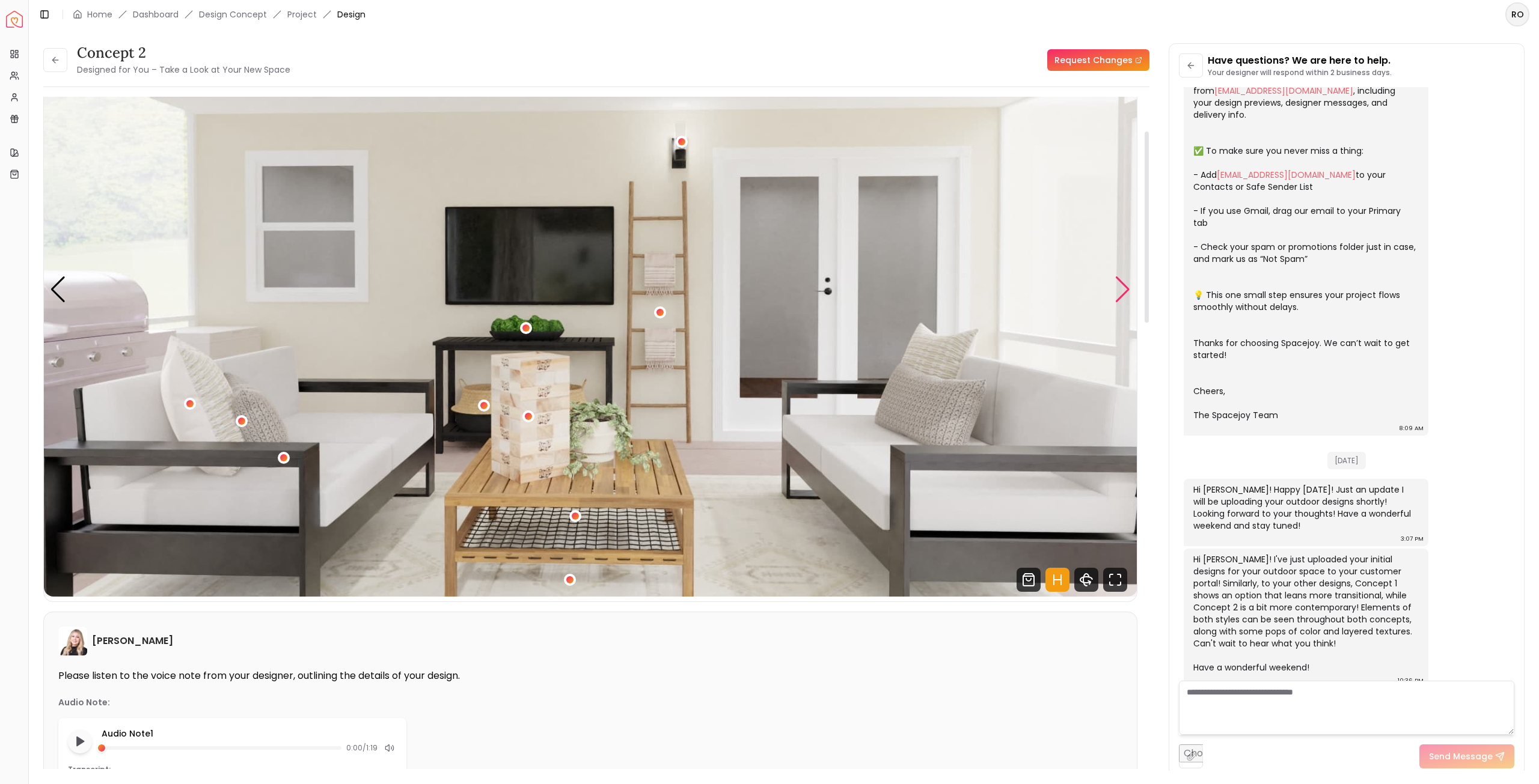
click at [1120, 287] on div "Next slide" at bounding box center [1122, 289] width 16 height 26
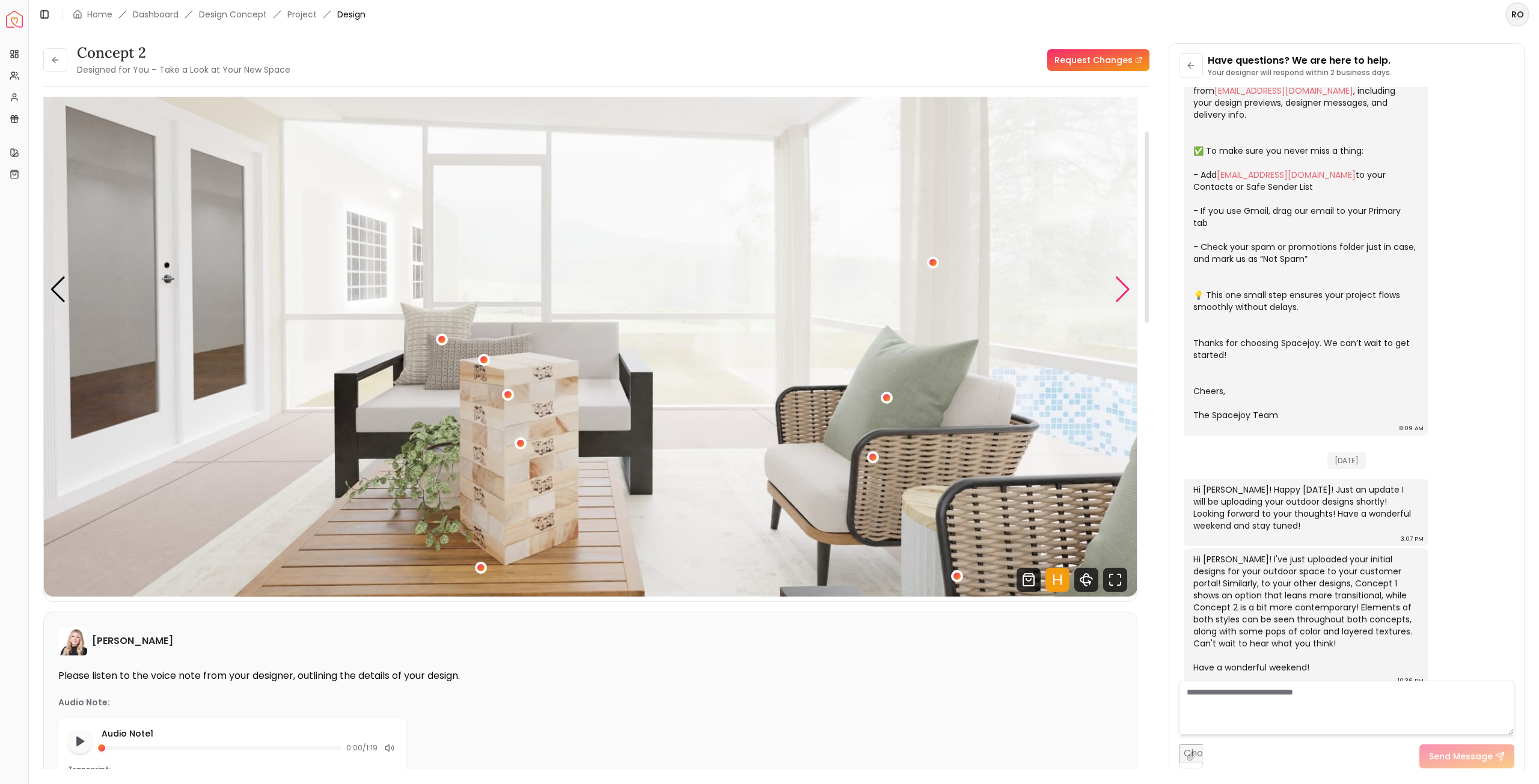
click at [1120, 287] on div "Next slide" at bounding box center [1122, 289] width 16 height 26
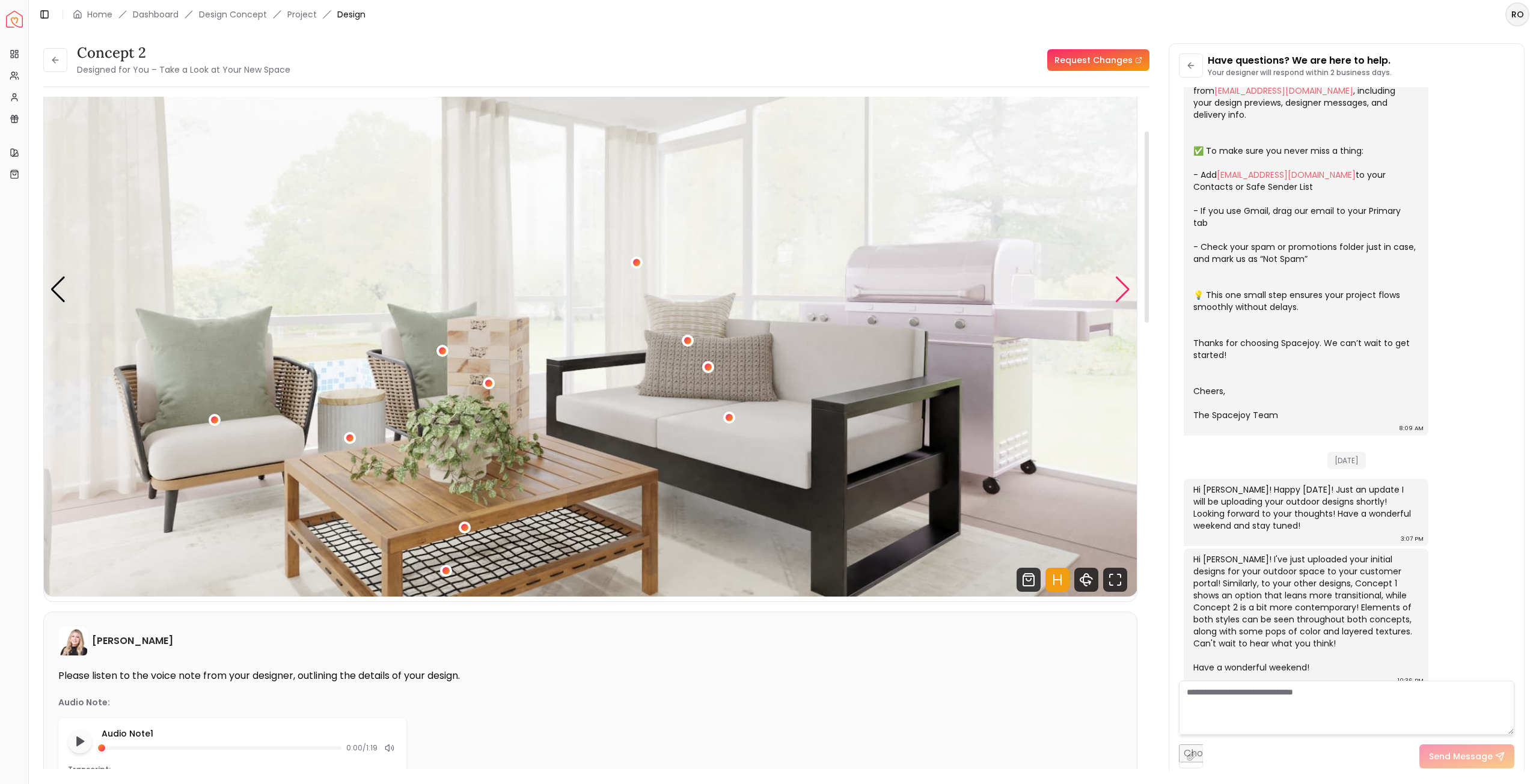
click at [1120, 287] on div "Next slide" at bounding box center [1122, 289] width 16 height 26
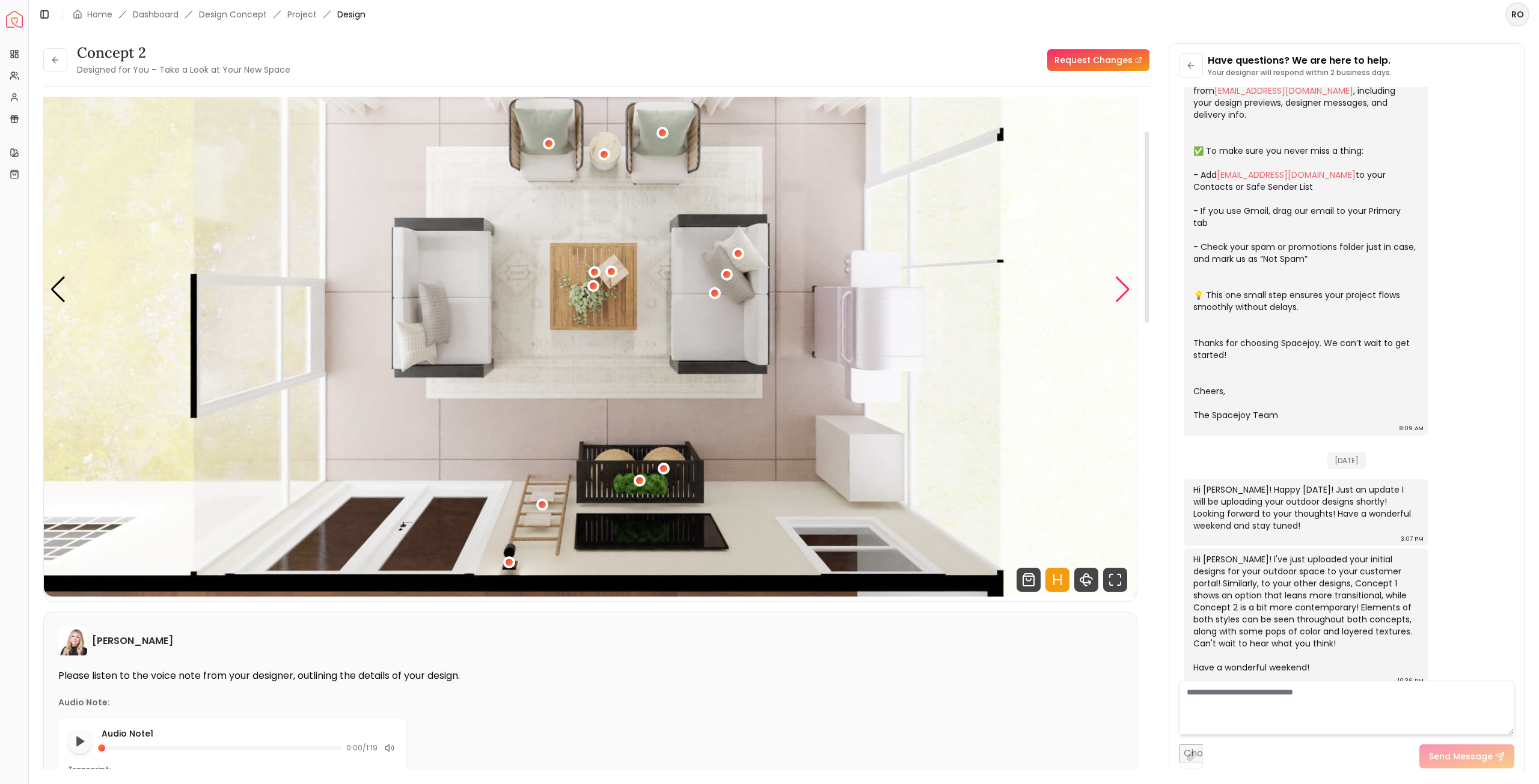
click at [1120, 287] on div "Next slide" at bounding box center [1122, 289] width 16 height 26
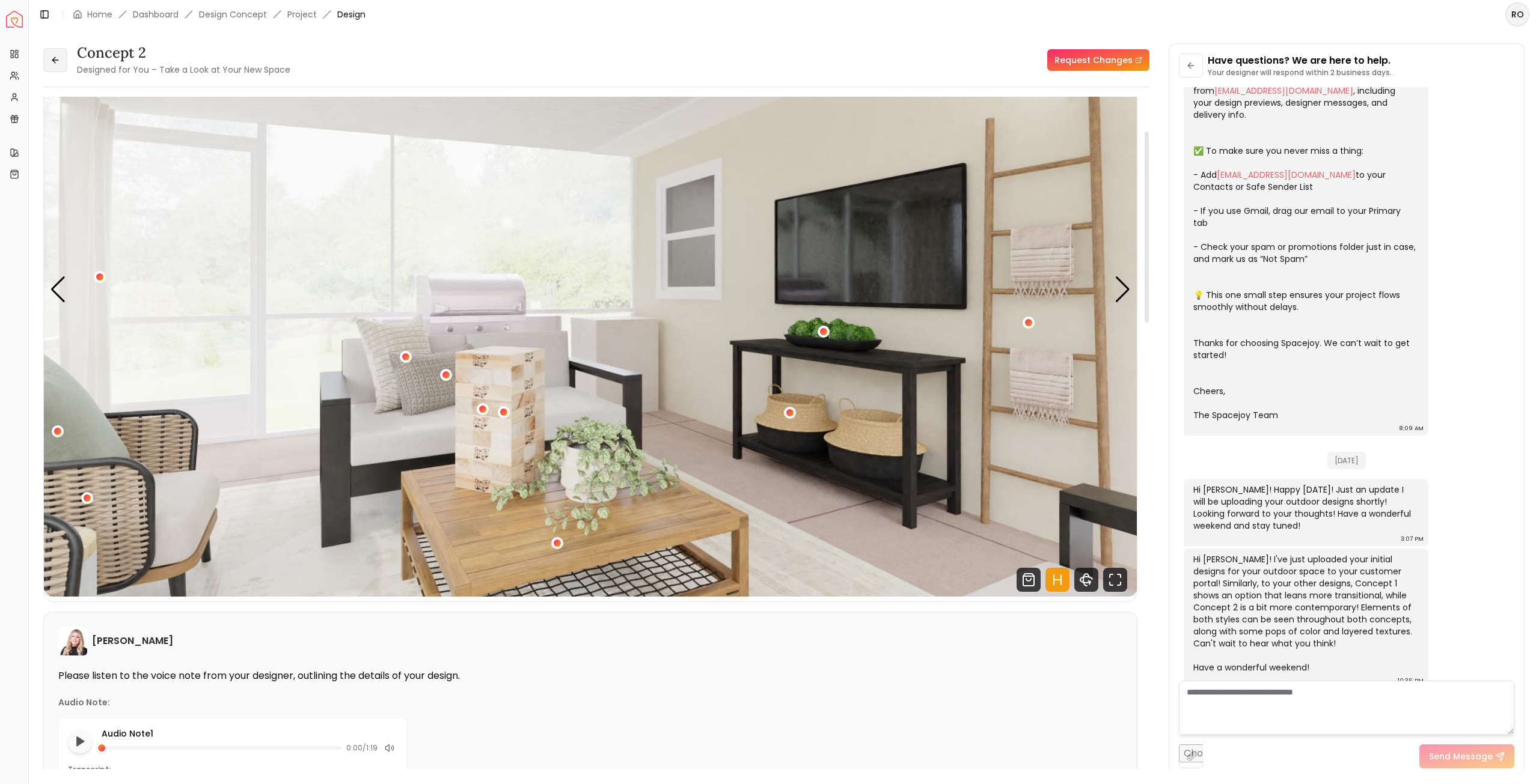
click at [60, 59] on button at bounding box center [55, 60] width 24 height 24
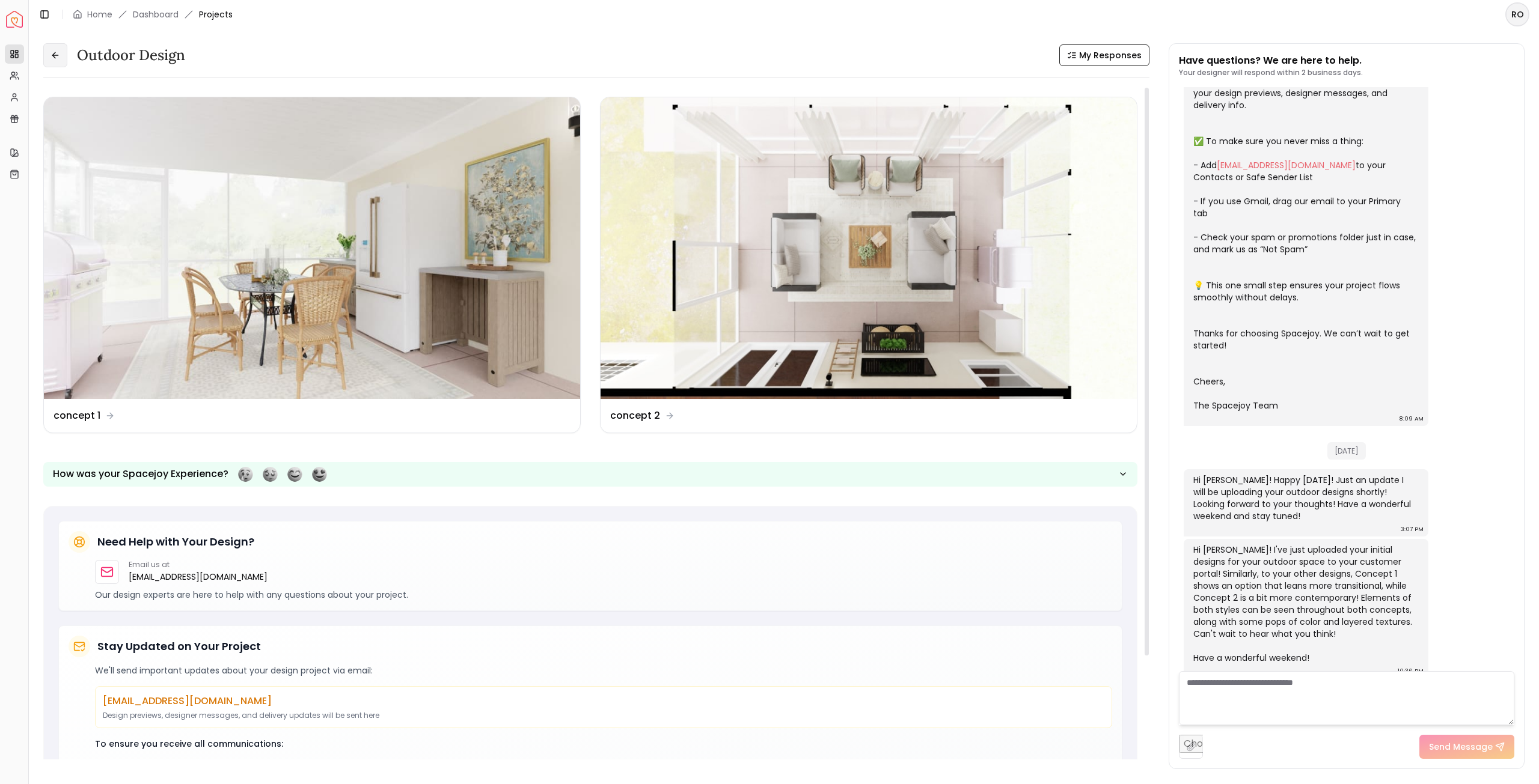
click at [55, 57] on icon at bounding box center [55, 55] width 10 height 10
